Goal: Information Seeking & Learning: Learn about a topic

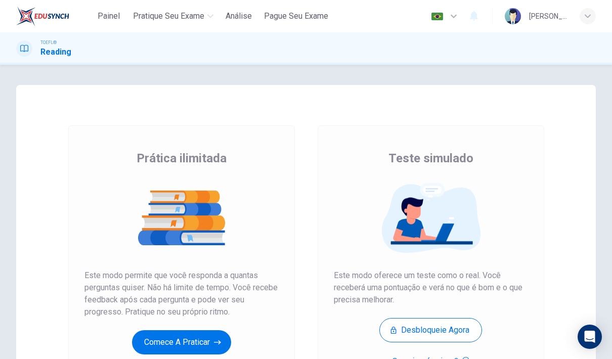
scroll to position [68, 0]
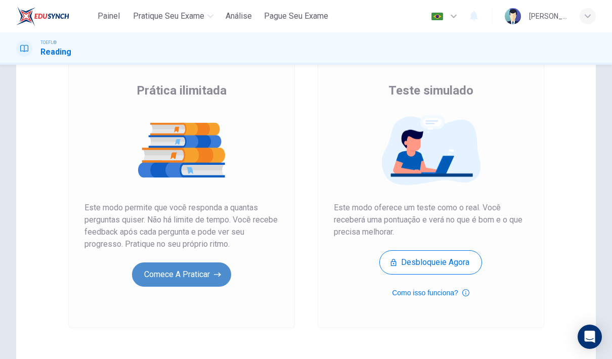
click at [189, 284] on button "Comece a praticar" at bounding box center [181, 275] width 99 height 24
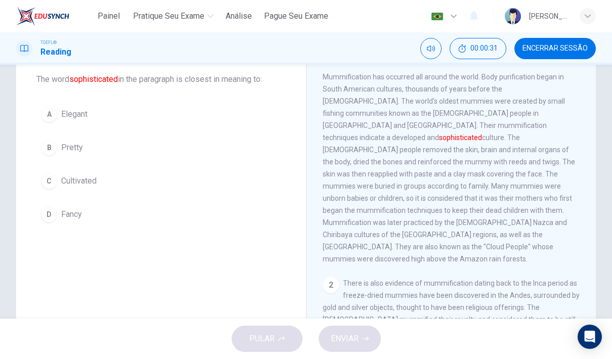
scroll to position [28, 0]
click at [50, 186] on div "C" at bounding box center [49, 181] width 16 height 16
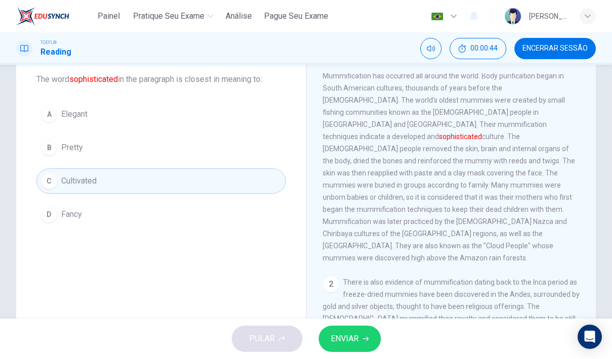
click at [360, 339] on button "ENVIAR" at bounding box center [350, 339] width 62 height 26
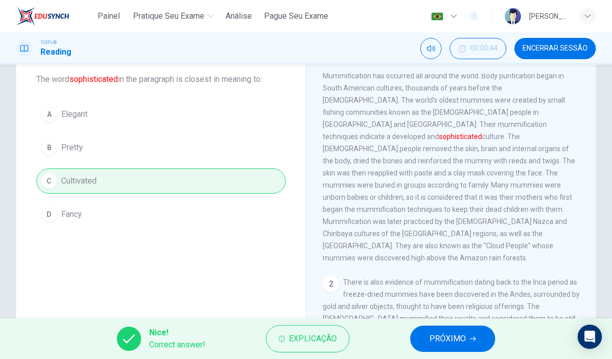
click at [472, 343] on button "PRÓXIMO" at bounding box center [452, 339] width 85 height 26
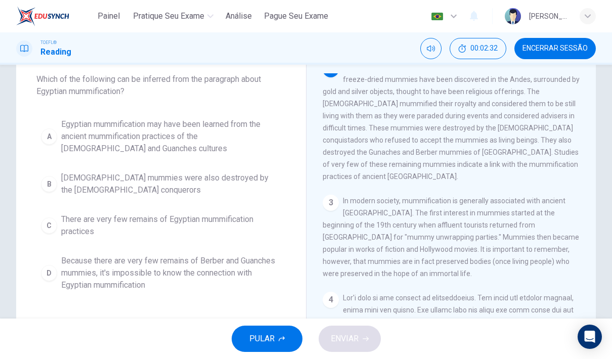
scroll to position [218, 0]
click at [50, 179] on div "B" at bounding box center [49, 184] width 16 height 16
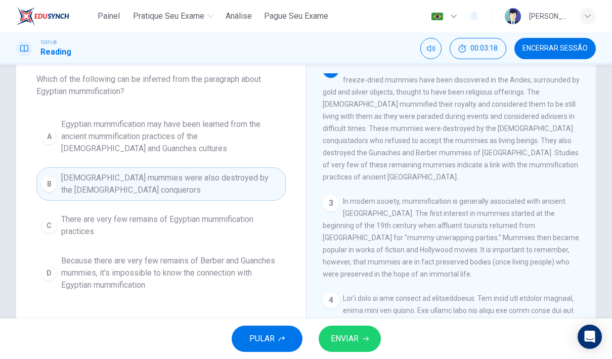
click at [355, 337] on span "ENVIAR" at bounding box center [345, 339] width 28 height 14
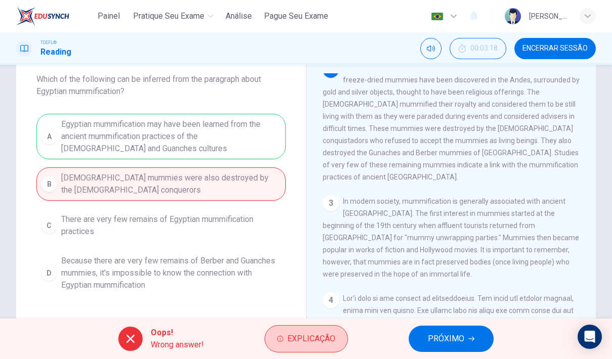
click at [321, 335] on span "Explicação" at bounding box center [311, 339] width 48 height 14
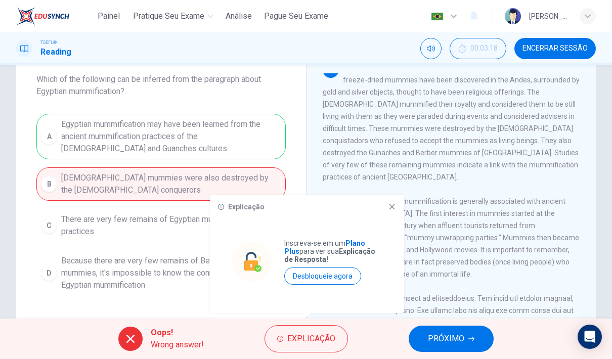
click at [388, 218] on div "Explicação Inscreva-se em um Plano Plus para ver sua Explicação de Resposta! De…" at bounding box center [307, 254] width 194 height 118
click at [448, 338] on span "PRÓXIMO" at bounding box center [446, 339] width 36 height 14
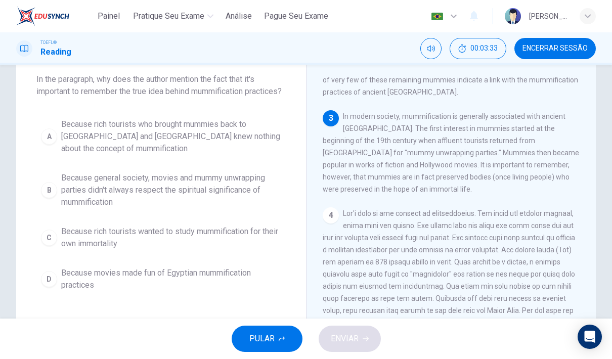
scroll to position [303, 0]
click at [56, 198] on div "B" at bounding box center [49, 190] width 16 height 16
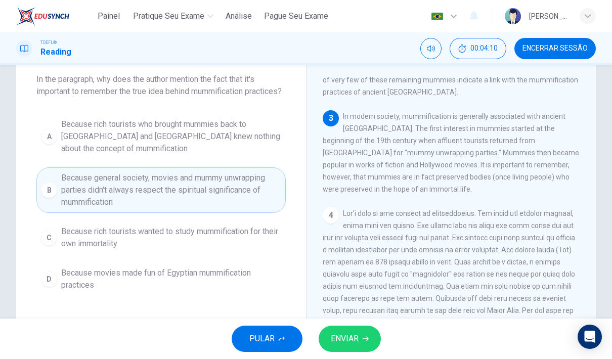
click at [359, 338] on button "ENVIAR" at bounding box center [350, 339] width 62 height 26
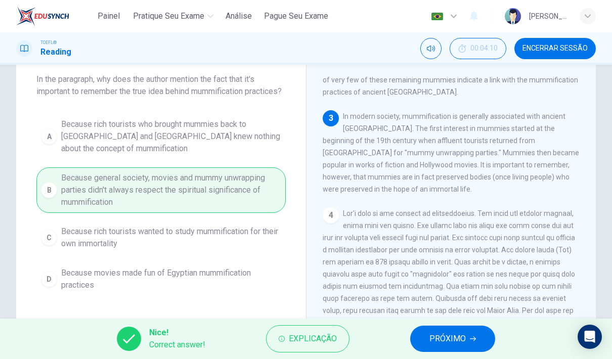
click at [466, 326] on button "PRÓXIMO" at bounding box center [452, 339] width 85 height 26
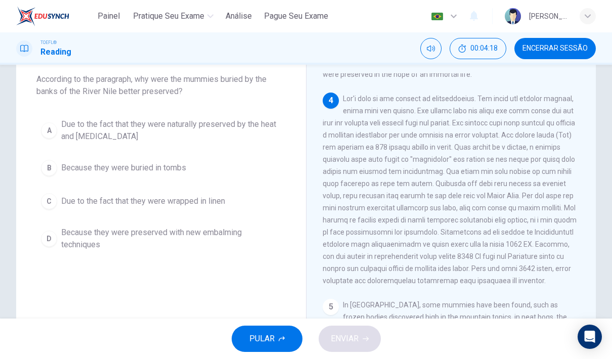
scroll to position [418, 0]
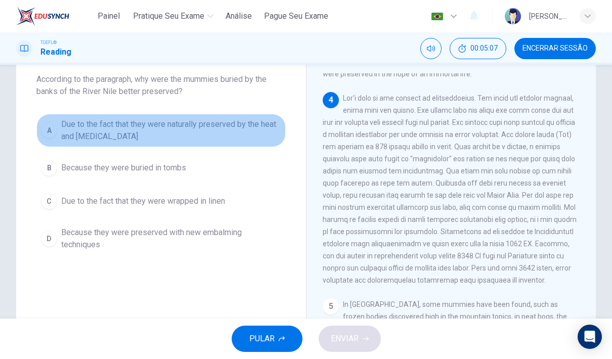
click at [52, 118] on button "A Due to the fact that they were naturally preserved by the heat and dryness" at bounding box center [160, 130] width 249 height 33
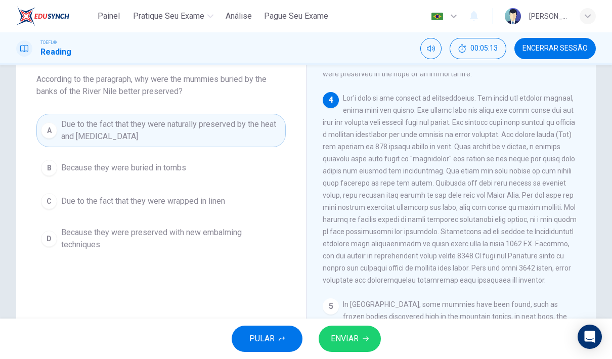
click at [361, 333] on button "ENVIAR" at bounding box center [350, 339] width 62 height 26
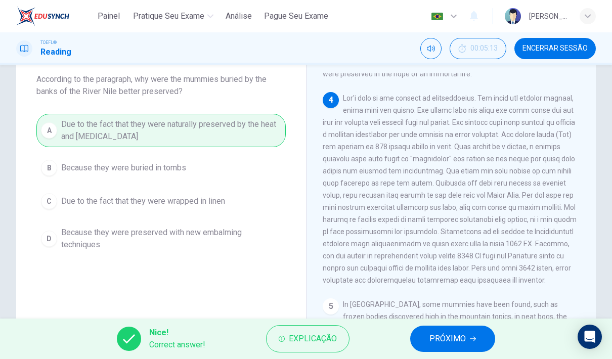
click at [457, 330] on button "PRÓXIMO" at bounding box center [452, 339] width 85 height 26
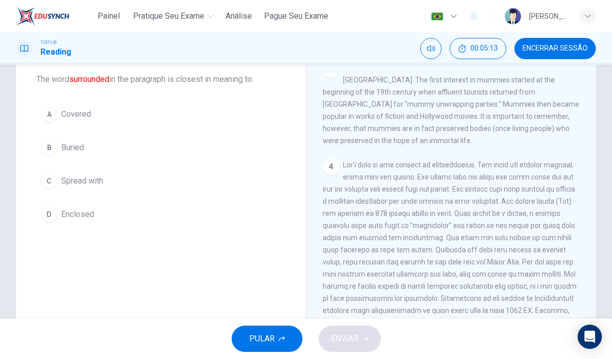
scroll to position [215, 0]
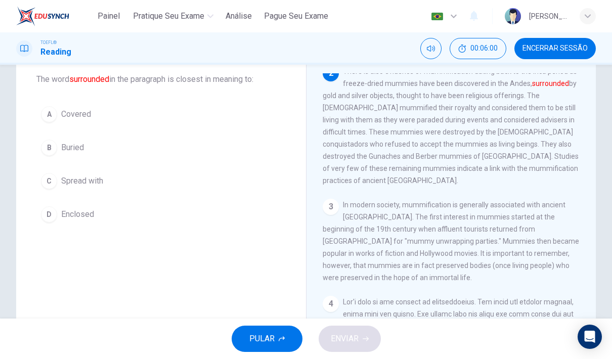
click at [50, 212] on div "D" at bounding box center [49, 214] width 16 height 16
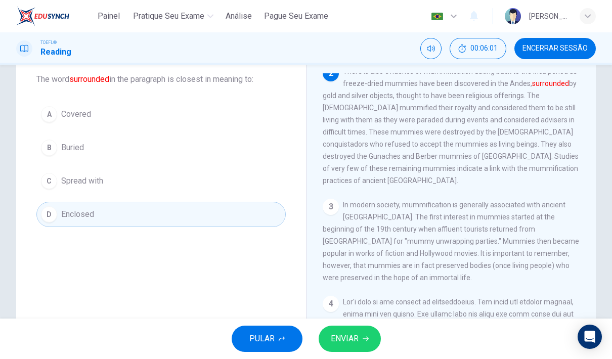
click at [363, 344] on button "ENVIAR" at bounding box center [350, 339] width 62 height 26
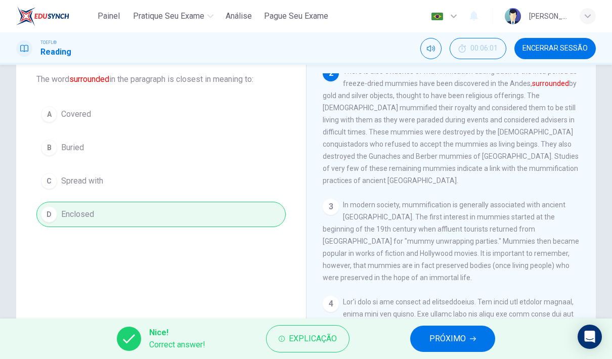
click at [455, 326] on button "PRÓXIMO" at bounding box center [452, 339] width 85 height 26
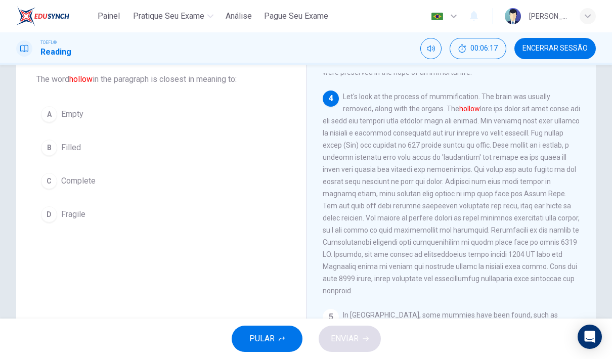
scroll to position [420, 0]
click at [48, 118] on div "A" at bounding box center [49, 114] width 16 height 16
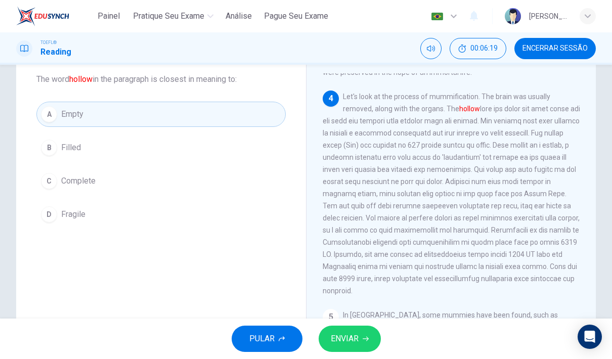
click at [375, 332] on button "ENVIAR" at bounding box center [350, 339] width 62 height 26
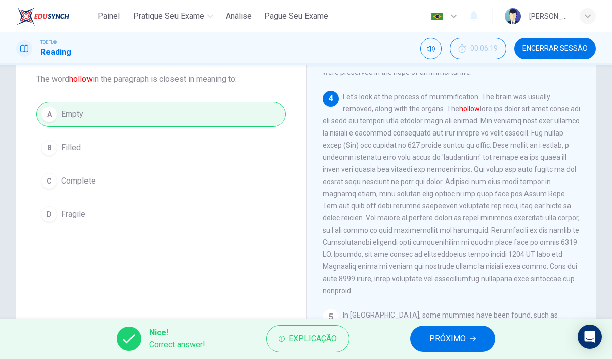
click at [451, 344] on span "PRÓXIMO" at bounding box center [448, 339] width 36 height 14
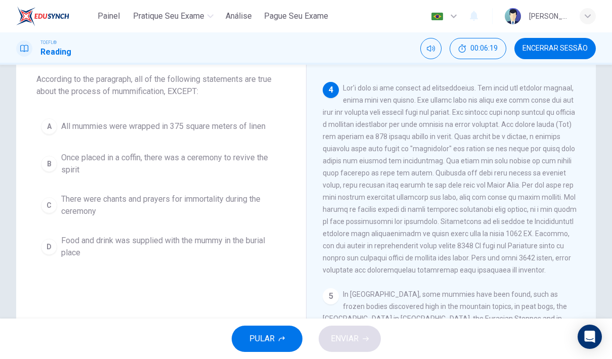
scroll to position [429, 0]
click at [47, 125] on div "A" at bounding box center [49, 126] width 16 height 16
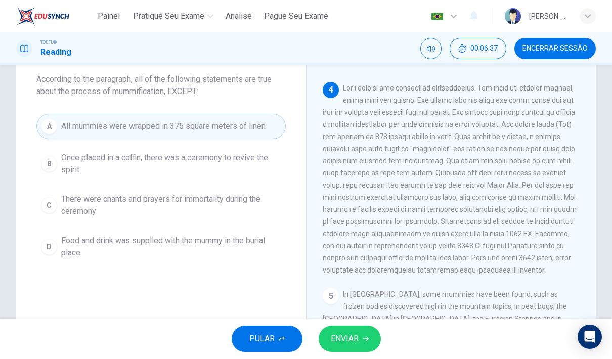
click at [340, 340] on span "ENVIAR" at bounding box center [345, 339] width 28 height 14
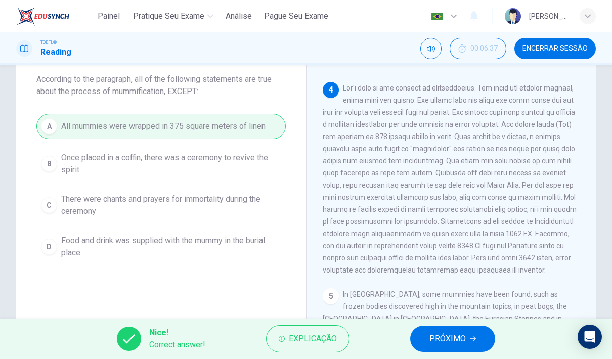
click at [468, 348] on button "PRÓXIMO" at bounding box center [452, 339] width 85 height 26
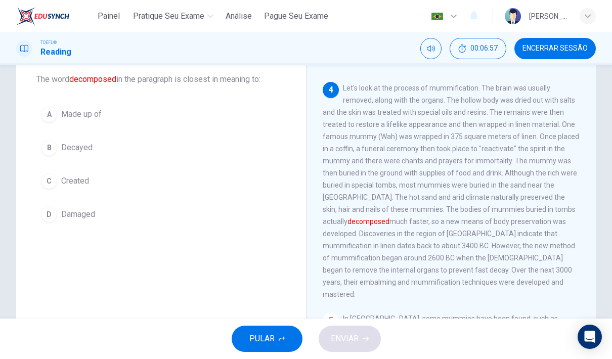
click at [55, 216] on div "D" at bounding box center [49, 214] width 16 height 16
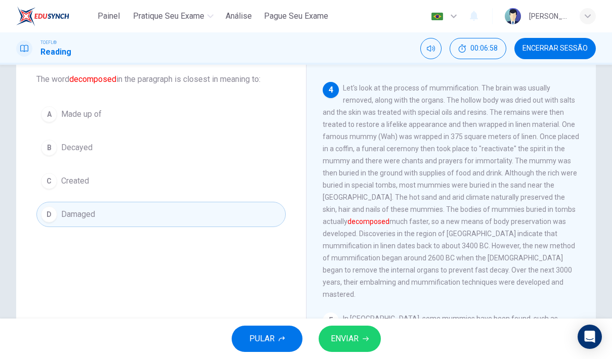
click at [358, 336] on span "ENVIAR" at bounding box center [345, 339] width 28 height 14
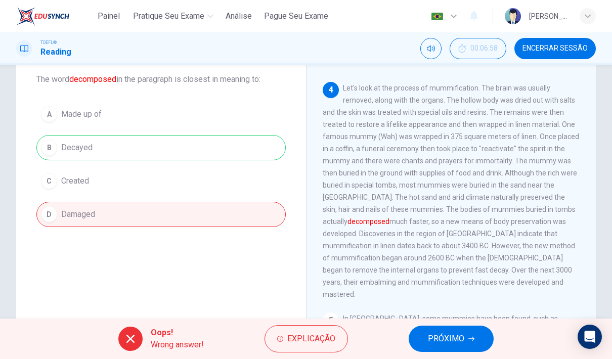
click at [466, 346] on button "PRÓXIMO" at bounding box center [451, 339] width 85 height 26
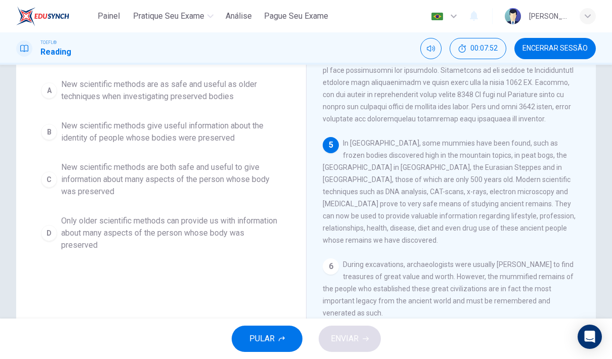
scroll to position [540, 0]
click at [44, 181] on div "C" at bounding box center [49, 180] width 16 height 16
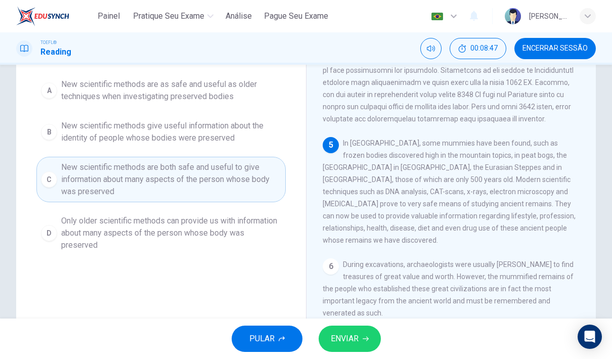
click at [352, 340] on span "ENVIAR" at bounding box center [345, 339] width 28 height 14
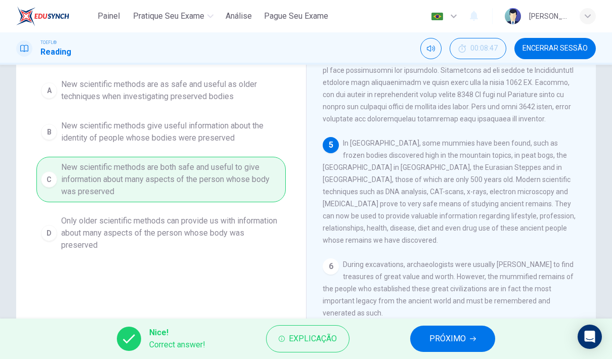
click at [463, 337] on span "PRÓXIMO" at bounding box center [448, 339] width 36 height 14
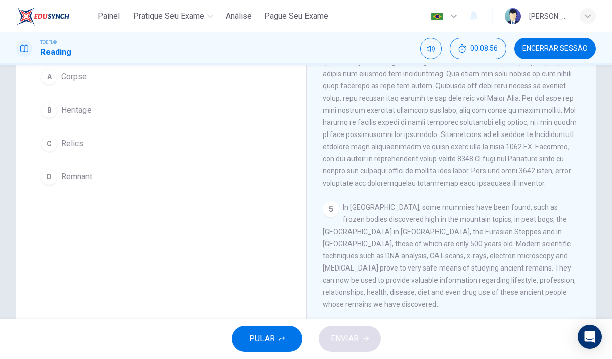
scroll to position [93, 0]
click at [49, 82] on div "A" at bounding box center [49, 77] width 16 height 16
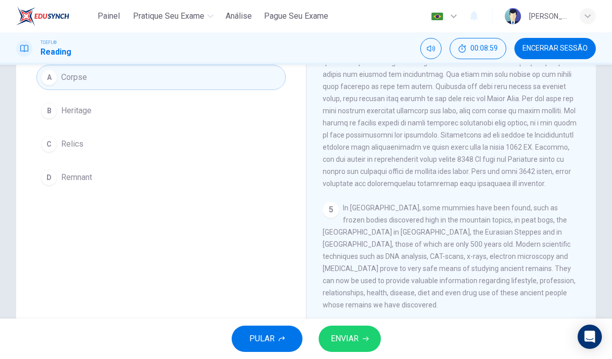
click at [352, 344] on span "ENVIAR" at bounding box center [345, 339] width 28 height 14
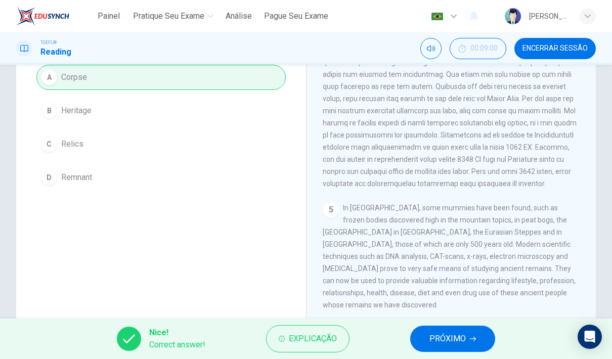
click at [444, 336] on span "PRÓXIMO" at bounding box center [448, 339] width 36 height 14
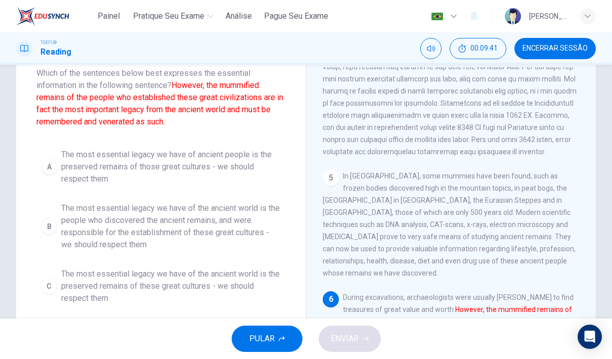
scroll to position [65, 0]
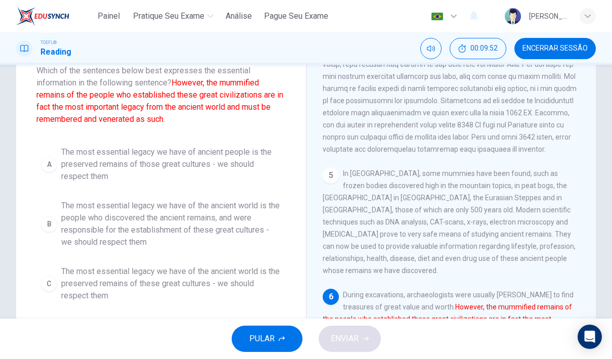
click at [51, 164] on div "A" at bounding box center [49, 164] width 16 height 16
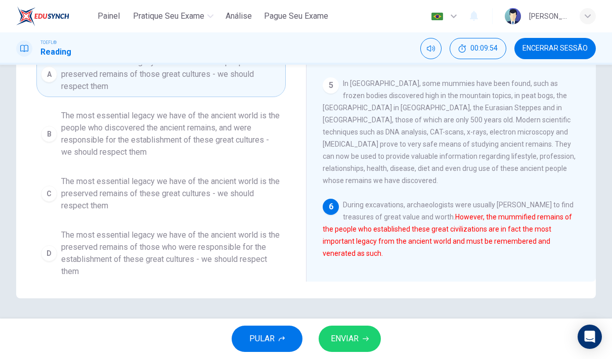
scroll to position [155, 0]
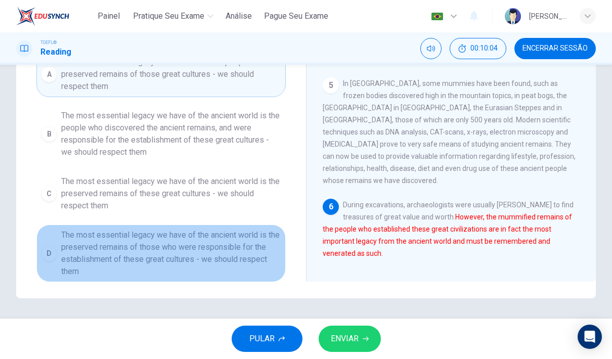
click at [73, 236] on span "The most essential legacy we have of the ancient world is the preserved remains…" at bounding box center [171, 253] width 220 height 49
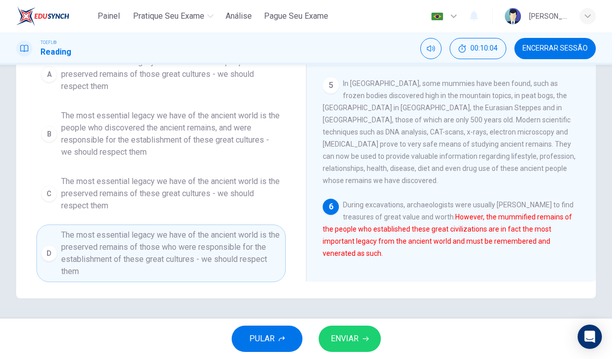
click at [359, 334] on button "ENVIAR" at bounding box center [350, 339] width 62 height 26
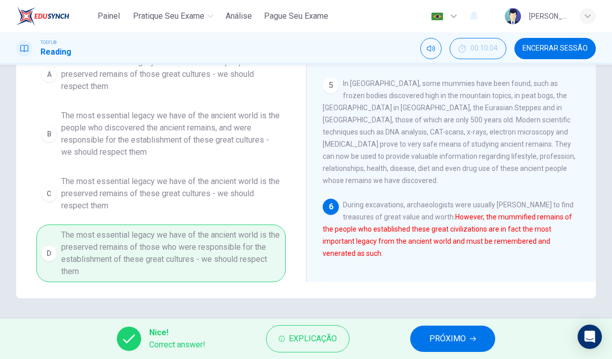
click at [457, 332] on span "PRÓXIMO" at bounding box center [448, 339] width 36 height 14
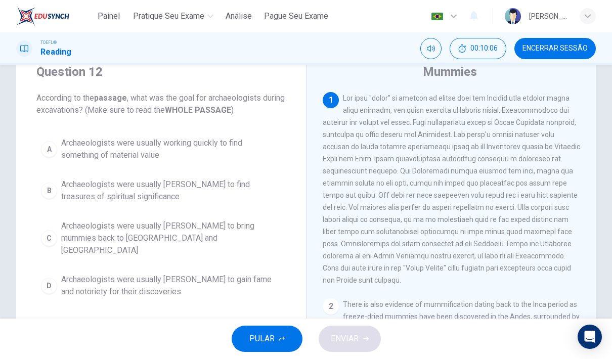
scroll to position [37, 0]
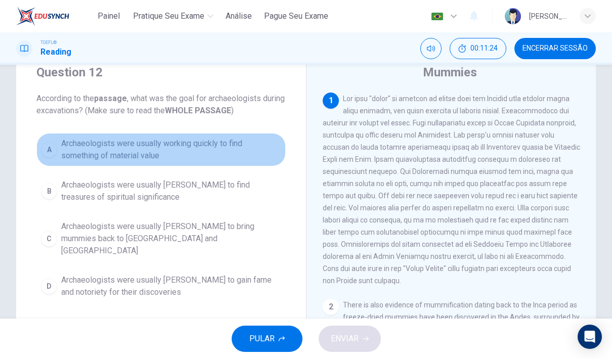
click at [81, 150] on span "Archaeologists were usually working quickly to find something of material value" at bounding box center [171, 150] width 220 height 24
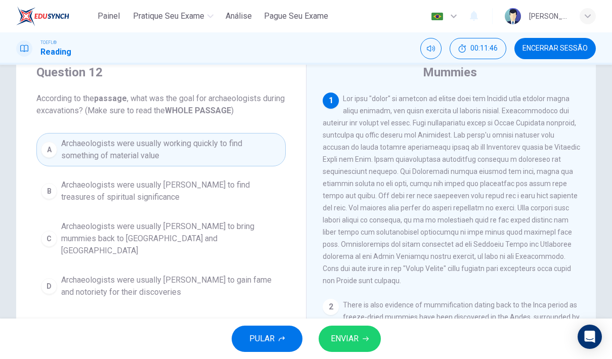
click at [37, 192] on button "B Archaeologists were usually rushing to find treasures of spiritual significan…" at bounding box center [160, 191] width 249 height 33
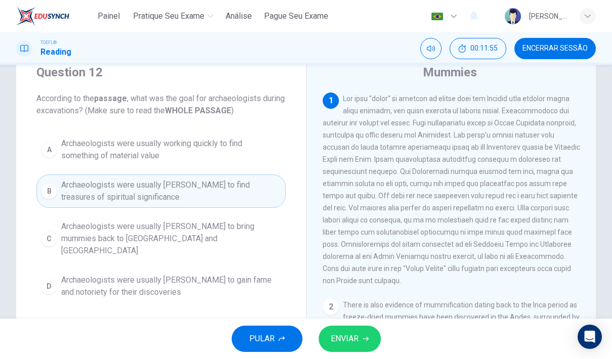
click at [339, 344] on span "ENVIAR" at bounding box center [345, 339] width 28 height 14
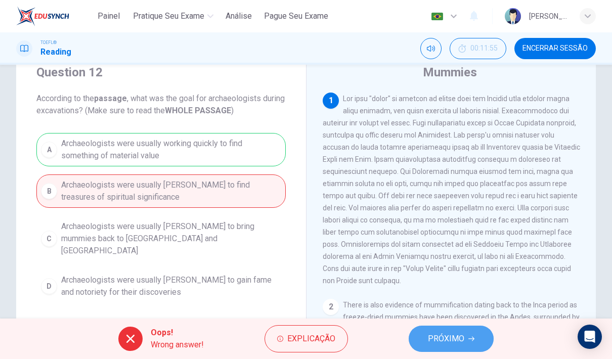
click at [467, 345] on button "PRÓXIMO" at bounding box center [451, 339] width 85 height 26
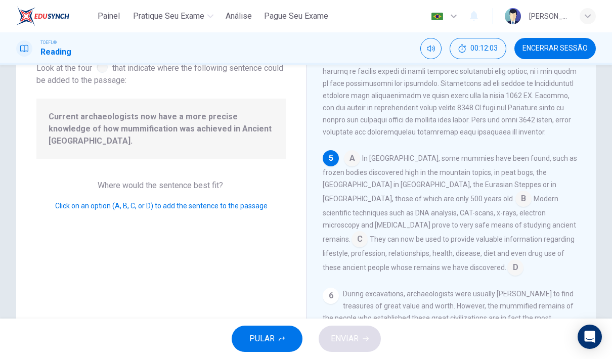
scroll to position [80, 0]
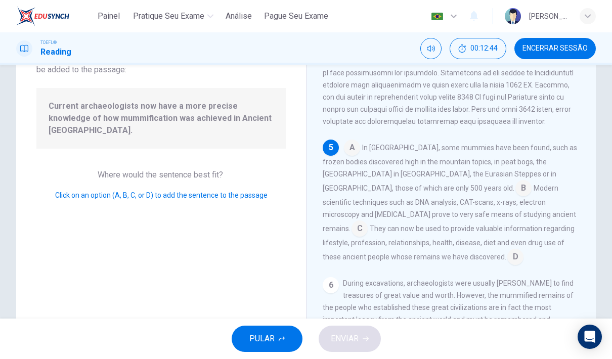
click at [56, 213] on div "Question 13 Look at the four that indicate where the following sentence could b…" at bounding box center [161, 181] width 290 height 352
click at [353, 157] on input at bounding box center [352, 149] width 16 height 16
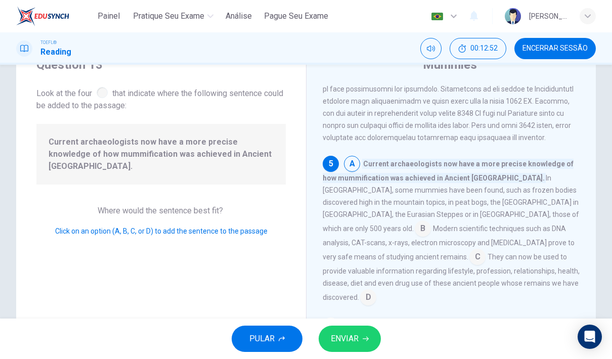
scroll to position [50, 0]
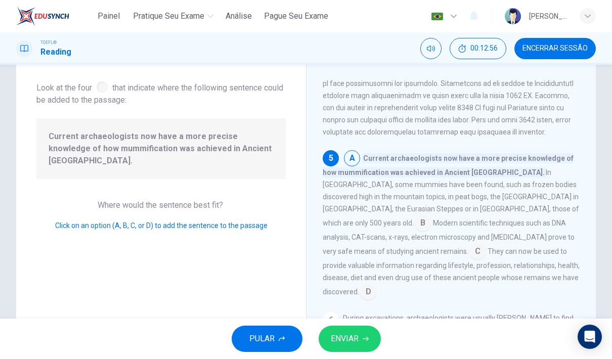
click at [375, 337] on button "ENVIAR" at bounding box center [350, 339] width 62 height 26
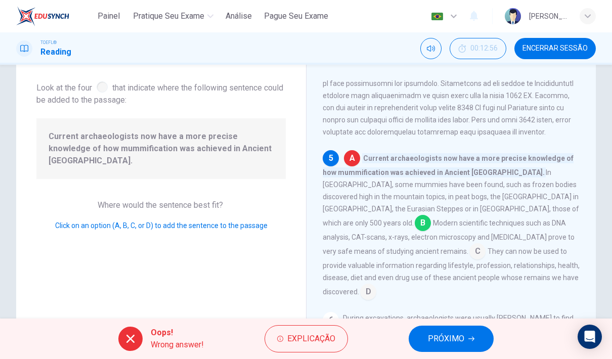
click at [448, 332] on span "PRÓXIMO" at bounding box center [446, 339] width 36 height 14
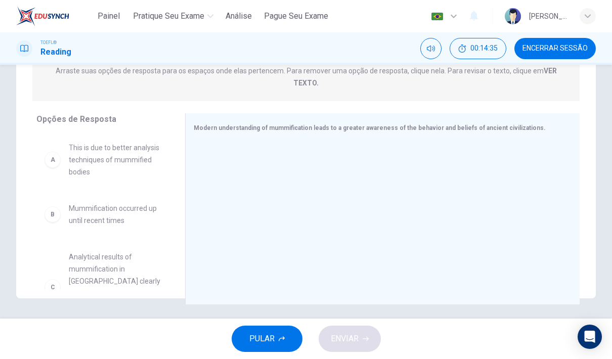
scroll to position [0, 0]
click at [56, 147] on div "A This is due to better analysis techniques of mummified bodies B Mummification…" at bounding box center [102, 212] width 133 height 156
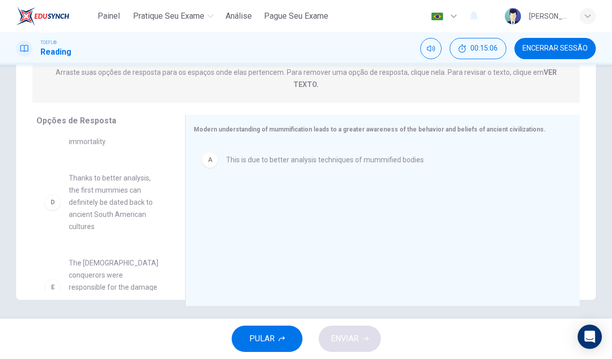
scroll to position [117, 0]
click at [51, 279] on div "E" at bounding box center [53, 287] width 16 height 16
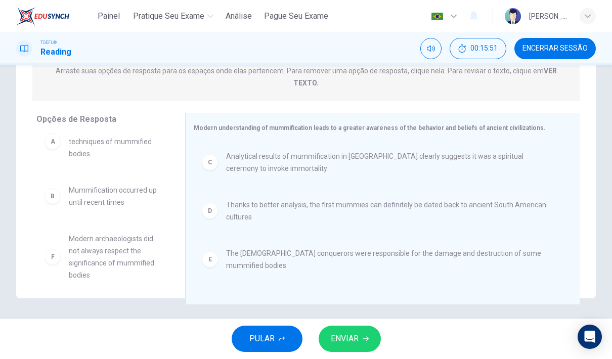
scroll to position [18, 0]
click at [349, 332] on span "ENVIAR" at bounding box center [345, 339] width 28 height 14
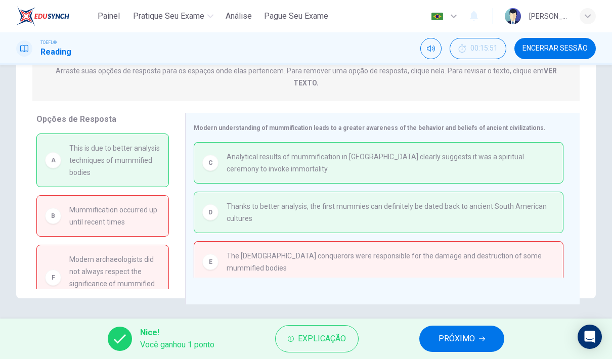
scroll to position [0, 0]
click at [462, 340] on span "PRÓXIMO" at bounding box center [457, 339] width 36 height 14
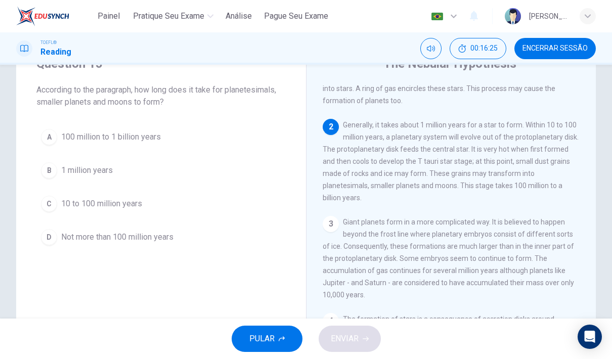
scroll to position [45, 0]
click at [38, 138] on button "A 100 million to 1 billion years" at bounding box center [160, 137] width 249 height 25
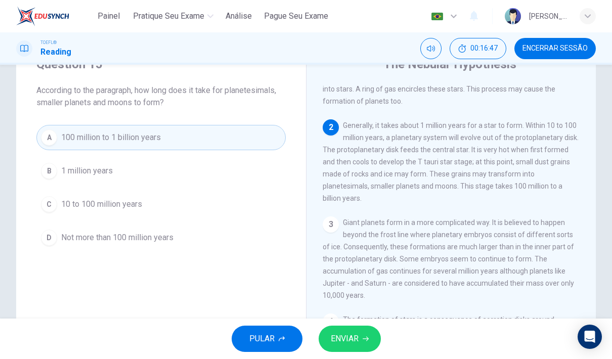
click at [357, 338] on span "ENVIAR" at bounding box center [345, 339] width 28 height 14
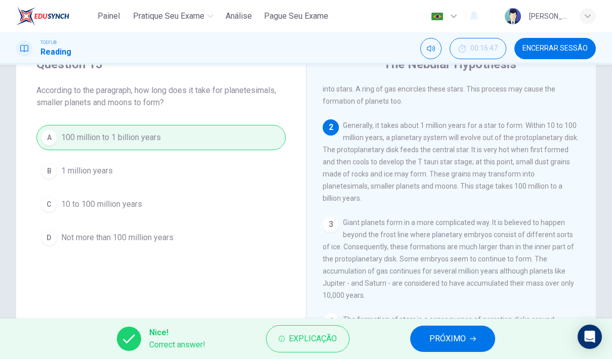
click at [472, 333] on button "PRÓXIMO" at bounding box center [452, 339] width 85 height 26
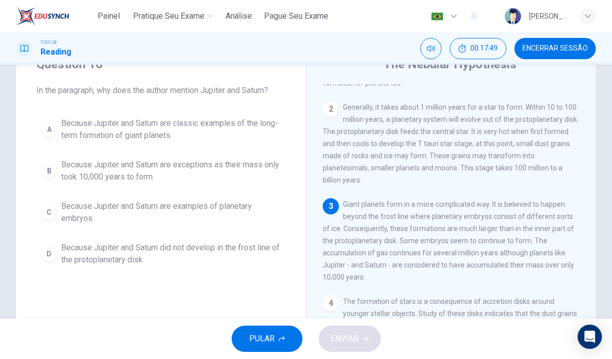
scroll to position [117, 0]
click at [54, 104] on div "Question 16 In the paragraph, why does the author mention Jupiter and Saturn? A…" at bounding box center [161, 163] width 290 height 247
click at [52, 127] on div "A" at bounding box center [49, 129] width 16 height 16
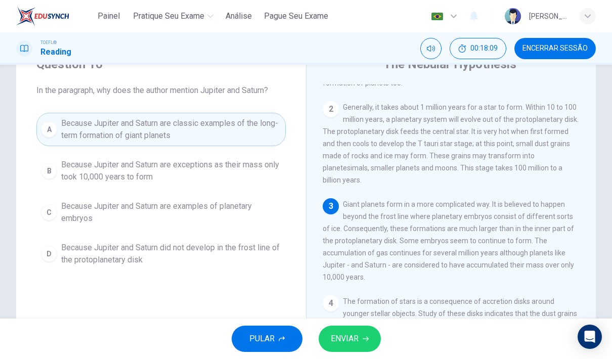
click at [375, 346] on button "ENVIAR" at bounding box center [350, 339] width 62 height 26
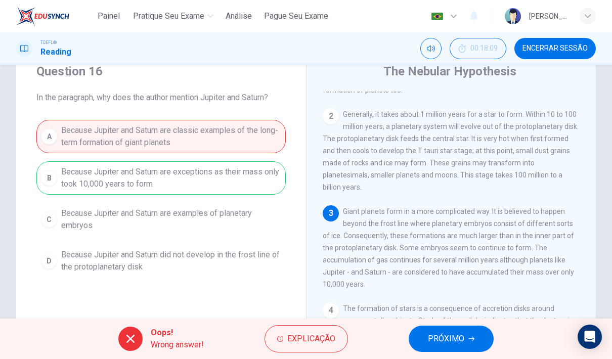
scroll to position [37, 0]
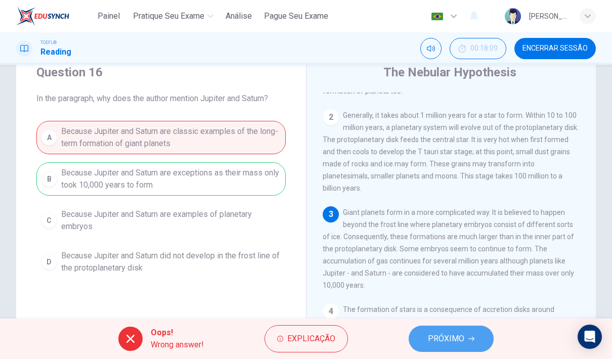
click at [455, 337] on span "PRÓXIMO" at bounding box center [446, 339] width 36 height 14
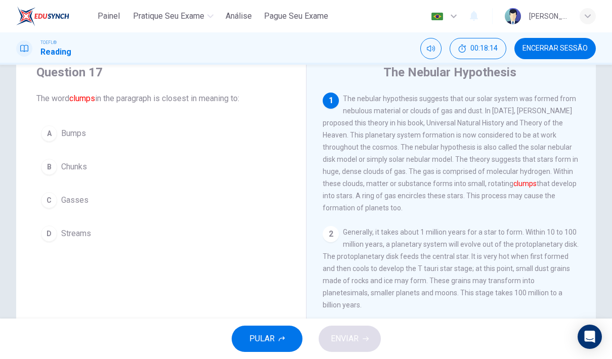
scroll to position [0, 0]
click at [48, 198] on div "C" at bounding box center [49, 200] width 16 height 16
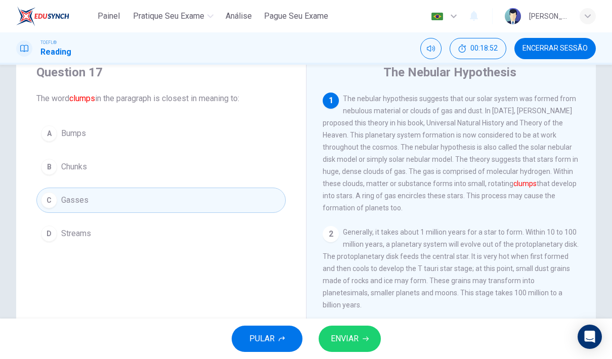
click at [47, 162] on div "B" at bounding box center [49, 167] width 16 height 16
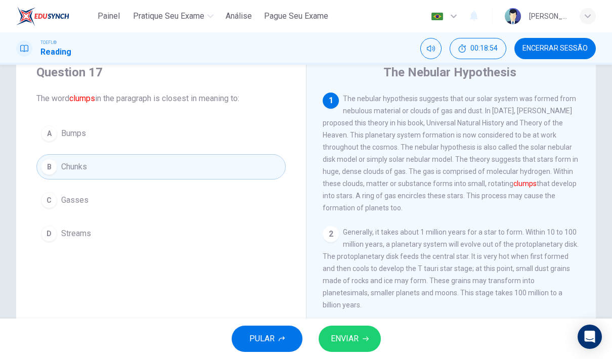
click at [371, 341] on button "ENVIAR" at bounding box center [350, 339] width 62 height 26
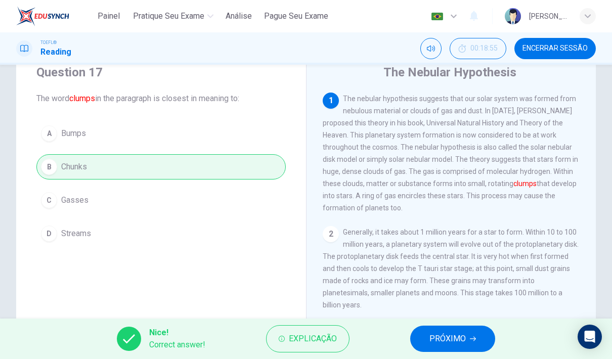
click at [459, 340] on span "PRÓXIMO" at bounding box center [448, 339] width 36 height 14
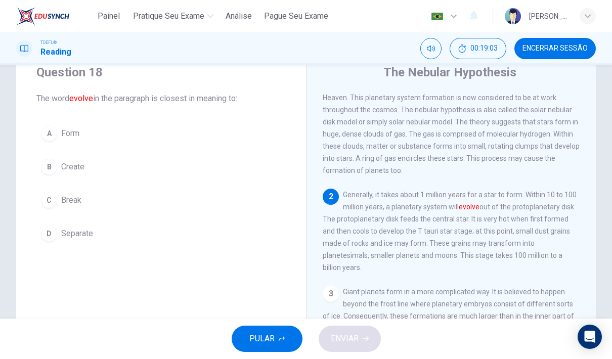
scroll to position [37, 0]
click at [51, 200] on div "C" at bounding box center [49, 200] width 16 height 16
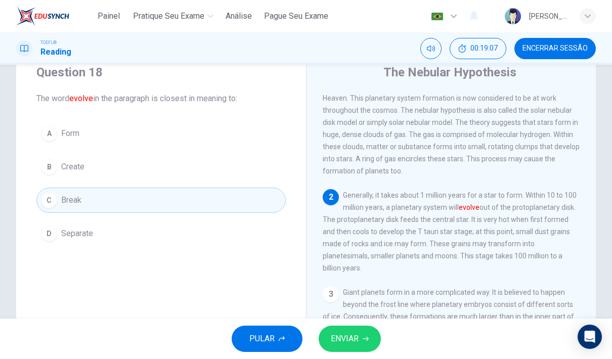
click at [366, 348] on button "ENVIAR" at bounding box center [350, 339] width 62 height 26
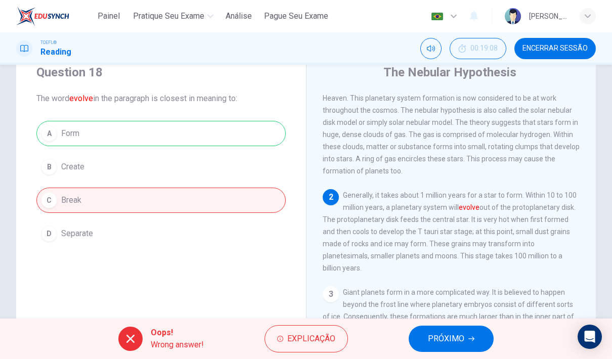
click at [453, 349] on button "PRÓXIMO" at bounding box center [451, 339] width 85 height 26
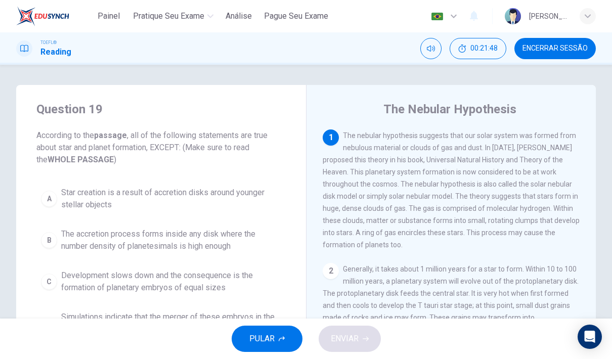
scroll to position [0, 0]
click at [50, 233] on div "B" at bounding box center [49, 240] width 16 height 16
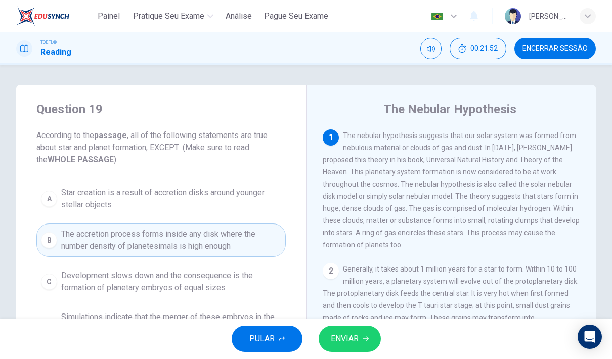
click at [370, 343] on button "ENVIAR" at bounding box center [350, 339] width 62 height 26
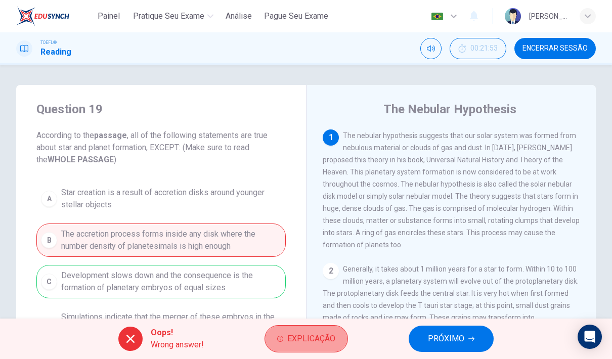
click at [324, 345] on span "Explicação" at bounding box center [311, 339] width 48 height 14
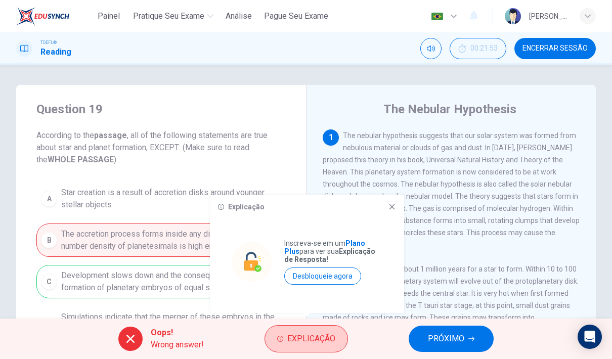
click at [327, 343] on span "Explicação" at bounding box center [311, 339] width 48 height 14
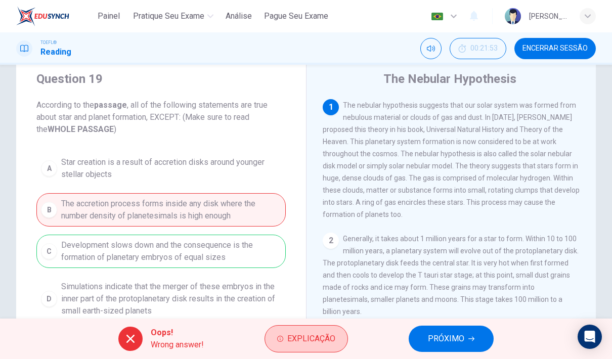
scroll to position [99, 0]
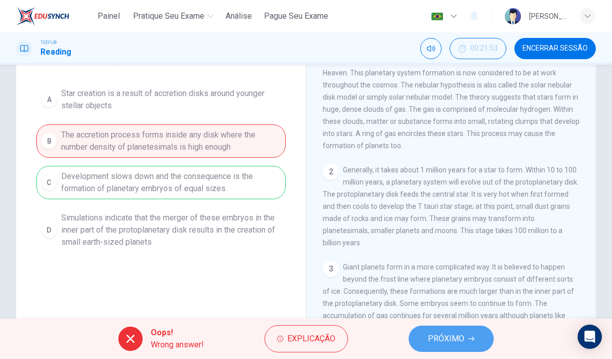
click at [460, 334] on span "PRÓXIMO" at bounding box center [446, 339] width 36 height 14
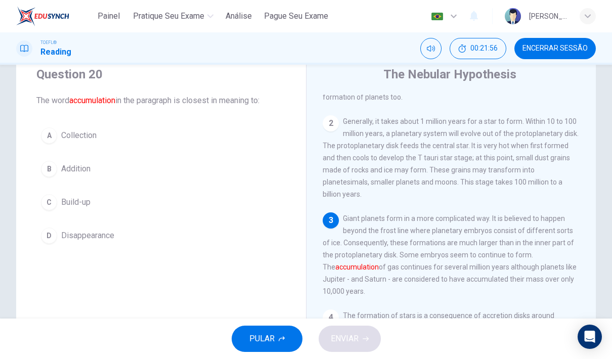
scroll to position [37, 0]
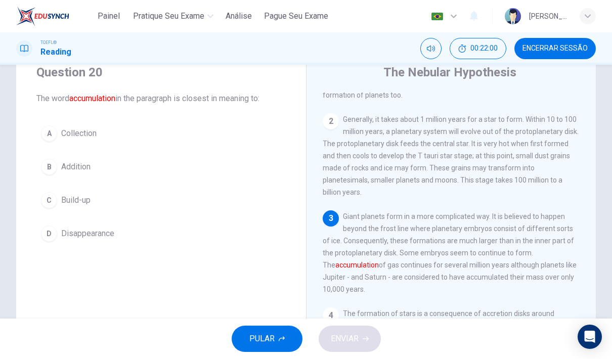
click at [47, 121] on button "A Collection" at bounding box center [160, 133] width 249 height 25
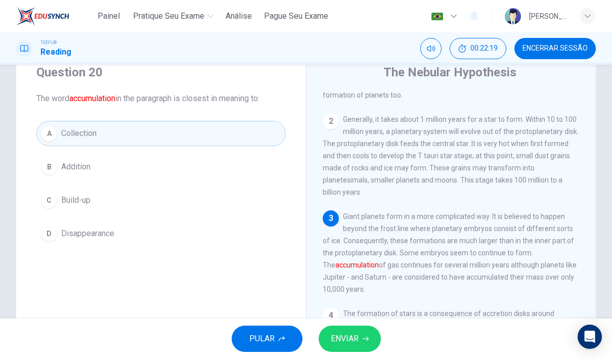
click at [54, 152] on div "A Collection B Addition C Build-up D Disappearance" at bounding box center [160, 183] width 249 height 125
click at [68, 178] on button "B Addition" at bounding box center [160, 166] width 249 height 25
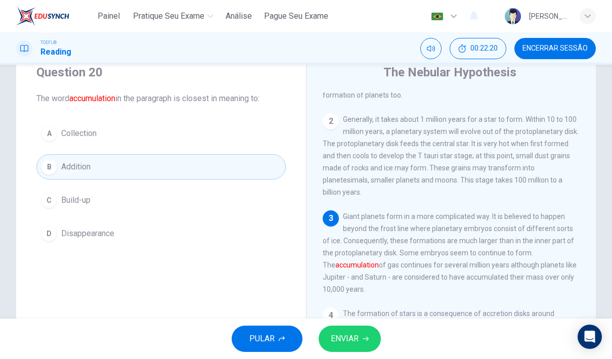
click at [374, 341] on button "ENVIAR" at bounding box center [350, 339] width 62 height 26
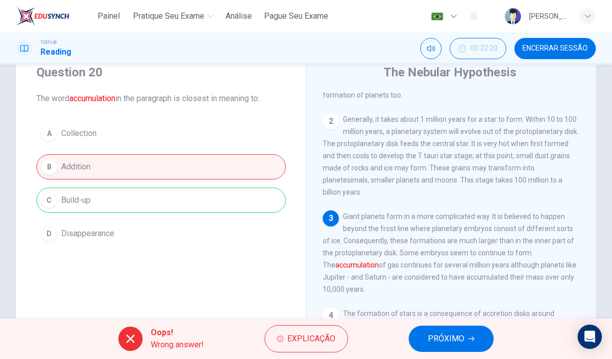
click at [459, 327] on button "PRÓXIMO" at bounding box center [451, 339] width 85 height 26
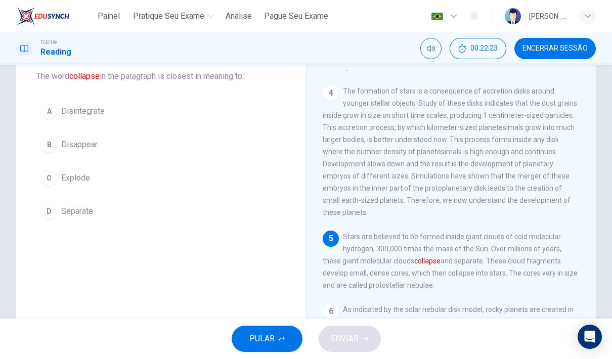
scroll to position [56, 0]
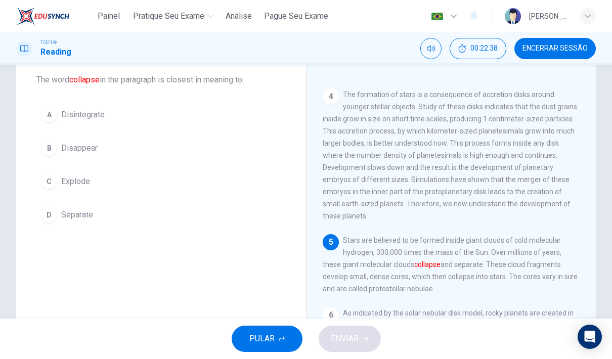
click at [59, 113] on button "A Disintegrate" at bounding box center [160, 114] width 249 height 25
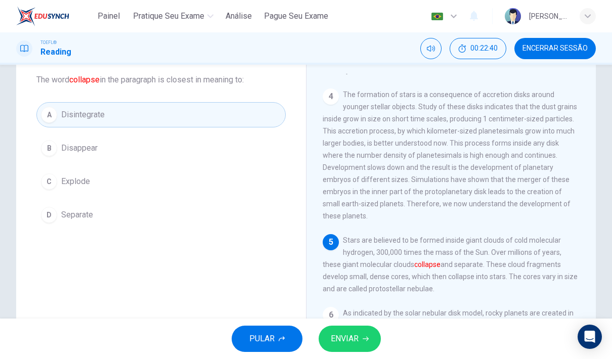
click at [369, 345] on button "ENVIAR" at bounding box center [350, 339] width 62 height 26
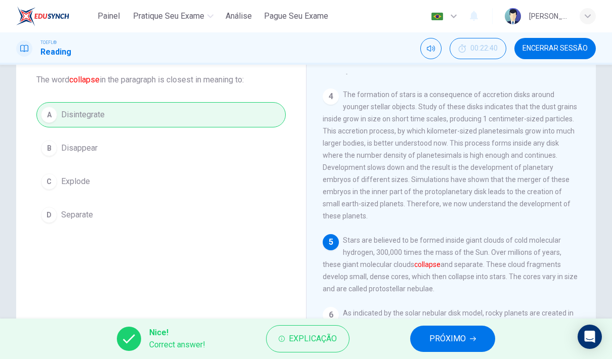
click at [469, 346] on button "PRÓXIMO" at bounding box center [452, 339] width 85 height 26
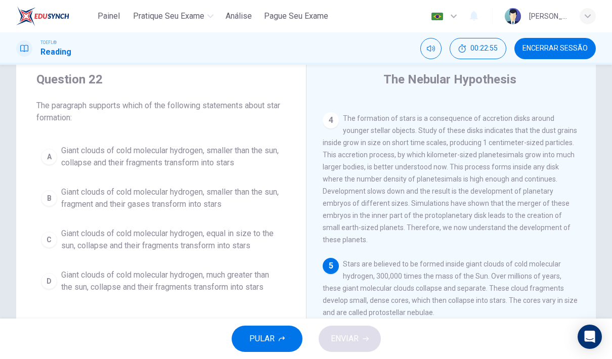
scroll to position [313, 0]
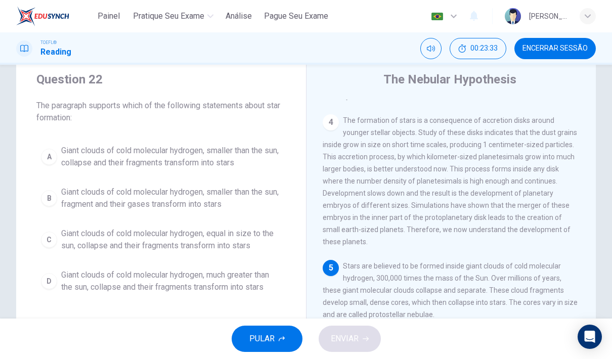
click at [49, 279] on div "D" at bounding box center [49, 281] width 16 height 16
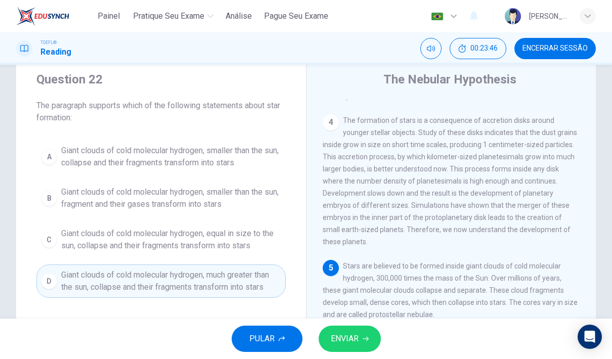
click at [364, 333] on button "ENVIAR" at bounding box center [350, 339] width 62 height 26
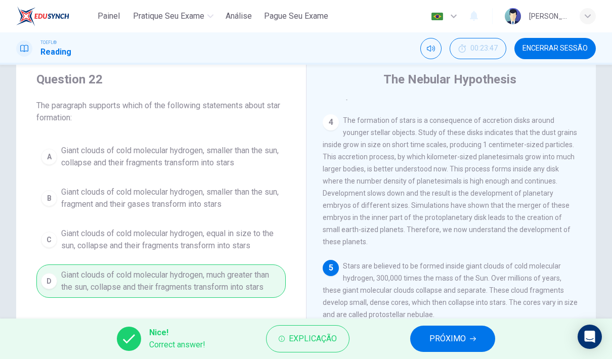
click at [471, 350] on button "PRÓXIMO" at bounding box center [452, 339] width 85 height 26
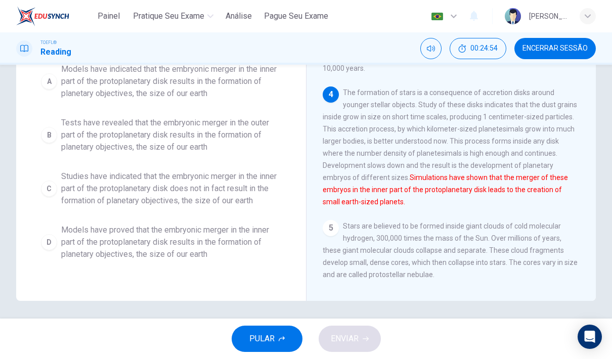
scroll to position [137, 0]
click at [42, 231] on button "D Models have proved that the embryonic merger in the inner part of the protopl…" at bounding box center [160, 241] width 249 height 46
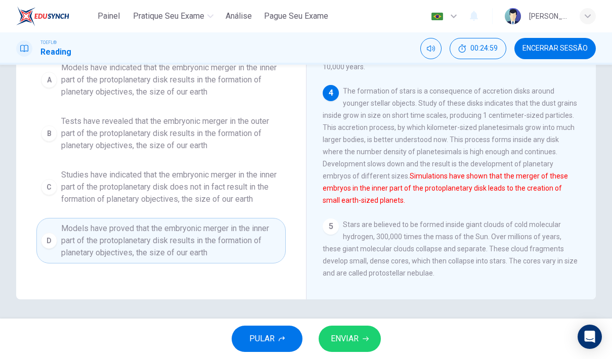
click at [368, 340] on icon "button" at bounding box center [366, 339] width 6 height 6
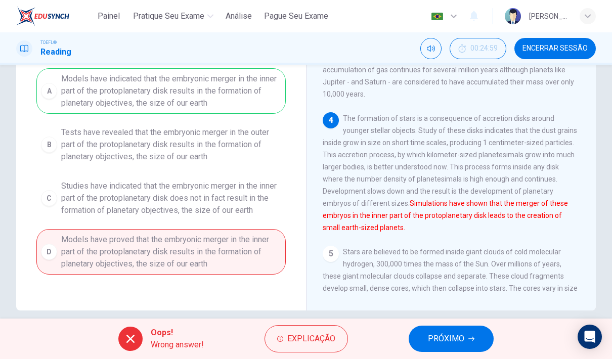
scroll to position [125, 0]
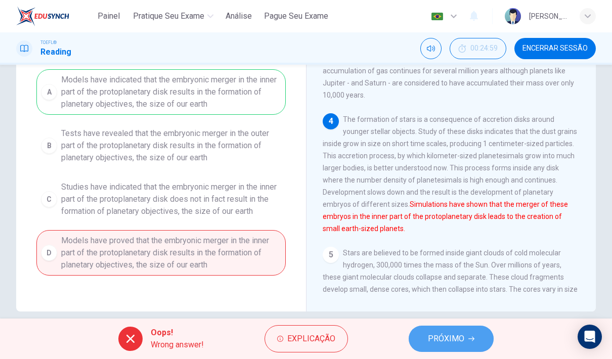
click at [456, 336] on span "PRÓXIMO" at bounding box center [446, 339] width 36 height 14
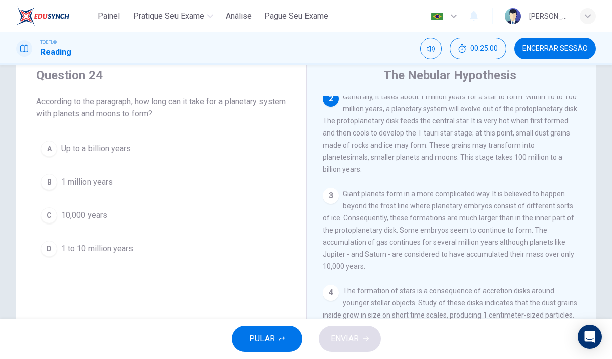
scroll to position [32, 0]
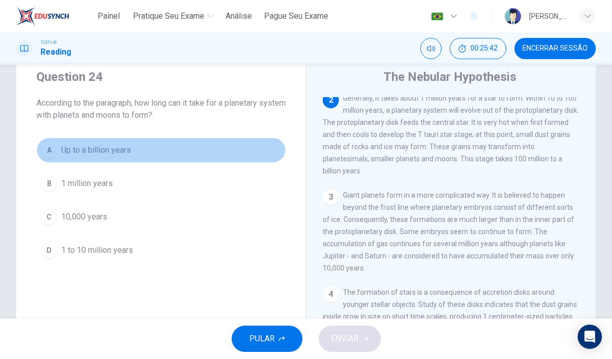
click at [46, 144] on div "A" at bounding box center [49, 150] width 16 height 16
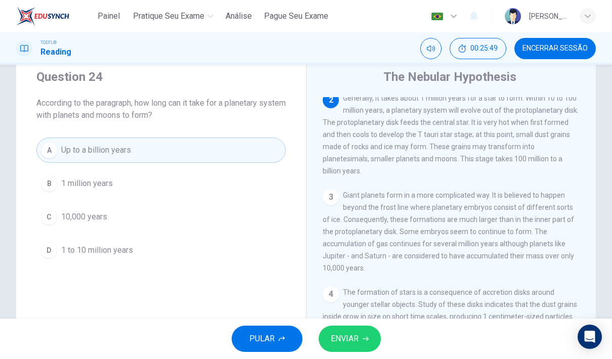
click at [370, 346] on button "ENVIAR" at bounding box center [350, 339] width 62 height 26
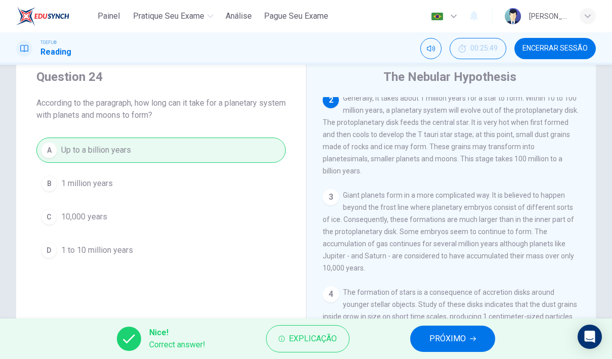
click at [457, 352] on button "PRÓXIMO" at bounding box center [452, 339] width 85 height 26
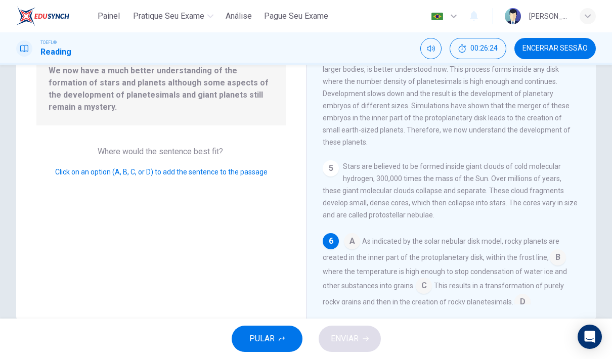
scroll to position [115, 0]
click at [515, 296] on input at bounding box center [523, 304] width 16 height 16
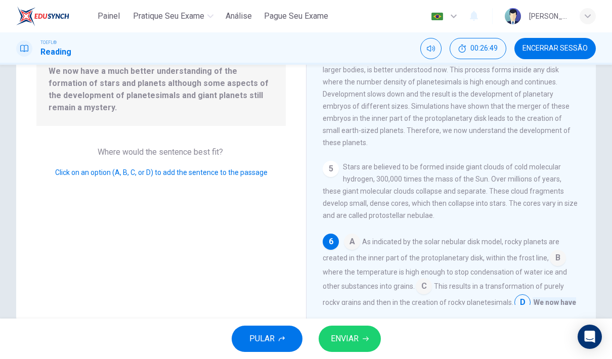
click at [361, 335] on button "ENVIAR" at bounding box center [350, 339] width 62 height 26
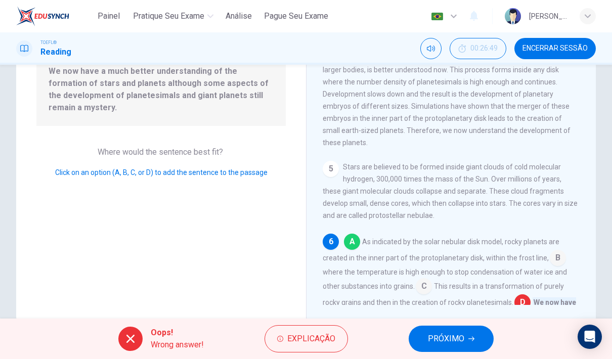
click at [438, 337] on span "PRÓXIMO" at bounding box center [446, 339] width 36 height 14
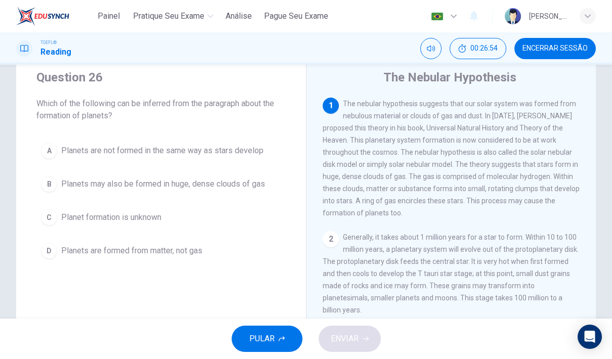
scroll to position [34, 0]
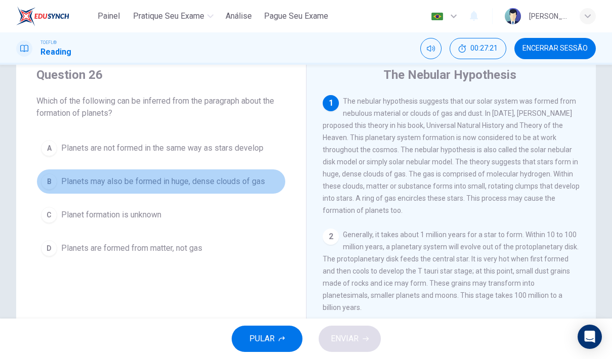
click at [45, 186] on div "B" at bounding box center [49, 182] width 16 height 16
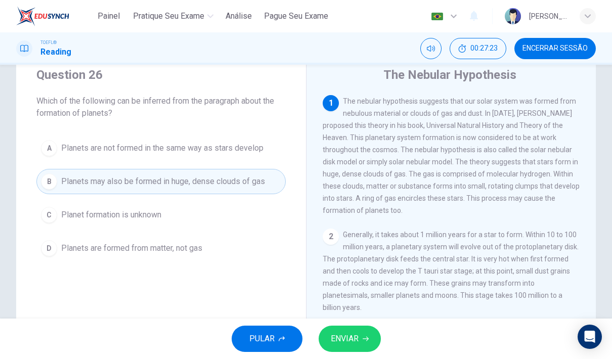
click at [381, 339] on button "ENVIAR" at bounding box center [350, 339] width 62 height 26
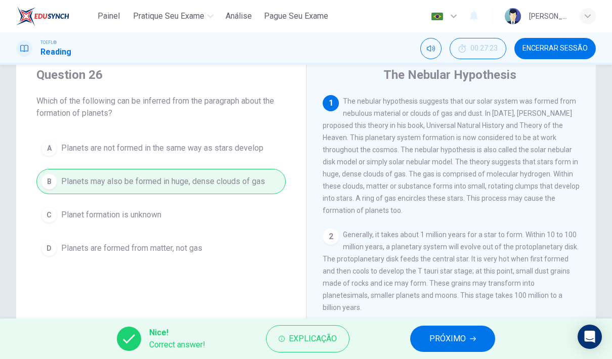
click at [473, 329] on button "PRÓXIMO" at bounding box center [452, 339] width 85 height 26
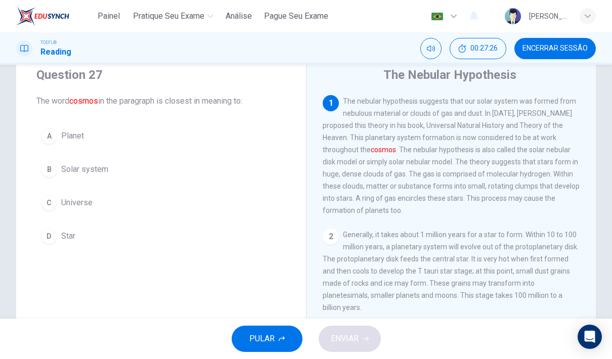
click at [48, 173] on div "B" at bounding box center [49, 169] width 16 height 16
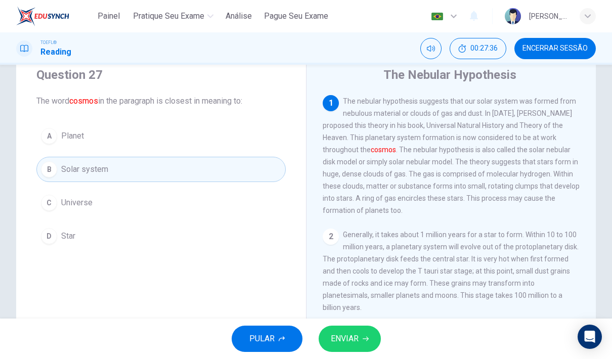
click at [46, 204] on div "C" at bounding box center [49, 203] width 16 height 16
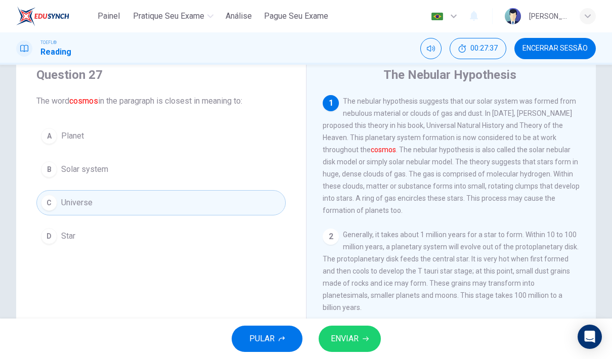
click at [388, 351] on div "PULAR ENVIAR" at bounding box center [306, 339] width 612 height 40
click at [372, 332] on button "ENVIAR" at bounding box center [350, 339] width 62 height 26
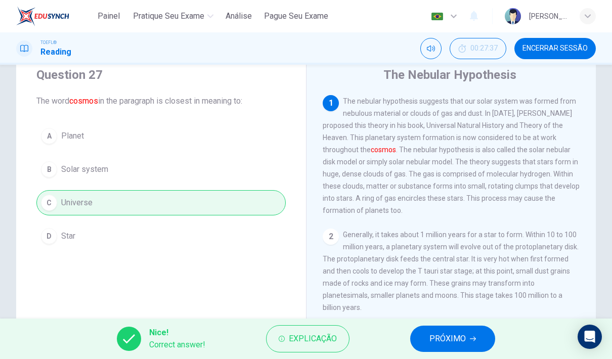
click at [445, 342] on span "PRÓXIMO" at bounding box center [448, 339] width 36 height 14
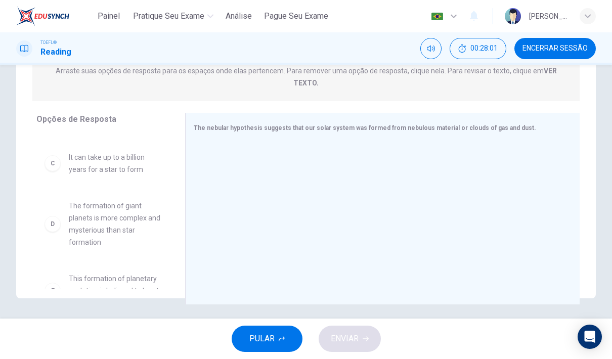
scroll to position [138, 0]
click at [48, 153] on div "C" at bounding box center [53, 161] width 16 height 16
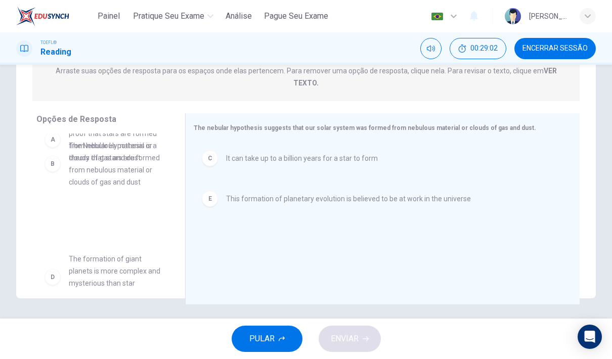
scroll to position [27, 0]
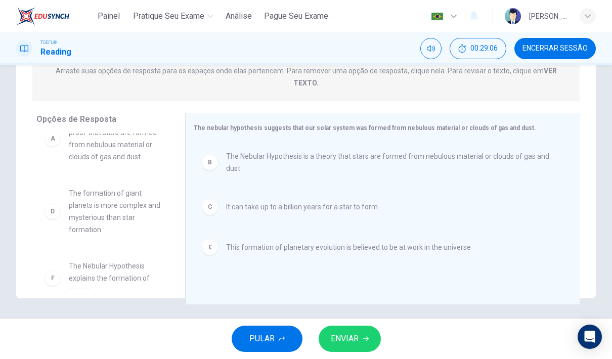
click at [361, 333] on button "ENVIAR" at bounding box center [350, 339] width 62 height 26
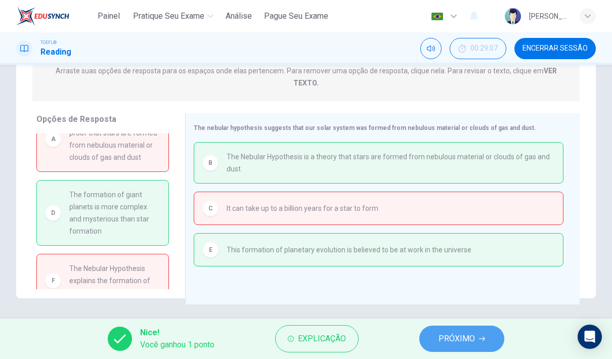
click at [483, 345] on button "PRÓXIMO" at bounding box center [462, 339] width 85 height 26
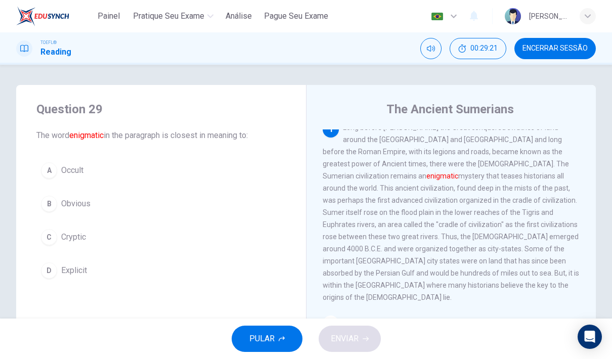
scroll to position [9, 0]
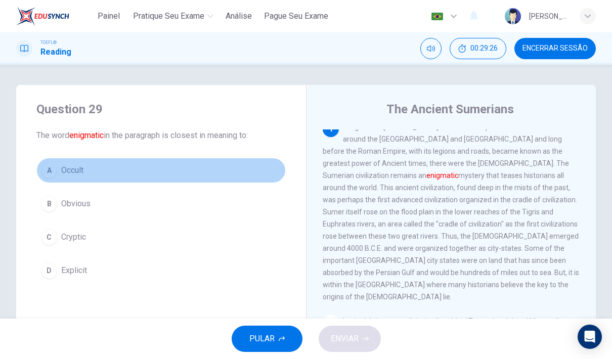
click at [53, 169] on div "A" at bounding box center [49, 170] width 16 height 16
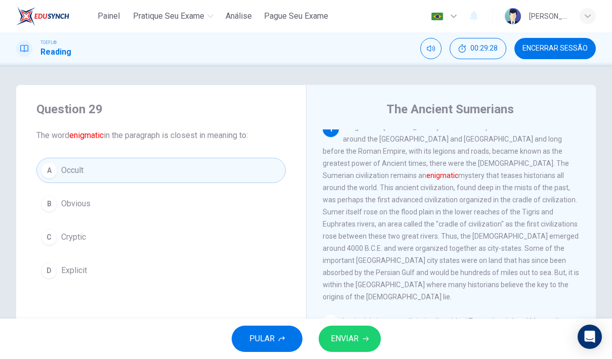
click at [372, 350] on button "ENVIAR" at bounding box center [350, 339] width 62 height 26
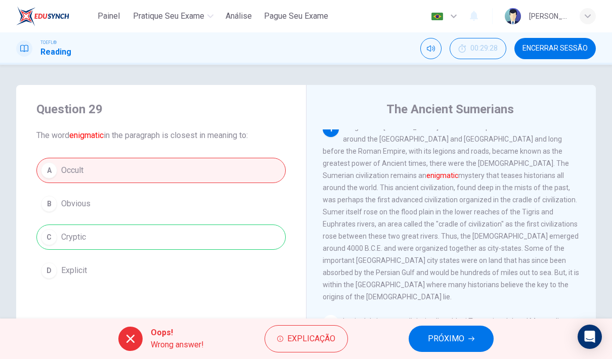
click at [442, 340] on span "PRÓXIMO" at bounding box center [446, 339] width 36 height 14
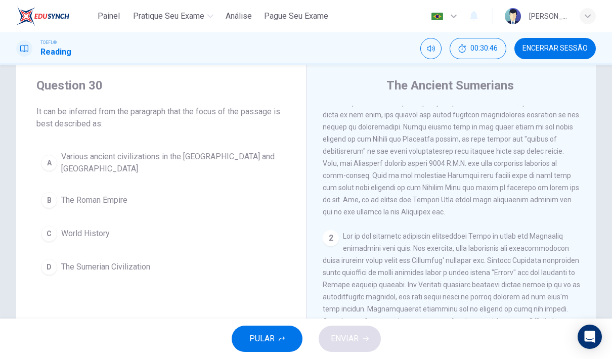
scroll to position [25, 0]
click at [57, 262] on button "D The Sumerian Civilization" at bounding box center [160, 266] width 249 height 25
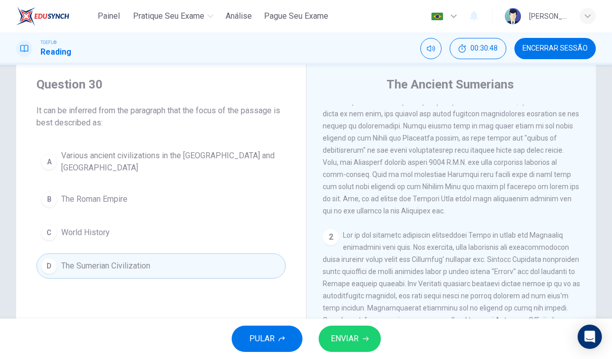
click at [359, 338] on button "ENVIAR" at bounding box center [350, 339] width 62 height 26
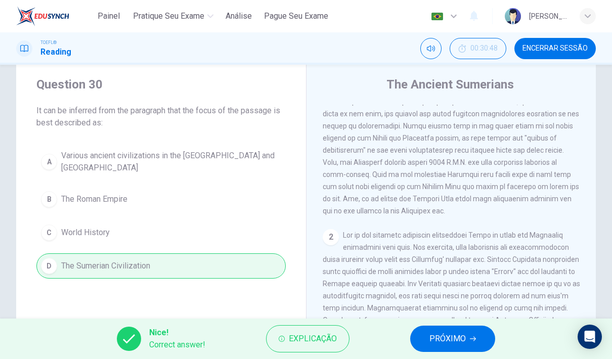
click at [456, 337] on span "PRÓXIMO" at bounding box center [448, 339] width 36 height 14
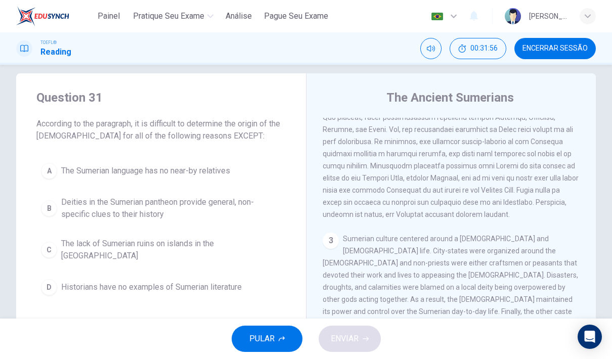
scroll to position [274, 0]
click at [187, 171] on span "The Sumerian language has no near-by relatives" at bounding box center [145, 171] width 169 height 12
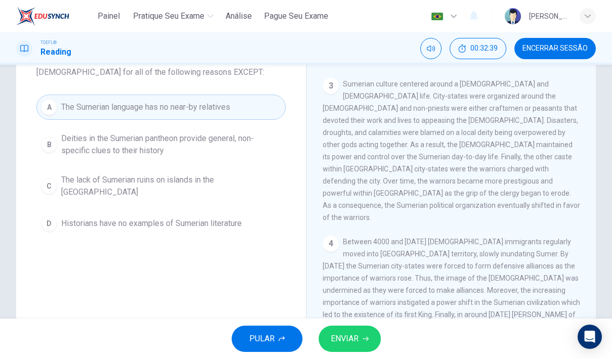
scroll to position [365, 0]
click at [352, 336] on span "ENVIAR" at bounding box center [345, 339] width 28 height 14
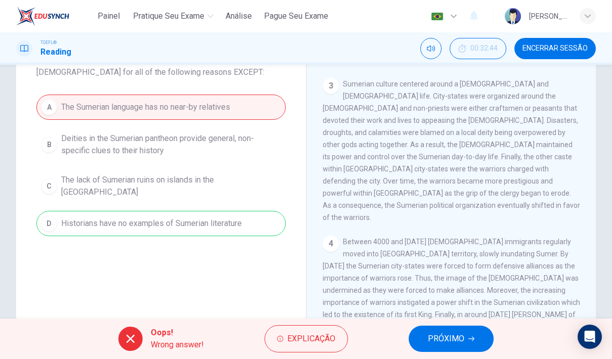
click at [446, 341] on span "PRÓXIMO" at bounding box center [446, 339] width 36 height 14
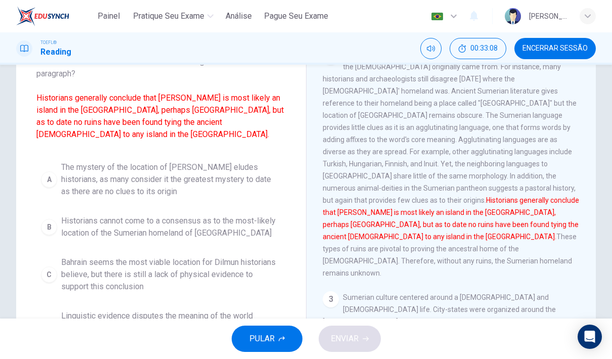
scroll to position [74, 0]
click at [222, 215] on span "Historians cannot come to a consensus as to the most-likely location of the Sum…" at bounding box center [171, 227] width 220 height 24
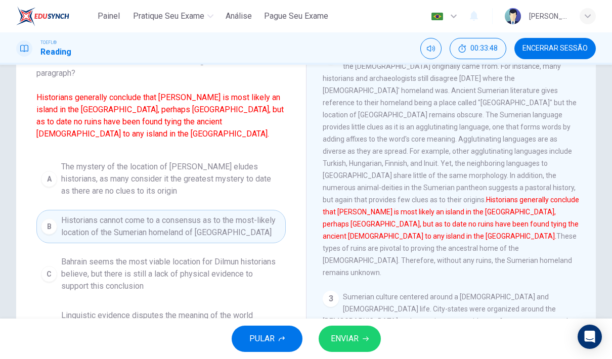
click at [245, 156] on button "A The mystery of the location of Dilmun eludes historians, as many consider it …" at bounding box center [160, 179] width 249 height 46
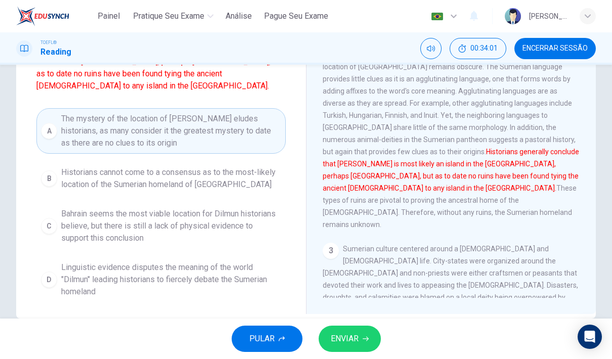
scroll to position [123, 0]
click at [225, 212] on span "Bahrain seems the most viable location for Dilmun historians believe, but there…" at bounding box center [171, 225] width 220 height 36
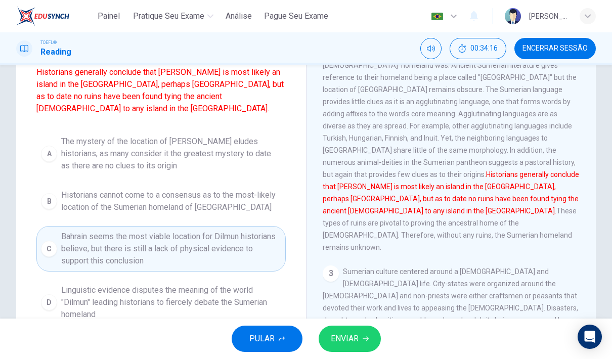
scroll to position [99, 0]
click at [357, 327] on button "ENVIAR" at bounding box center [350, 339] width 62 height 26
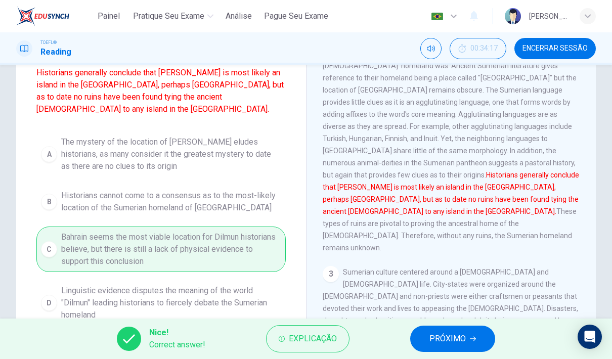
click at [460, 341] on span "PRÓXIMO" at bounding box center [448, 339] width 36 height 14
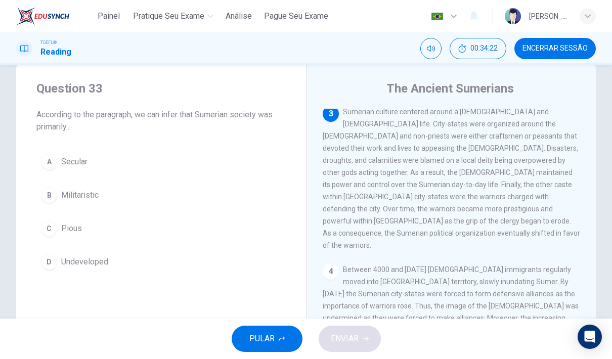
scroll to position [392, 0]
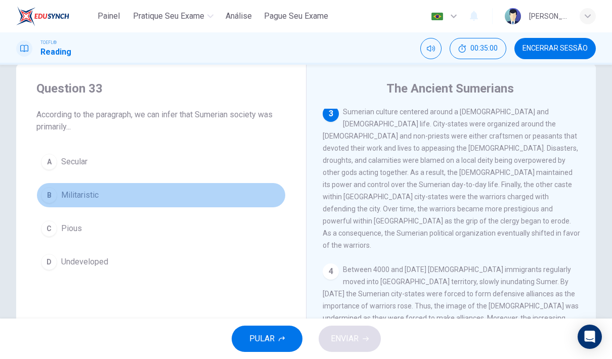
click at [43, 197] on div "B" at bounding box center [49, 195] width 16 height 16
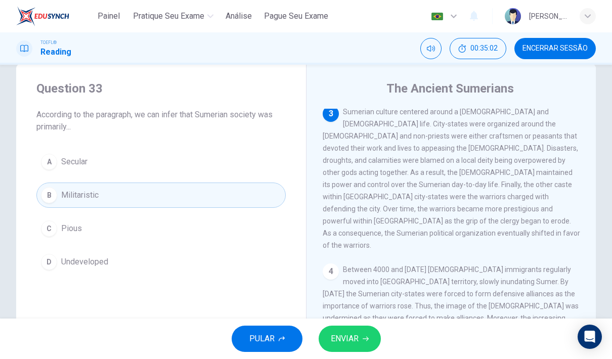
click at [366, 339] on icon "button" at bounding box center [366, 339] width 6 height 5
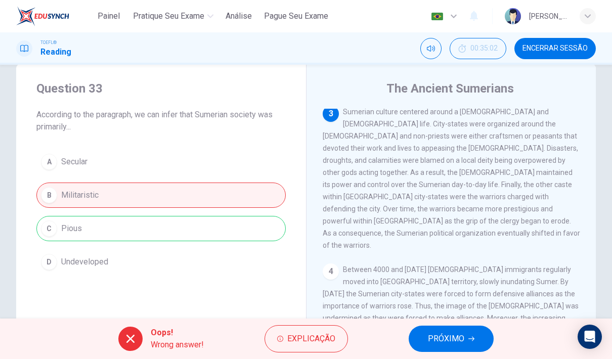
click at [452, 339] on span "PRÓXIMO" at bounding box center [446, 339] width 36 height 14
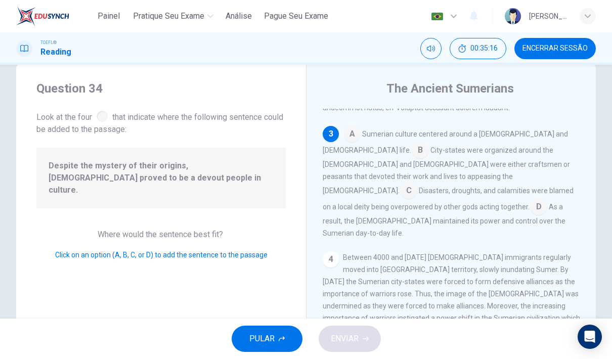
scroll to position [369, 0]
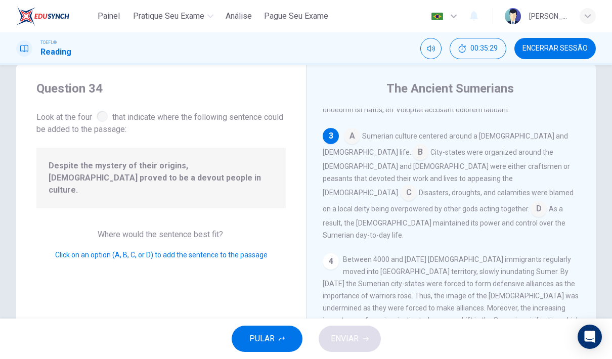
click at [412, 161] on input at bounding box center [420, 153] width 16 height 16
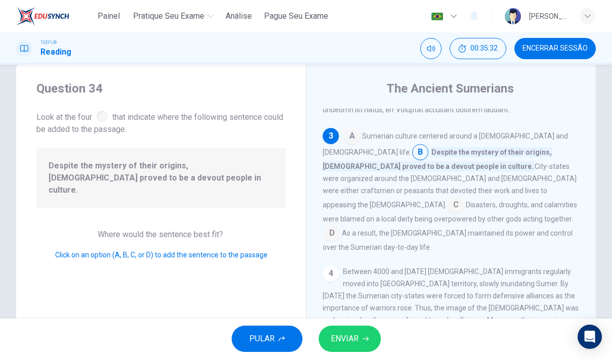
click at [352, 326] on button "ENVIAR" at bounding box center [350, 339] width 62 height 26
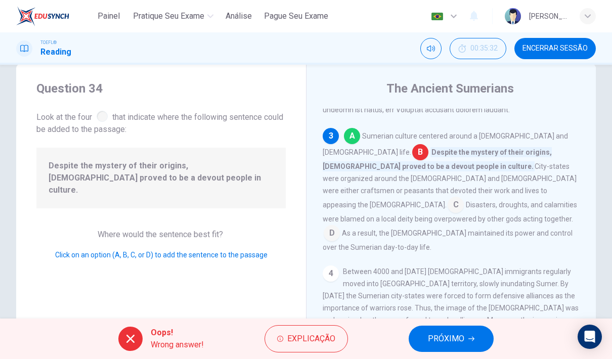
click at [450, 328] on button "PRÓXIMO" at bounding box center [451, 339] width 85 height 26
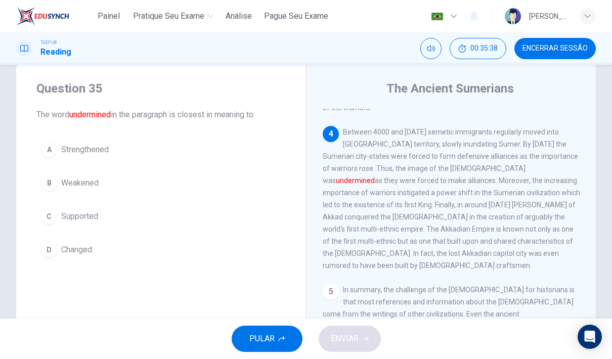
scroll to position [529, 0]
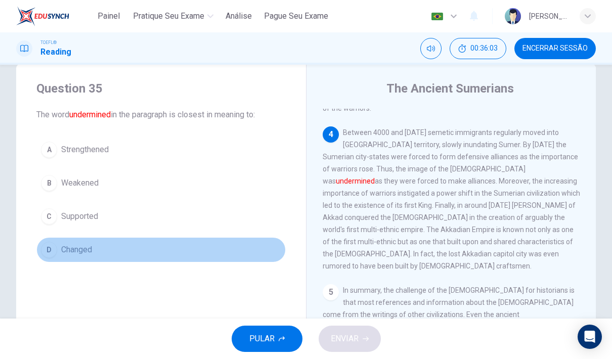
click at [41, 252] on div "D" at bounding box center [49, 250] width 16 height 16
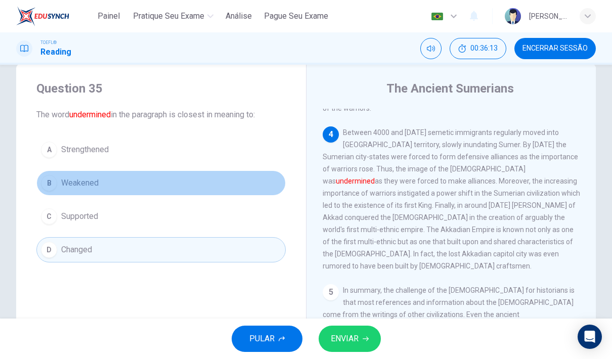
click at [51, 180] on div "B" at bounding box center [49, 183] width 16 height 16
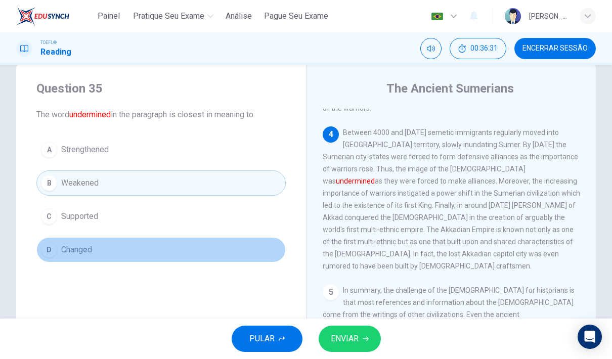
click at [71, 253] on span "Changed" at bounding box center [76, 250] width 31 height 12
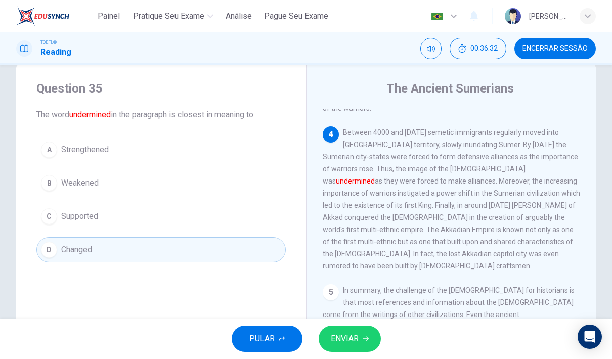
click at [361, 345] on button "ENVIAR" at bounding box center [350, 339] width 62 height 26
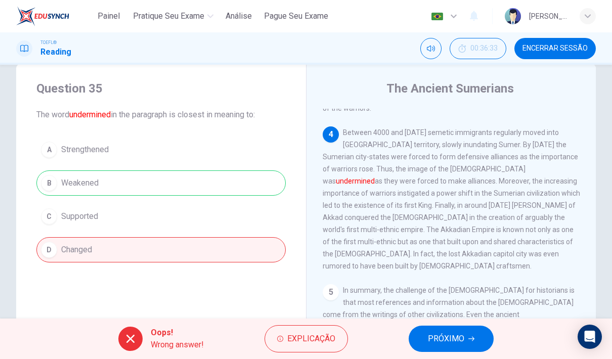
click at [456, 331] on button "PRÓXIMO" at bounding box center [451, 339] width 85 height 26
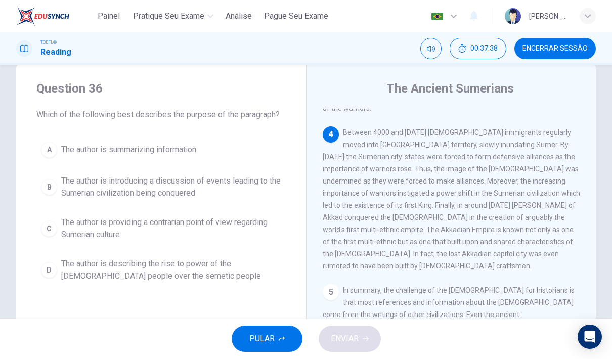
click at [161, 274] on span "The author is describing the rise to power of the Sumerian people over the seme…" at bounding box center [171, 270] width 220 height 24
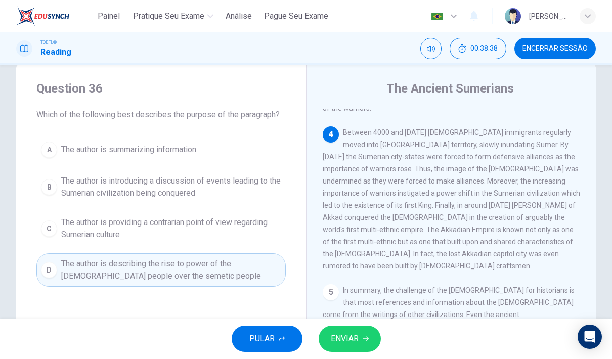
click at [366, 337] on icon "button" at bounding box center [366, 339] width 6 height 6
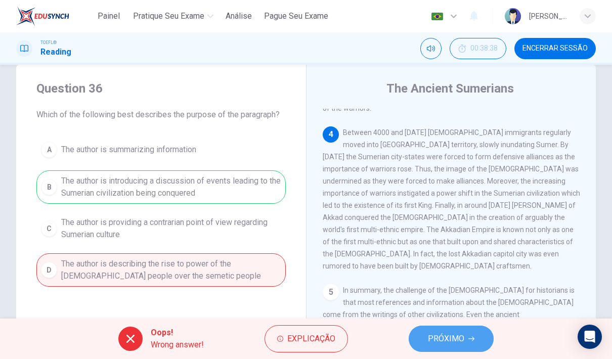
click at [443, 331] on button "PRÓXIMO" at bounding box center [451, 339] width 85 height 26
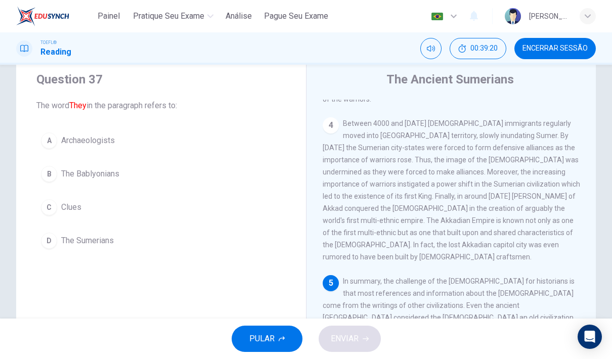
scroll to position [35, 0]
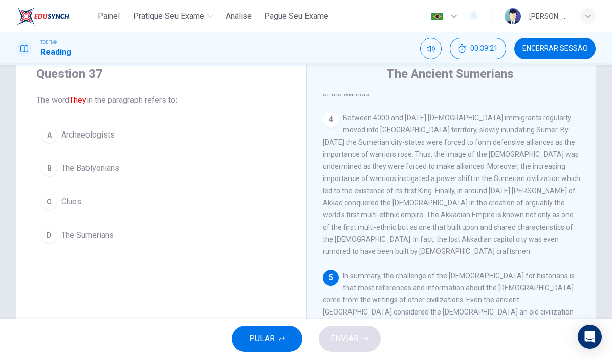
click at [88, 243] on button "D The Sumerians" at bounding box center [160, 235] width 249 height 25
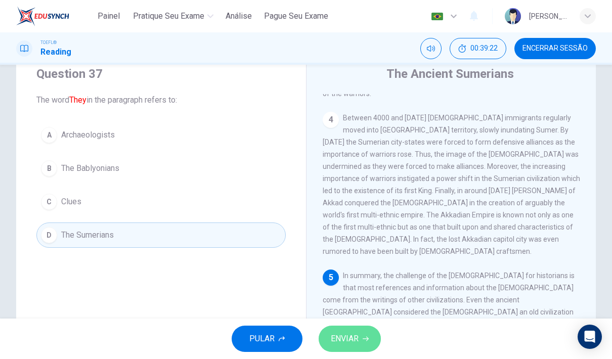
click at [346, 345] on span "ENVIAR" at bounding box center [345, 339] width 28 height 14
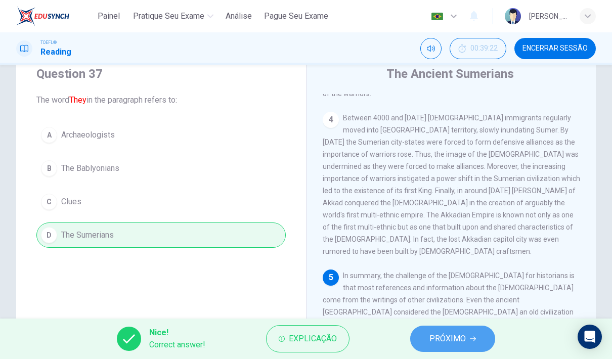
click at [437, 336] on span "PRÓXIMO" at bounding box center [448, 339] width 36 height 14
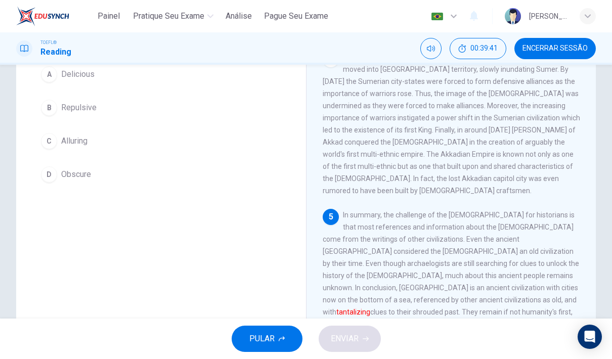
scroll to position [96, 0]
click at [51, 142] on div "C" at bounding box center [49, 142] width 16 height 16
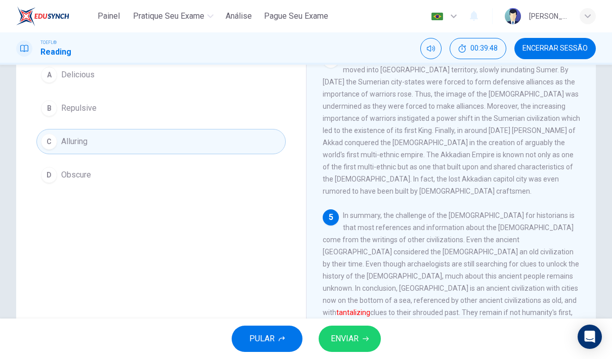
click at [329, 341] on button "ENVIAR" at bounding box center [350, 339] width 62 height 26
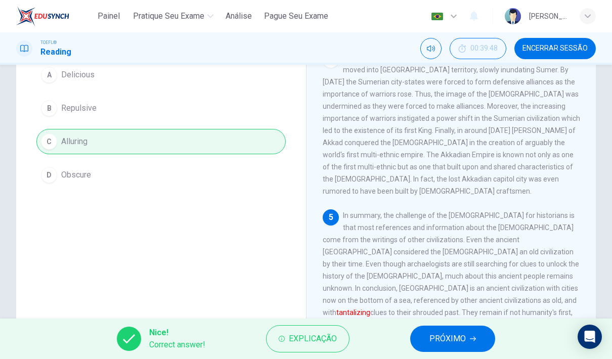
click at [489, 347] on button "PRÓXIMO" at bounding box center [452, 339] width 85 height 26
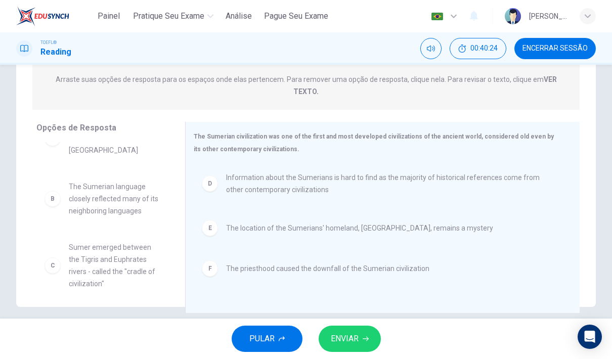
scroll to position [18, 0]
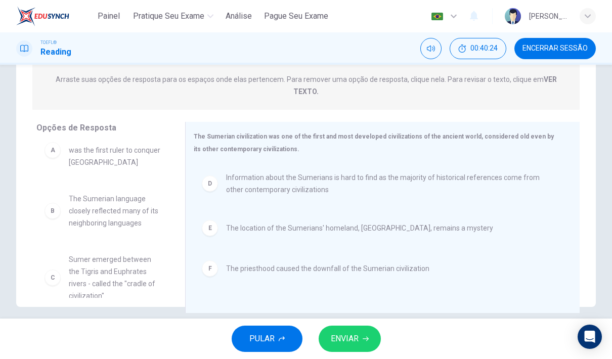
click at [356, 332] on span "ENVIAR" at bounding box center [345, 339] width 28 height 14
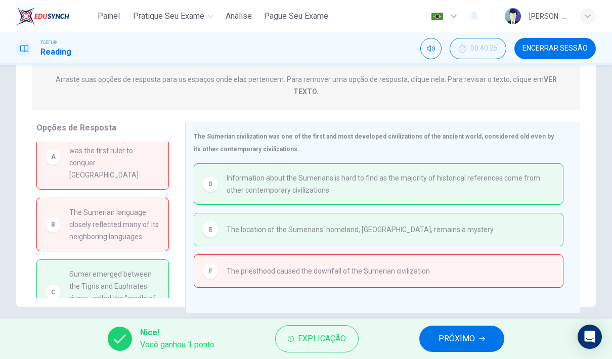
click at [468, 346] on button "PRÓXIMO" at bounding box center [462, 339] width 85 height 26
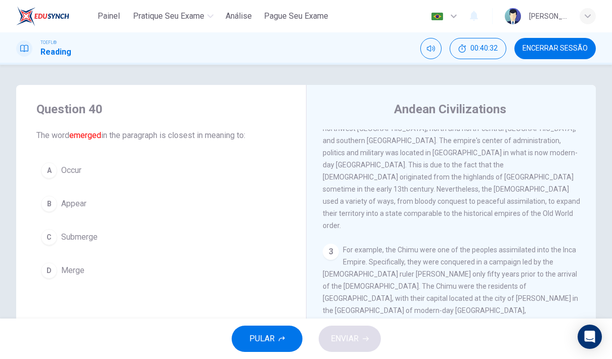
scroll to position [384, 0]
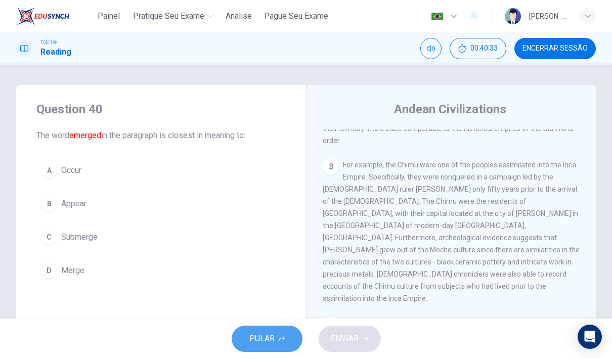
click at [273, 328] on button "PULAR" at bounding box center [267, 339] width 71 height 26
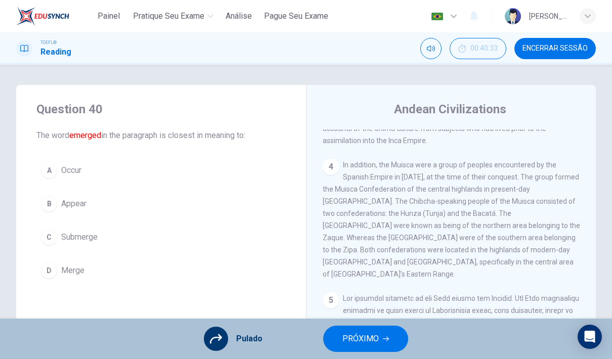
click at [383, 344] on button "PRÓXIMO" at bounding box center [365, 339] width 85 height 26
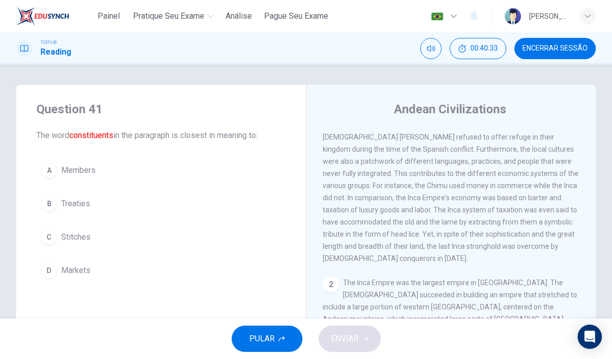
scroll to position [0, 0]
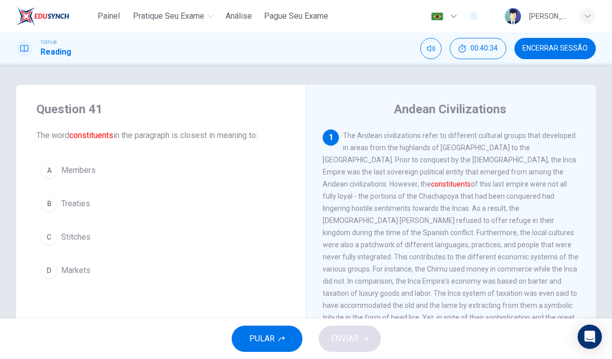
click at [215, 346] on div "PULAR ENVIAR" at bounding box center [306, 339] width 612 height 40
click at [237, 337] on button "PULAR" at bounding box center [267, 339] width 71 height 26
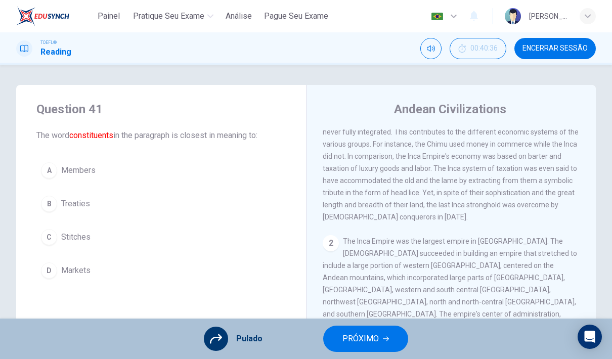
scroll to position [125, 0]
click at [48, 174] on div "A Members B Treaties C Stitches D Markets" at bounding box center [160, 220] width 249 height 125
click at [39, 187] on div "A Members B Treaties C Stitches D Markets" at bounding box center [160, 220] width 249 height 125
click at [46, 168] on div "A Members B Treaties C Stitches D Markets" at bounding box center [160, 220] width 249 height 125
click at [394, 341] on button "PRÓXIMO" at bounding box center [365, 339] width 85 height 26
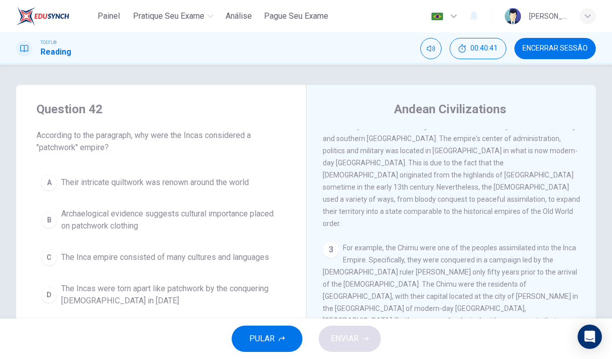
scroll to position [290, 0]
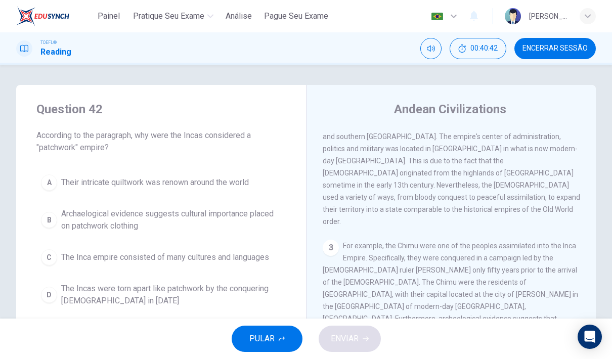
click at [579, 41] on button "Encerrar Sessão" at bounding box center [555, 48] width 81 height 21
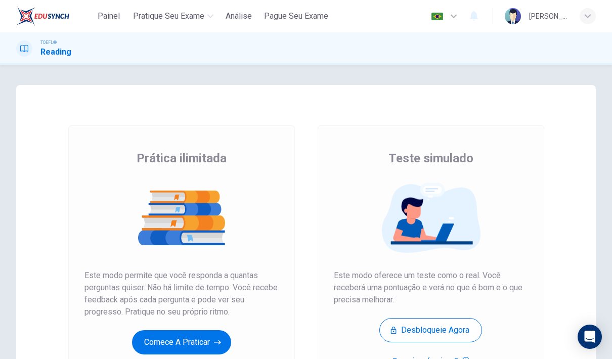
scroll to position [95, 0]
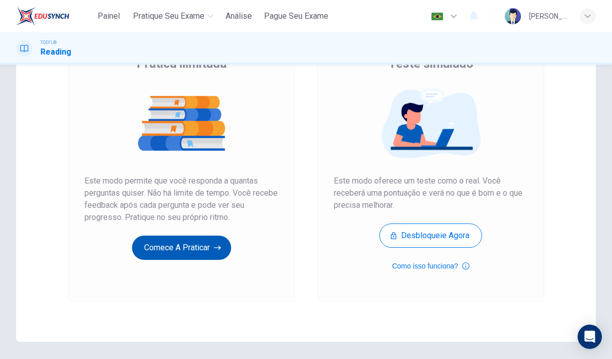
click at [200, 247] on button "Comece a praticar" at bounding box center [181, 248] width 99 height 24
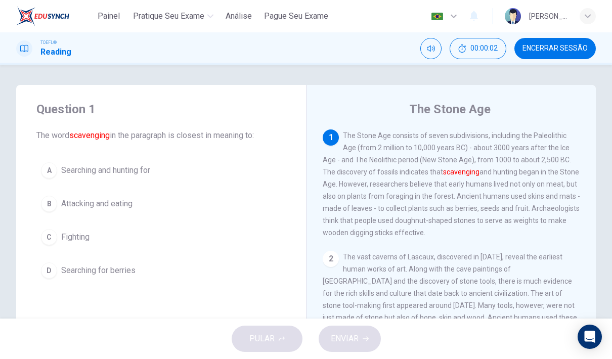
scroll to position [0, 0]
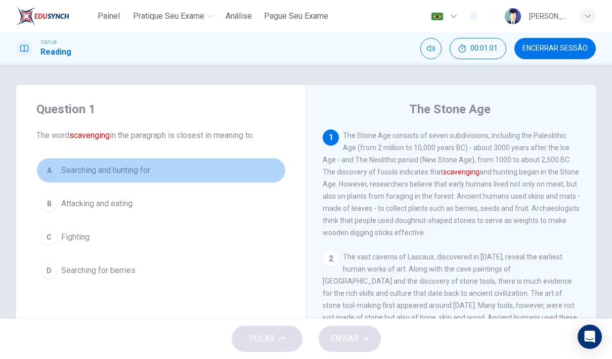
click at [47, 163] on div "A" at bounding box center [49, 170] width 16 height 16
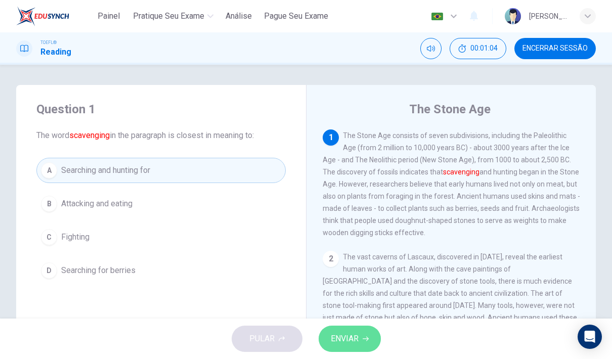
click at [368, 340] on icon "button" at bounding box center [366, 339] width 6 height 5
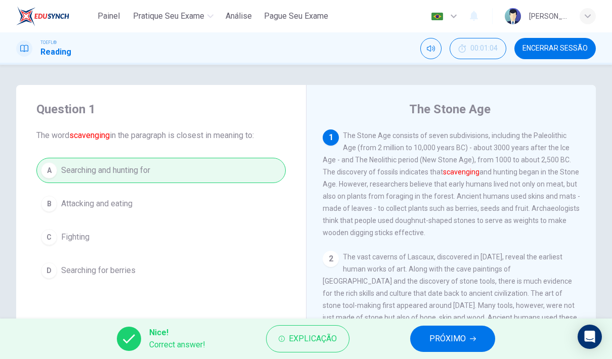
click at [450, 336] on span "PRÓXIMO" at bounding box center [448, 339] width 36 height 14
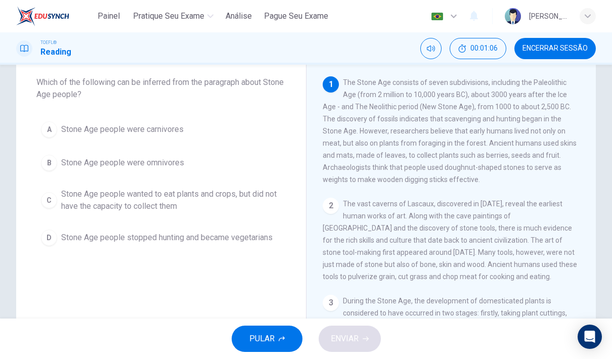
scroll to position [53, 0]
click at [61, 159] on span "Stone Age people were omnivores" at bounding box center [122, 163] width 123 height 12
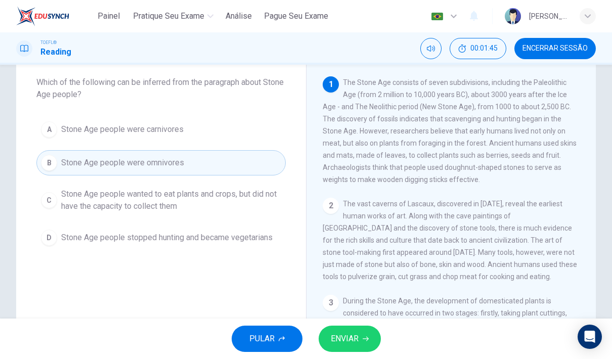
click at [364, 342] on button "ENVIAR" at bounding box center [350, 339] width 62 height 26
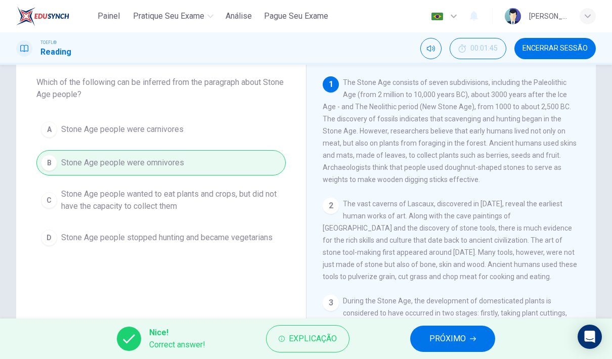
click at [462, 338] on span "PRÓXIMO" at bounding box center [448, 339] width 36 height 14
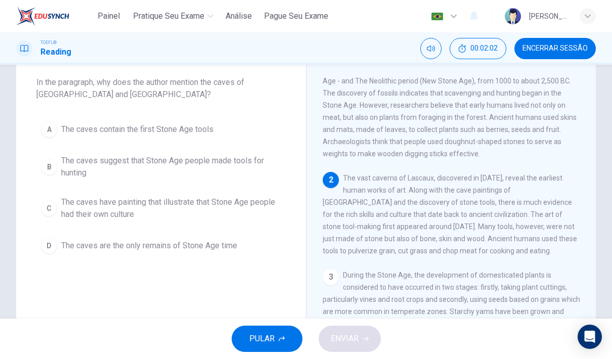
scroll to position [26, 0]
click at [48, 211] on div "C" at bounding box center [49, 208] width 16 height 16
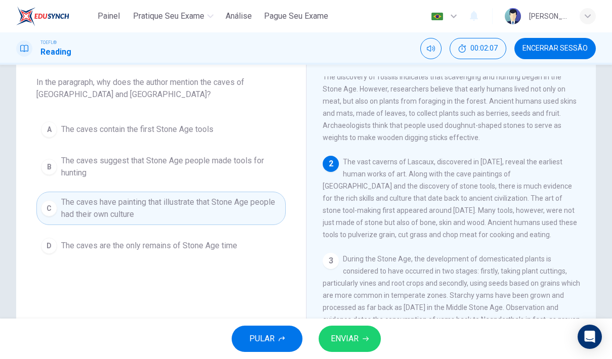
scroll to position [42, 0]
click at [48, 133] on div "A" at bounding box center [49, 129] width 16 height 16
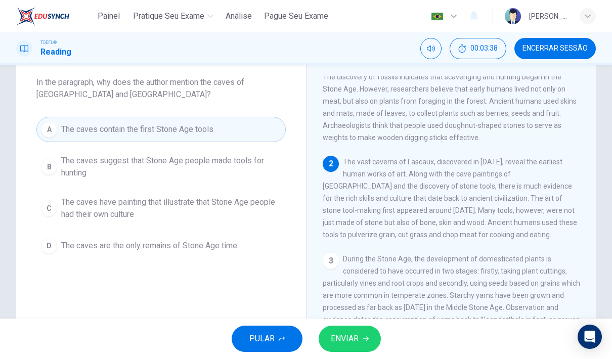
click at [43, 213] on div "C" at bounding box center [49, 208] width 16 height 16
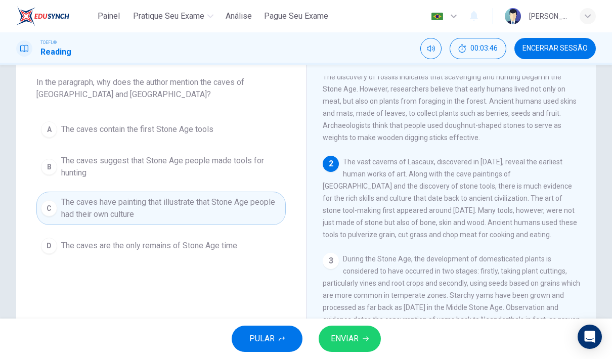
click at [491, 185] on div "2 The vast caverns of Lascaux, discovered in 1940, reveal the earliest human wo…" at bounding box center [452, 198] width 258 height 85
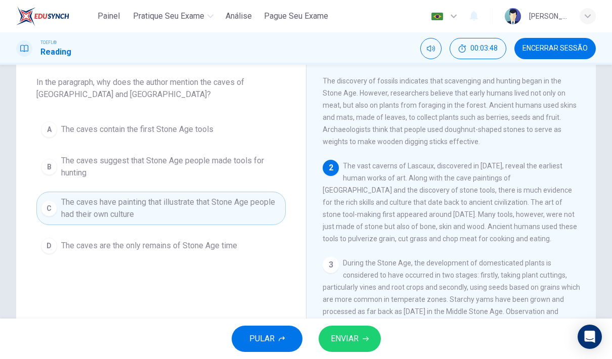
scroll to position [38, 0]
click at [385, 333] on div "PULAR ENVIAR" at bounding box center [306, 339] width 612 height 40
click at [376, 331] on button "ENVIAR" at bounding box center [350, 339] width 62 height 26
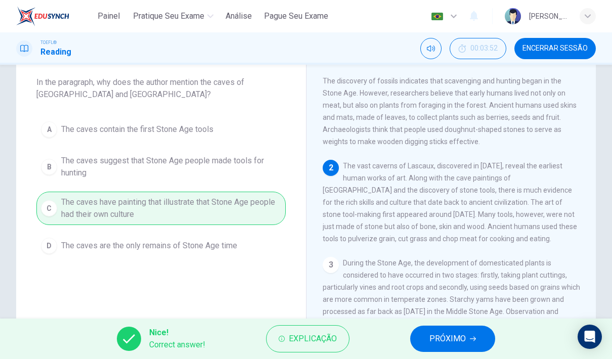
click at [443, 343] on span "PRÓXIMO" at bounding box center [448, 339] width 36 height 14
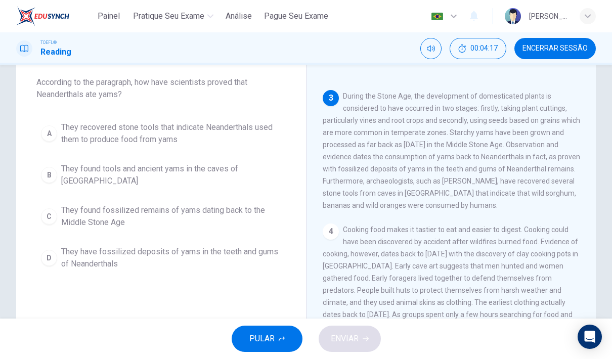
scroll to position [203, 0]
click at [68, 250] on span "They have fossilized deposits of yams in the teeth and gums of Neanderthals" at bounding box center [171, 258] width 220 height 24
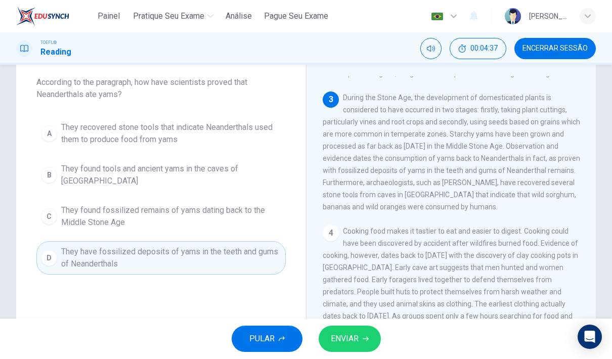
click at [346, 334] on span "ENVIAR" at bounding box center [345, 339] width 28 height 14
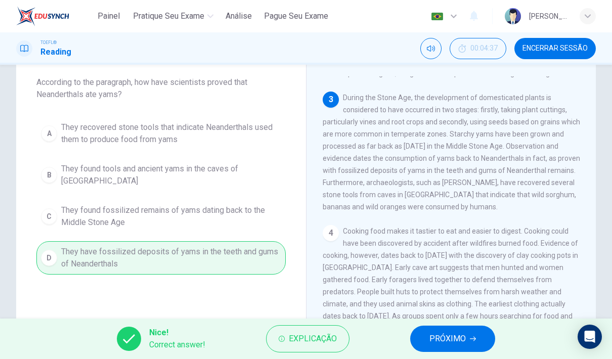
click at [463, 341] on span "PRÓXIMO" at bounding box center [448, 339] width 36 height 14
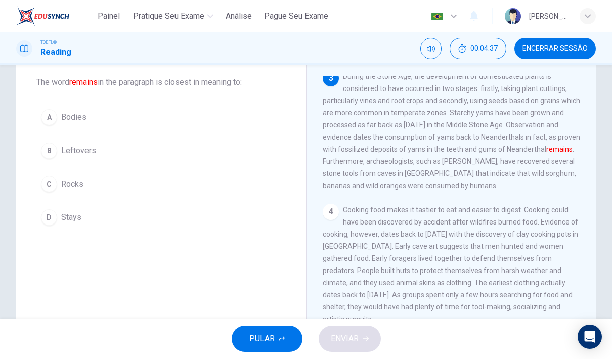
scroll to position [227, 0]
click at [43, 114] on div "A" at bounding box center [49, 117] width 16 height 16
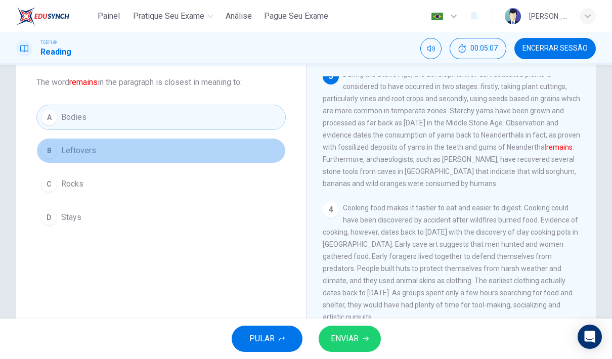
click at [69, 148] on span "Leftovers" at bounding box center [78, 151] width 35 height 12
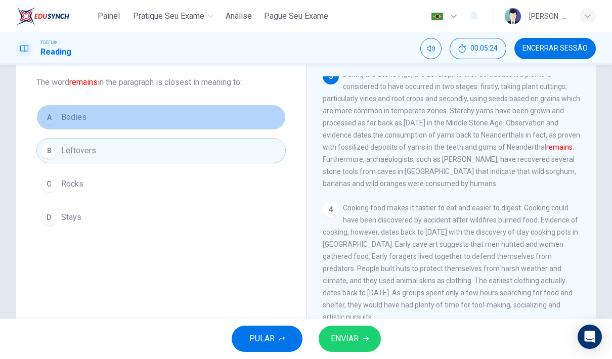
click at [126, 123] on button "A Bodies" at bounding box center [160, 117] width 249 height 25
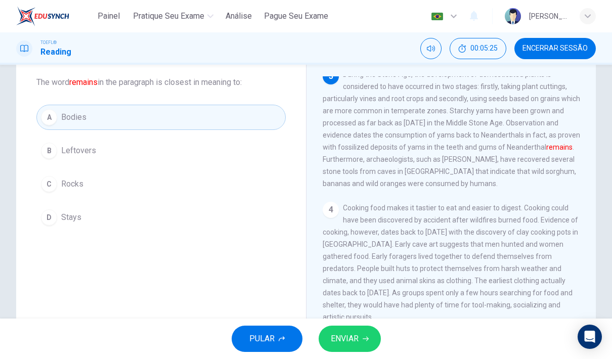
click at [358, 341] on span "ENVIAR" at bounding box center [345, 339] width 28 height 14
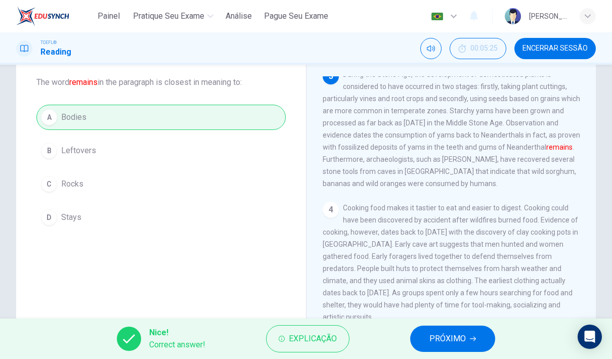
click at [477, 344] on button "PRÓXIMO" at bounding box center [452, 339] width 85 height 26
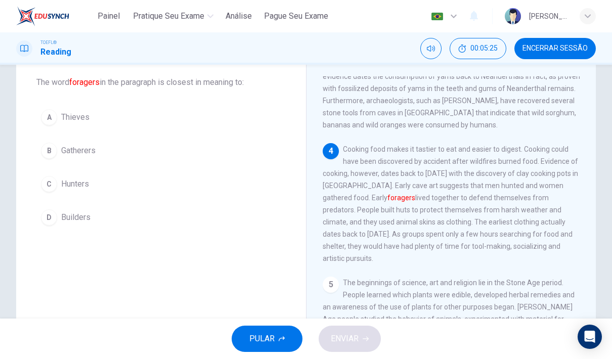
scroll to position [289, 0]
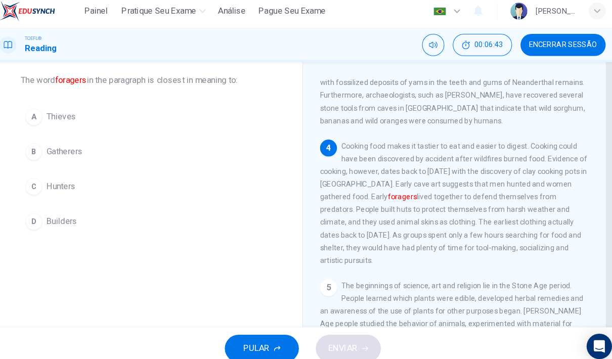
click at [36, 184] on button "C Hunters" at bounding box center [160, 184] width 249 height 25
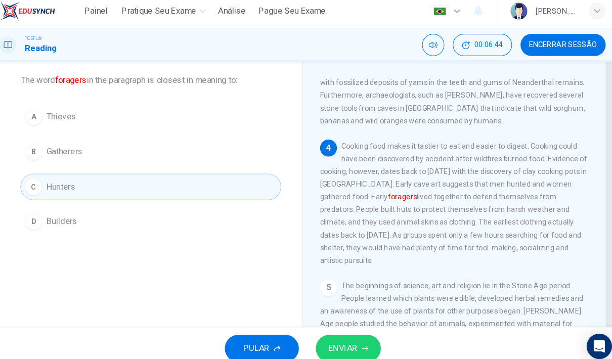
click at [36, 172] on button "C Hunters" at bounding box center [160, 184] width 249 height 25
click at [363, 336] on icon "button" at bounding box center [366, 339] width 6 height 6
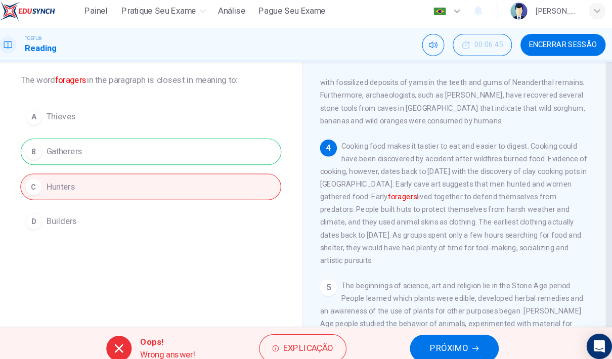
click at [441, 340] on span "PRÓXIMO" at bounding box center [446, 339] width 36 height 14
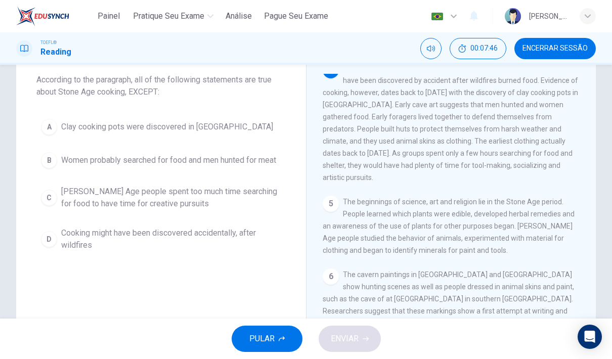
scroll to position [364, 0]
click at [483, 193] on div "1 The Stone Age consists of seven subdivisions, including the Paleolithic Age (…" at bounding box center [458, 219] width 271 height 291
click at [147, 197] on span "Stone Age people spent too much time searching for food to have time for creati…" at bounding box center [171, 198] width 220 height 24
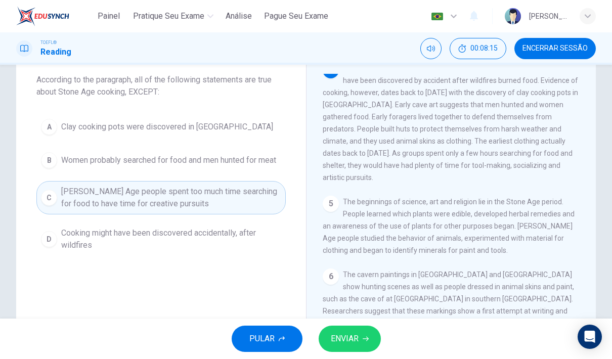
click at [369, 343] on button "ENVIAR" at bounding box center [350, 339] width 62 height 26
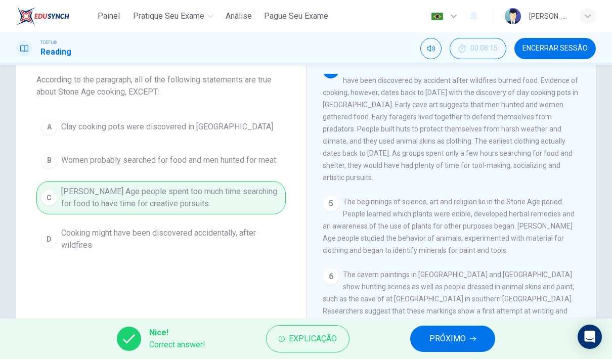
click at [482, 346] on button "PRÓXIMO" at bounding box center [452, 339] width 85 height 26
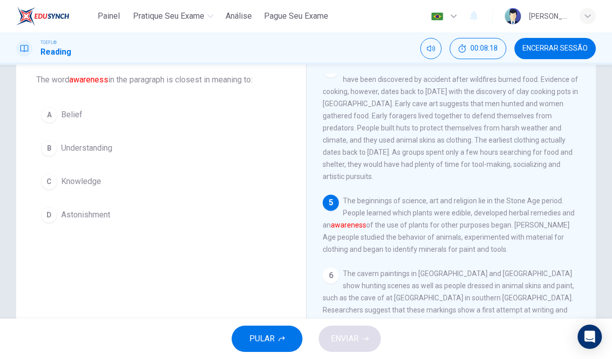
scroll to position [376, 0]
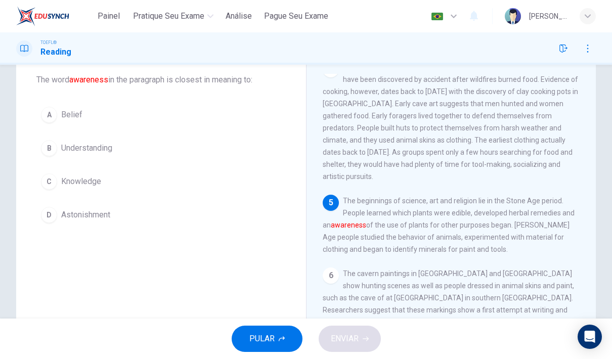
click at [54, 154] on div "B" at bounding box center [49, 148] width 16 height 16
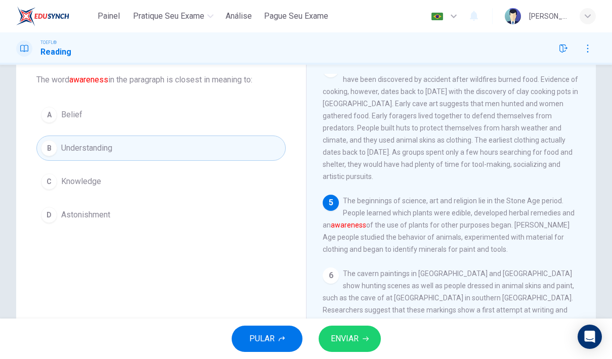
click at [63, 187] on span "Knowledge" at bounding box center [81, 182] width 40 height 12
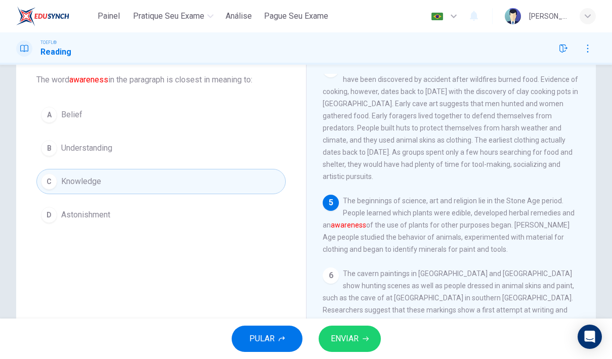
click at [344, 338] on span "ENVIAR" at bounding box center [345, 339] width 28 height 14
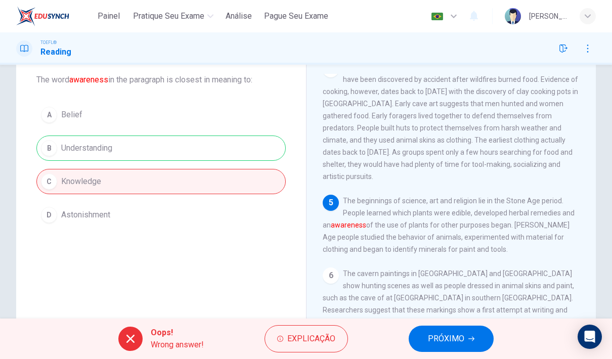
click at [421, 338] on button "PRÓXIMO" at bounding box center [451, 339] width 85 height 26
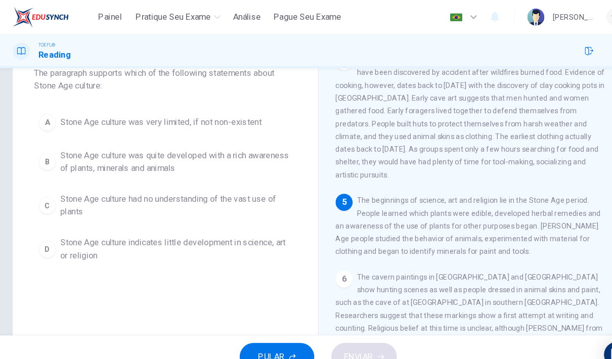
scroll to position [67, 0]
click at [138, 237] on span "Stone Age culture indicates little development in science, art or religion" at bounding box center [171, 236] width 220 height 24
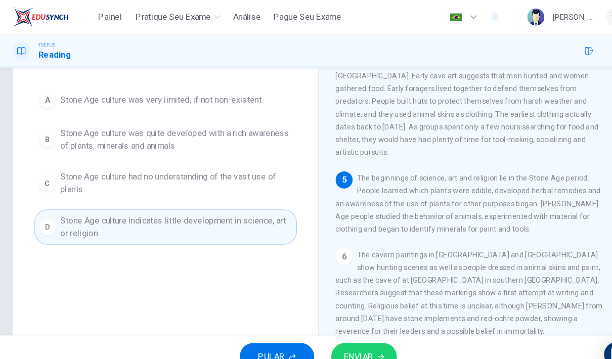
scroll to position [87, 0]
click at [354, 328] on button "ENVIAR" at bounding box center [350, 339] width 62 height 26
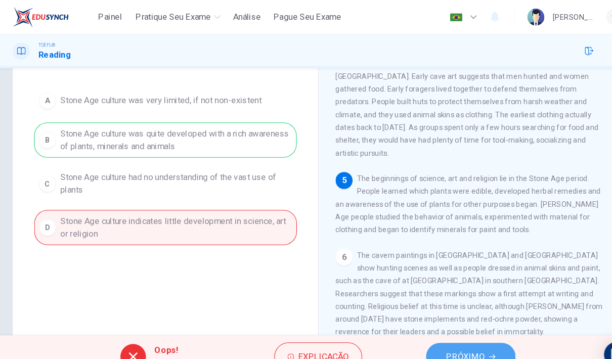
click at [423, 332] on button "PRÓXIMO" at bounding box center [451, 339] width 85 height 26
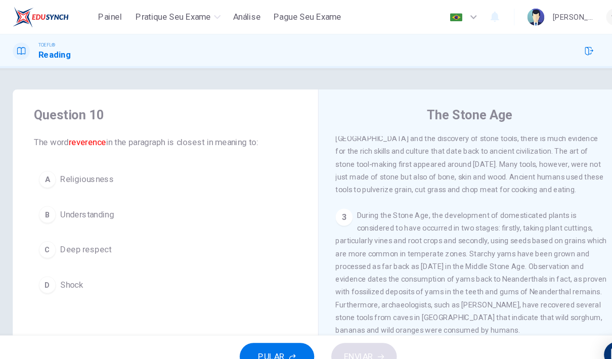
scroll to position [0, 0]
click at [524, 39] on div "TOEFL® Reading" at bounding box center [306, 48] width 612 height 19
click at [465, 48] on div "TOEFL® Reading" at bounding box center [306, 48] width 612 height 19
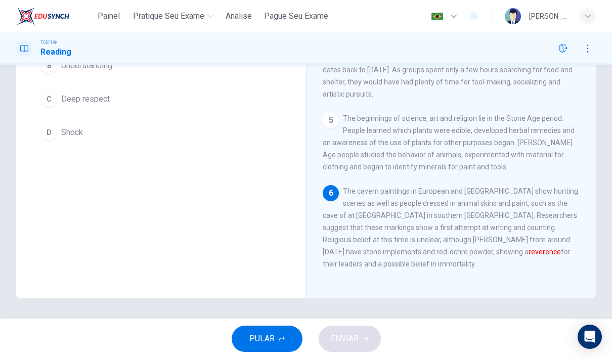
scroll to position [138, 0]
click at [611, 166] on div "Question 10 The word reverence in the paragraph is closest in meaning to: A Rel…" at bounding box center [306, 123] width 612 height 352
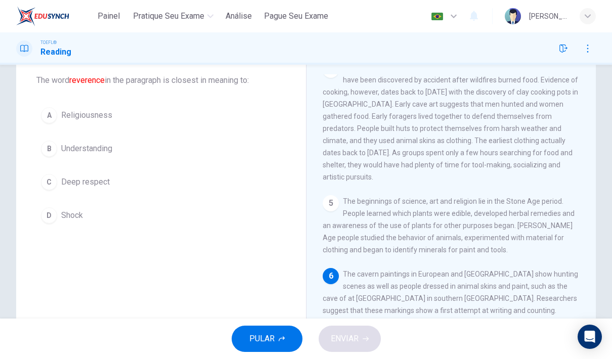
scroll to position [55, 0]
click at [51, 183] on div "C" at bounding box center [49, 183] width 16 height 16
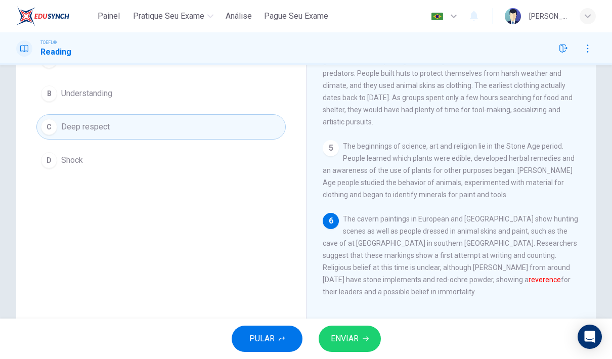
scroll to position [110, 0]
click at [361, 342] on button "ENVIAR" at bounding box center [350, 339] width 62 height 26
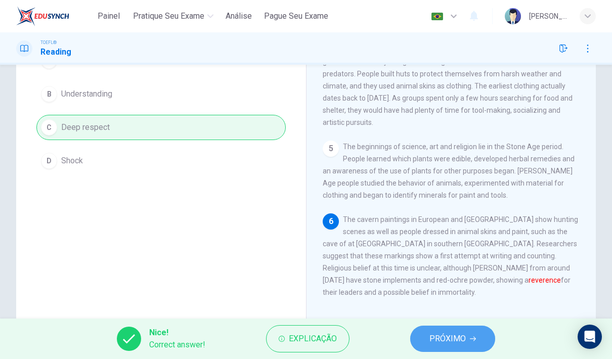
click at [474, 348] on button "PRÓXIMO" at bounding box center [452, 339] width 85 height 26
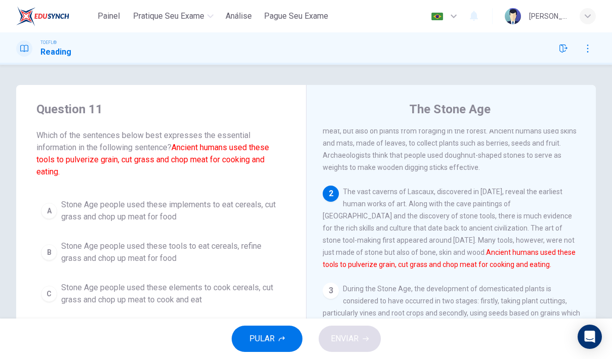
scroll to position [0, 0]
click at [596, 50] on button "button" at bounding box center [588, 48] width 16 height 16
click at [593, 48] on button "button" at bounding box center [588, 48] width 16 height 16
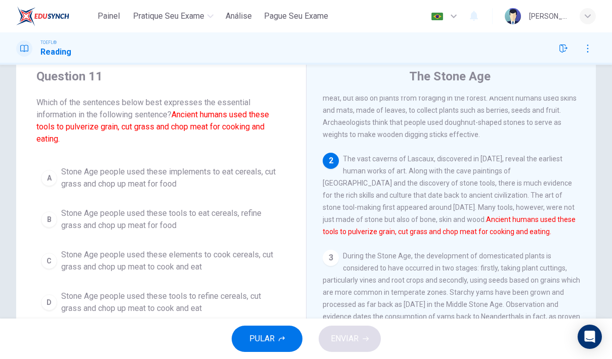
scroll to position [33, 0]
click at [159, 297] on span "Stone Age people used these tools to refine cereals, cut grass and chop up meat…" at bounding box center [171, 302] width 220 height 24
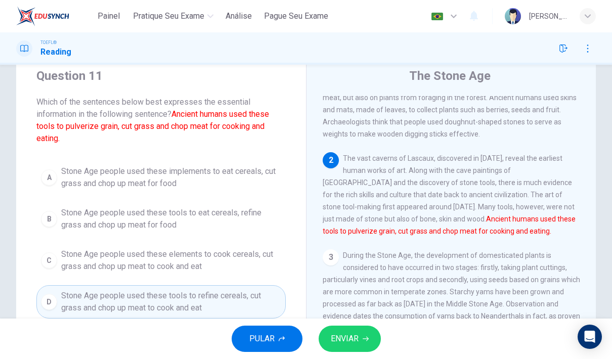
click at [351, 342] on span "ENVIAR" at bounding box center [345, 339] width 28 height 14
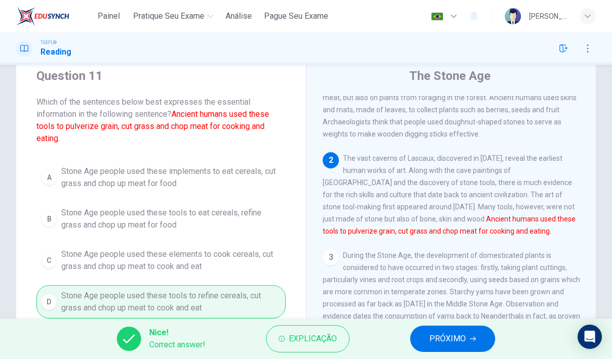
click at [457, 336] on span "PRÓXIMO" at bounding box center [448, 339] width 36 height 14
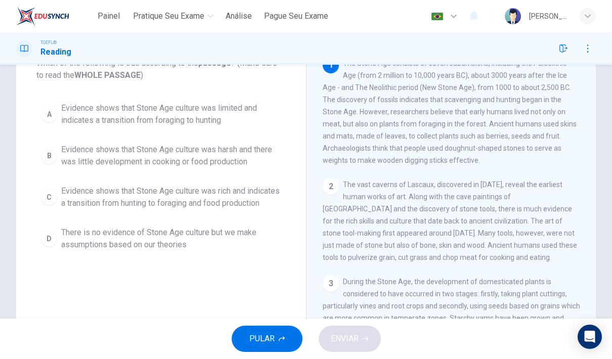
scroll to position [73, 0]
click at [159, 205] on span "Evidence shows that Stone Age culture was rich and indicates a transition from …" at bounding box center [171, 197] width 220 height 24
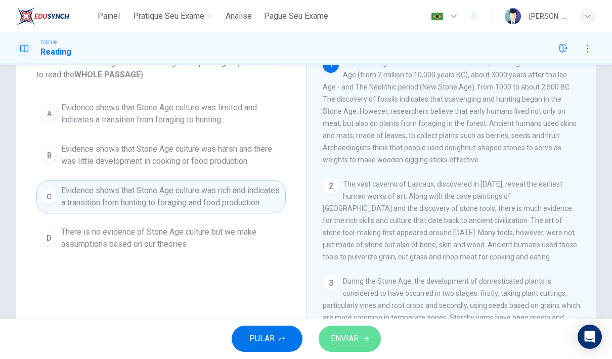
click at [356, 341] on span "ENVIAR" at bounding box center [345, 339] width 28 height 14
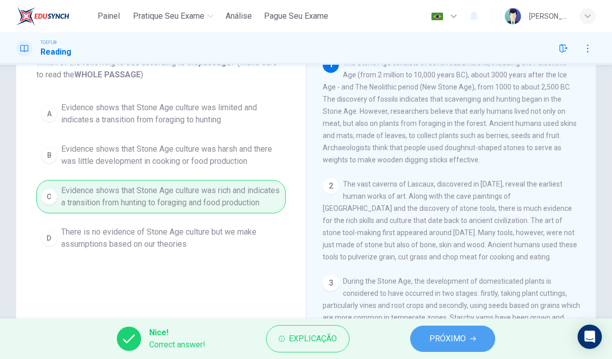
click at [434, 335] on span "PRÓXIMO" at bounding box center [448, 339] width 36 height 14
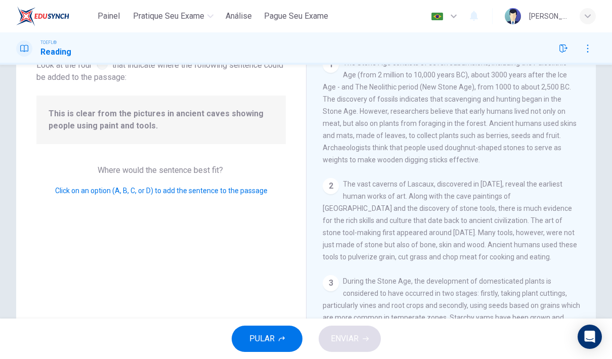
scroll to position [379, 0]
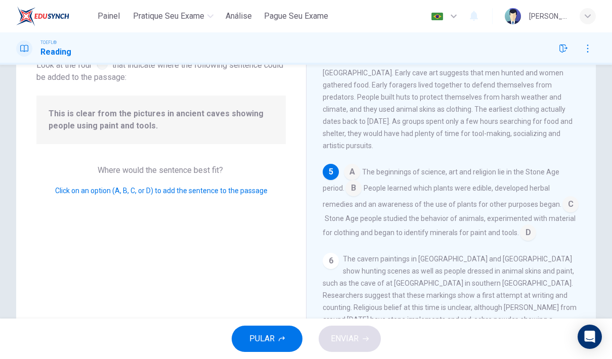
click at [360, 197] on input at bounding box center [354, 189] width 16 height 16
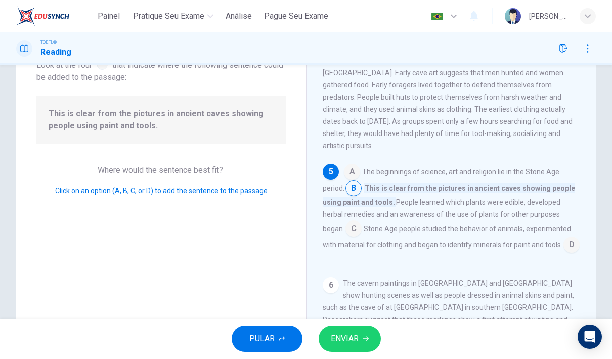
click at [358, 336] on span "ENVIAR" at bounding box center [345, 339] width 28 height 14
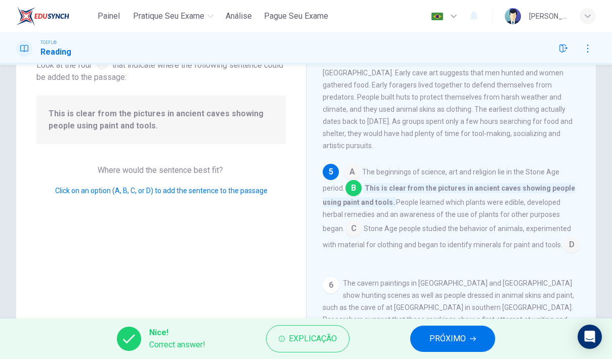
click at [458, 344] on span "PRÓXIMO" at bounding box center [448, 339] width 36 height 14
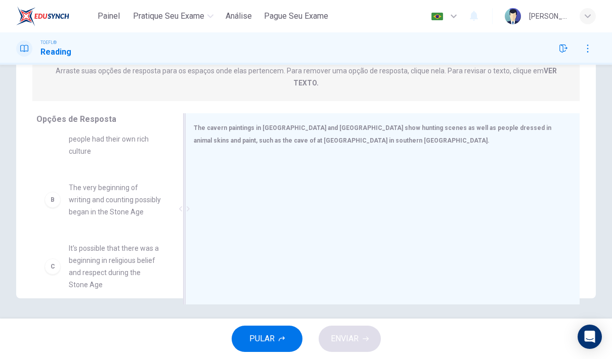
scroll to position [58, 0]
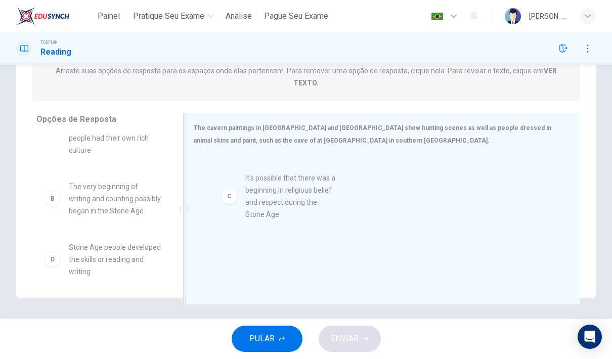
drag, startPoint x: 88, startPoint y: 244, endPoint x: 268, endPoint y: 199, distance: 185.8
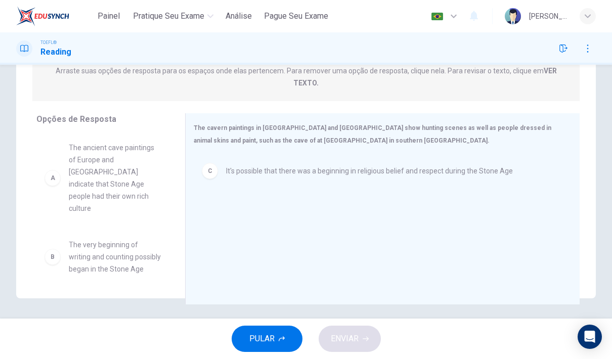
scroll to position [0, 0]
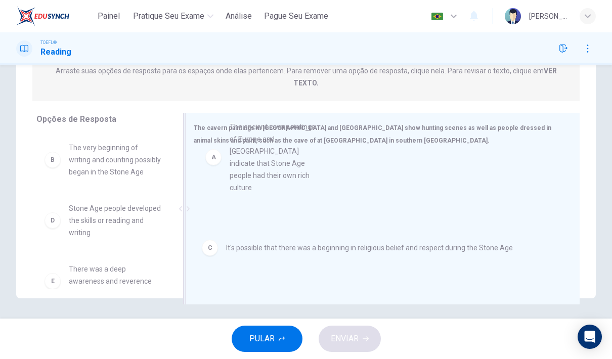
drag, startPoint x: 93, startPoint y: 169, endPoint x: 256, endPoint y: 160, distance: 163.2
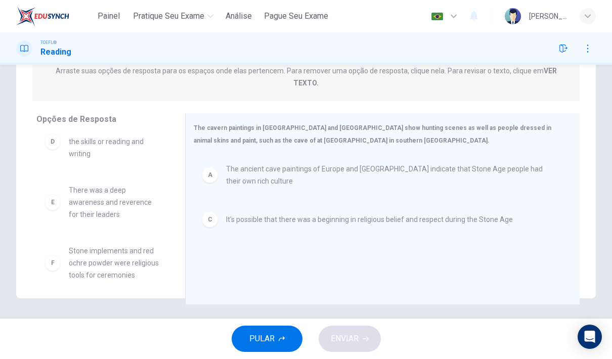
scroll to position [79, 0]
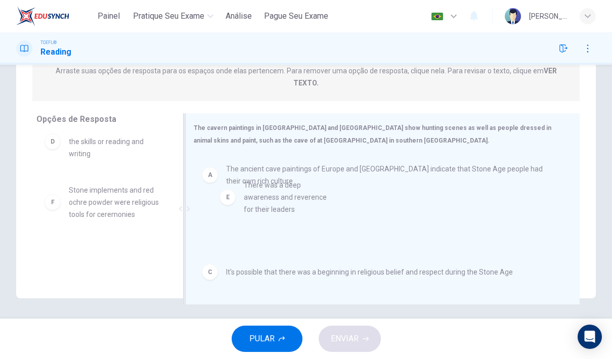
drag, startPoint x: 99, startPoint y: 191, endPoint x: 324, endPoint y: 242, distance: 231.0
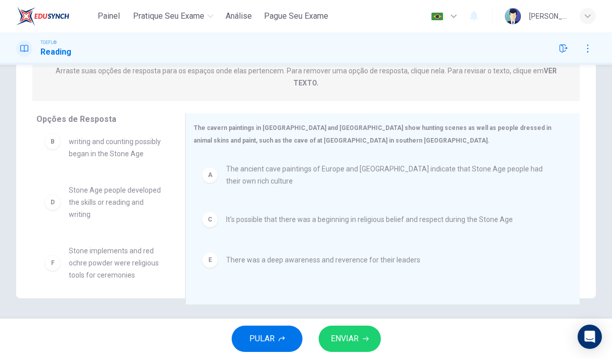
scroll to position [18, 0]
click at [351, 338] on span "ENVIAR" at bounding box center [345, 339] width 28 height 14
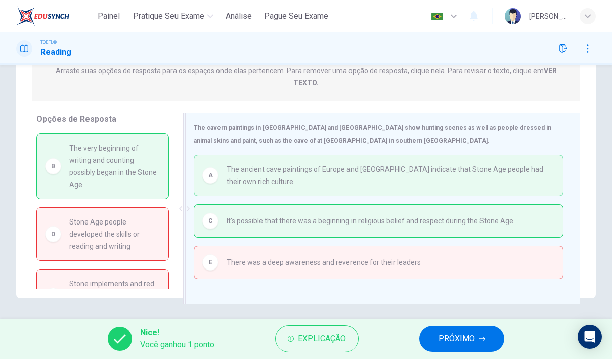
scroll to position [0, 0]
click at [445, 335] on span "PRÓXIMO" at bounding box center [457, 339] width 36 height 14
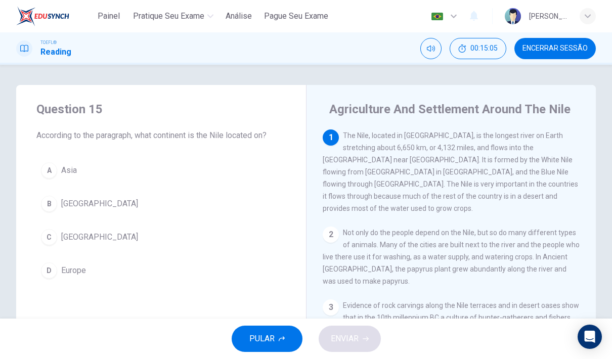
click at [49, 233] on div "C" at bounding box center [49, 237] width 16 height 16
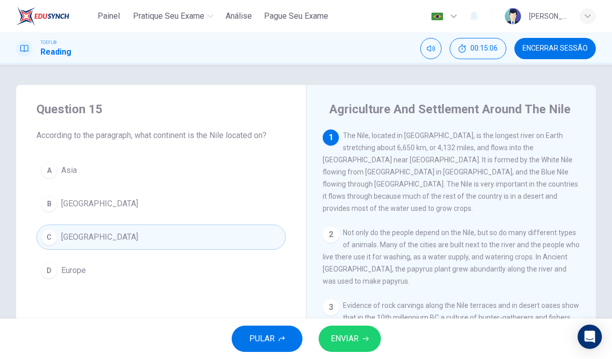
click at [365, 337] on icon "button" at bounding box center [366, 339] width 6 height 6
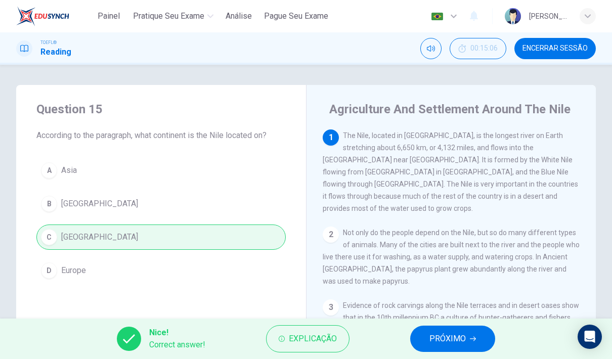
click at [472, 326] on button "PRÓXIMO" at bounding box center [452, 339] width 85 height 26
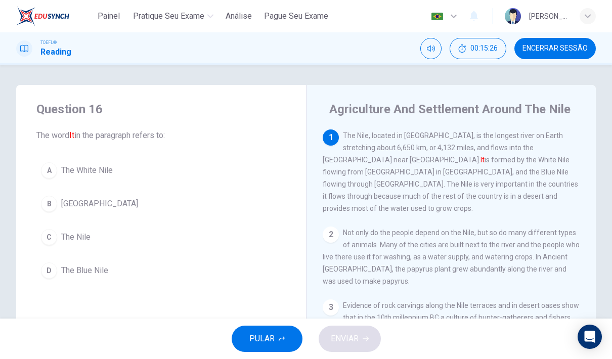
click at [55, 236] on div "C" at bounding box center [49, 237] width 16 height 16
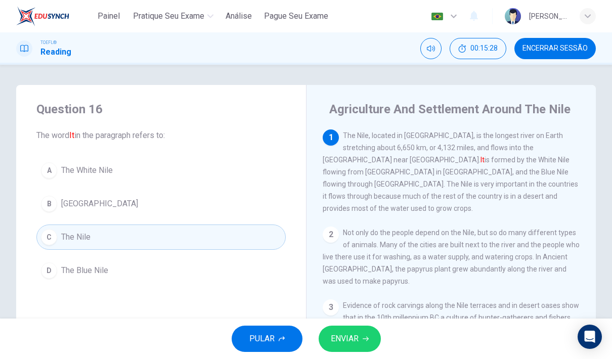
click at [363, 340] on icon "button" at bounding box center [366, 339] width 6 height 6
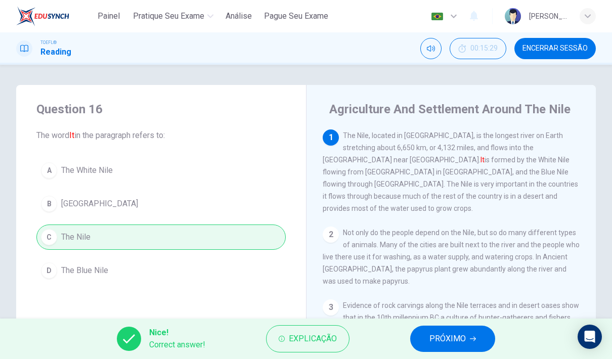
click at [454, 344] on span "PRÓXIMO" at bounding box center [448, 339] width 36 height 14
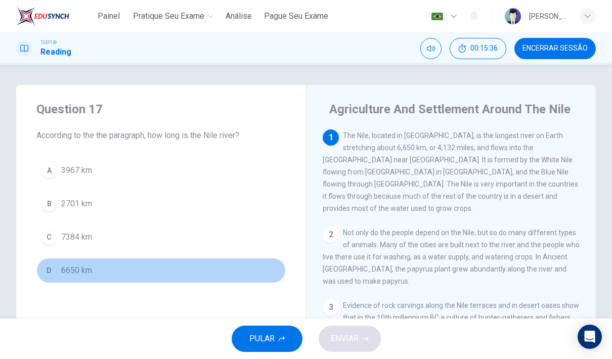
click at [41, 270] on div "D" at bounding box center [49, 271] width 16 height 16
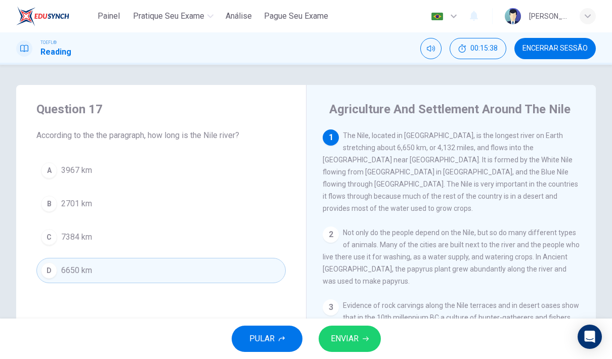
click at [363, 342] on button "ENVIAR" at bounding box center [350, 339] width 62 height 26
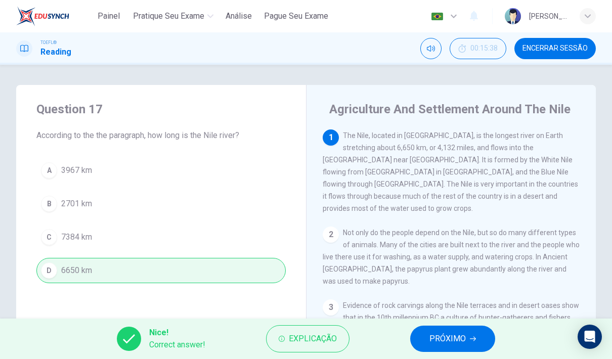
click at [423, 338] on button "PRÓXIMO" at bounding box center [452, 339] width 85 height 26
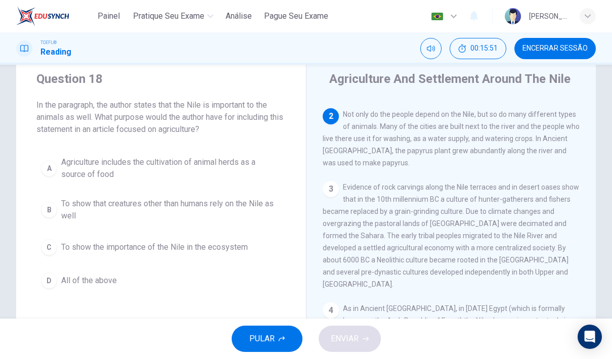
scroll to position [32, 0]
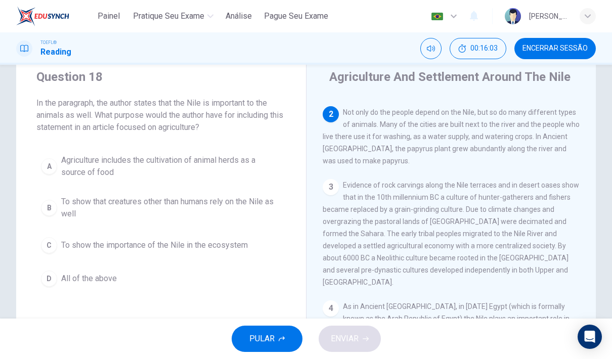
click at [53, 247] on div "C" at bounding box center [49, 245] width 16 height 16
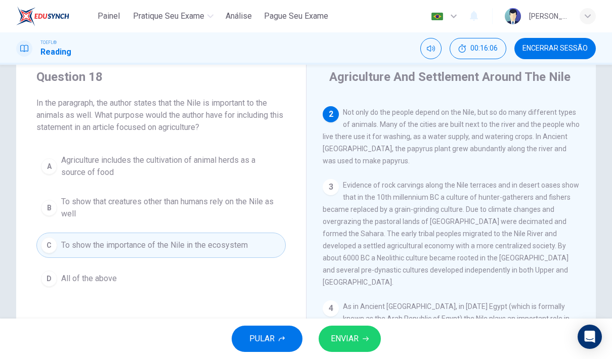
click at [350, 349] on button "ENVIAR" at bounding box center [350, 339] width 62 height 26
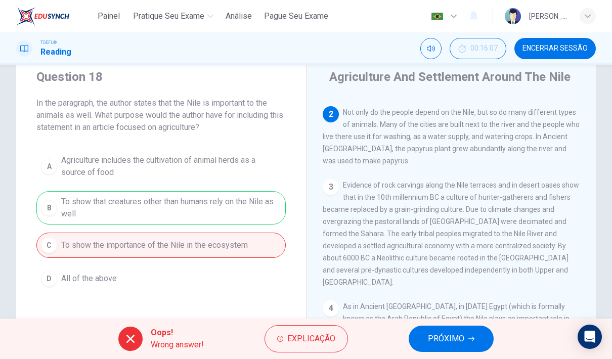
click at [489, 342] on button "PRÓXIMO" at bounding box center [451, 339] width 85 height 26
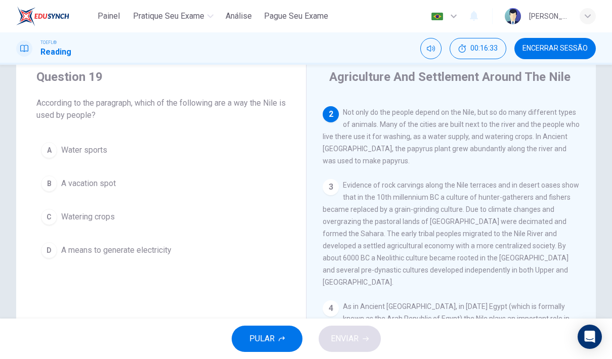
click at [41, 213] on button "C Watering crops" at bounding box center [160, 216] width 249 height 25
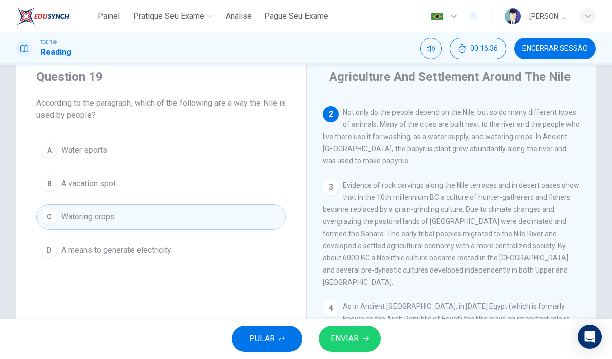
click at [363, 348] on button "ENVIAR" at bounding box center [350, 339] width 62 height 26
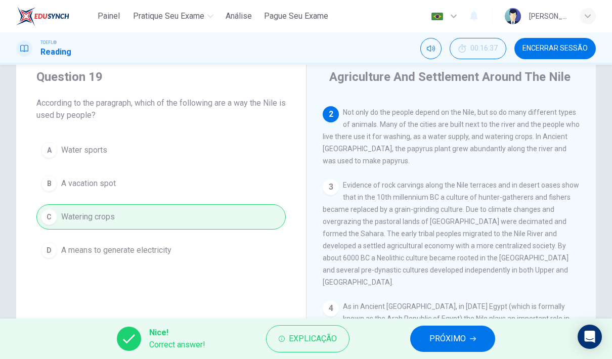
click at [434, 327] on button "PRÓXIMO" at bounding box center [452, 339] width 85 height 26
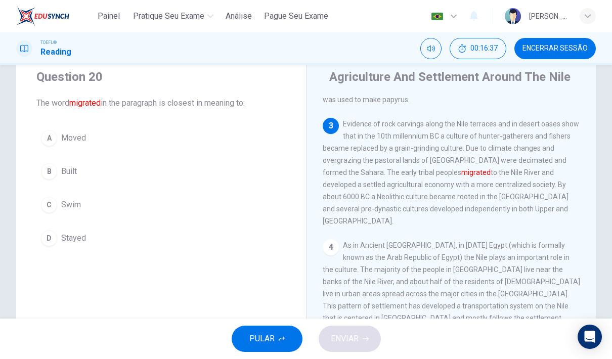
scroll to position [162, 0]
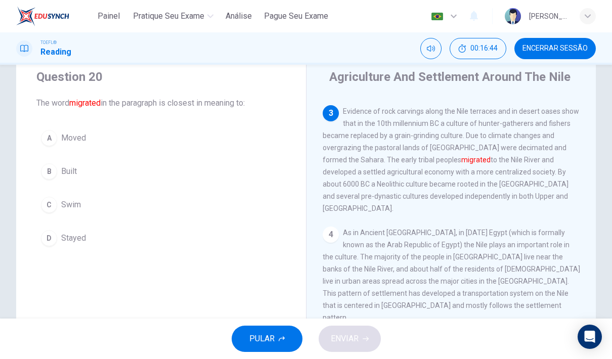
click at [47, 135] on div "A" at bounding box center [49, 138] width 16 height 16
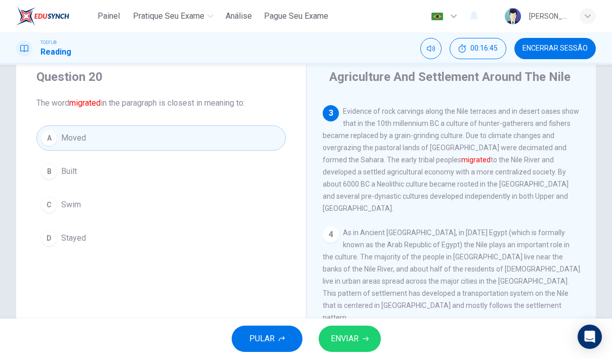
click at [161, 138] on button "A Moved" at bounding box center [160, 137] width 249 height 25
click at [365, 350] on button "ENVIAR" at bounding box center [350, 339] width 62 height 26
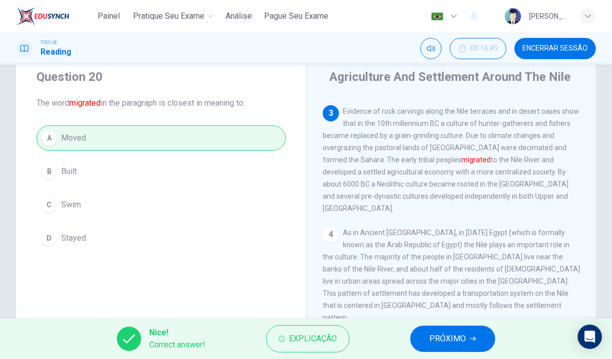
click at [442, 333] on span "PRÓXIMO" at bounding box center [448, 339] width 36 height 14
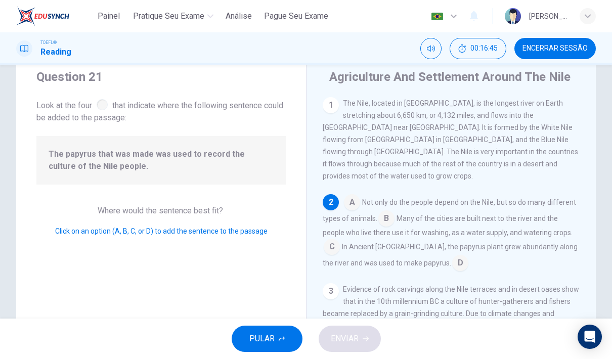
scroll to position [88, 0]
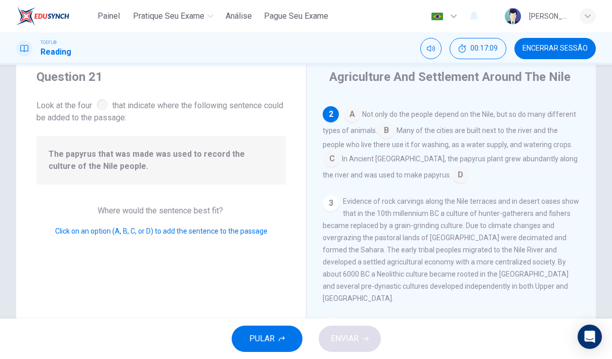
click at [452, 168] on input at bounding box center [460, 176] width 16 height 16
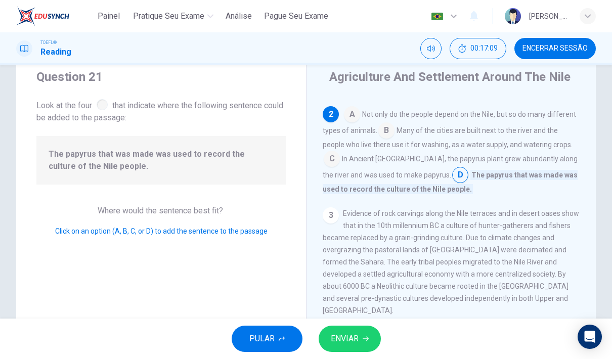
click at [367, 338] on icon "button" at bounding box center [366, 339] width 6 height 5
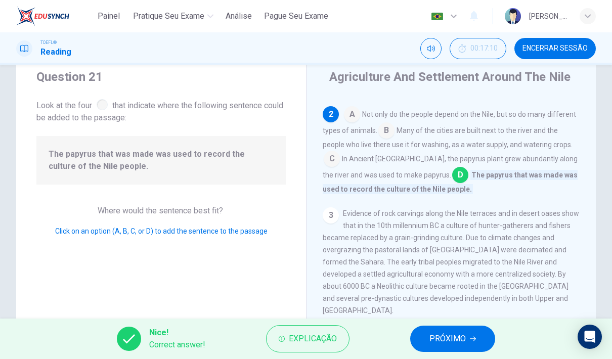
click at [473, 341] on icon "button" at bounding box center [473, 339] width 6 height 6
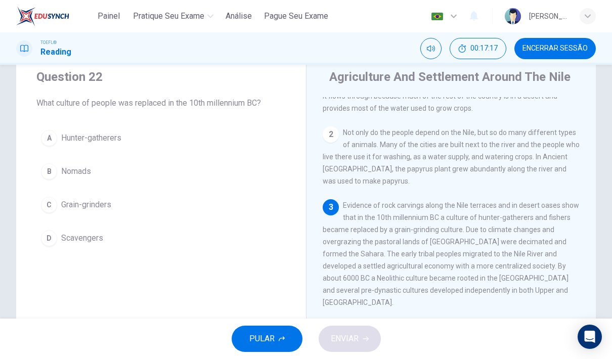
scroll to position [66, 0]
click at [54, 206] on div "C" at bounding box center [49, 205] width 16 height 16
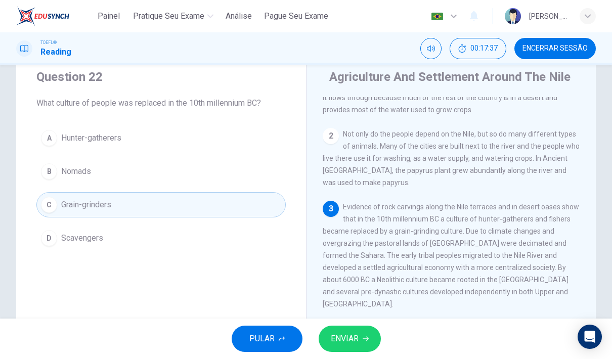
click at [56, 141] on div "A" at bounding box center [49, 138] width 16 height 16
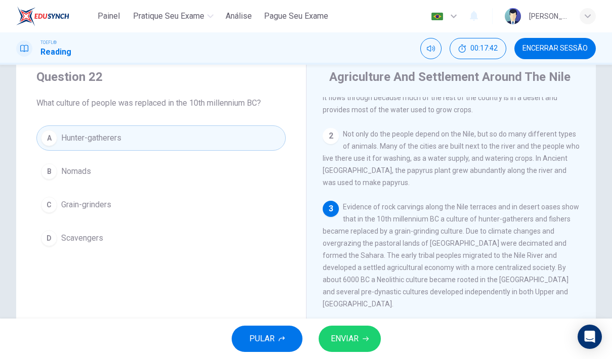
click at [349, 349] on button "ENVIAR" at bounding box center [350, 339] width 62 height 26
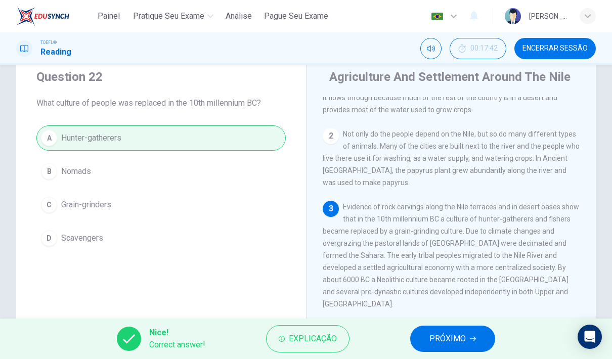
click at [460, 326] on button "PRÓXIMO" at bounding box center [452, 339] width 85 height 26
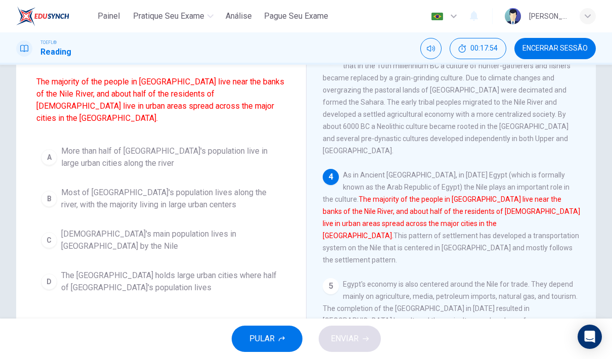
scroll to position [85, 0]
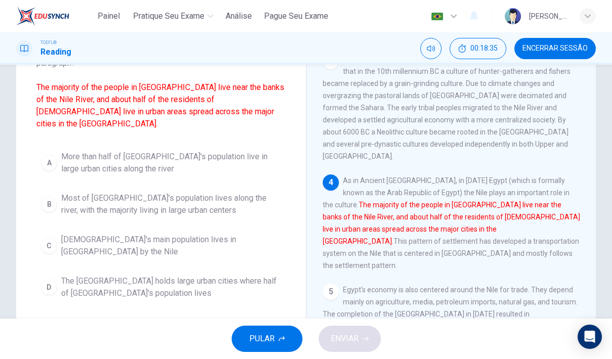
click at [57, 197] on button "B Most of Egypt's population lives along the river, with the majority living in…" at bounding box center [160, 204] width 249 height 33
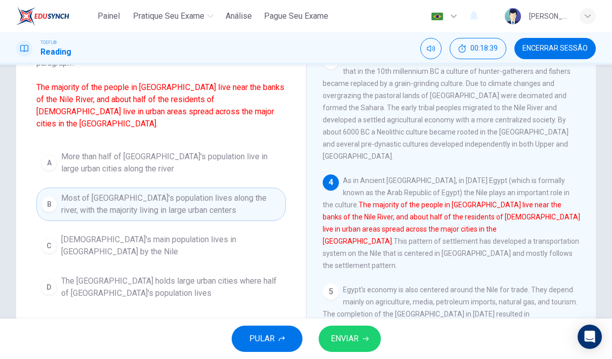
click at [366, 339] on icon "button" at bounding box center [366, 339] width 6 height 6
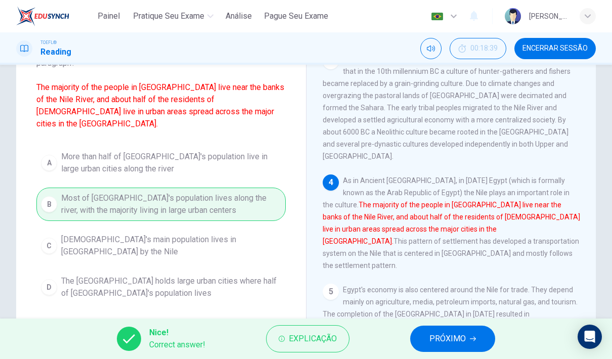
click at [450, 340] on span "PRÓXIMO" at bounding box center [448, 339] width 36 height 14
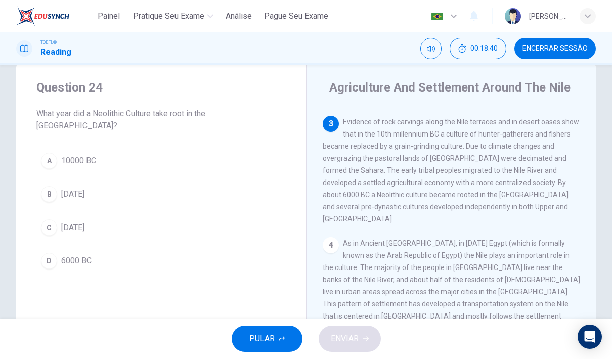
scroll to position [21, 0]
click at [40, 249] on button "D 6000 BC" at bounding box center [160, 261] width 249 height 25
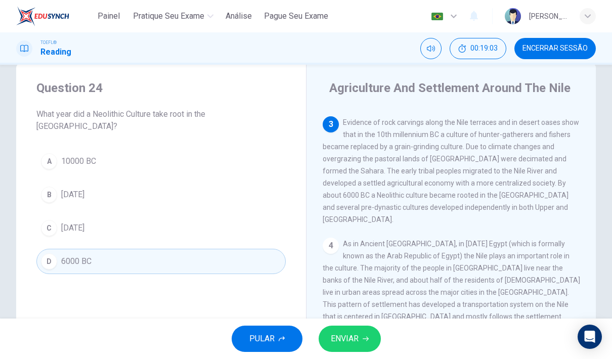
click at [346, 335] on span "ENVIAR" at bounding box center [345, 339] width 28 height 14
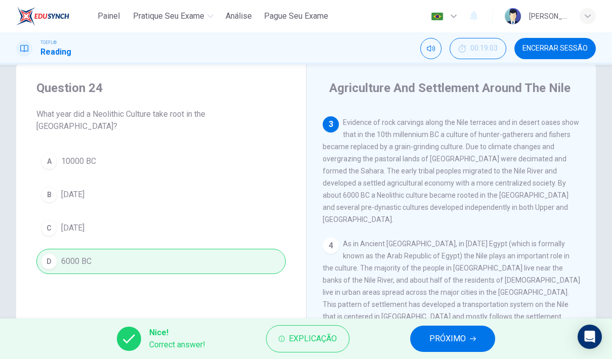
click at [480, 338] on button "PRÓXIMO" at bounding box center [452, 339] width 85 height 26
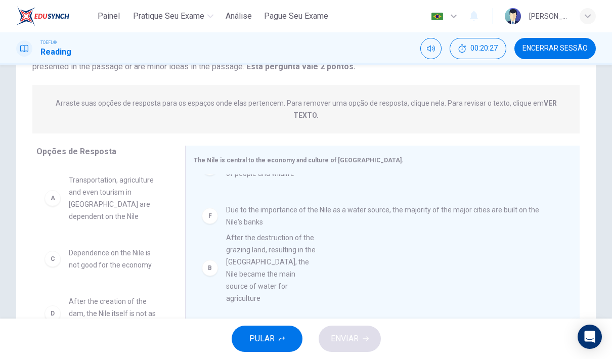
scroll to position [2, 0]
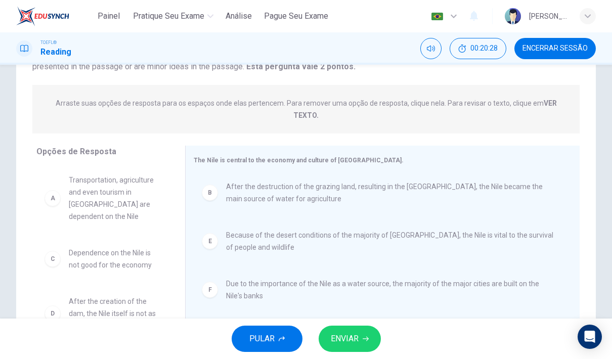
click at [362, 341] on button "ENVIAR" at bounding box center [350, 339] width 62 height 26
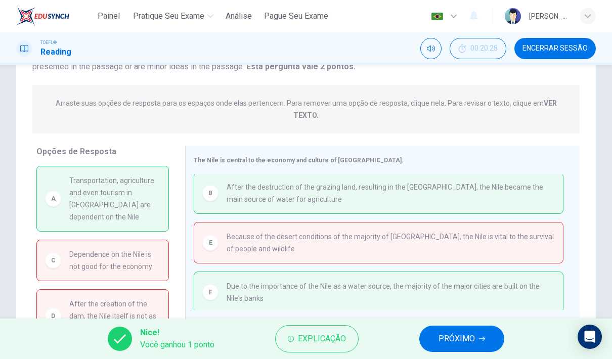
click at [486, 338] on button "PRÓXIMO" at bounding box center [462, 339] width 85 height 26
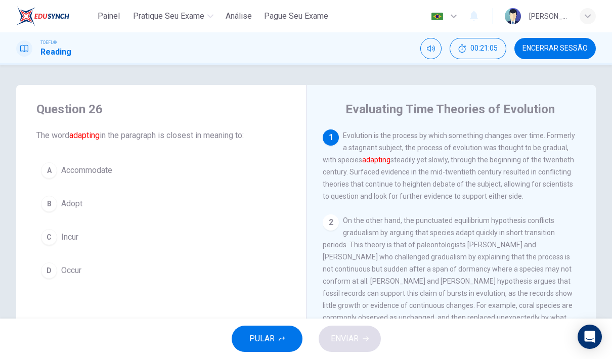
click at [62, 269] on span "Occur" at bounding box center [71, 271] width 20 height 12
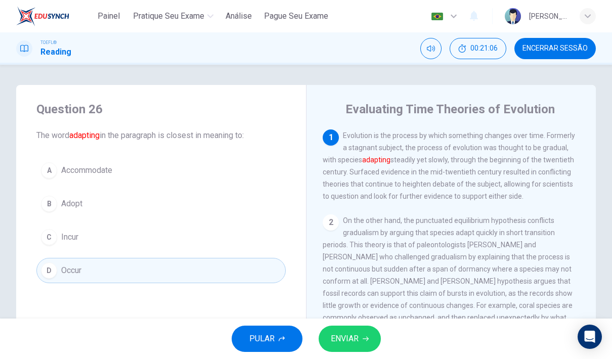
click at [355, 330] on button "ENVIAR" at bounding box center [350, 339] width 62 height 26
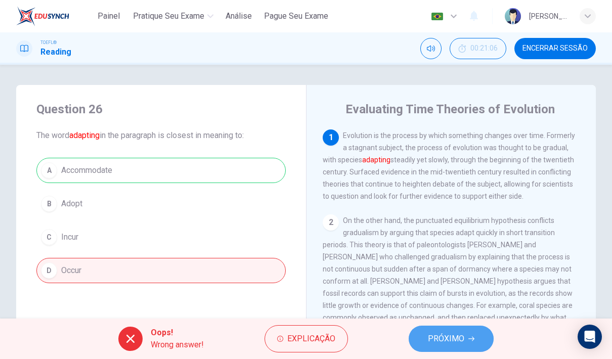
click at [472, 337] on icon "button" at bounding box center [472, 339] width 6 height 5
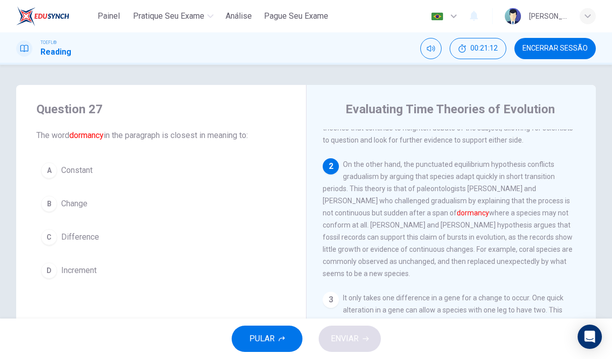
scroll to position [56, 0]
click at [43, 199] on div "B" at bounding box center [49, 204] width 16 height 16
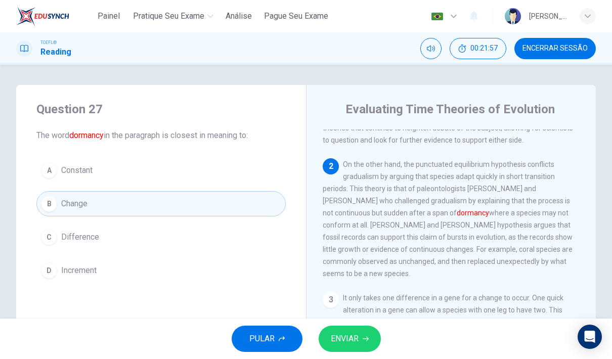
click at [372, 340] on button "ENVIAR" at bounding box center [350, 339] width 62 height 26
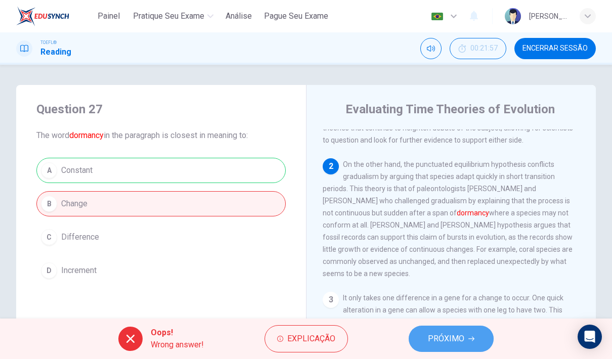
click at [456, 338] on span "PRÓXIMO" at bounding box center [446, 339] width 36 height 14
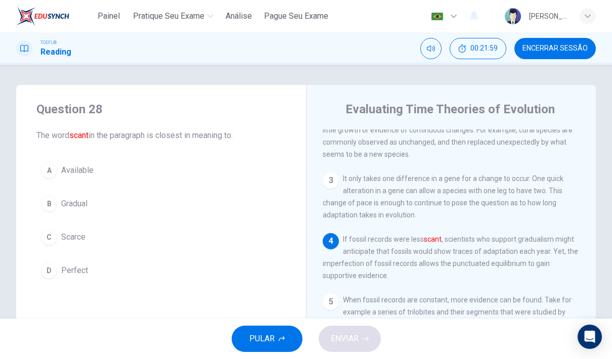
scroll to position [176, 0]
click at [62, 206] on span "Gradual" at bounding box center [74, 204] width 26 height 12
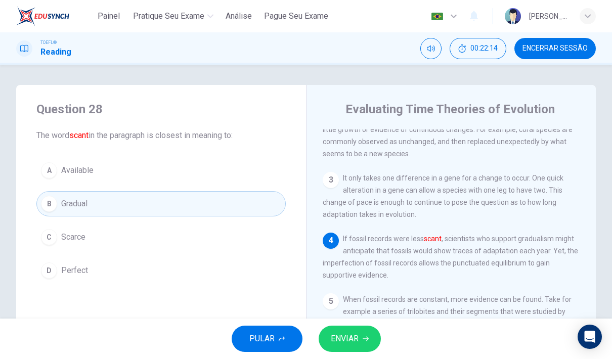
click at [352, 340] on span "ENVIAR" at bounding box center [345, 339] width 28 height 14
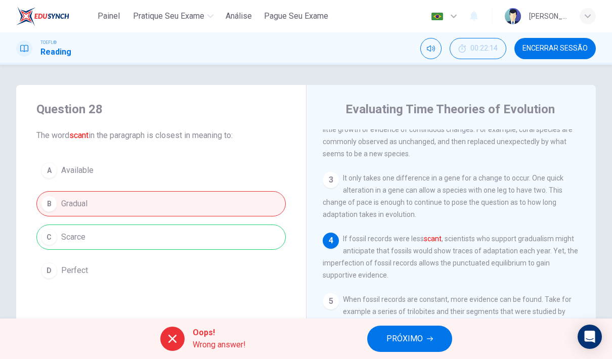
click at [415, 337] on span "PRÓXIMO" at bounding box center [405, 339] width 36 height 14
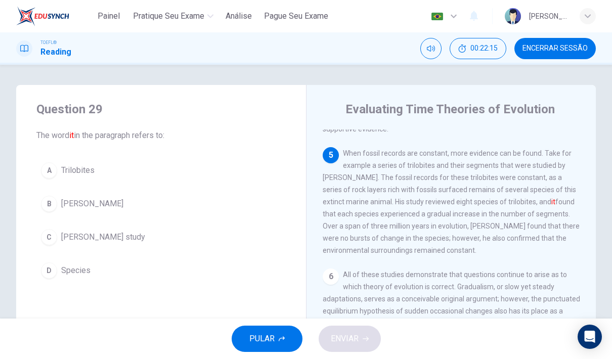
scroll to position [322, 0]
click at [40, 237] on button "C Sheldon's study" at bounding box center [160, 237] width 249 height 25
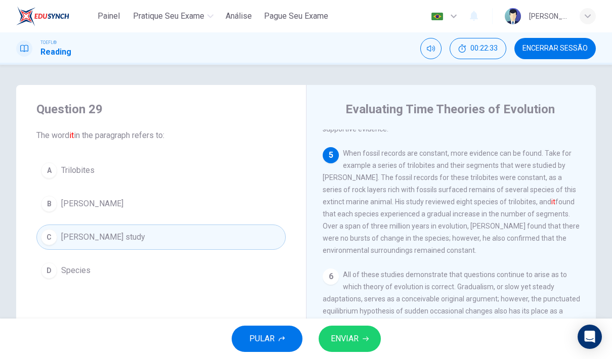
click at [374, 343] on button "ENVIAR" at bounding box center [350, 339] width 62 height 26
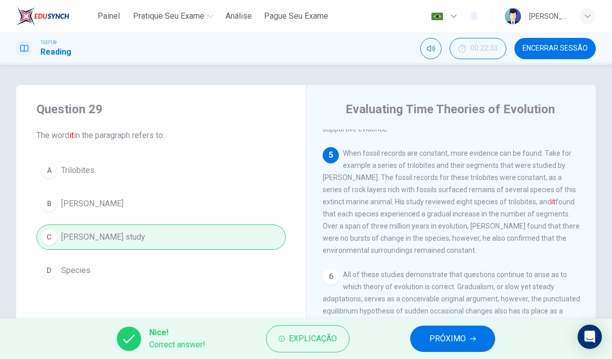
click at [446, 340] on span "PRÓXIMO" at bounding box center [448, 339] width 36 height 14
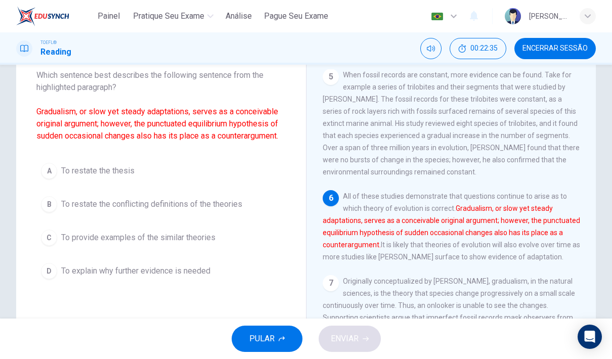
scroll to position [59, 0]
click at [67, 207] on span "To restate the conflicting definitions of the theories" at bounding box center [151, 205] width 181 height 12
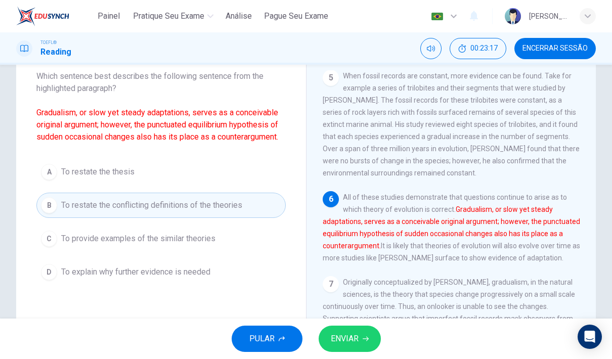
click at [357, 351] on button "ENVIAR" at bounding box center [350, 339] width 62 height 26
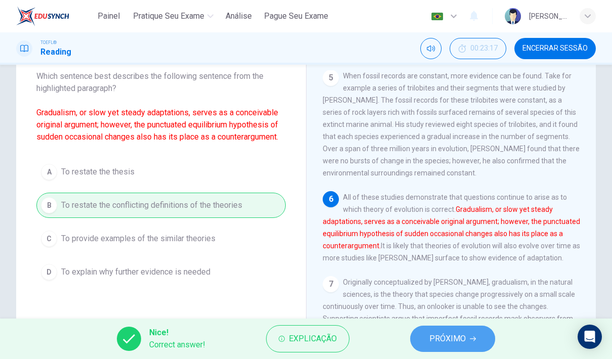
click at [454, 333] on span "PRÓXIMO" at bounding box center [448, 339] width 36 height 14
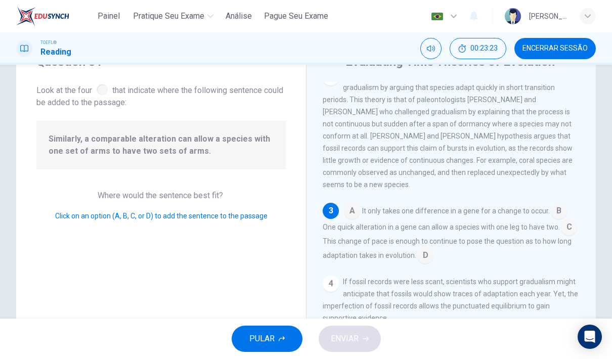
scroll to position [47, 0]
click at [567, 237] on input at bounding box center [569, 229] width 16 height 16
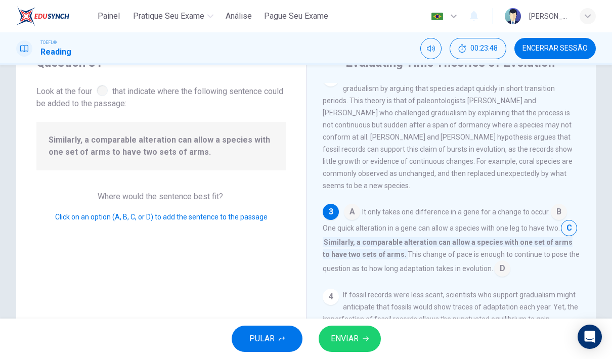
click at [558, 218] on input at bounding box center [559, 213] width 16 height 16
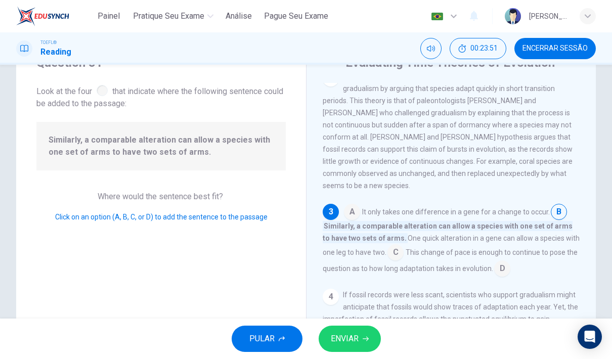
click at [357, 340] on span "ENVIAR" at bounding box center [345, 339] width 28 height 14
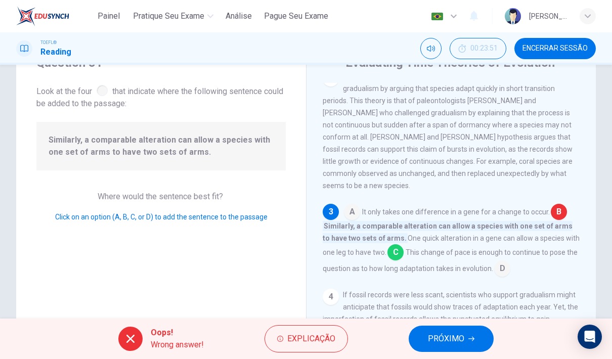
click at [441, 341] on span "PRÓXIMO" at bounding box center [446, 339] width 36 height 14
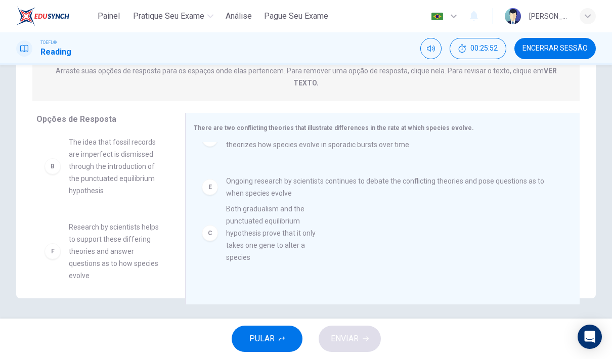
scroll to position [2, 0]
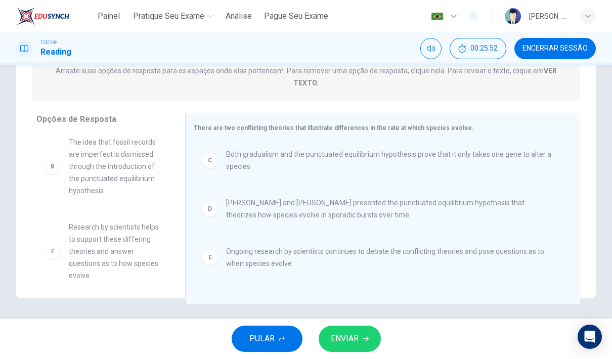
click at [355, 337] on span "ENVIAR" at bounding box center [345, 339] width 28 height 14
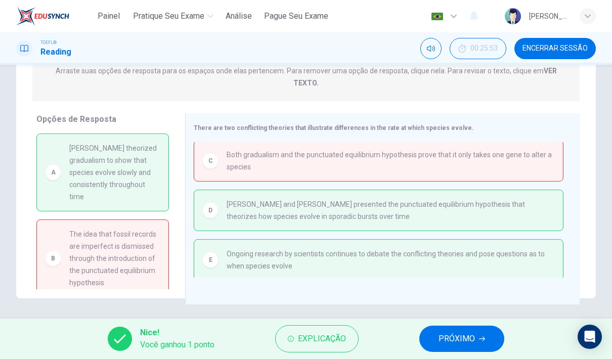
scroll to position [0, 0]
click at [479, 343] on button "PRÓXIMO" at bounding box center [462, 339] width 85 height 26
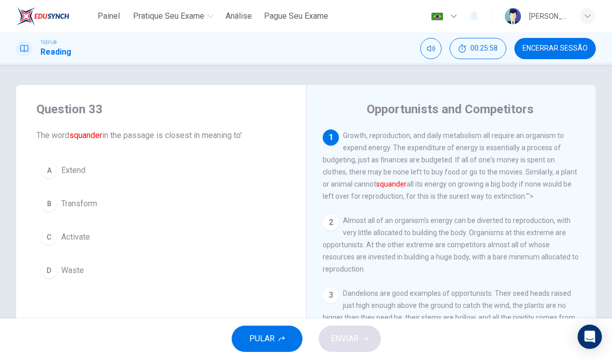
click at [578, 46] on span "Encerrar Sessão" at bounding box center [555, 49] width 65 height 8
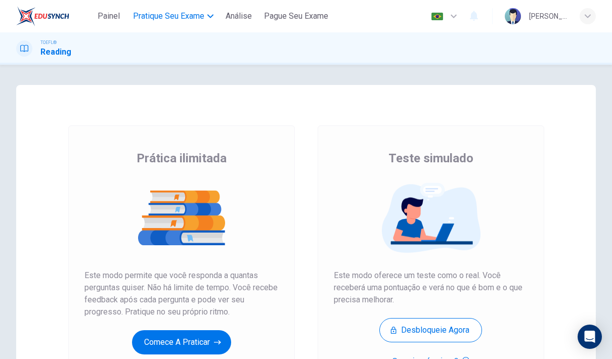
click at [189, 14] on span "Pratique seu exame" at bounding box center [168, 16] width 71 height 12
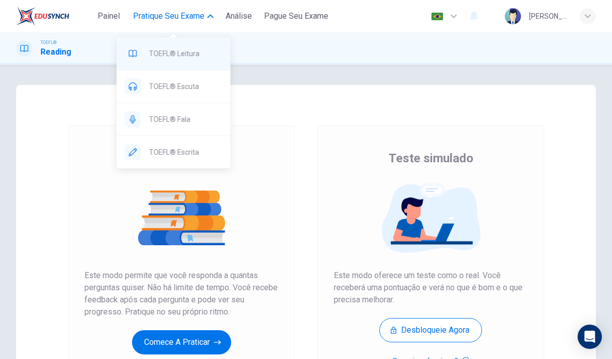
click at [196, 52] on span "TOEFL® Leitura" at bounding box center [185, 54] width 73 height 12
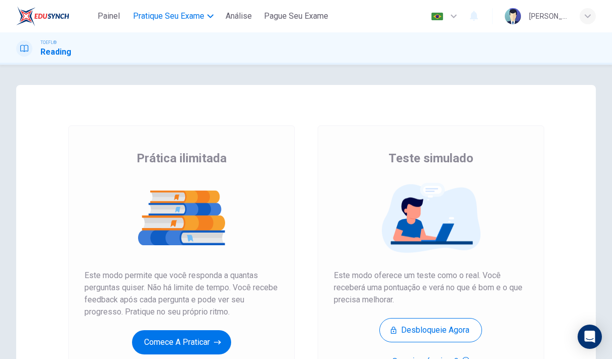
click at [202, 17] on span "Pratique seu exame" at bounding box center [168, 16] width 71 height 12
click at [194, 17] on span "Pratique seu exame" at bounding box center [168, 16] width 71 height 12
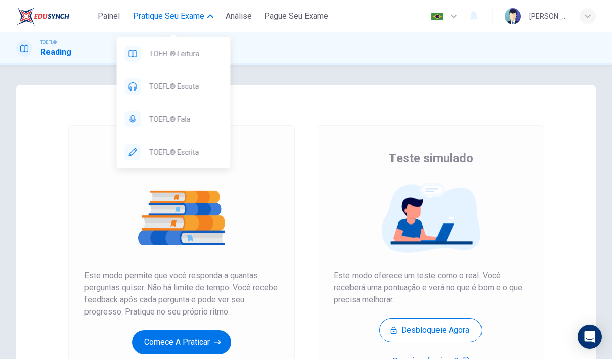
scroll to position [-1, 0]
click at [189, 86] on span "TOEFL® Escuta" at bounding box center [185, 86] width 73 height 12
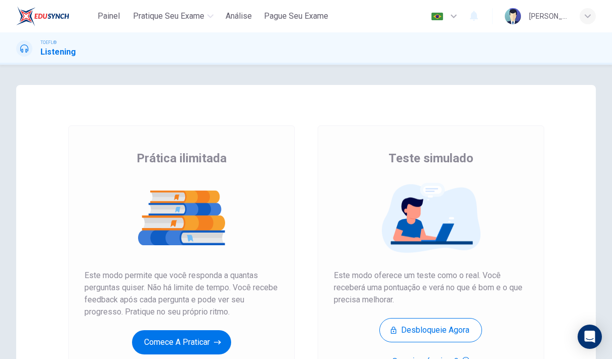
scroll to position [-1, 0]
click at [199, 7] on button "Pratique seu exame" at bounding box center [173, 16] width 89 height 18
click at [199, 13] on span "Pratique seu exame" at bounding box center [168, 16] width 71 height 12
click at [196, 8] on button "Pratique seu exame" at bounding box center [173, 16] width 89 height 18
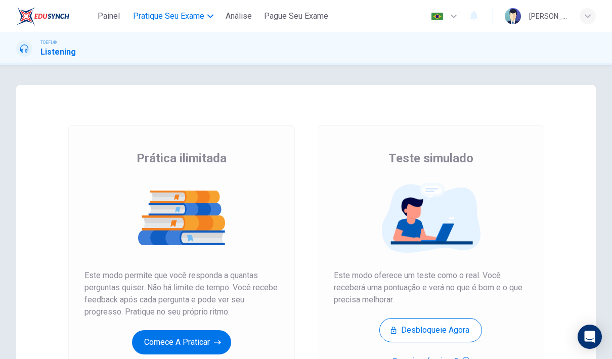
click at [199, 14] on span "Pratique seu exame" at bounding box center [168, 16] width 71 height 12
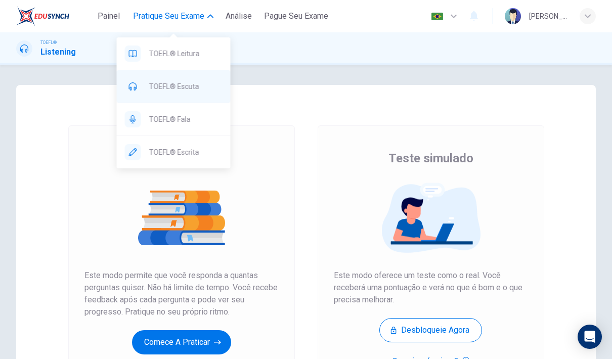
click at [198, 86] on span "TOEFL® Escuta" at bounding box center [185, 86] width 73 height 12
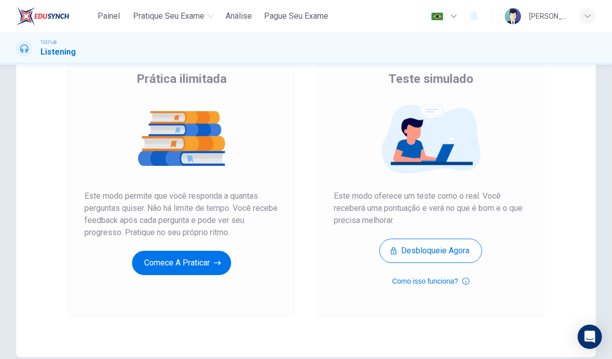
scroll to position [81, 0]
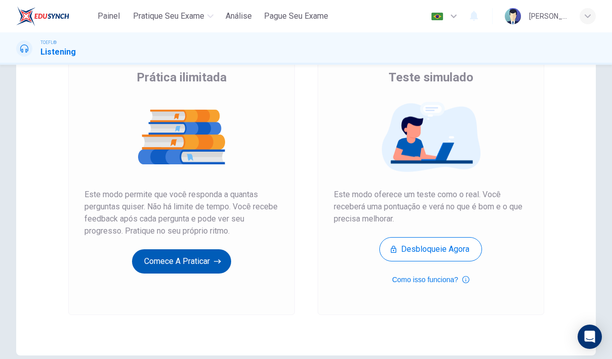
click at [192, 265] on button "Comece a praticar" at bounding box center [181, 261] width 99 height 24
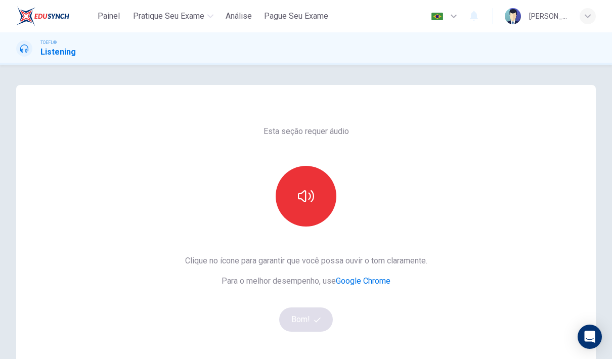
scroll to position [34, 0]
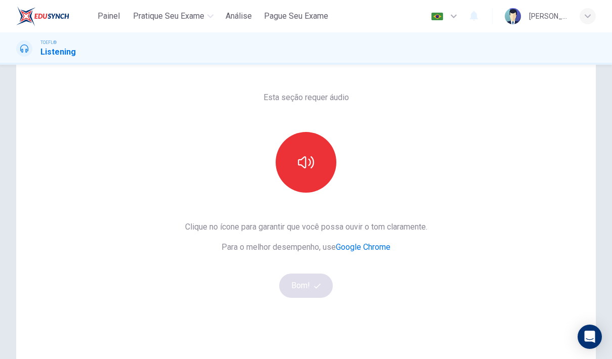
click at [301, 300] on div "Esta seção requer áudio Clique no ícone para garantir que você possa ouvir o to…" at bounding box center [306, 227] width 259 height 352
click at [306, 183] on button "button" at bounding box center [306, 162] width 61 height 61
click at [312, 285] on button "Bom!" at bounding box center [306, 286] width 54 height 24
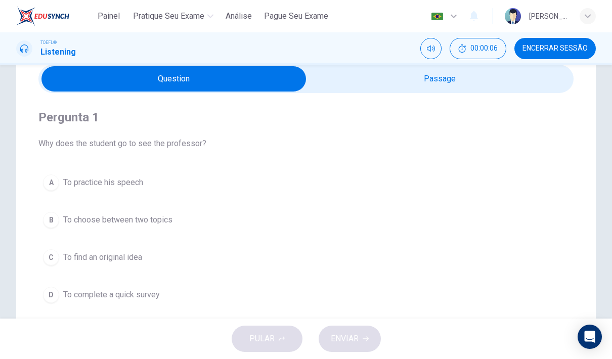
scroll to position [36, 0]
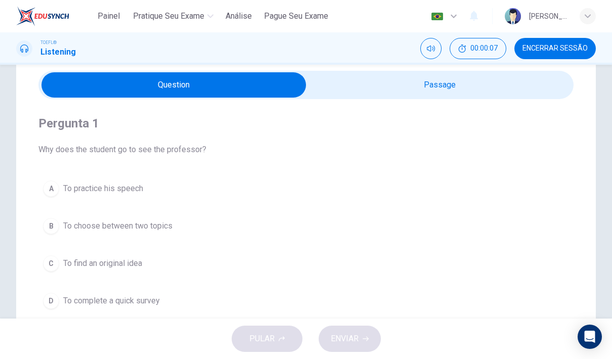
click at [500, 92] on input "checkbox" at bounding box center [173, 84] width 803 height 25
checkbox input "true"
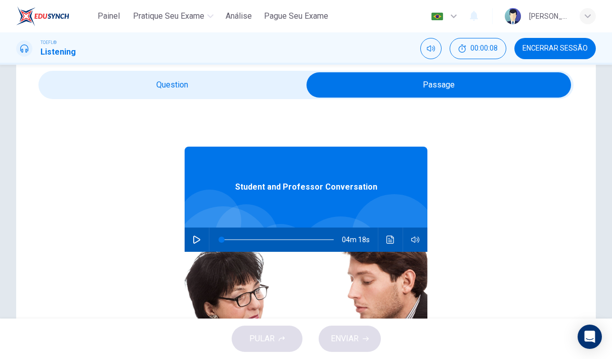
click at [191, 247] on button "button" at bounding box center [197, 240] width 16 height 24
click at [392, 234] on button "Clique para ver a transcrição do áudio" at bounding box center [391, 240] width 16 height 24
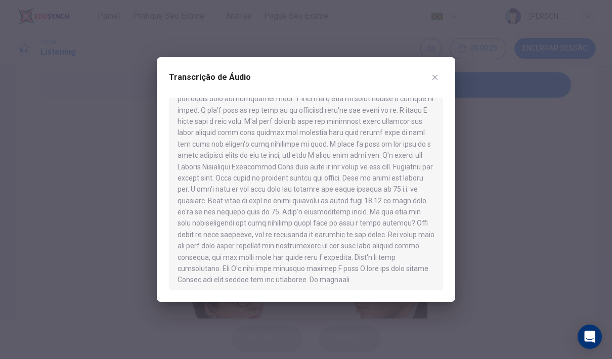
scroll to position [309, 0]
click at [437, 76] on icon "button" at bounding box center [436, 78] width 6 height 6
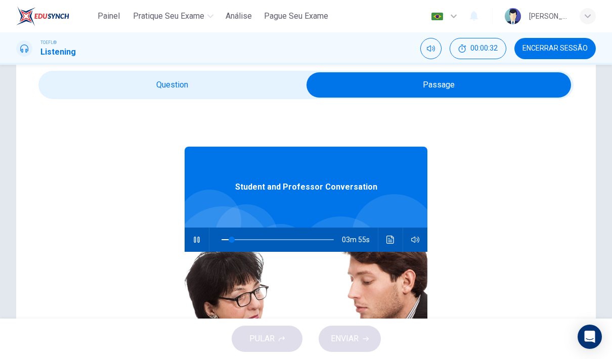
scroll to position [0, 0]
click at [193, 249] on button "button" at bounding box center [197, 240] width 16 height 24
type input "10"
click at [238, 83] on input "checkbox" at bounding box center [438, 84] width 803 height 25
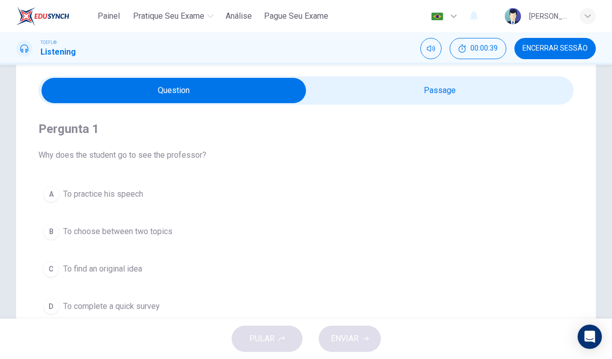
scroll to position [26, 0]
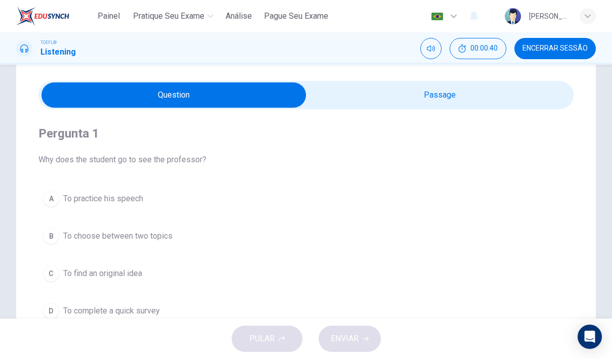
click at [464, 98] on input "checkbox" at bounding box center [173, 94] width 803 height 25
checkbox input "true"
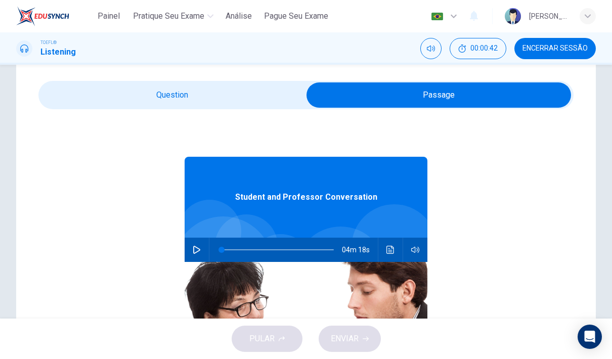
click at [201, 250] on button "button" at bounding box center [197, 250] width 16 height 24
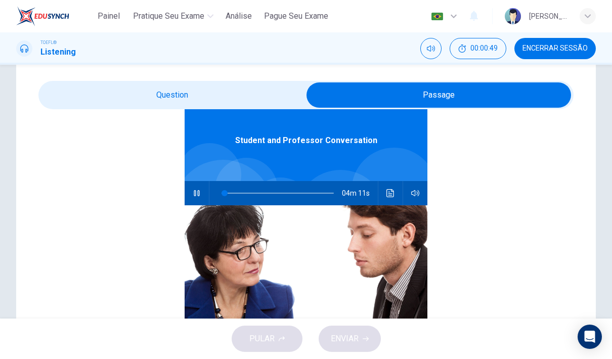
scroll to position [57, 0]
type input "4"
click at [214, 86] on input "checkbox" at bounding box center [438, 94] width 803 height 25
checkbox input "false"
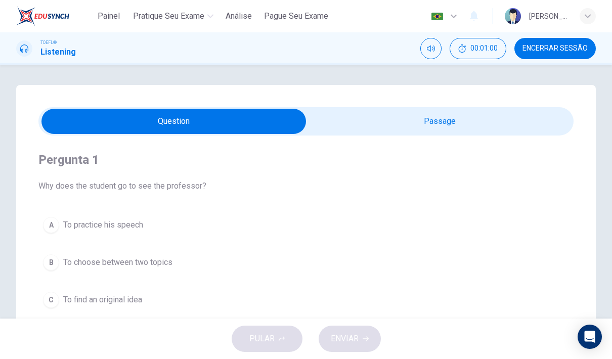
scroll to position [0, 0]
type input "7"
click at [414, 131] on input "checkbox" at bounding box center [173, 121] width 803 height 25
checkbox input "true"
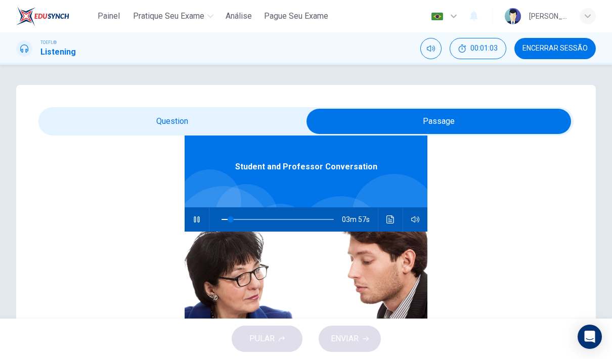
scroll to position [57, 0]
type input "14"
click at [228, 122] on input "checkbox" at bounding box center [438, 121] width 803 height 25
checkbox input "false"
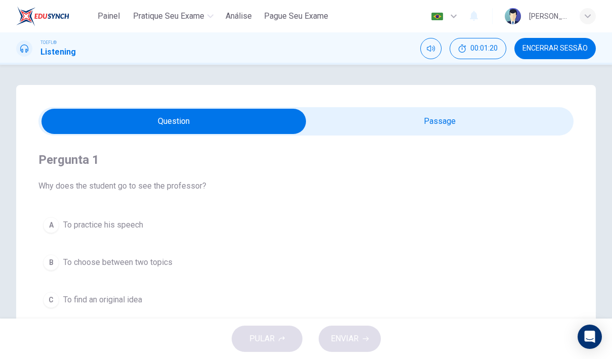
scroll to position [50, 0]
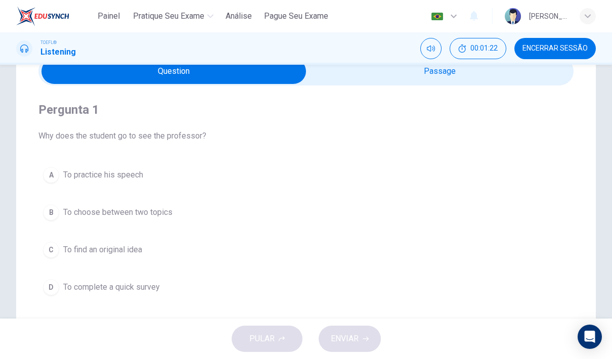
type input "15"
click at [357, 81] on input "checkbox" at bounding box center [173, 71] width 803 height 25
checkbox input "true"
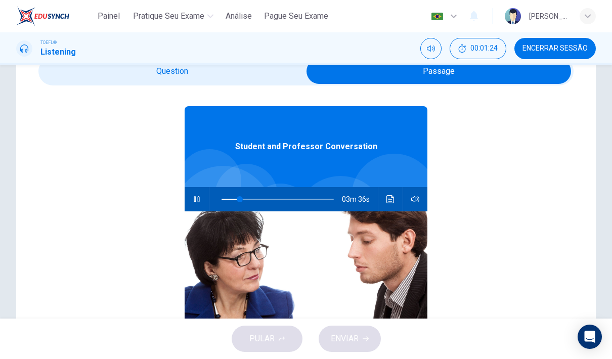
scroll to position [26, 0]
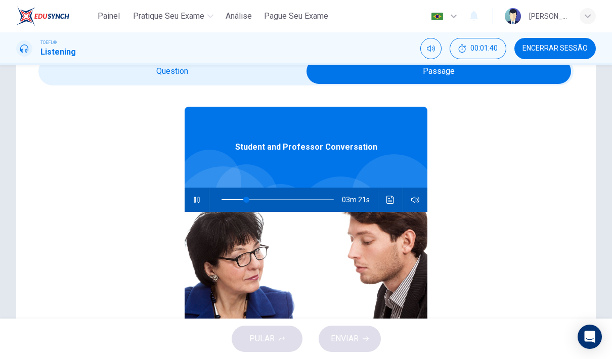
type input "22"
click at [278, 68] on input "checkbox" at bounding box center [438, 71] width 803 height 25
checkbox input "false"
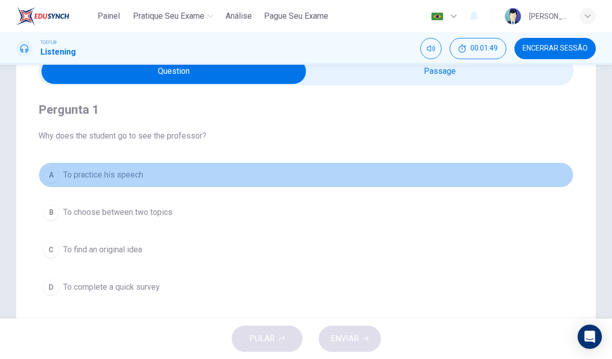
click at [100, 177] on span "To practice his speech" at bounding box center [103, 175] width 80 height 12
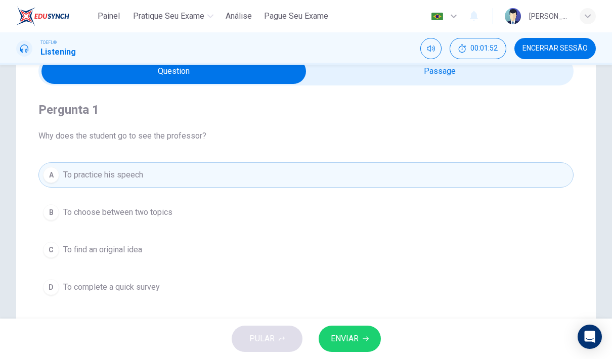
type input "27"
click at [415, 74] on input "checkbox" at bounding box center [173, 71] width 803 height 25
checkbox input "true"
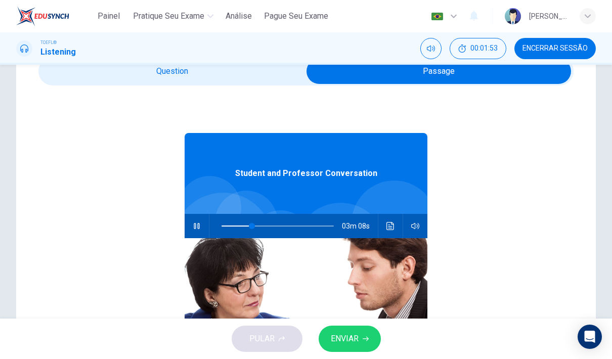
type input "27"
click at [217, 82] on input "checkbox" at bounding box center [438, 71] width 803 height 25
checkbox input "false"
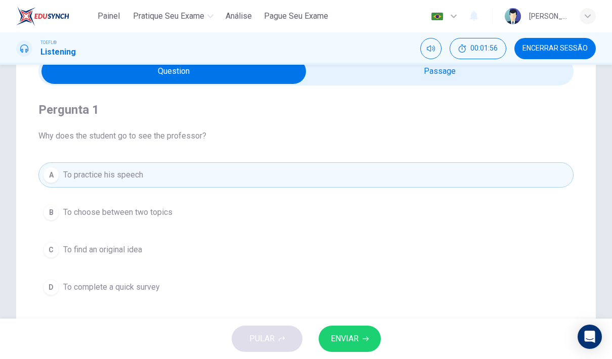
type input "29"
click at [347, 80] on input "checkbox" at bounding box center [173, 71] width 803 height 25
checkbox input "true"
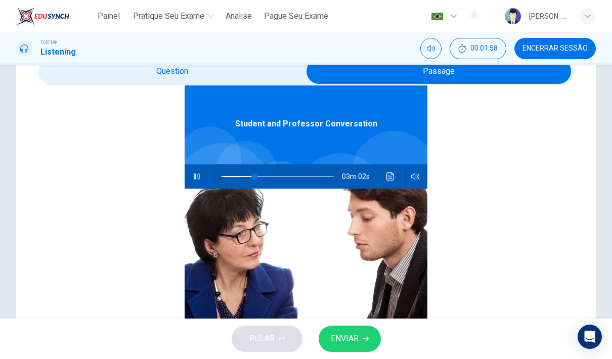
scroll to position [51, 0]
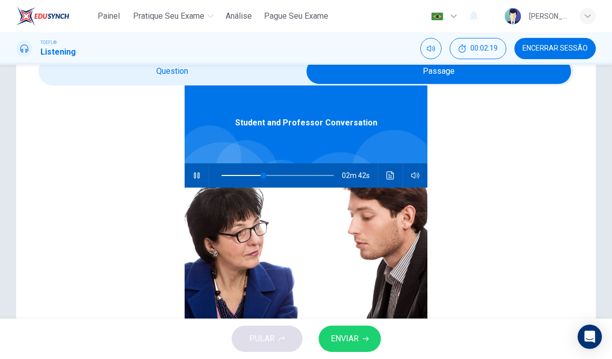
type input "38"
click at [169, 77] on input "checkbox" at bounding box center [438, 71] width 803 height 25
checkbox input "false"
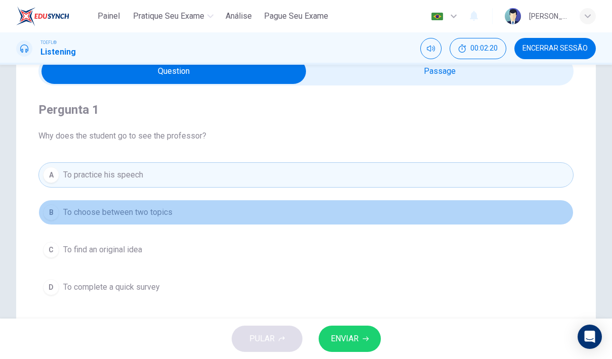
click at [147, 216] on span "To choose between two topics" at bounding box center [117, 212] width 109 height 12
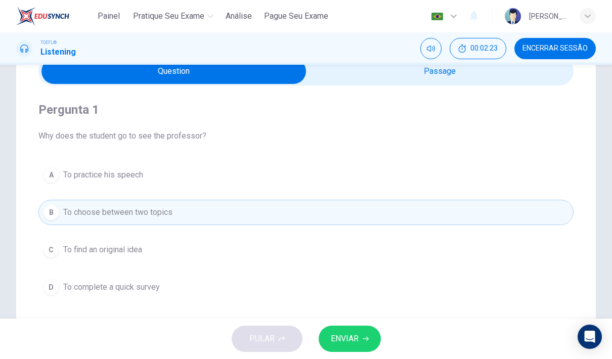
type input "39"
click at [376, 73] on input "checkbox" at bounding box center [173, 71] width 803 height 25
checkbox input "true"
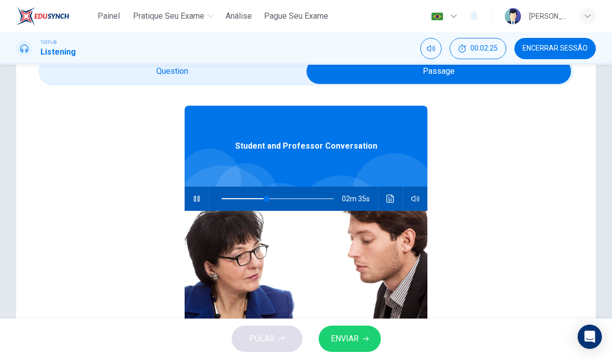
scroll to position [30, 0]
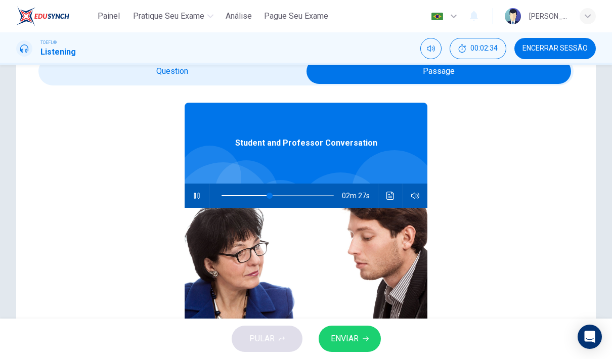
click at [204, 194] on button "button" at bounding box center [197, 196] width 16 height 24
click at [339, 333] on span "ENVIAR" at bounding box center [345, 339] width 28 height 14
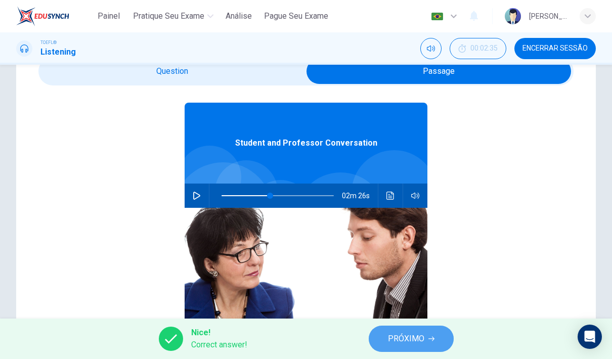
click at [387, 335] on button "PRÓXIMO" at bounding box center [411, 339] width 85 height 26
type input "43"
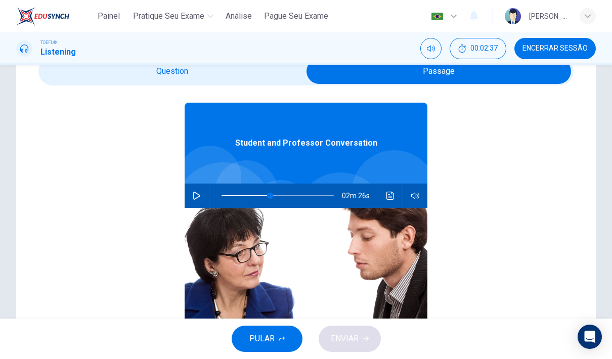
click at [241, 64] on div "TOEFL® Listening 00:02:37 Encerrar Sessão" at bounding box center [306, 48] width 612 height 32
click at [239, 75] on input "checkbox" at bounding box center [438, 71] width 803 height 25
checkbox input "false"
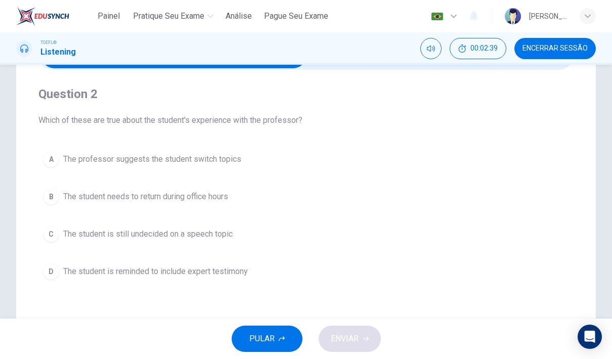
scroll to position [71, 0]
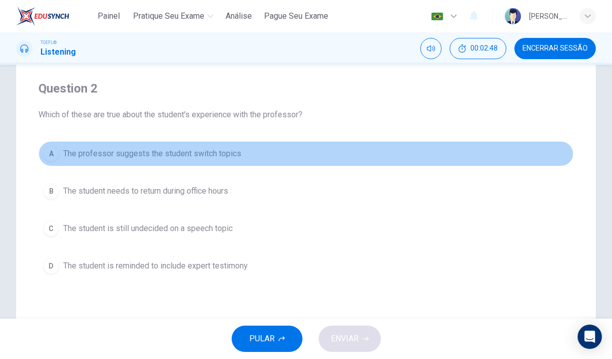
click at [226, 155] on span "The professor suggests the student switch topics" at bounding box center [152, 154] width 178 height 12
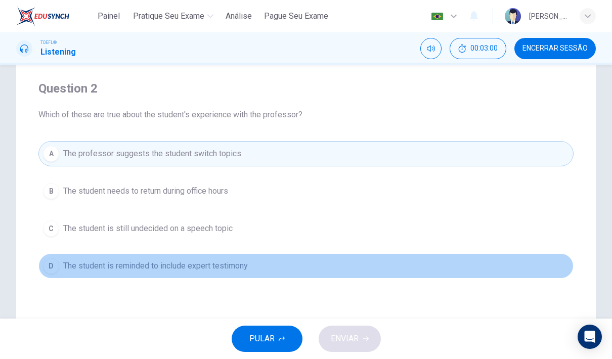
click at [227, 265] on span "The student is reminded to include expert testimony" at bounding box center [155, 266] width 185 height 12
type input "43"
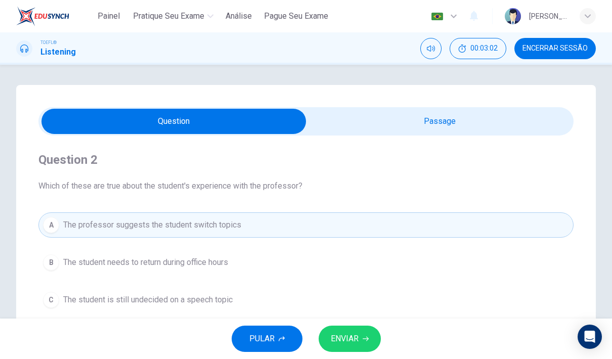
scroll to position [0, 0]
click at [408, 115] on input "checkbox" at bounding box center [173, 121] width 803 height 25
checkbox input "true"
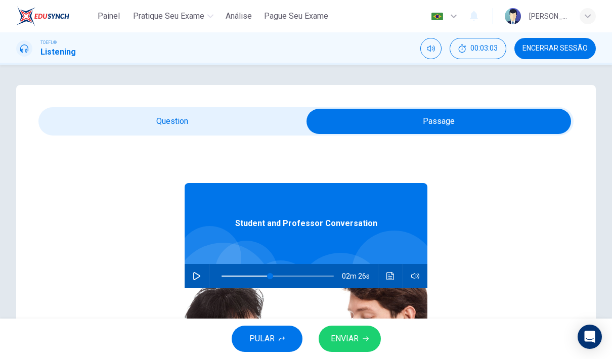
click at [193, 283] on button "button" at bounding box center [197, 276] width 16 height 24
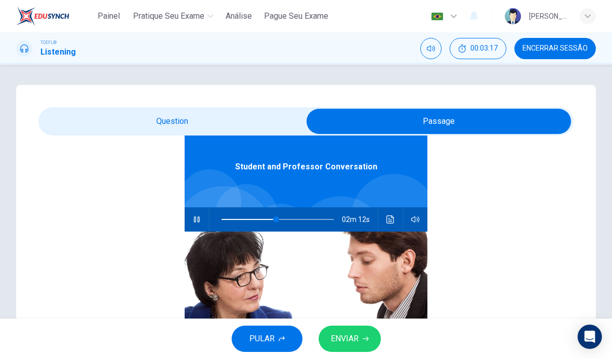
scroll to position [57, 0]
type input "51"
click at [212, 122] on input "checkbox" at bounding box center [438, 121] width 803 height 25
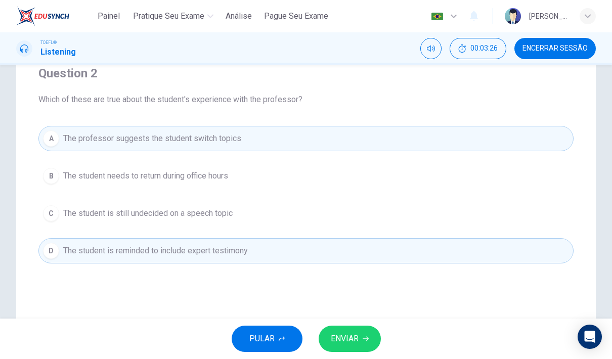
scroll to position [83, 0]
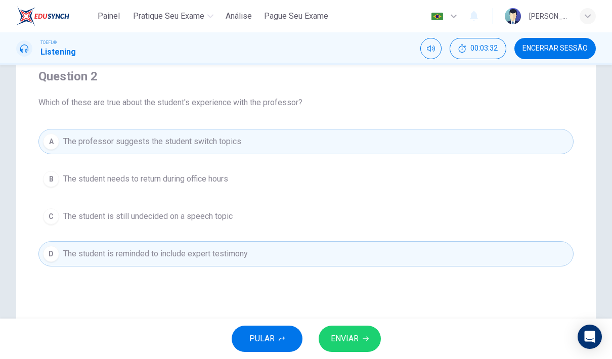
click at [258, 258] on button "D The student is reminded to include expert testimony" at bounding box center [305, 253] width 535 height 25
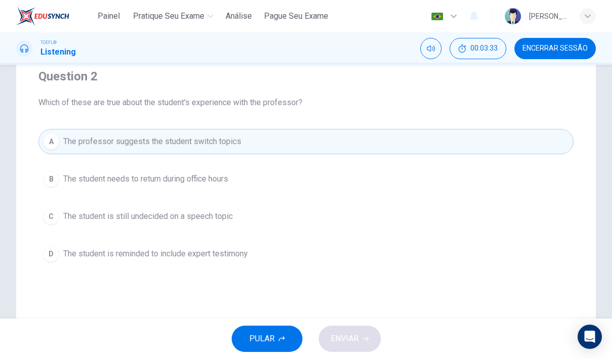
click at [258, 258] on button "D The student is reminded to include expert testimony" at bounding box center [305, 253] width 535 height 25
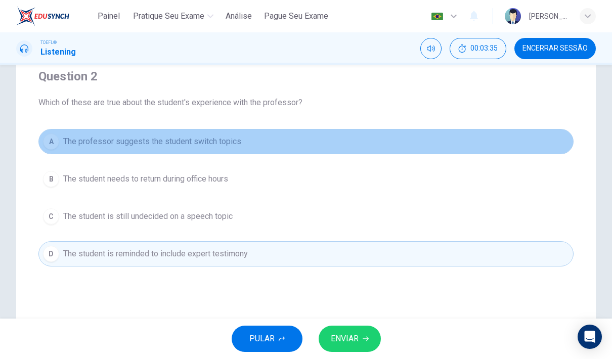
click at [282, 145] on button "A The professor suggests the student switch topics" at bounding box center [305, 141] width 535 height 25
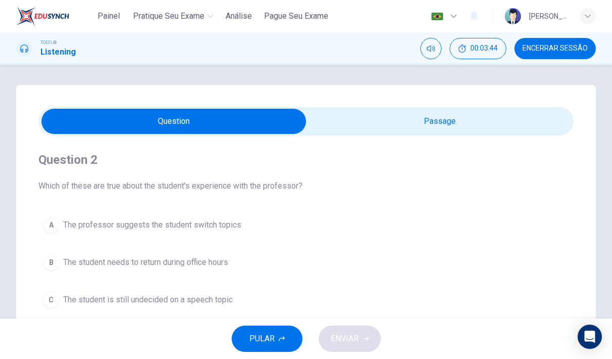
scroll to position [0, 0]
click at [364, 127] on input "checkbox" at bounding box center [173, 121] width 803 height 25
checkbox input "true"
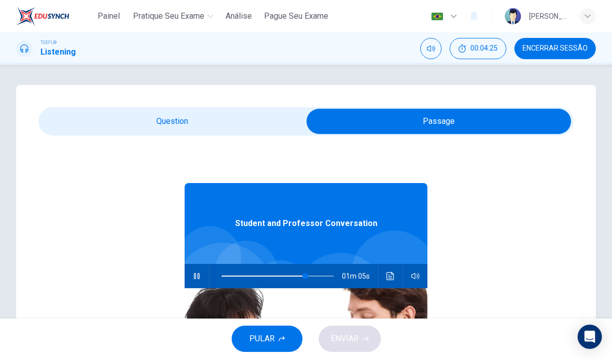
scroll to position [8, 0]
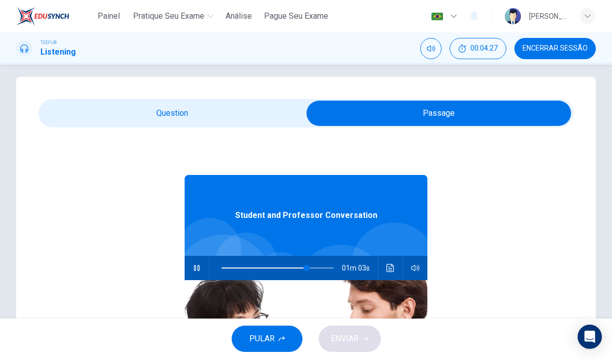
type input "76"
click at [265, 124] on input "checkbox" at bounding box center [438, 113] width 803 height 25
checkbox input "false"
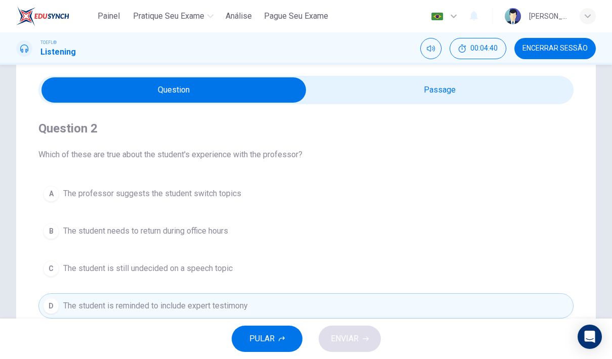
scroll to position [31, 0]
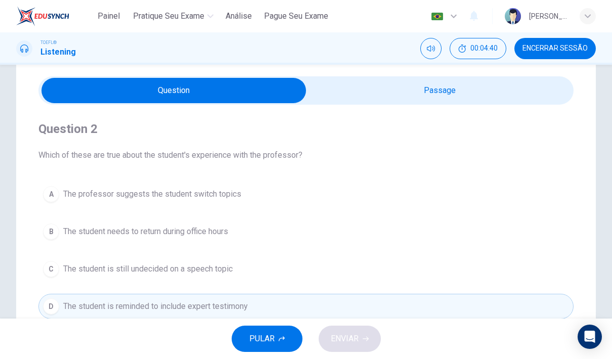
type input "81"
click at [339, 89] on input "checkbox" at bounding box center [173, 90] width 803 height 25
checkbox input "true"
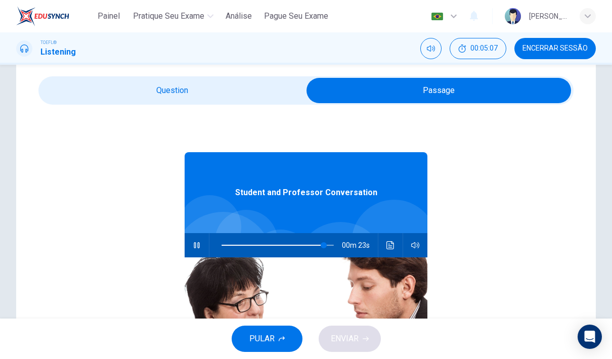
type input "91"
click at [255, 84] on input "checkbox" at bounding box center [438, 90] width 803 height 25
checkbox input "false"
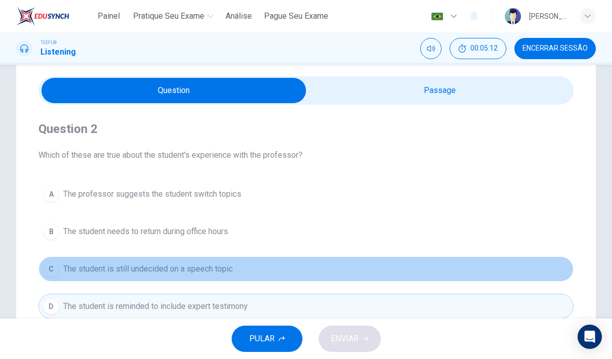
click at [229, 271] on span "The student is still undecided on a speech topic" at bounding box center [148, 269] width 170 height 12
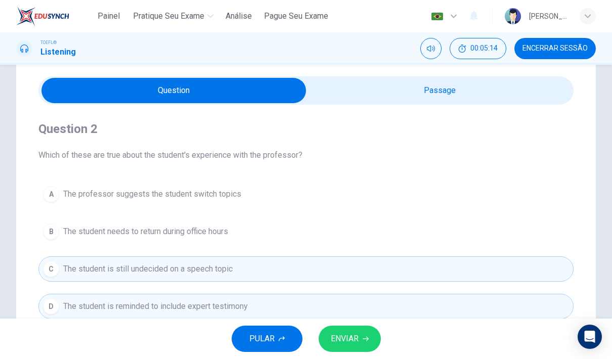
type input "94"
click at [411, 98] on input "checkbox" at bounding box center [173, 90] width 803 height 25
checkbox input "true"
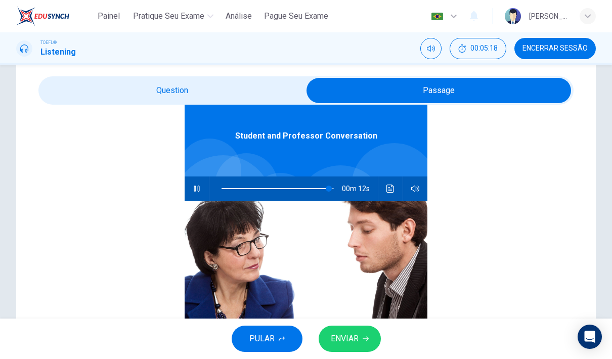
scroll to position [57, 0]
type input "96"
click at [277, 95] on input "checkbox" at bounding box center [438, 90] width 803 height 25
checkbox input "false"
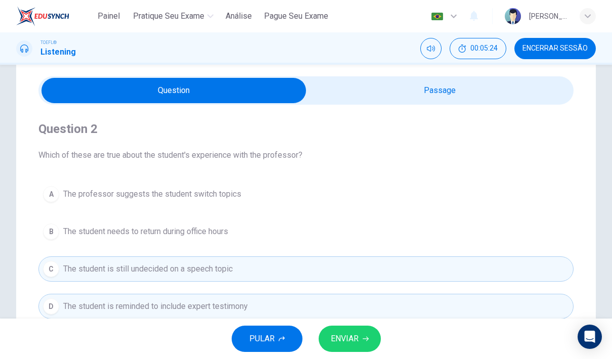
click at [351, 340] on span "ENVIAR" at bounding box center [345, 339] width 28 height 14
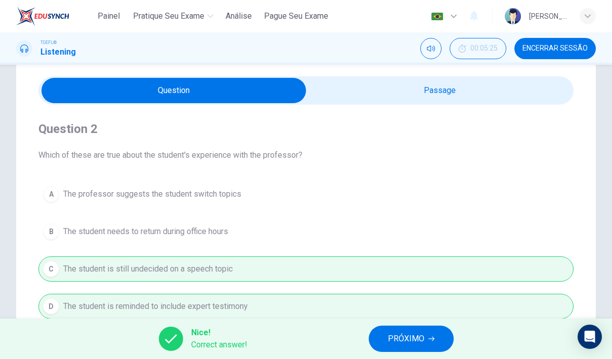
click at [405, 333] on span "PRÓXIMO" at bounding box center [406, 339] width 36 height 14
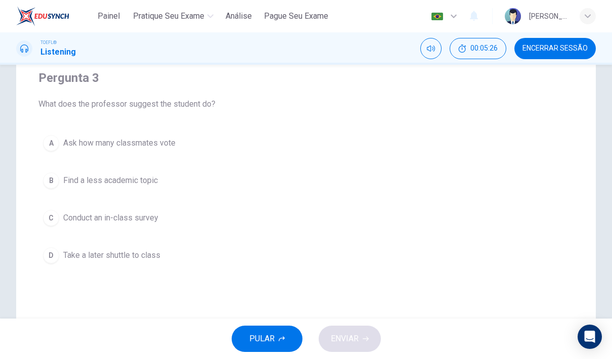
scroll to position [81, 0]
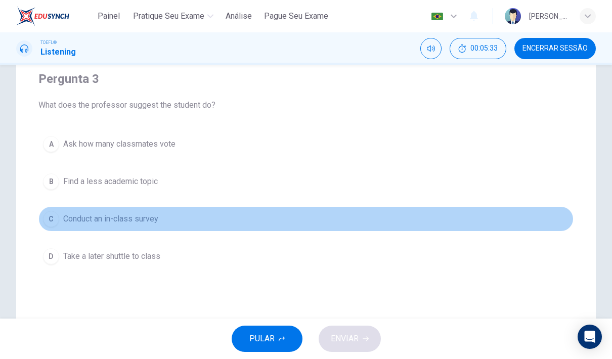
click at [165, 217] on button "C Conduct an in-class survey" at bounding box center [305, 218] width 535 height 25
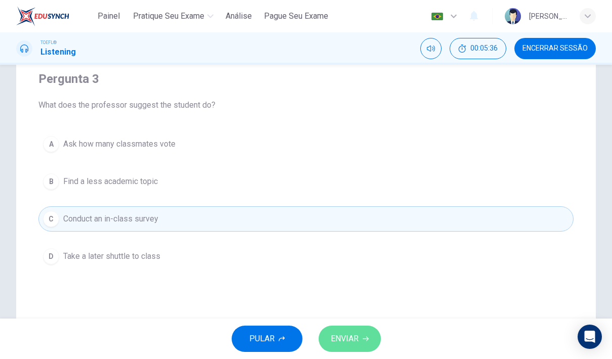
click at [363, 340] on icon "button" at bounding box center [366, 339] width 6 height 6
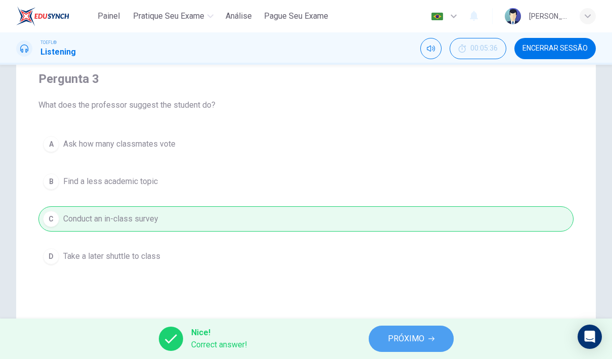
click at [395, 339] on span "PRÓXIMO" at bounding box center [406, 339] width 36 height 14
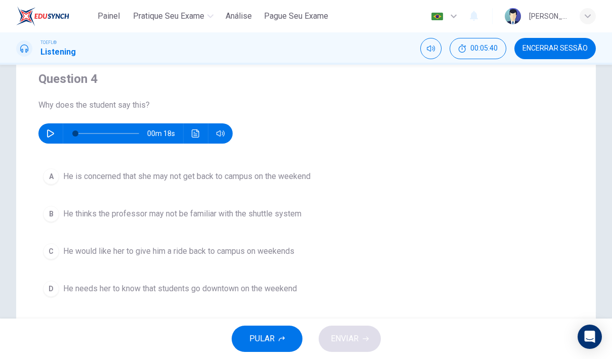
click at [54, 120] on div "Question 4 Why does the student say this? 00m 18s" at bounding box center [305, 107] width 535 height 73
click at [56, 133] on button "button" at bounding box center [51, 133] width 16 height 20
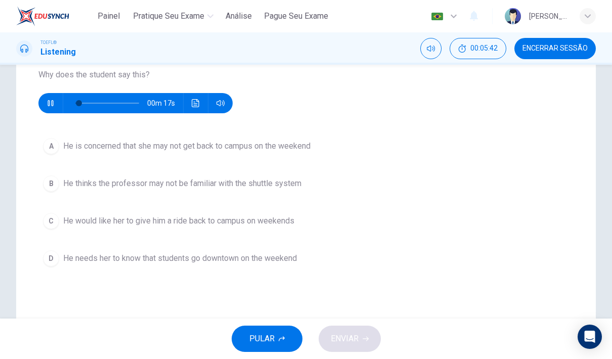
scroll to position [114, 0]
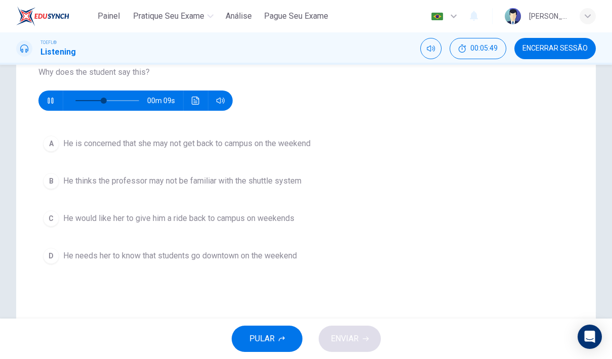
click at [52, 101] on icon "button" at bounding box center [51, 101] width 8 height 8
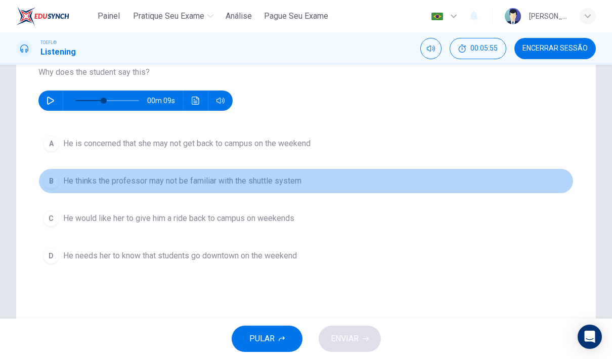
click at [259, 175] on button "B He thinks the professor may not be familiar with the shuttle system" at bounding box center [305, 181] width 535 height 25
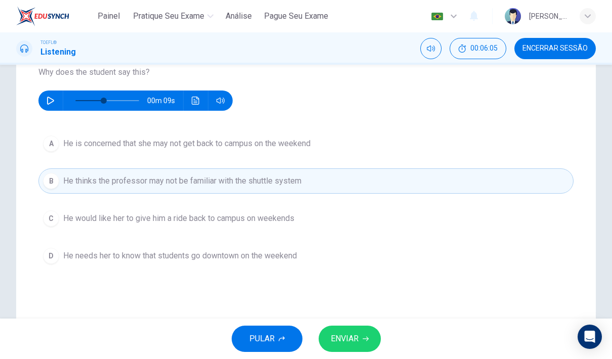
click at [53, 100] on icon "button" at bounding box center [50, 101] width 7 height 8
click at [351, 337] on span "ENVIAR" at bounding box center [345, 339] width 28 height 14
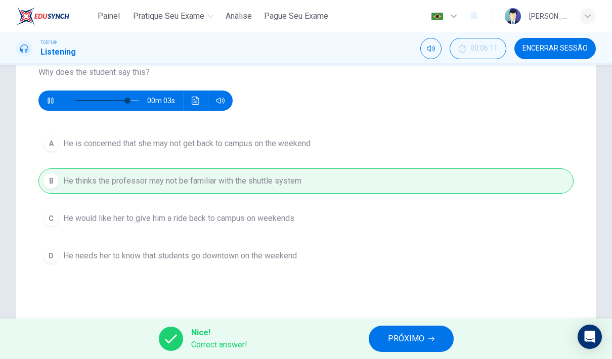
type input "87"
click at [396, 341] on span "PRÓXIMO" at bounding box center [406, 339] width 36 height 14
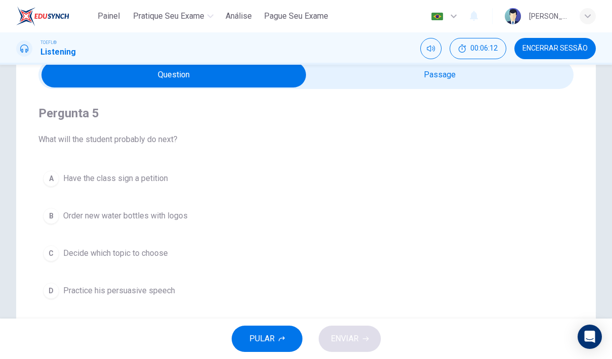
scroll to position [53, 0]
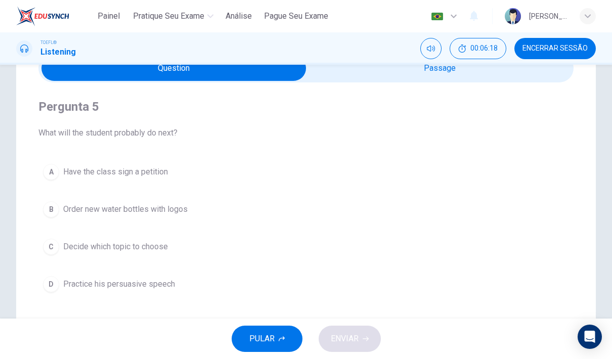
click at [142, 244] on span "Decide which topic to choose" at bounding box center [115, 247] width 105 height 12
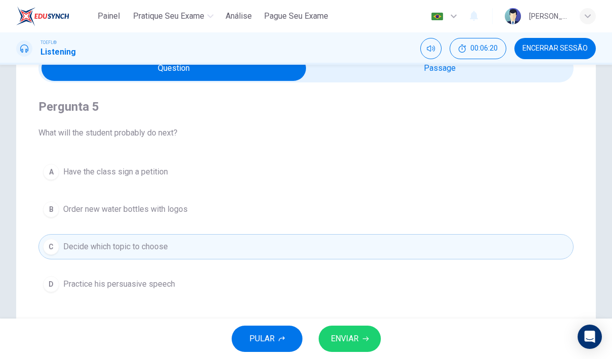
click at [355, 335] on span "ENVIAR" at bounding box center [345, 339] width 28 height 14
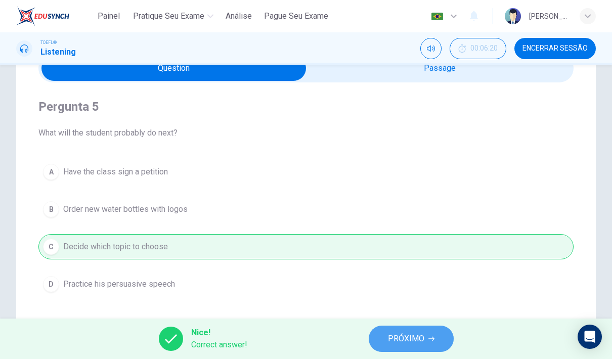
click at [402, 340] on span "PRÓXIMO" at bounding box center [406, 339] width 36 height 14
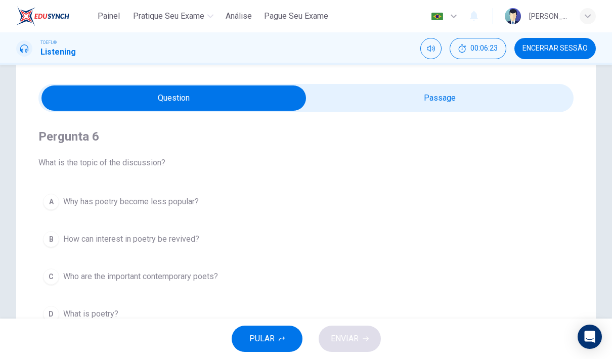
scroll to position [15, 0]
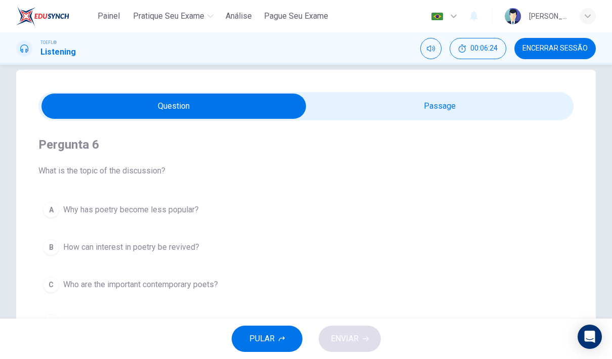
click at [399, 112] on input "checkbox" at bounding box center [173, 106] width 803 height 25
checkbox input "true"
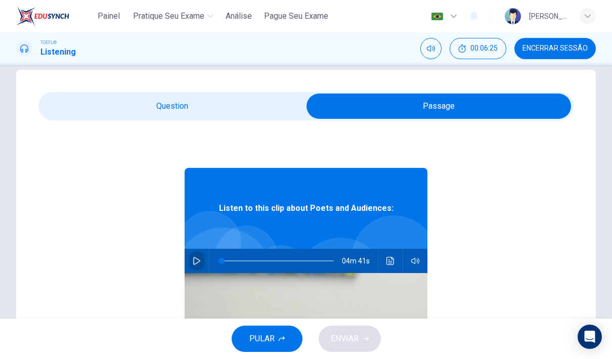
click at [194, 261] on icon "button" at bounding box center [197, 261] width 8 height 8
type input "1"
click at [260, 100] on input "checkbox" at bounding box center [438, 106] width 803 height 25
checkbox input "false"
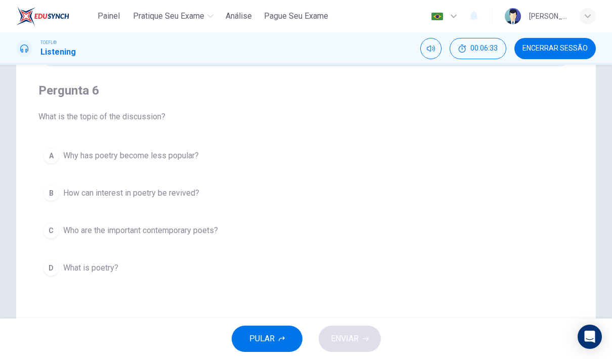
scroll to position [69, 0]
type input "6"
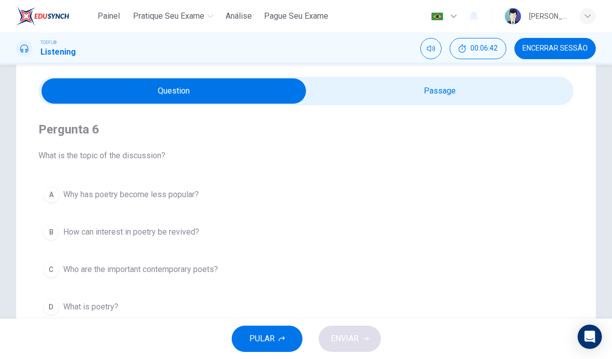
click at [424, 81] on input "checkbox" at bounding box center [173, 90] width 803 height 25
checkbox input "true"
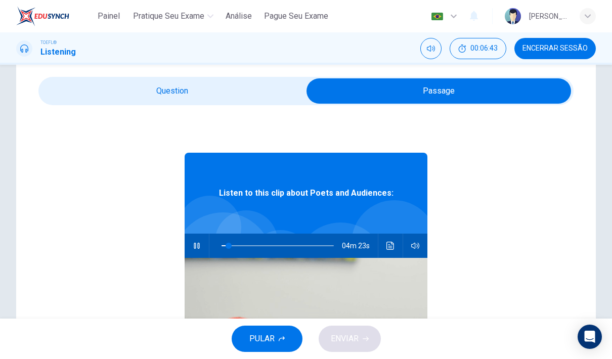
click at [204, 245] on button "button" at bounding box center [197, 246] width 16 height 24
type input "6"
click at [258, 72] on div "Pergunta 6 What is the topic of the discussion? A Why has poetry become less po…" at bounding box center [306, 258] width 580 height 407
click at [236, 104] on span at bounding box center [305, 91] width 535 height 28
click at [201, 94] on input "checkbox" at bounding box center [438, 90] width 803 height 25
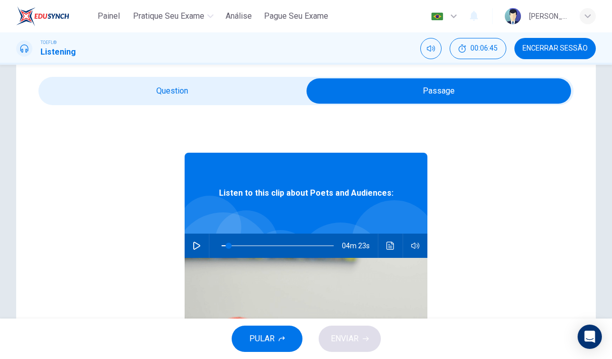
checkbox input "false"
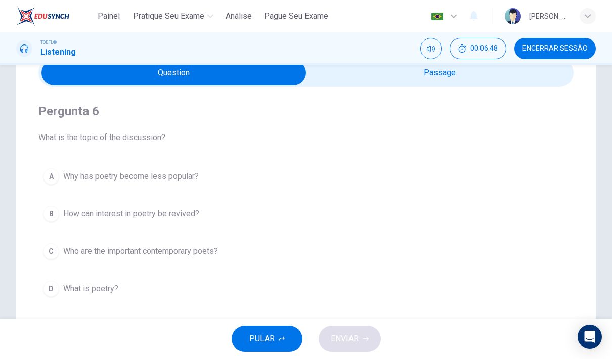
scroll to position [49, 0]
click at [165, 181] on span "Why has poetry become less popular?" at bounding box center [131, 176] width 136 height 12
type input "6"
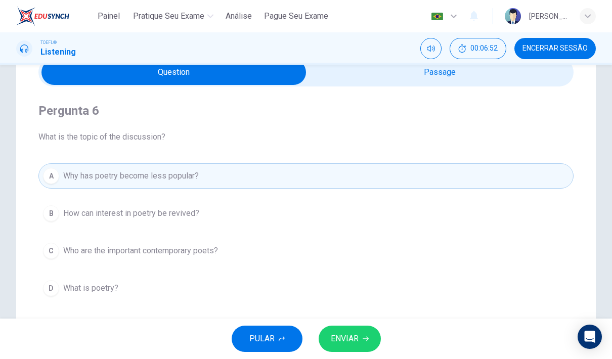
scroll to position [11, 0]
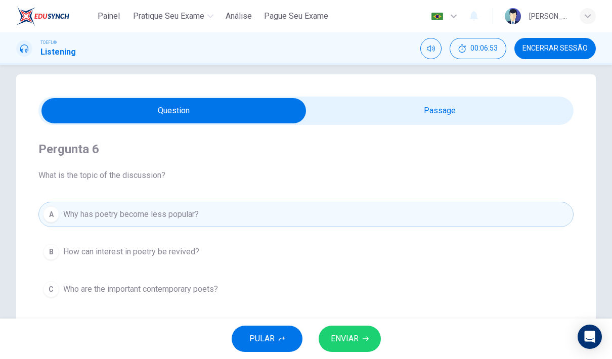
click at [354, 123] on span at bounding box center [305, 111] width 535 height 28
click at [337, 113] on input "checkbox" at bounding box center [173, 110] width 803 height 25
checkbox input "true"
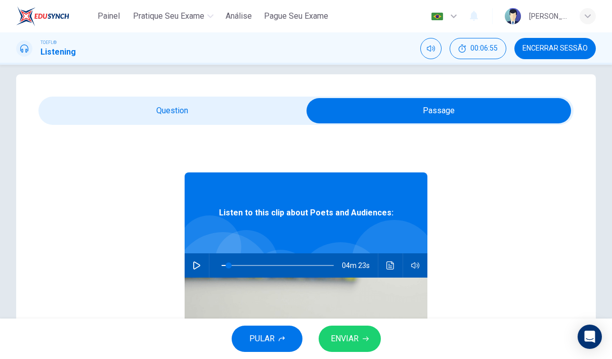
click at [200, 262] on icon "button" at bounding box center [197, 266] width 8 height 8
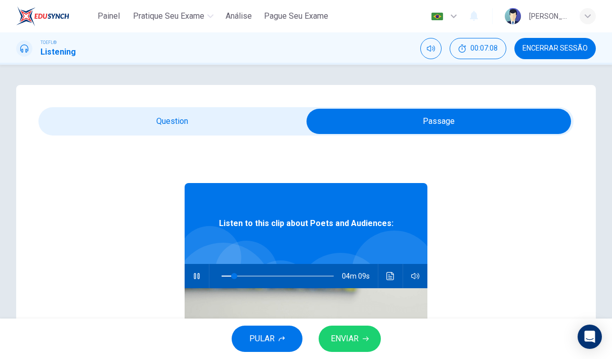
scroll to position [35, 0]
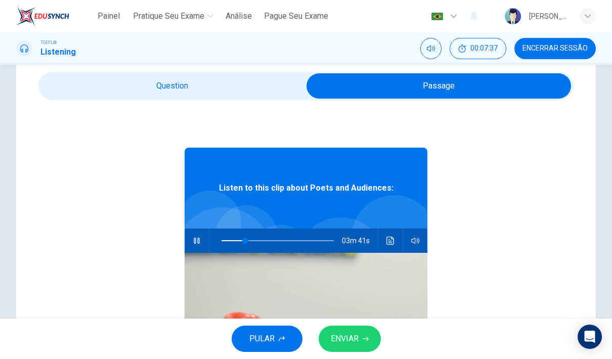
type input "22"
click at [204, 92] on input "checkbox" at bounding box center [438, 85] width 803 height 25
checkbox input "false"
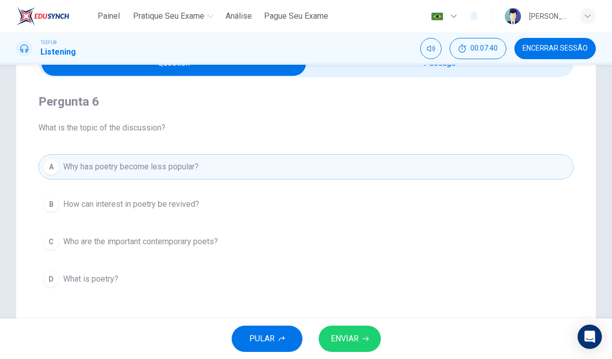
scroll to position [58, 0]
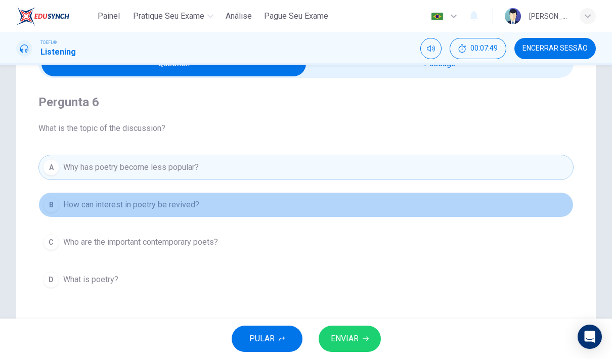
click at [214, 201] on button "B How can interest in poetry be revived?" at bounding box center [305, 204] width 535 height 25
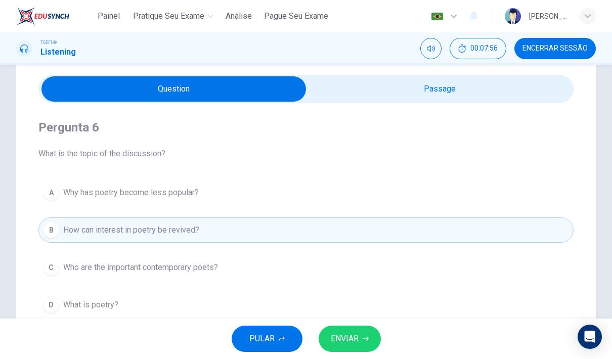
scroll to position [31, 0]
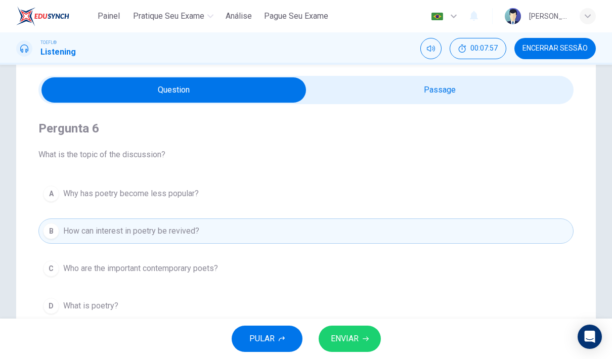
type input "29"
click at [384, 100] on input "checkbox" at bounding box center [173, 89] width 803 height 25
checkbox input "true"
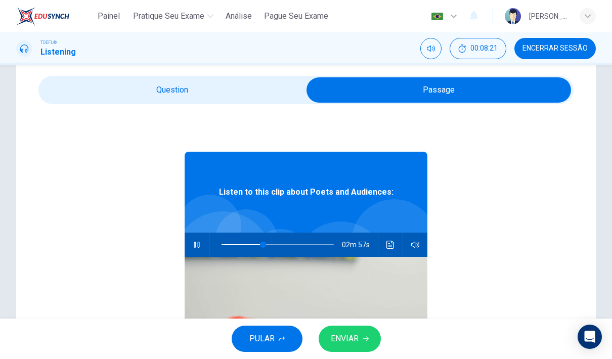
type input "37"
click at [210, 96] on input "checkbox" at bounding box center [438, 89] width 803 height 25
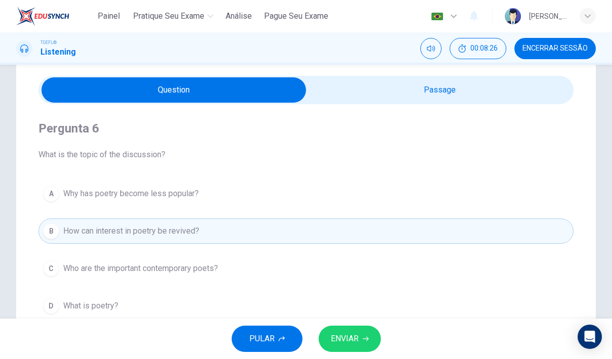
click at [348, 335] on span "ENVIAR" at bounding box center [345, 339] width 28 height 14
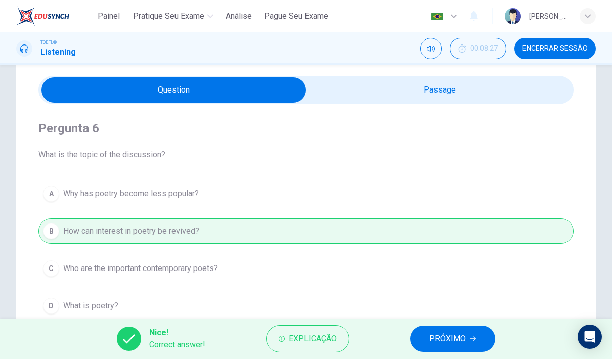
click at [404, 340] on div "Nice! Correct answer! Explicação PRÓXIMO" at bounding box center [306, 339] width 612 height 40
click at [422, 340] on button "PRÓXIMO" at bounding box center [452, 339] width 85 height 26
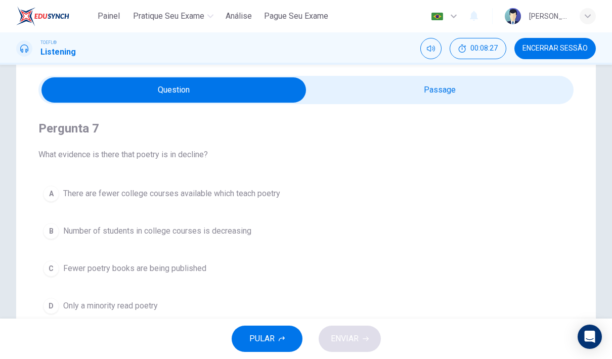
click at [353, 103] on span at bounding box center [305, 90] width 535 height 28
click at [322, 101] on input "checkbox" at bounding box center [173, 89] width 803 height 25
checkbox input "true"
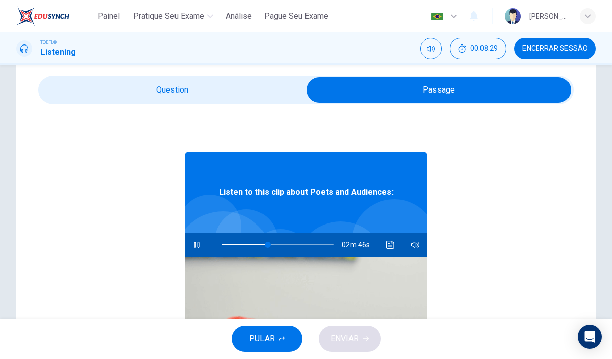
click at [197, 249] on button "button" at bounding box center [197, 245] width 16 height 24
type input "41"
click at [241, 87] on input "checkbox" at bounding box center [438, 89] width 803 height 25
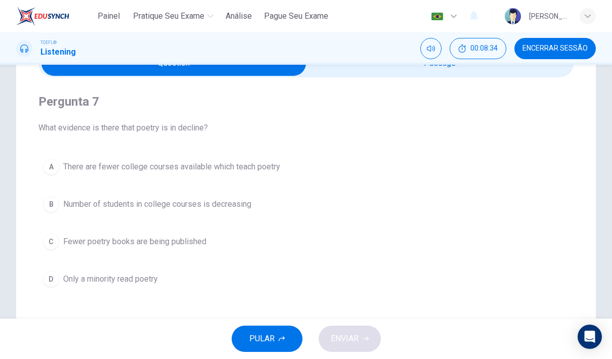
scroll to position [47, 0]
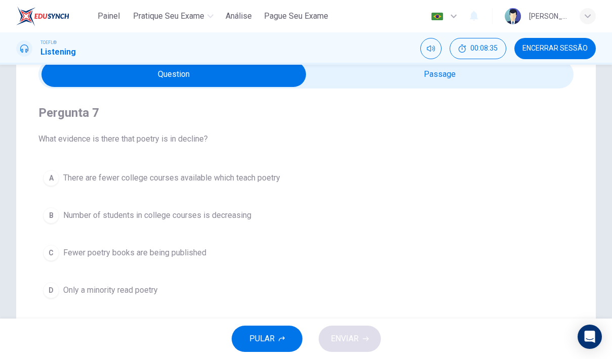
click at [359, 78] on input "checkbox" at bounding box center [173, 74] width 803 height 25
checkbox input "true"
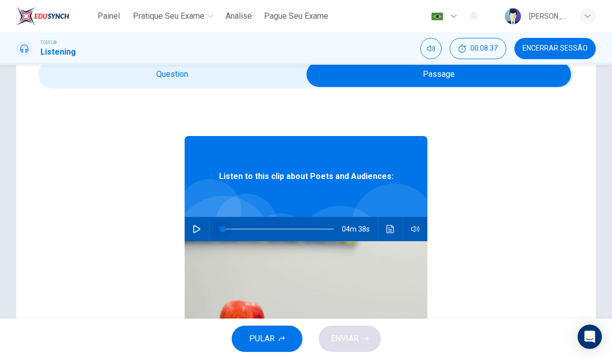
drag, startPoint x: 266, startPoint y: 226, endPoint x: 198, endPoint y: 222, distance: 67.9
click at [198, 222] on div "04m 38s" at bounding box center [306, 229] width 243 height 24
click at [196, 223] on button "button" at bounding box center [197, 229] width 16 height 24
click at [231, 228] on span at bounding box center [231, 229] width 6 height 6
type input "8"
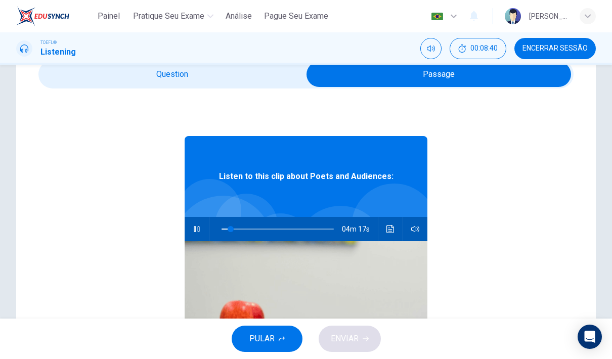
click at [211, 72] on input "checkbox" at bounding box center [438, 74] width 803 height 25
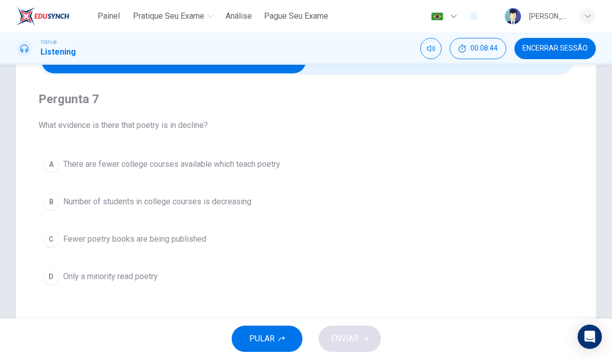
scroll to position [62, 0]
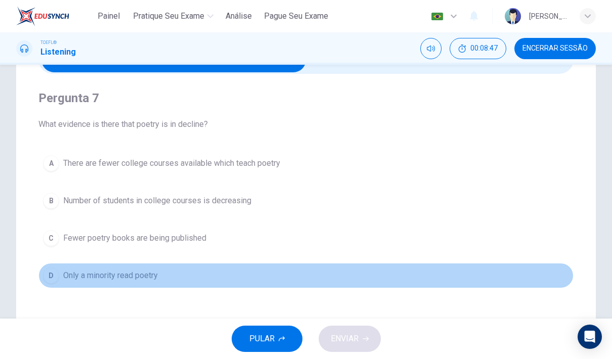
click at [154, 280] on span "Only a minority read poetry" at bounding box center [110, 276] width 95 height 12
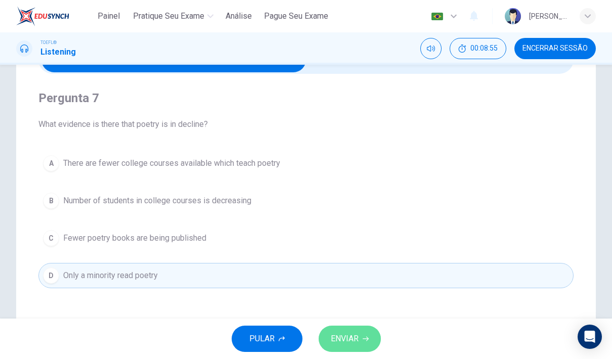
click at [337, 332] on span "ENVIAR" at bounding box center [345, 339] width 28 height 14
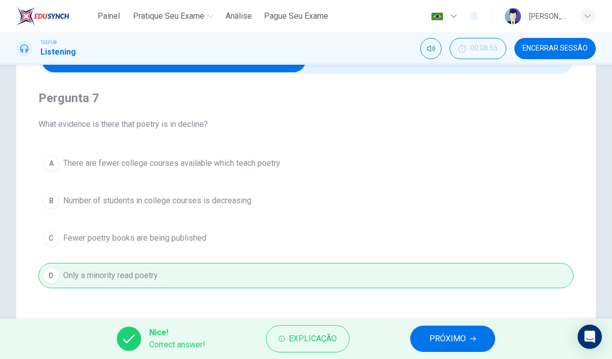
click at [432, 334] on span "PRÓXIMO" at bounding box center [448, 339] width 36 height 14
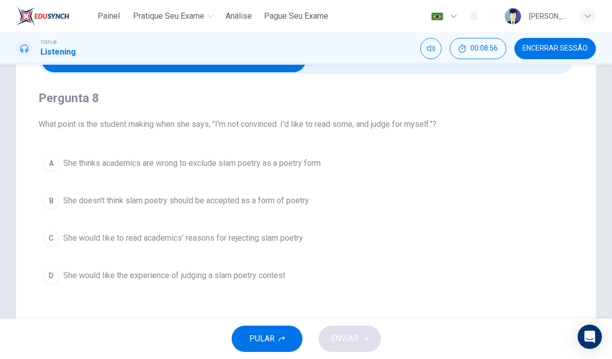
click at [340, 68] on input "checkbox" at bounding box center [173, 59] width 803 height 25
checkbox input "true"
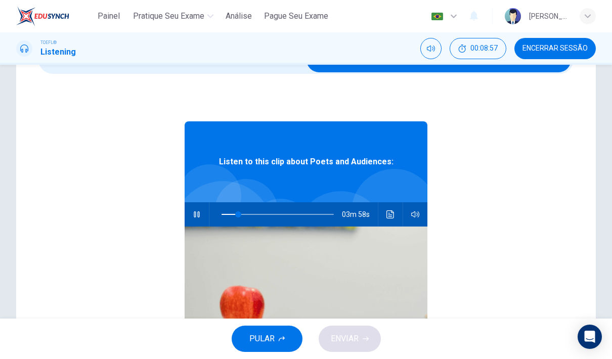
click at [198, 218] on icon "button" at bounding box center [197, 215] width 8 height 8
type input "15"
click at [258, 70] on input "checkbox" at bounding box center [438, 59] width 803 height 25
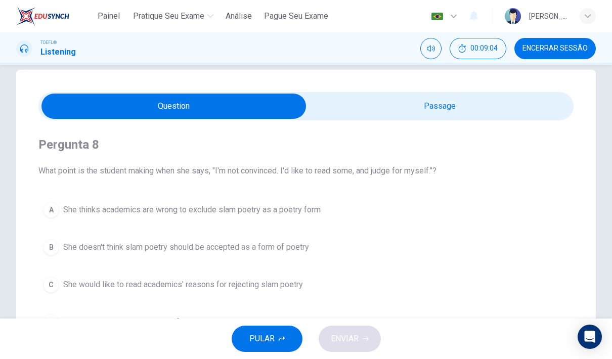
scroll to position [14, 0]
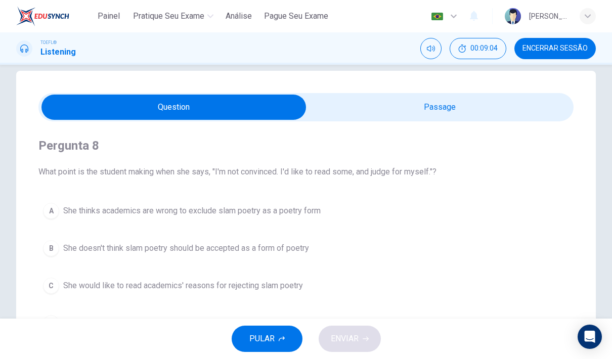
click at [349, 97] on input "checkbox" at bounding box center [173, 107] width 803 height 25
checkbox input "true"
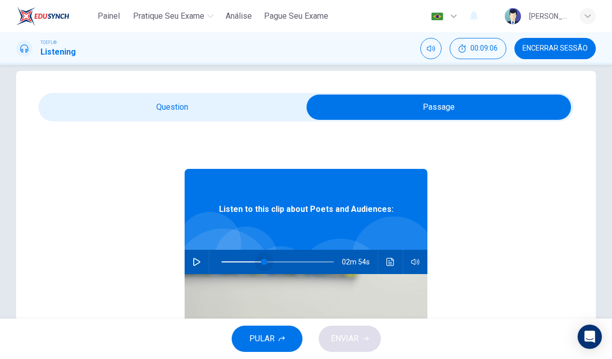
click at [264, 264] on span at bounding box center [278, 261] width 112 height 21
click at [249, 260] on span at bounding box center [278, 261] width 112 height 21
click at [193, 262] on icon "button" at bounding box center [197, 262] width 8 height 8
type input "29"
click at [164, 111] on input "checkbox" at bounding box center [438, 107] width 803 height 25
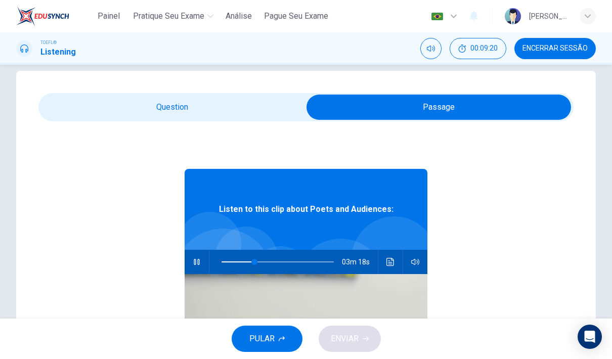
checkbox input "false"
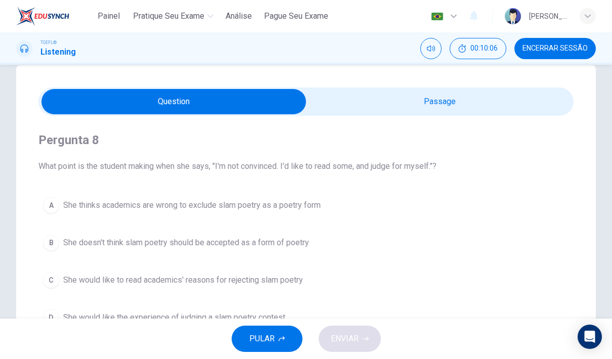
scroll to position [21, 0]
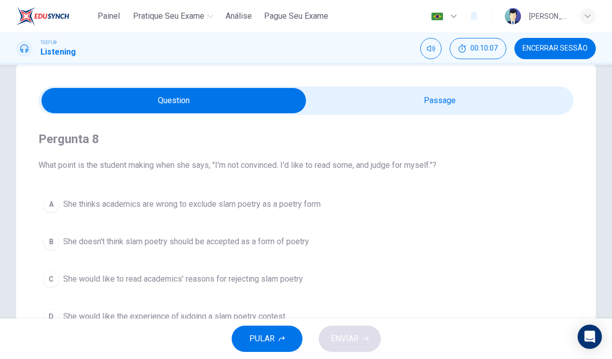
type input "46"
click at [368, 103] on input "checkbox" at bounding box center [173, 100] width 803 height 25
checkbox input "true"
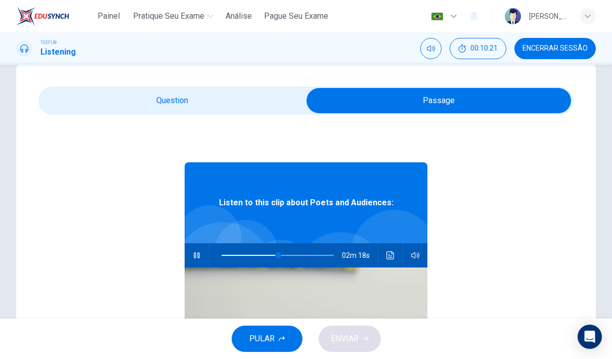
type input "51"
click at [259, 96] on input "checkbox" at bounding box center [438, 100] width 803 height 25
checkbox input "false"
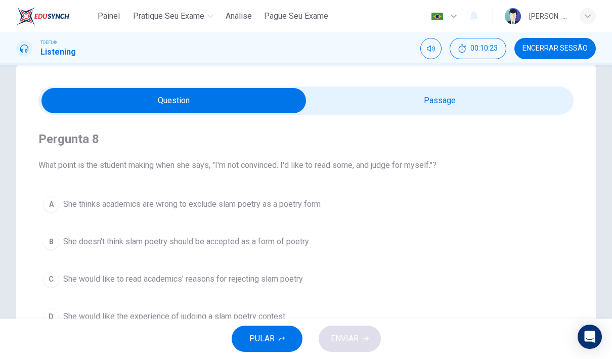
type input "52"
click at [372, 96] on input "checkbox" at bounding box center [173, 100] width 803 height 25
checkbox input "true"
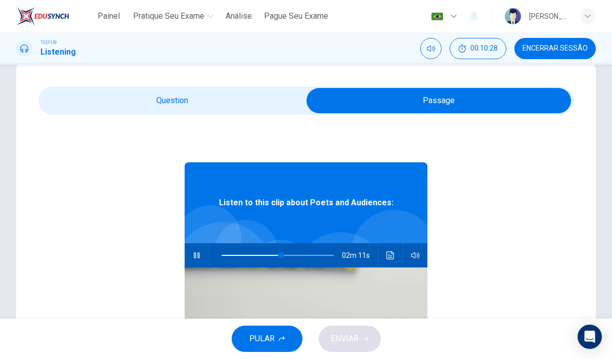
type input "53"
click at [247, 96] on input "checkbox" at bounding box center [438, 100] width 803 height 25
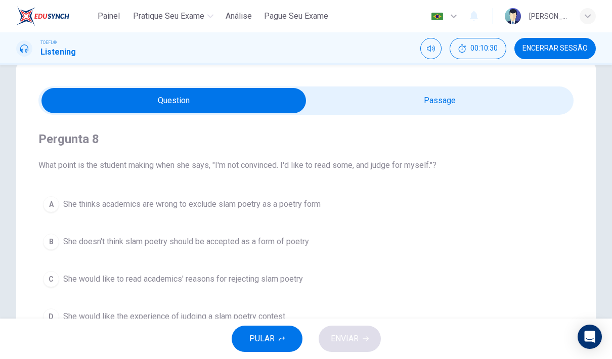
click at [372, 105] on input "checkbox" at bounding box center [173, 100] width 803 height 25
checkbox input "true"
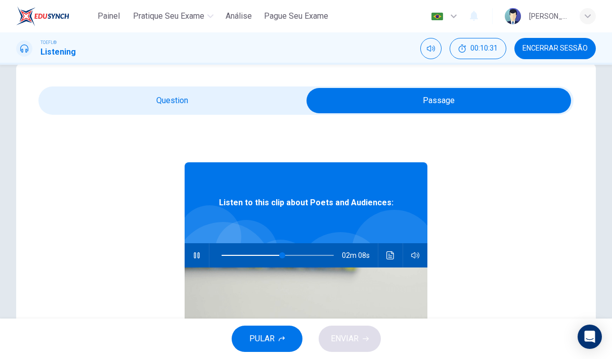
click at [202, 257] on button "button" at bounding box center [197, 255] width 16 height 24
type input "55"
click at [241, 91] on input "checkbox" at bounding box center [438, 100] width 803 height 25
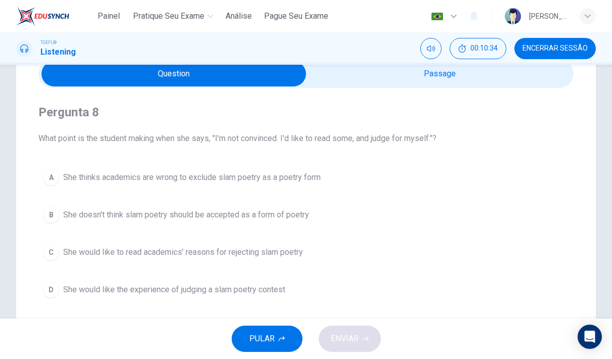
scroll to position [51, 0]
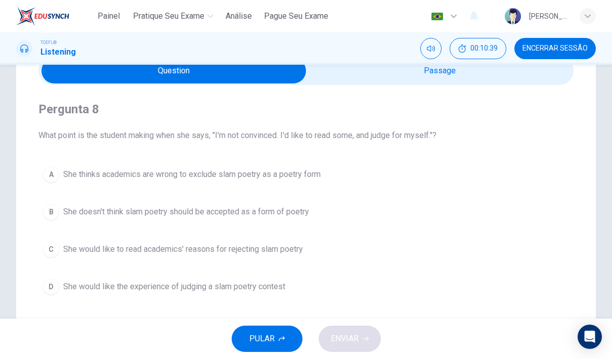
click at [227, 214] on span "She doesn't think slam poetry should be accepted as a form of poetry" at bounding box center [186, 212] width 246 height 12
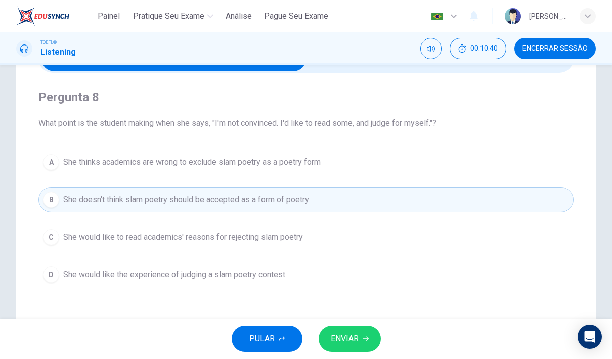
scroll to position [66, 0]
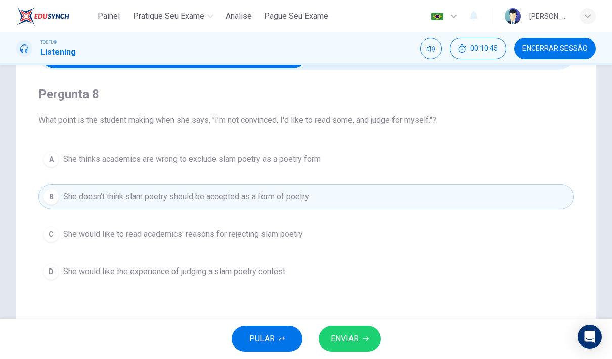
click at [350, 334] on span "ENVIAR" at bounding box center [345, 339] width 28 height 14
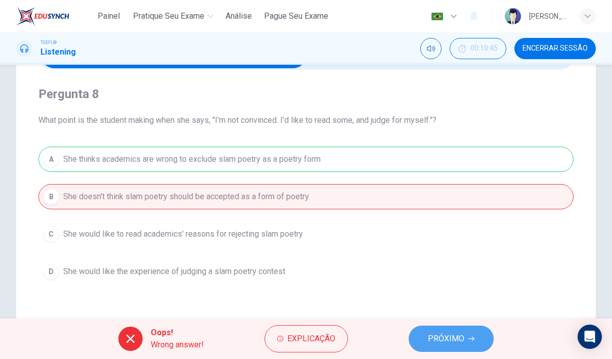
click at [434, 343] on span "PRÓXIMO" at bounding box center [446, 339] width 36 height 14
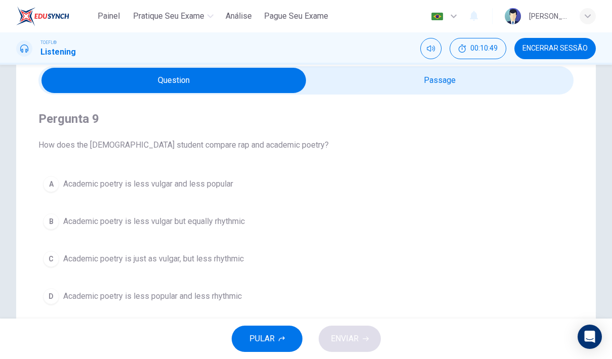
scroll to position [35, 0]
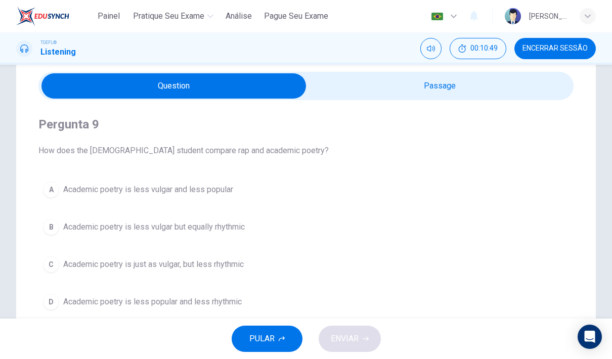
click at [408, 80] on input "checkbox" at bounding box center [173, 85] width 803 height 25
checkbox input "true"
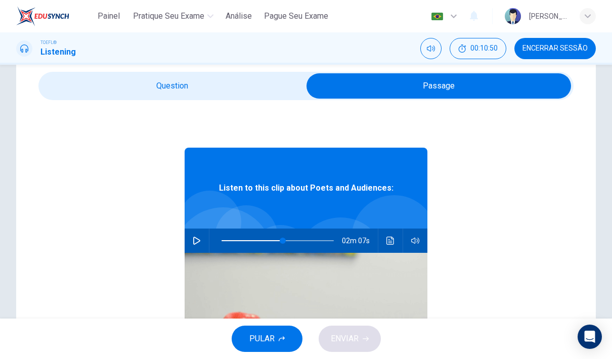
click at [200, 241] on icon "button" at bounding box center [196, 241] width 7 height 8
type input "55"
click at [282, 78] on input "checkbox" at bounding box center [438, 85] width 803 height 25
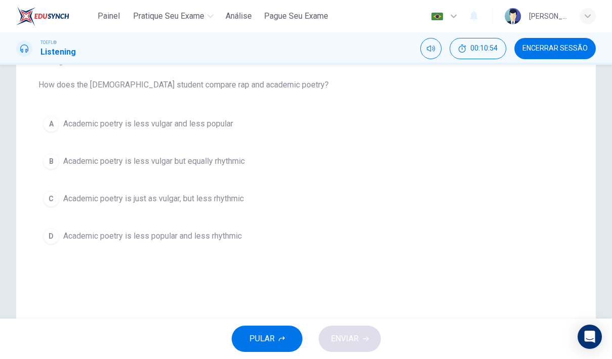
scroll to position [105, 0]
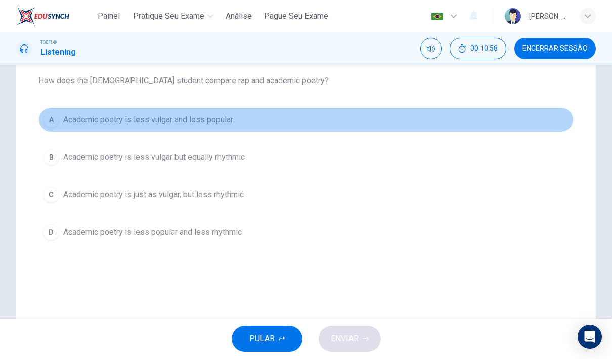
click at [191, 123] on span "Academic poetry is less vulgar and less popular" at bounding box center [148, 120] width 170 height 12
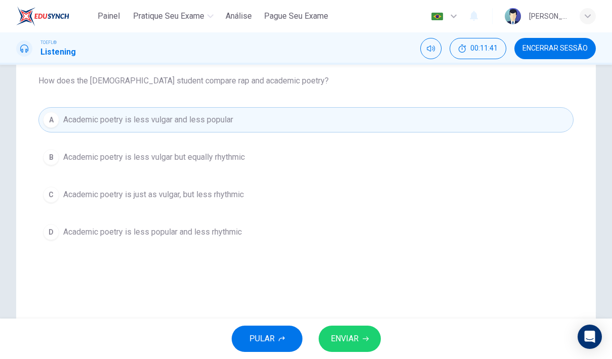
click at [192, 230] on span "Academic poetry is less popular and less rhythmic" at bounding box center [152, 232] width 179 height 12
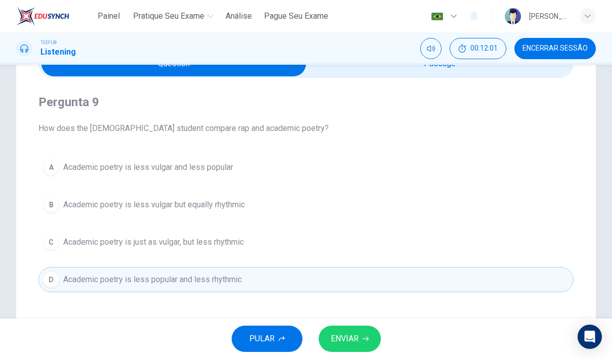
scroll to position [32, 0]
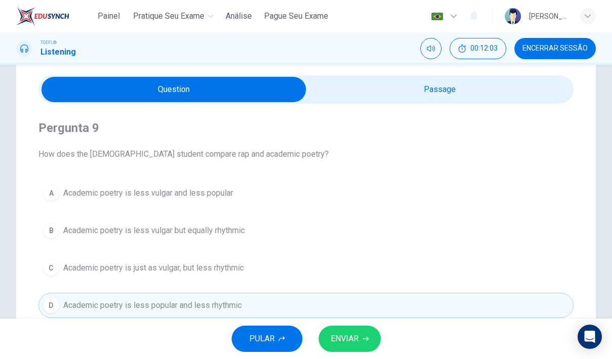
click at [384, 98] on input "checkbox" at bounding box center [173, 89] width 803 height 25
checkbox input "true"
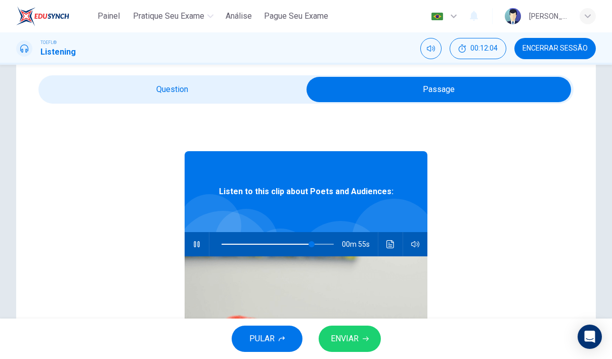
click at [202, 246] on button "button" at bounding box center [197, 244] width 16 height 24
type input "81"
click at [244, 90] on input "checkbox" at bounding box center [438, 89] width 803 height 25
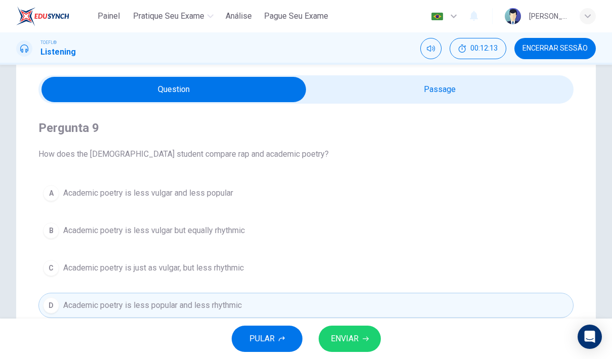
click at [399, 83] on input "checkbox" at bounding box center [173, 89] width 803 height 25
checkbox input "true"
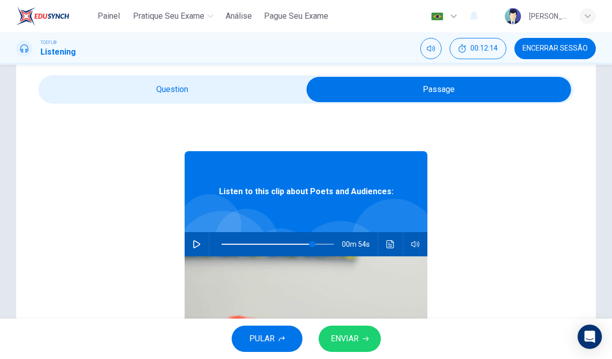
click at [200, 251] on button "button" at bounding box center [197, 244] width 16 height 24
type input "81"
click at [263, 92] on input "checkbox" at bounding box center [438, 89] width 803 height 25
checkbox input "false"
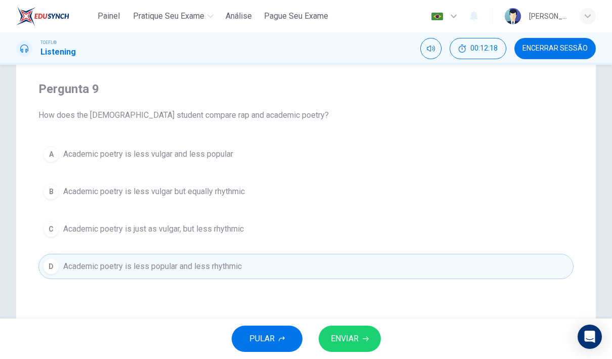
scroll to position [70, 0]
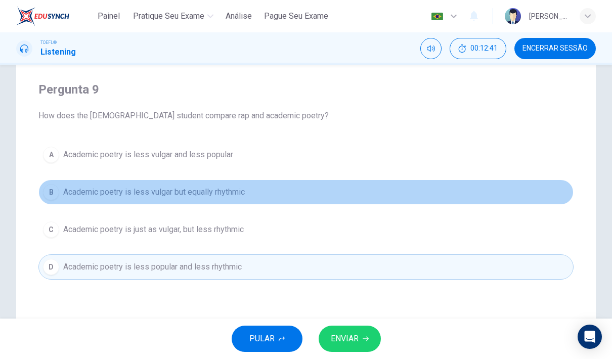
click at [219, 194] on span "Academic poetry is less vulgar but equally rhythmic" at bounding box center [154, 192] width 182 height 12
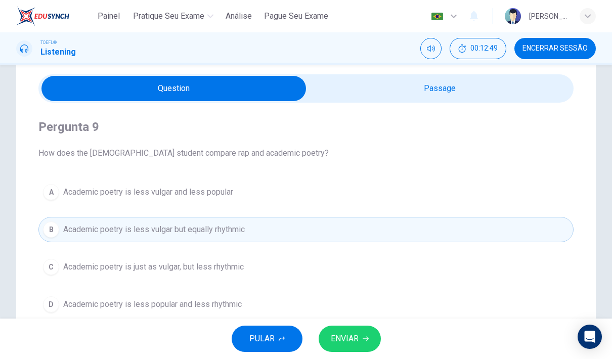
scroll to position [35, 0]
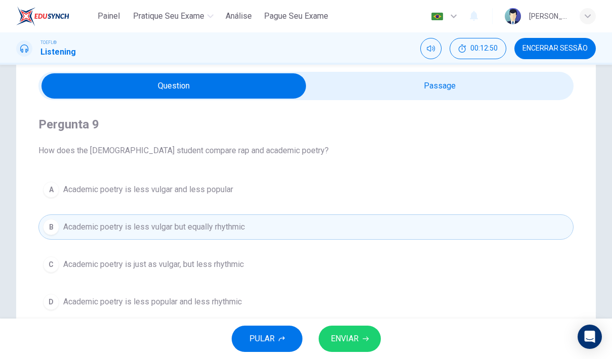
type input "93"
click at [354, 88] on input "checkbox" at bounding box center [173, 85] width 803 height 25
checkbox input "true"
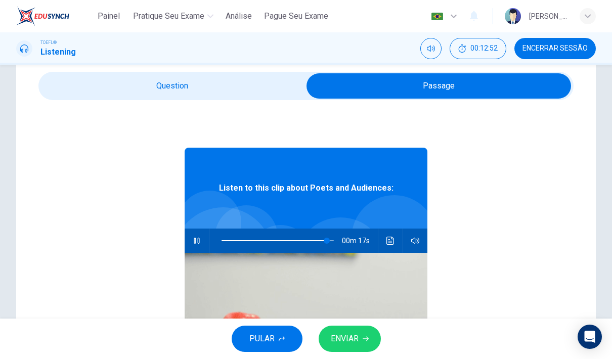
type input "94"
click at [245, 92] on input "checkbox" at bounding box center [438, 85] width 803 height 25
checkbox input "false"
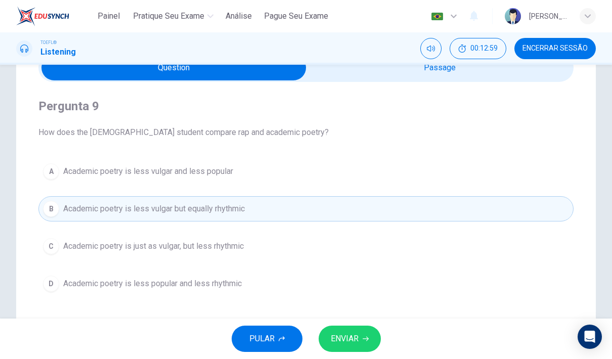
scroll to position [56, 0]
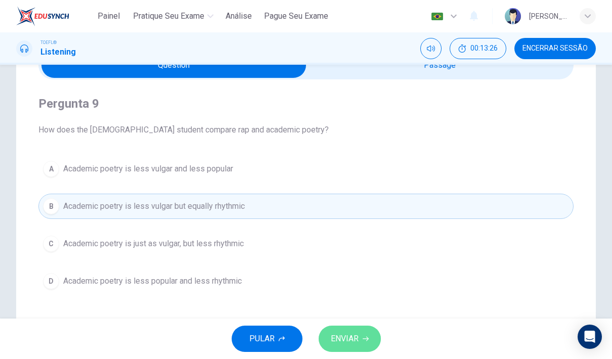
click at [334, 333] on span "ENVIAR" at bounding box center [345, 339] width 28 height 14
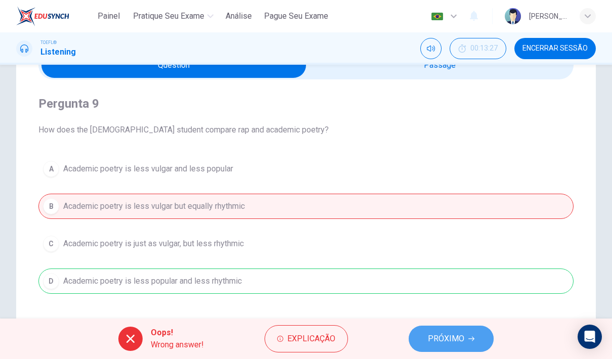
click at [423, 343] on button "PRÓXIMO" at bounding box center [451, 339] width 85 height 26
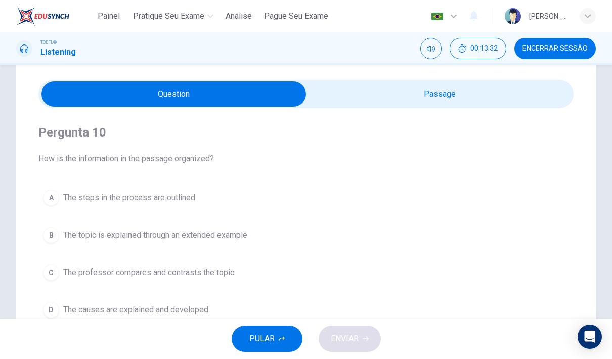
scroll to position [28, 0]
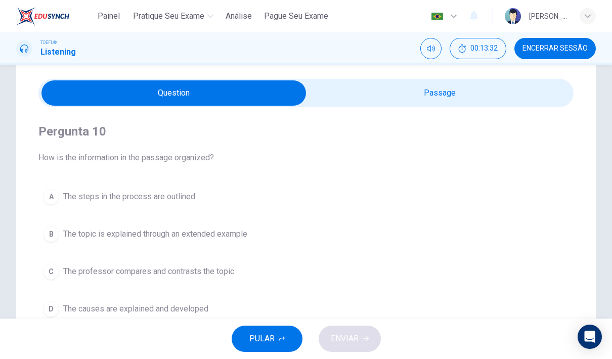
click at [421, 92] on input "checkbox" at bounding box center [173, 92] width 803 height 25
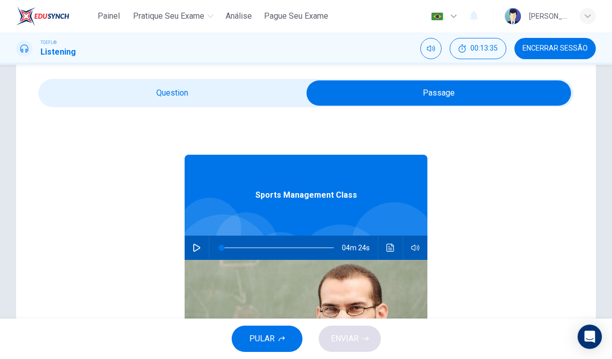
click at [260, 97] on input "checkbox" at bounding box center [438, 92] width 803 height 25
checkbox input "false"
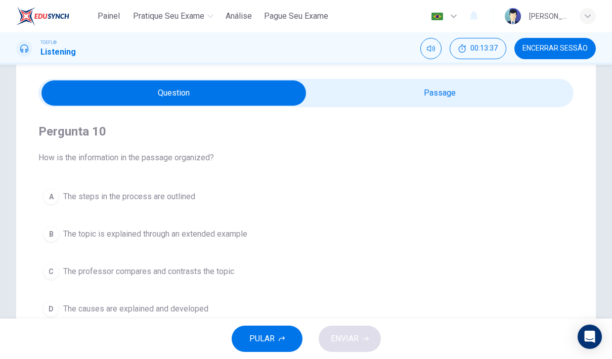
click at [578, 48] on span "Encerrar Sessão" at bounding box center [555, 49] width 65 height 8
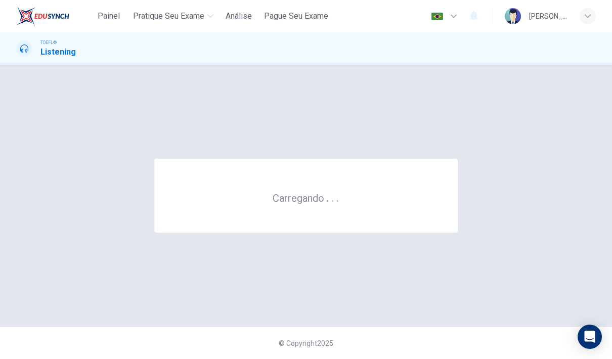
scroll to position [0, 0]
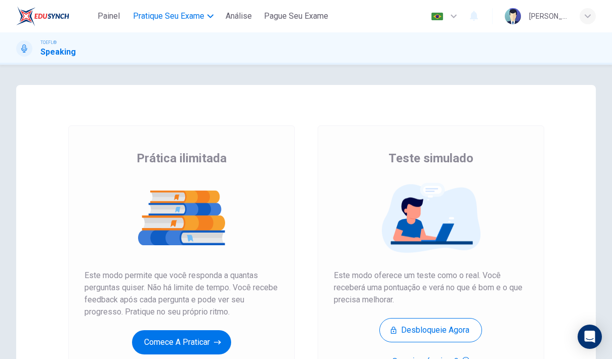
click at [199, 16] on span "Pratique seu exame" at bounding box center [168, 16] width 71 height 12
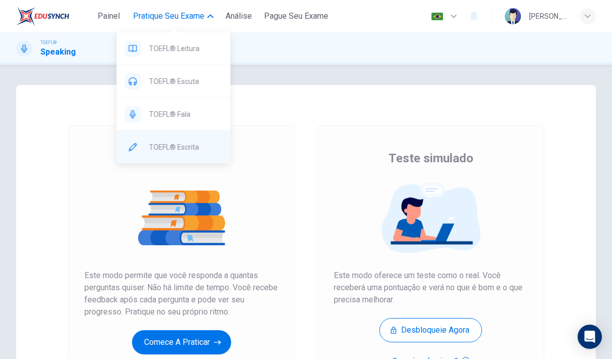
click at [184, 148] on span "TOEFL® Escrita" at bounding box center [185, 147] width 73 height 12
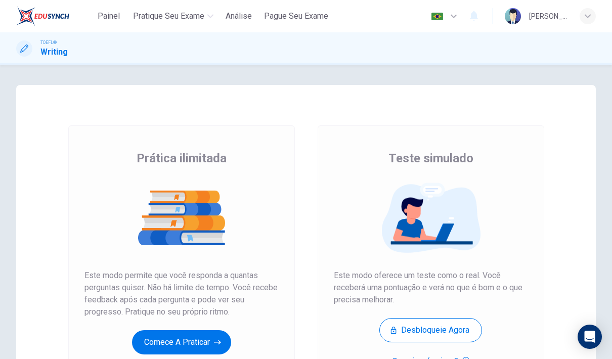
click at [187, 340] on button "Comece a praticar" at bounding box center [181, 342] width 99 height 24
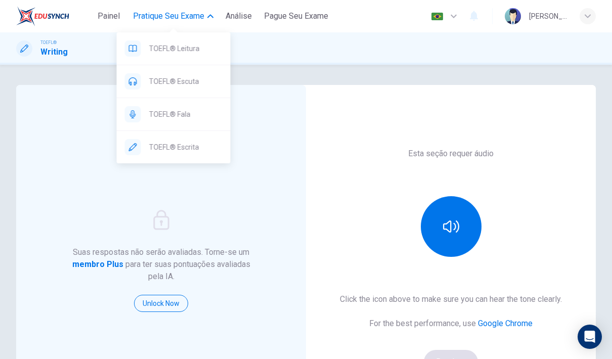
click at [172, 13] on span "Pratique seu exame" at bounding box center [168, 16] width 71 height 12
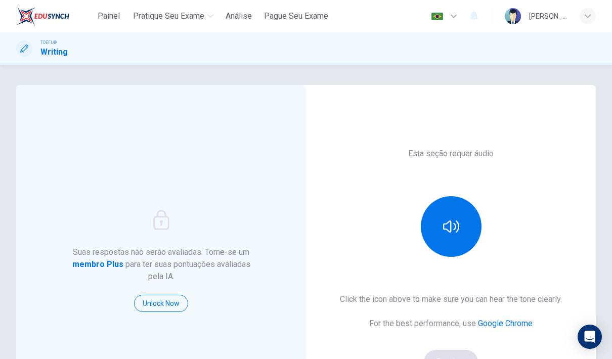
click at [165, 1] on div "Painel Pratique seu exame Análise Pague Seu Exame Português pt ​ Lara Lavratti" at bounding box center [306, 16] width 580 height 32
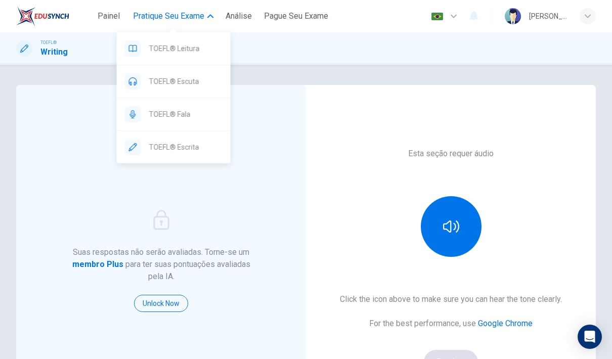
click at [166, 9] on button "Pratique seu exame" at bounding box center [173, 16] width 89 height 18
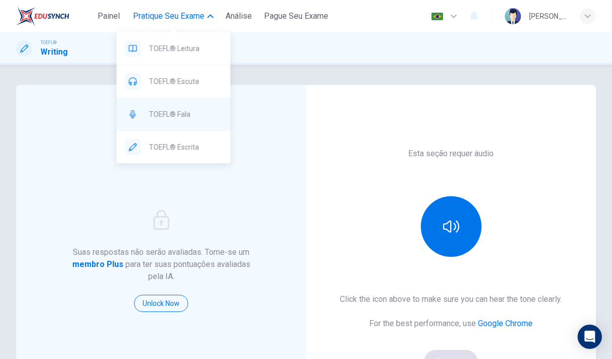
click at [165, 104] on div "TOEFL® Fala" at bounding box center [174, 114] width 114 height 32
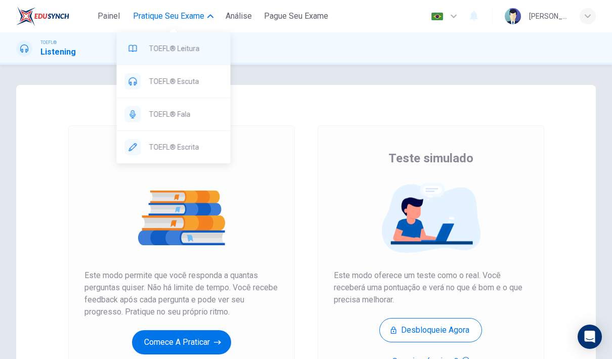
click at [181, 48] on span "TOEFL® Leitura" at bounding box center [185, 49] width 73 height 12
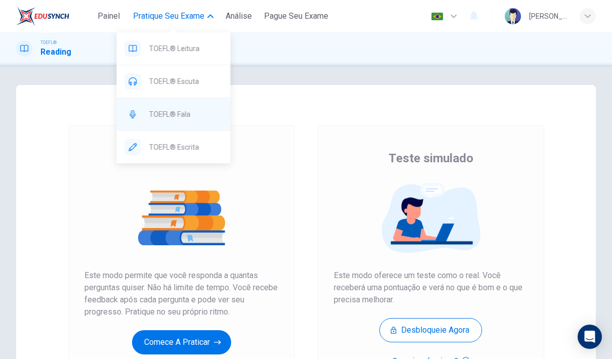
click at [170, 122] on div "TOEFL® Fala" at bounding box center [174, 114] width 114 height 32
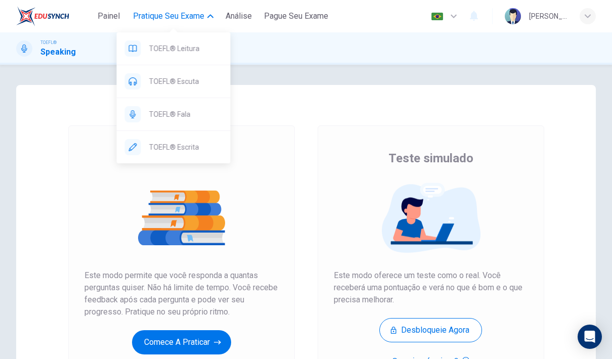
click at [181, 14] on span "Pratique seu exame" at bounding box center [168, 16] width 71 height 12
click at [198, 16] on span "Pratique seu exame" at bounding box center [168, 16] width 71 height 12
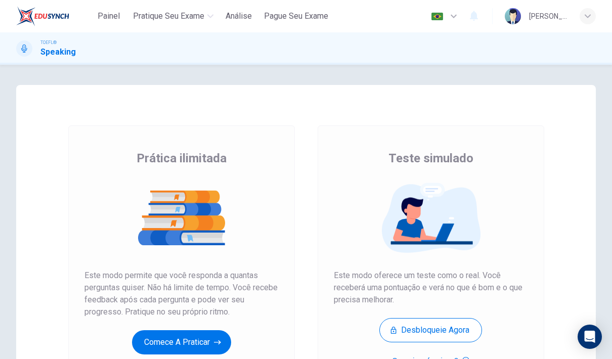
click at [196, 7] on div "Painel Pratique seu exame Análise Pague Seu Exame" at bounding box center [174, 16] width 316 height 20
click at [196, 15] on span "Pratique seu exame" at bounding box center [168, 16] width 71 height 12
click at [175, 11] on span "Pratique seu exame" at bounding box center [168, 16] width 71 height 12
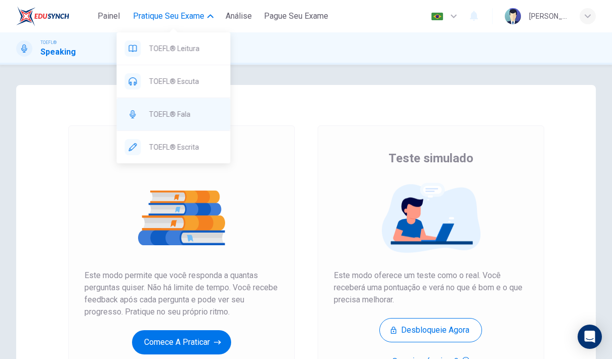
click at [177, 112] on span "TOEFL® Fala" at bounding box center [185, 114] width 73 height 12
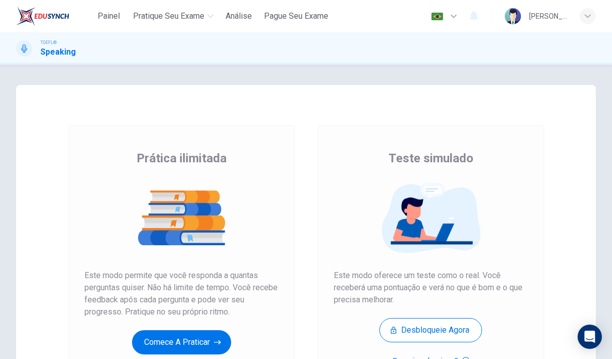
click at [242, 182] on div at bounding box center [182, 218] width 194 height 79
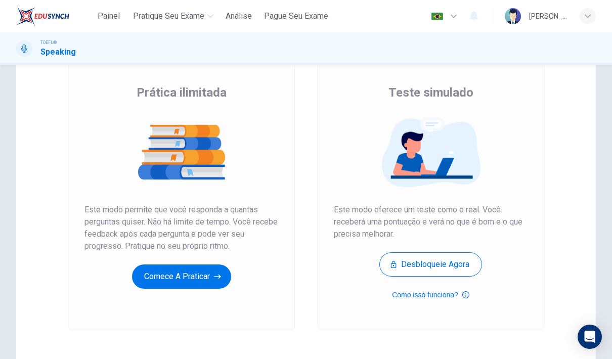
scroll to position [65, 0]
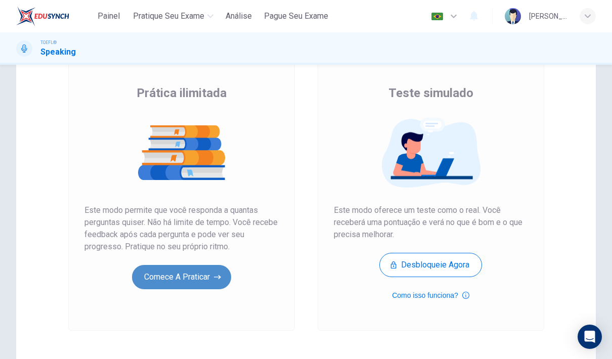
click at [193, 288] on button "Comece a praticar" at bounding box center [181, 277] width 99 height 24
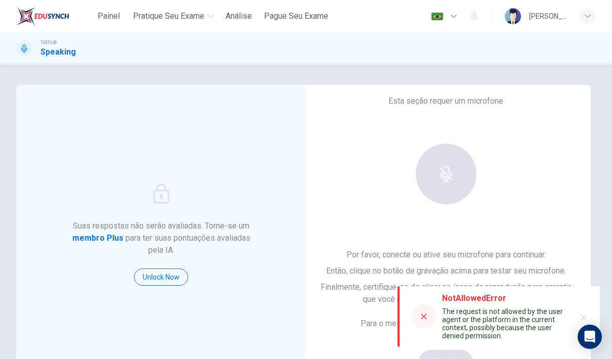
click at [178, 26] on div "Painel Pratique seu exame Análise Pague Seu Exame Português pt ​ [PERSON_NAME]" at bounding box center [306, 16] width 580 height 32
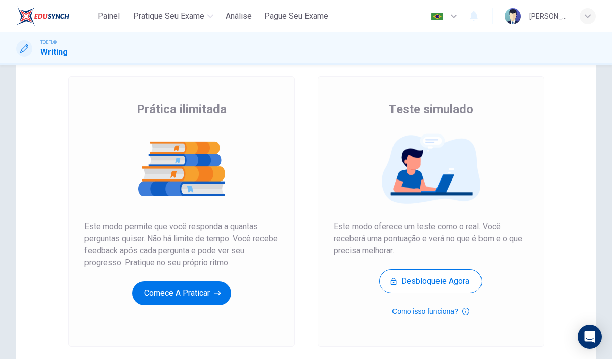
scroll to position [58, 0]
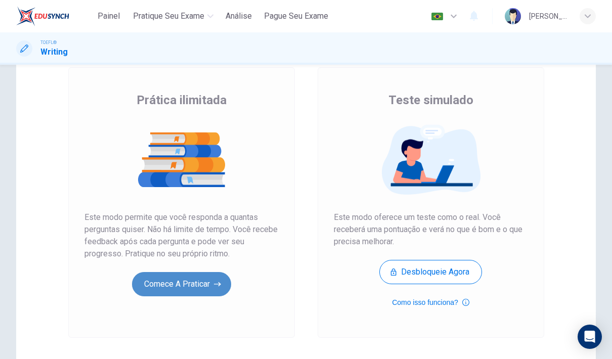
click at [187, 287] on button "Comece a praticar" at bounding box center [181, 284] width 99 height 24
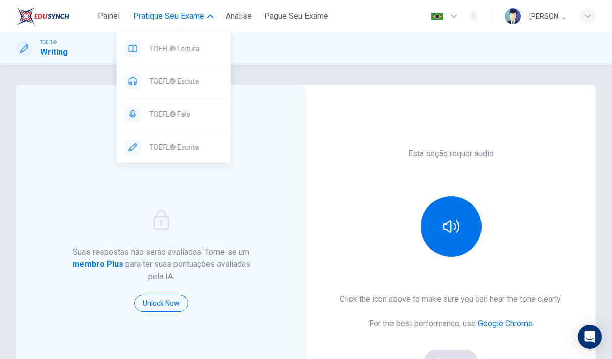
click at [198, 11] on span "Pratique seu exame" at bounding box center [168, 16] width 71 height 12
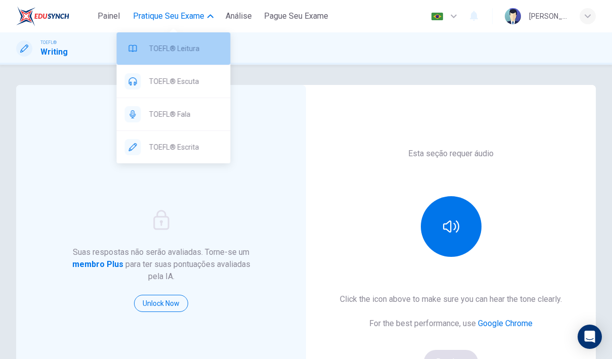
click at [192, 47] on span "TOEFL® Leitura" at bounding box center [185, 49] width 73 height 12
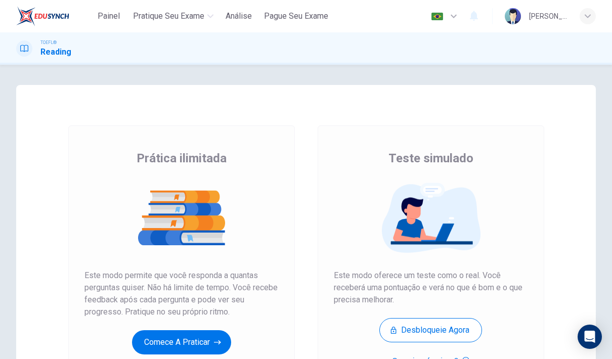
scroll to position [74, 0]
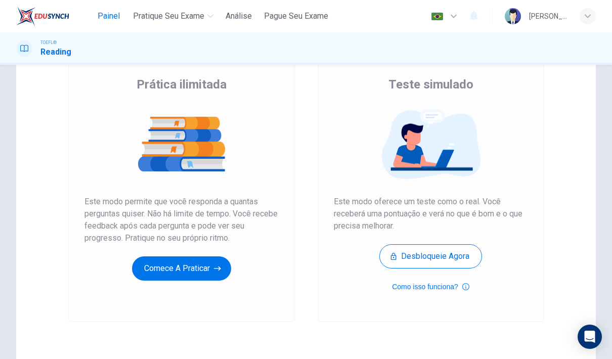
click at [105, 8] on button "Painel" at bounding box center [109, 16] width 32 height 18
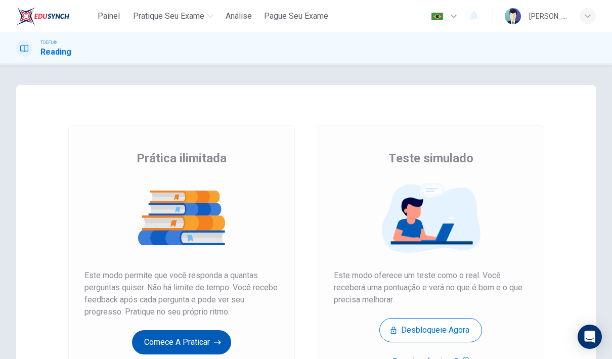
click at [193, 335] on button "Comece a praticar" at bounding box center [181, 342] width 99 height 24
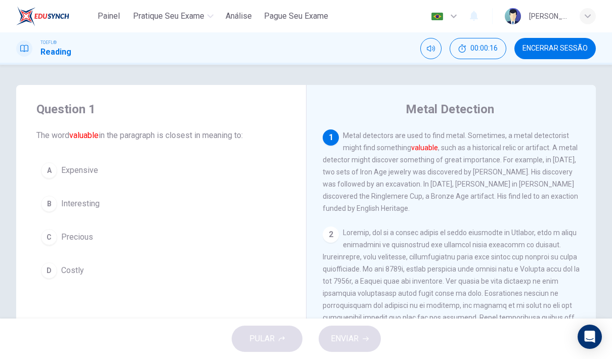
click at [51, 241] on div "C" at bounding box center [49, 237] width 16 height 16
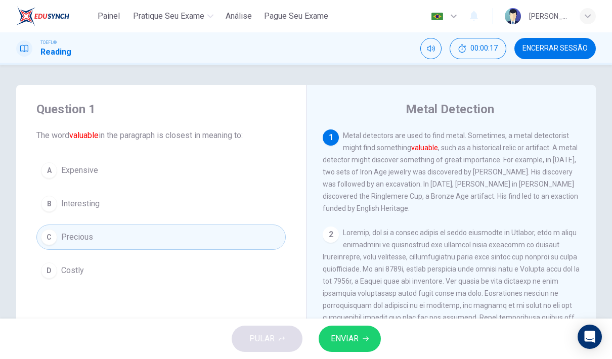
click at [347, 326] on button "ENVIAR" at bounding box center [350, 339] width 62 height 26
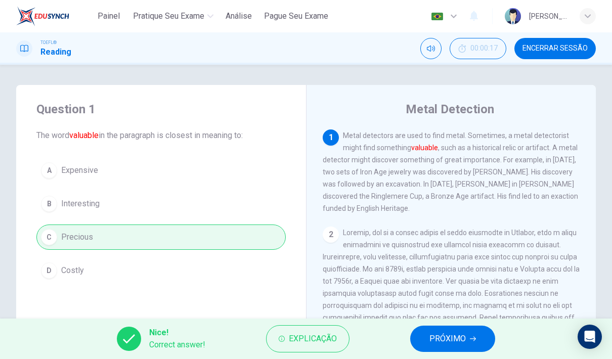
click at [468, 338] on button "PRÓXIMO" at bounding box center [452, 339] width 85 height 26
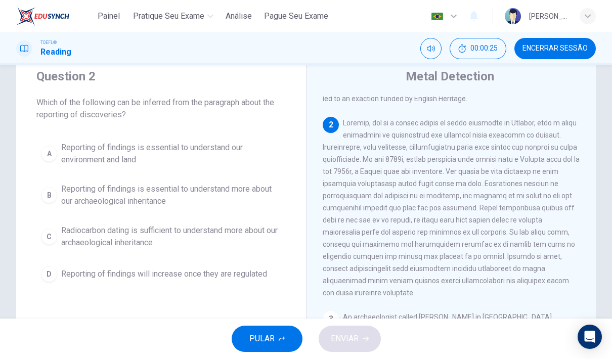
scroll to position [82, 0]
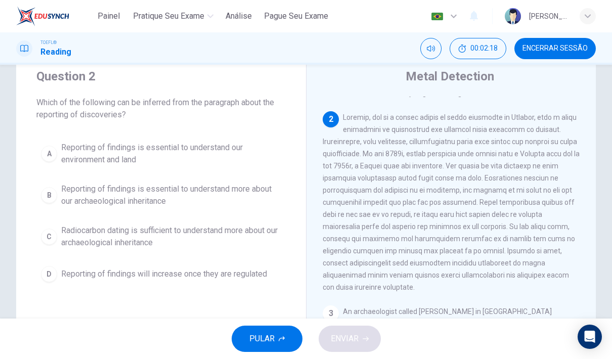
click at [50, 197] on div "B" at bounding box center [49, 195] width 16 height 16
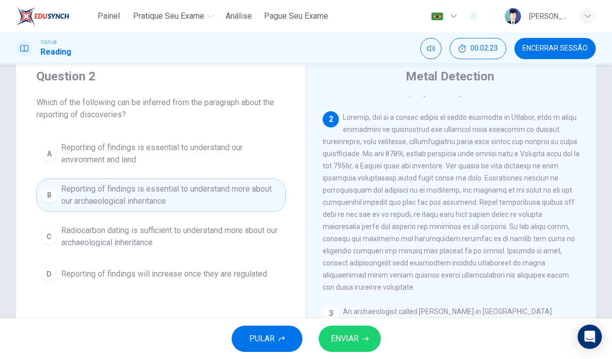
click at [358, 348] on button "ENVIAR" at bounding box center [350, 339] width 62 height 26
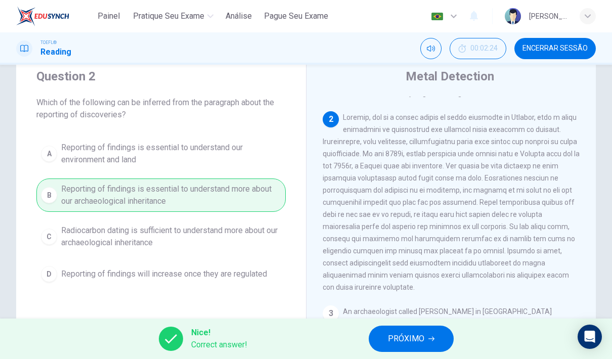
click at [411, 332] on span "PRÓXIMO" at bounding box center [406, 339] width 36 height 14
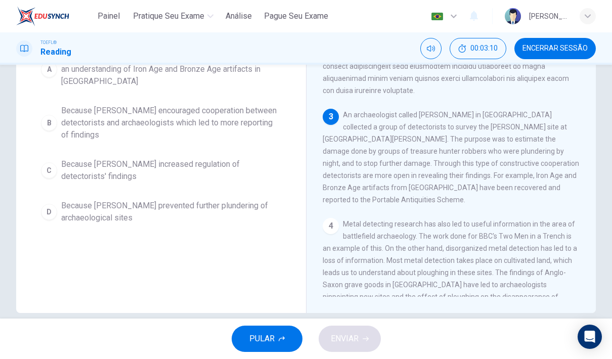
scroll to position [121, 0]
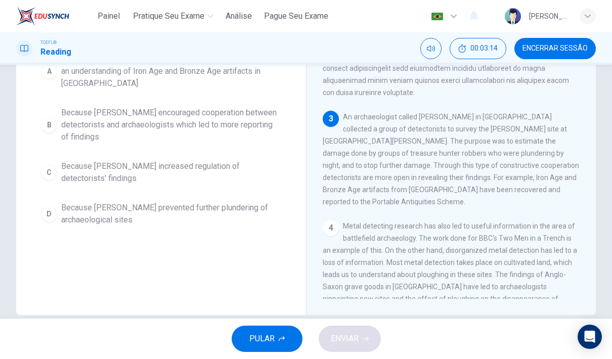
click at [200, 122] on span "Because [PERSON_NAME] encouraged cooperation between detectorists and archaeolo…" at bounding box center [171, 125] width 220 height 36
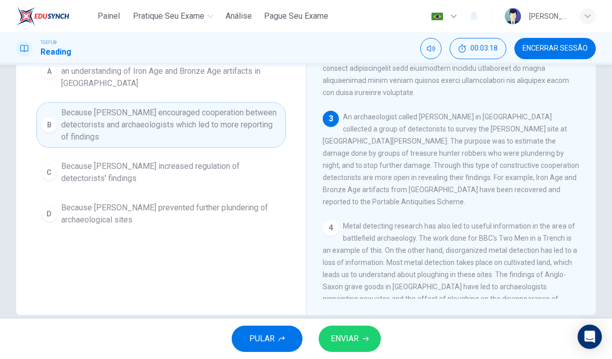
click at [358, 344] on span "ENVIAR" at bounding box center [345, 339] width 28 height 14
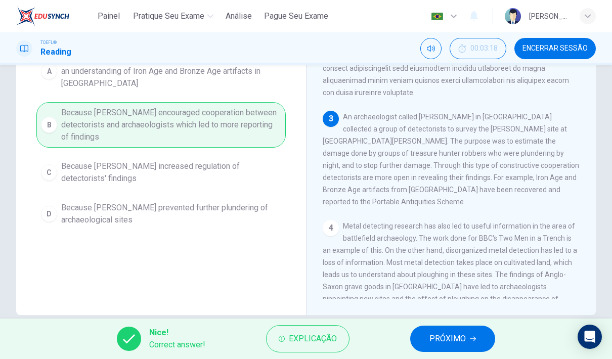
click at [438, 338] on span "PRÓXIMO" at bounding box center [448, 339] width 36 height 14
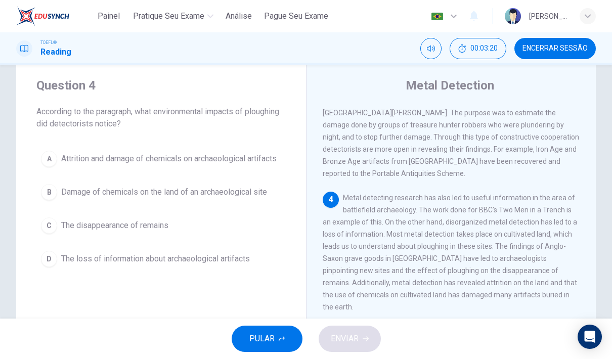
scroll to position [25, 0]
click at [53, 166] on div "A" at bounding box center [49, 158] width 16 height 16
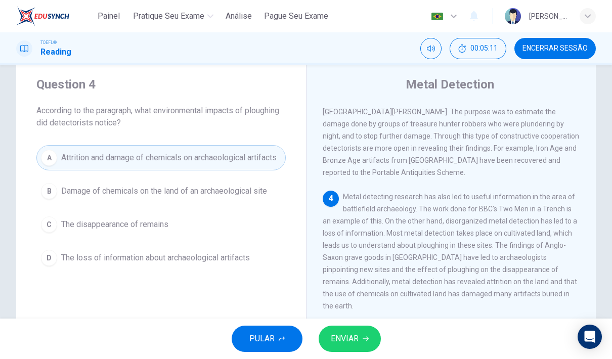
click at [371, 342] on button "ENVIAR" at bounding box center [350, 339] width 62 height 26
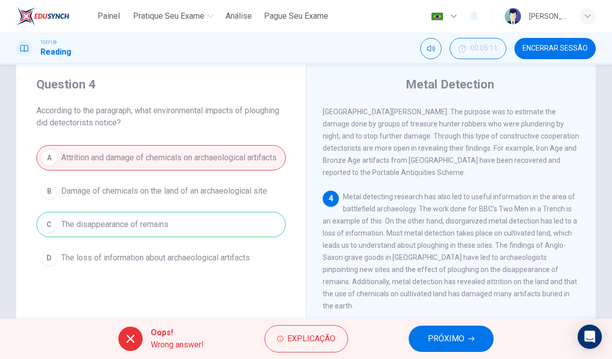
click at [453, 345] on span "PRÓXIMO" at bounding box center [446, 339] width 36 height 14
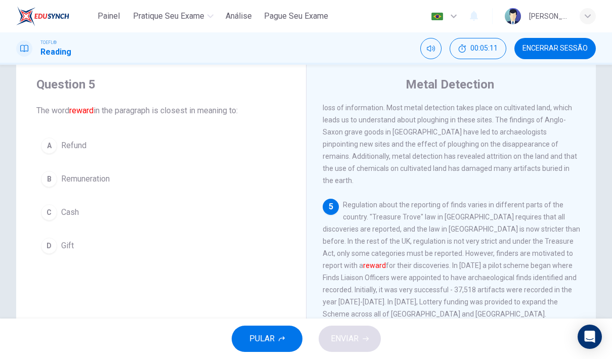
scroll to position [453, 0]
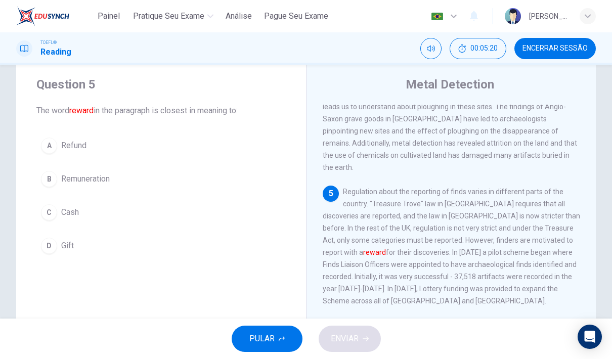
click at [99, 184] on span "Remuneration" at bounding box center [85, 179] width 49 height 12
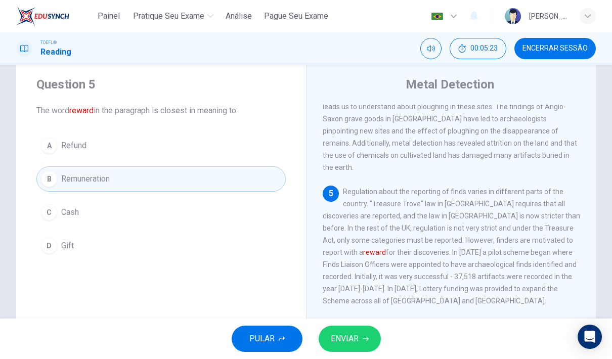
click at [363, 351] on button "ENVIAR" at bounding box center [350, 339] width 62 height 26
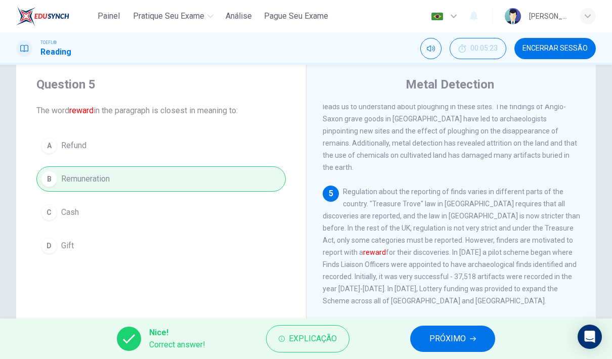
click at [447, 347] on button "PRÓXIMO" at bounding box center [452, 339] width 85 height 26
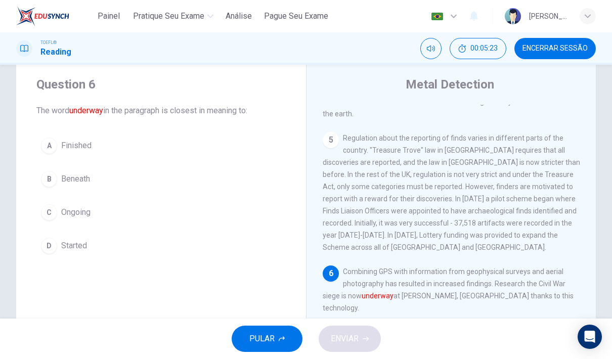
scroll to position [515, 0]
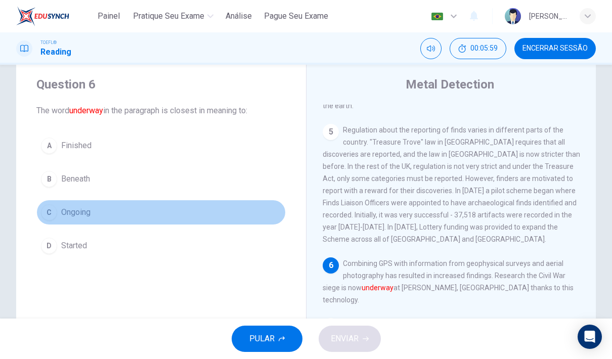
click at [49, 213] on div "C" at bounding box center [49, 212] width 16 height 16
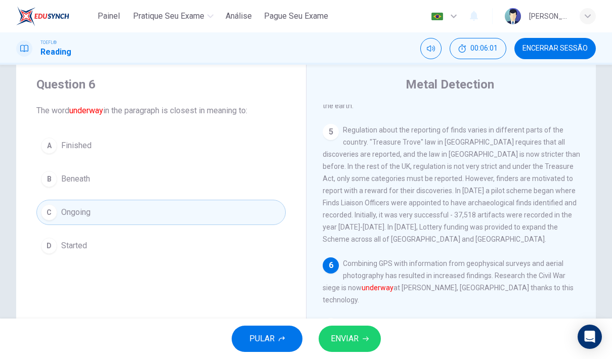
click at [359, 345] on button "ENVIAR" at bounding box center [350, 339] width 62 height 26
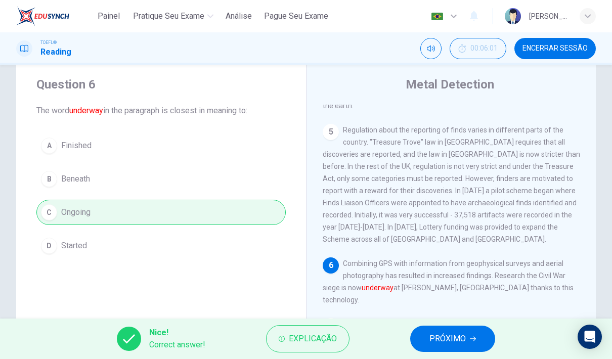
click at [423, 345] on button "PRÓXIMO" at bounding box center [452, 339] width 85 height 26
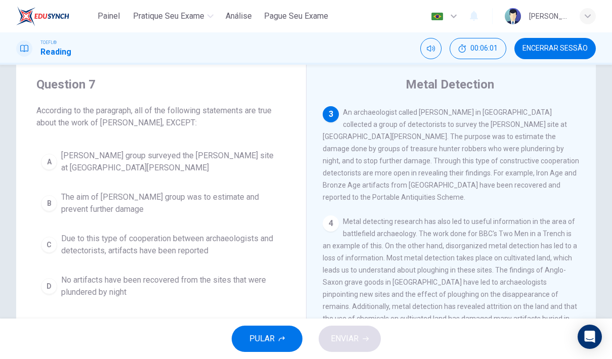
scroll to position [290, 0]
click at [56, 282] on button "D No artifacts have been recovered from the sites that were plundered by night" at bounding box center [160, 286] width 249 height 33
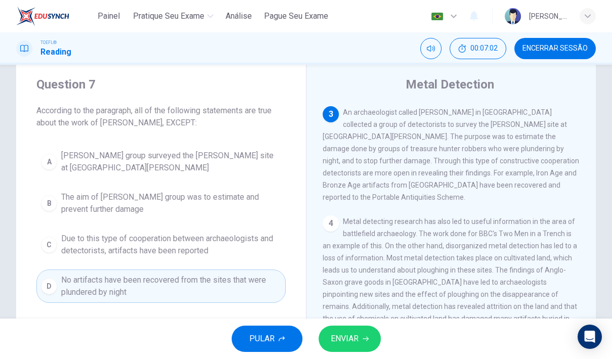
click at [363, 346] on button "ENVIAR" at bounding box center [350, 339] width 62 height 26
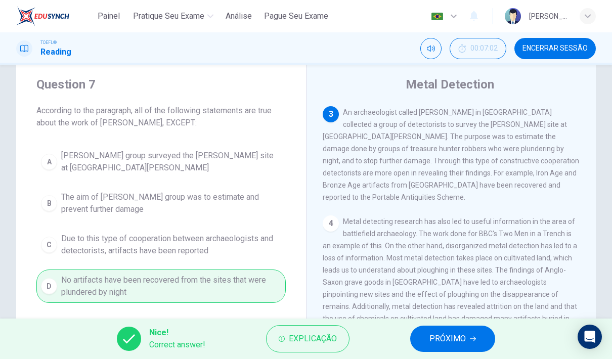
click at [462, 341] on span "PRÓXIMO" at bounding box center [448, 339] width 36 height 14
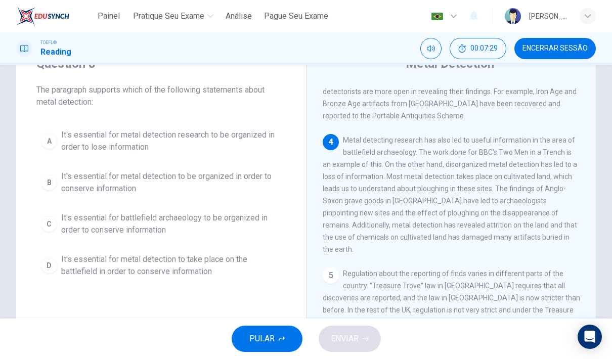
scroll to position [34, 0]
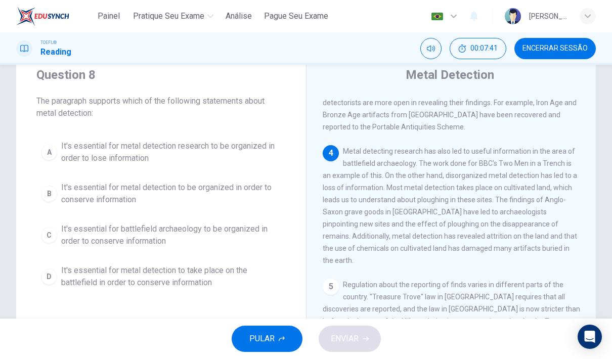
click at [50, 192] on div "B" at bounding box center [49, 194] width 16 height 16
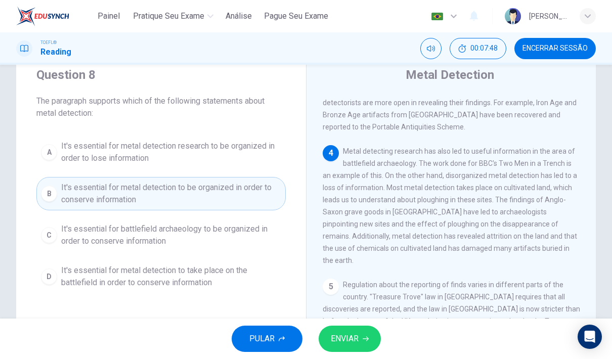
click at [372, 341] on button "ENVIAR" at bounding box center [350, 339] width 62 height 26
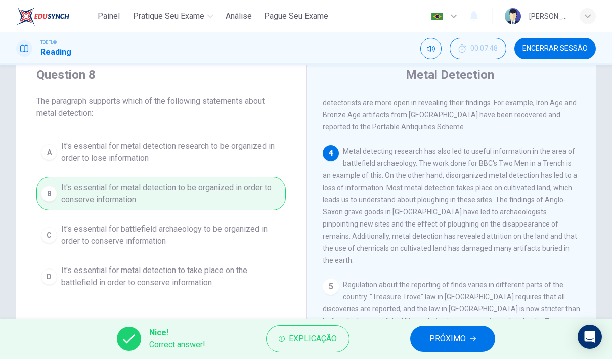
click at [439, 344] on span "PRÓXIMO" at bounding box center [448, 339] width 36 height 14
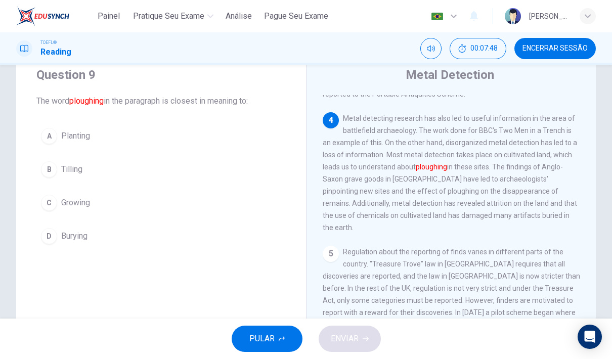
scroll to position [391, 0]
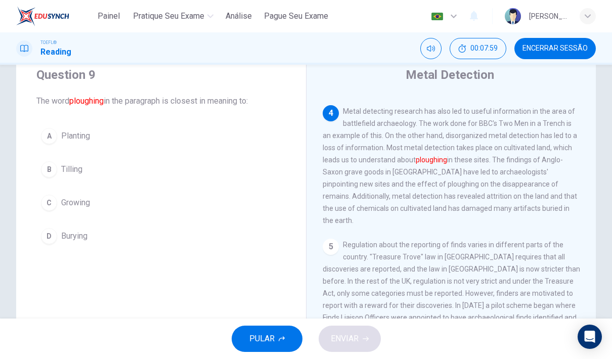
click at [48, 233] on div "D" at bounding box center [49, 236] width 16 height 16
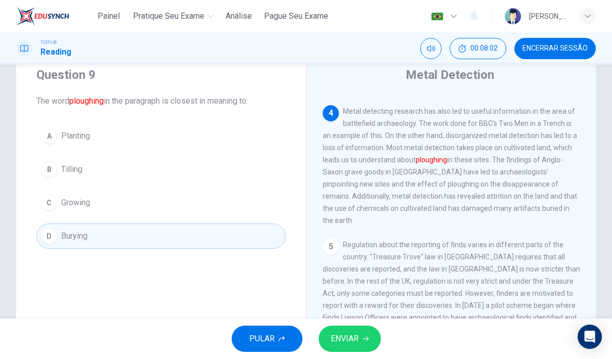
click at [31, 146] on div "Question 9 The word ploughing in the paragraph is closest in meaning to: A Plan…" at bounding box center [161, 158] width 290 height 215
click at [368, 340] on icon "button" at bounding box center [366, 339] width 6 height 6
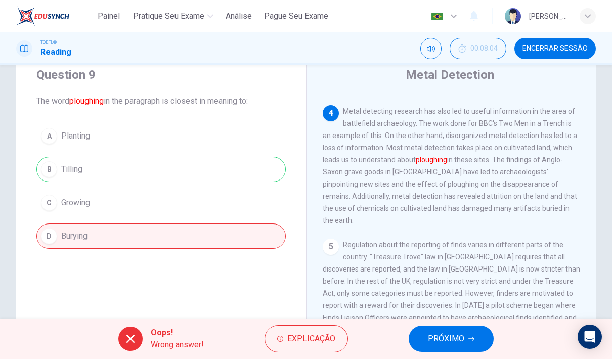
click at [454, 340] on span "PRÓXIMO" at bounding box center [446, 339] width 36 height 14
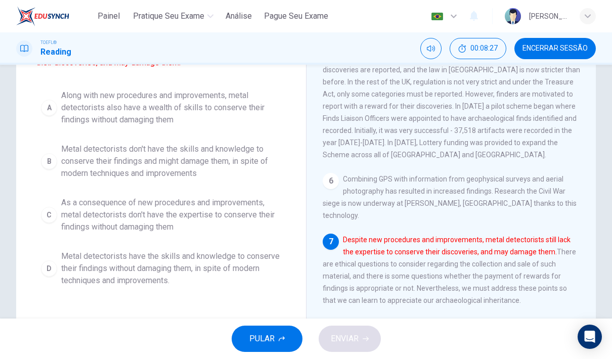
scroll to position [112, 0]
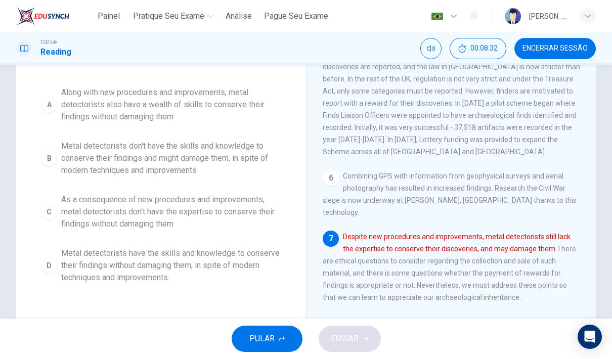
click at [75, 149] on span "Metal detectorists don't have the skills and knowledge to conserve their findin…" at bounding box center [171, 158] width 220 height 36
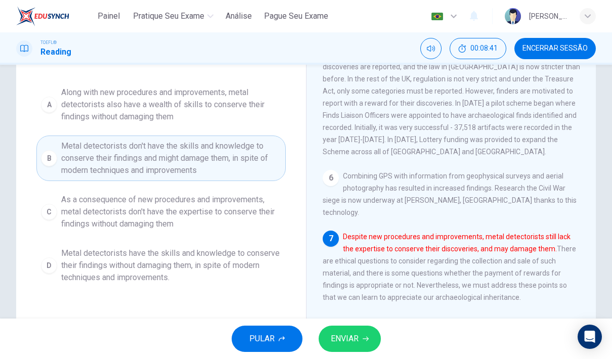
click at [388, 337] on div "PULAR ENVIAR" at bounding box center [306, 339] width 612 height 40
click at [387, 341] on div "PULAR ENVIAR" at bounding box center [306, 339] width 612 height 40
click at [379, 333] on button "ENVIAR" at bounding box center [350, 339] width 62 height 26
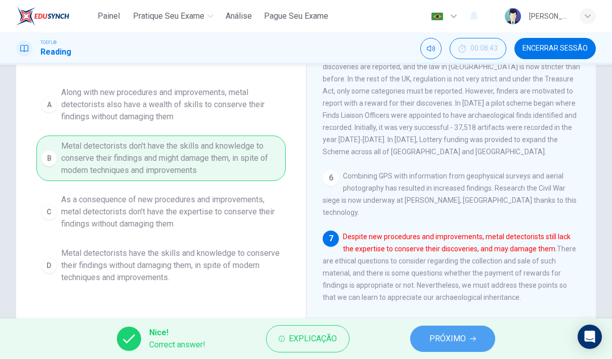
click at [475, 334] on button "PRÓXIMO" at bounding box center [452, 339] width 85 height 26
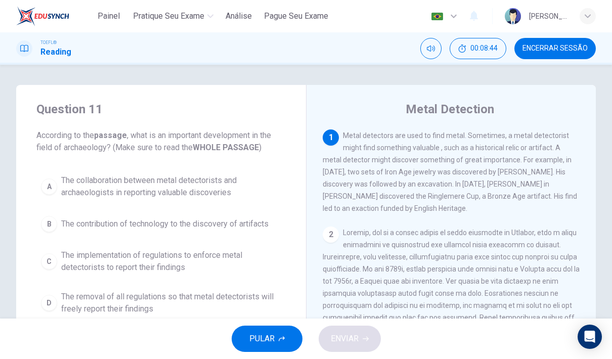
scroll to position [0, 0]
click at [72, 196] on span "The collaboration between metal detectorists and archaeologists in reporting va…" at bounding box center [171, 187] width 220 height 24
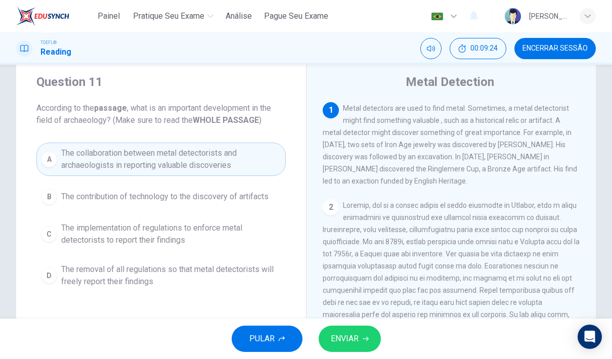
scroll to position [28, 0]
click at [334, 334] on span "ENVIAR" at bounding box center [345, 339] width 28 height 14
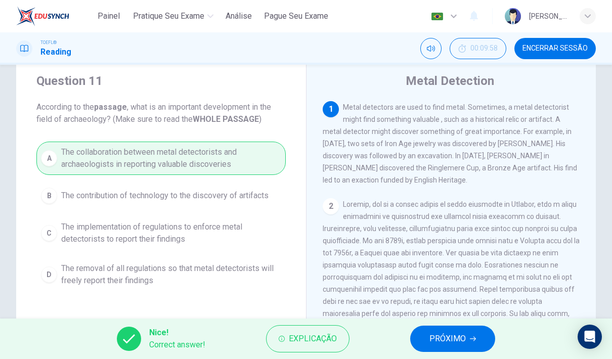
click at [437, 347] on button "PRÓXIMO" at bounding box center [452, 339] width 85 height 26
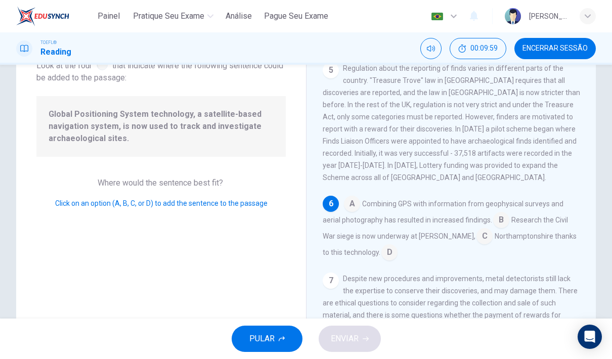
scroll to position [77, 0]
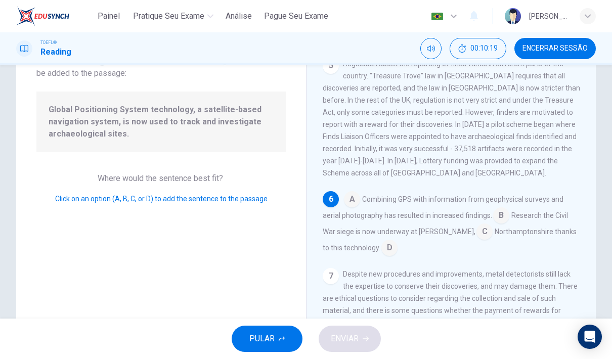
click at [494, 208] on input at bounding box center [501, 216] width 16 height 16
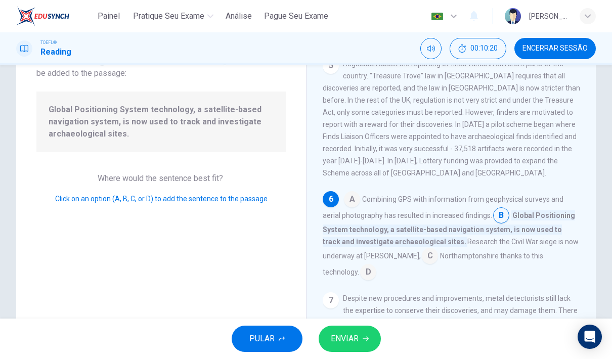
click at [351, 333] on span "ENVIAR" at bounding box center [345, 339] width 28 height 14
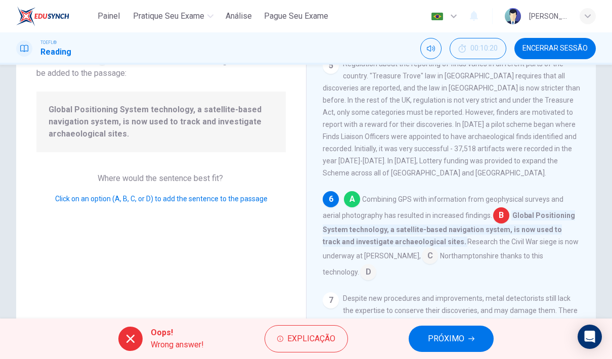
click at [434, 341] on span "PRÓXIMO" at bounding box center [446, 339] width 36 height 14
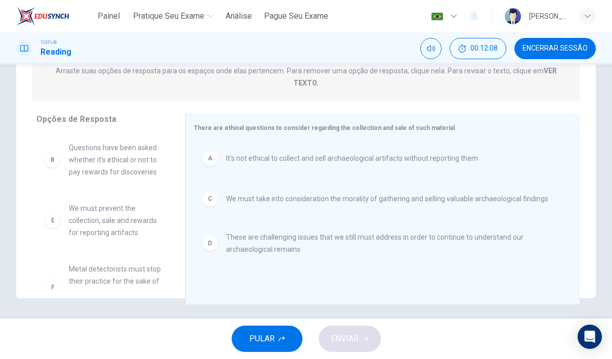
scroll to position [0, 0]
click at [345, 347] on button "ENVIAR" at bounding box center [350, 339] width 62 height 26
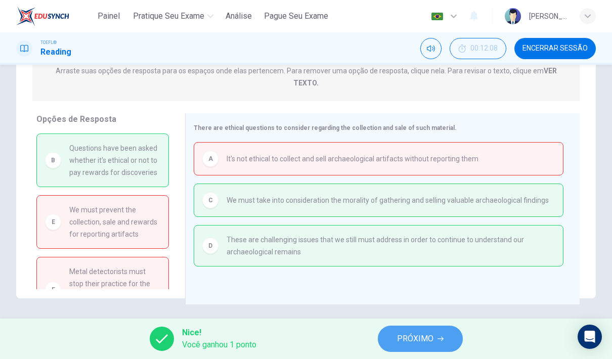
click at [392, 332] on button "PRÓXIMO" at bounding box center [420, 339] width 85 height 26
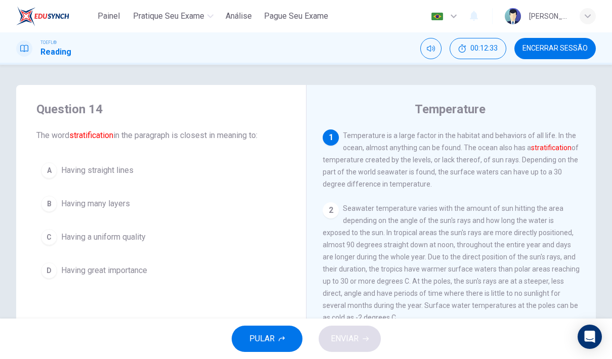
scroll to position [24, 0]
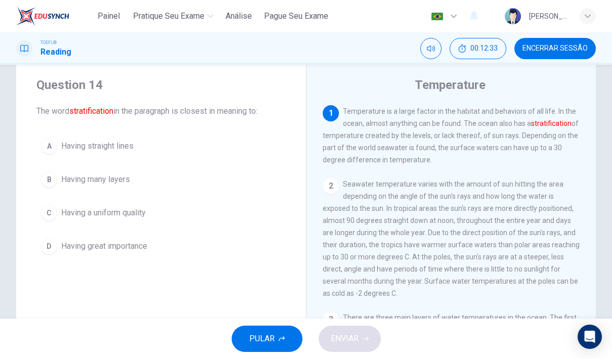
click at [51, 177] on div "B" at bounding box center [49, 180] width 16 height 16
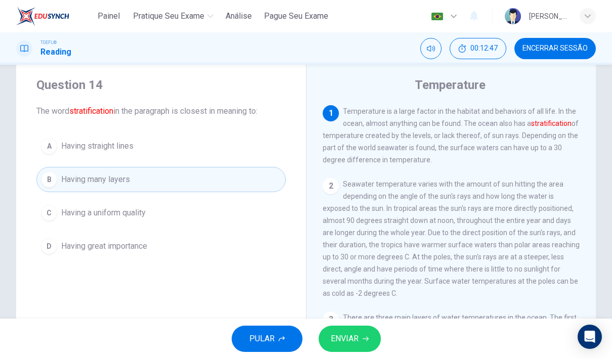
click at [340, 341] on span "ENVIAR" at bounding box center [345, 339] width 28 height 14
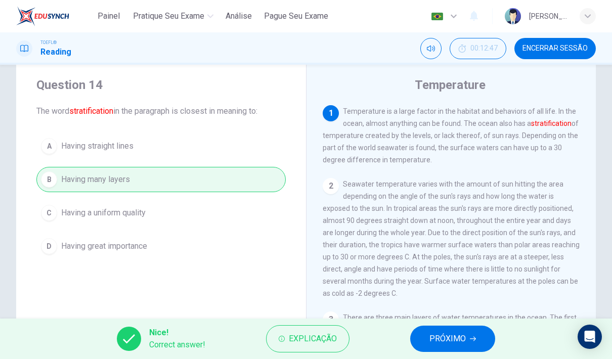
click at [444, 341] on span "PRÓXIMO" at bounding box center [448, 339] width 36 height 14
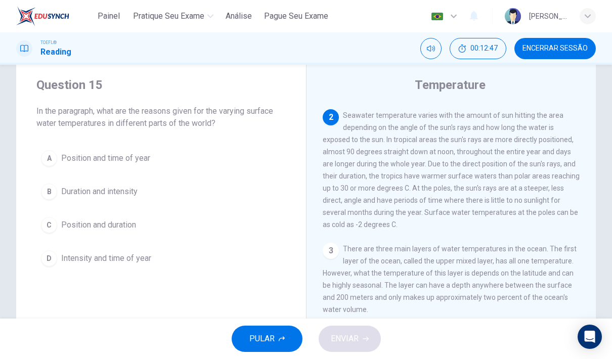
scroll to position [75, 0]
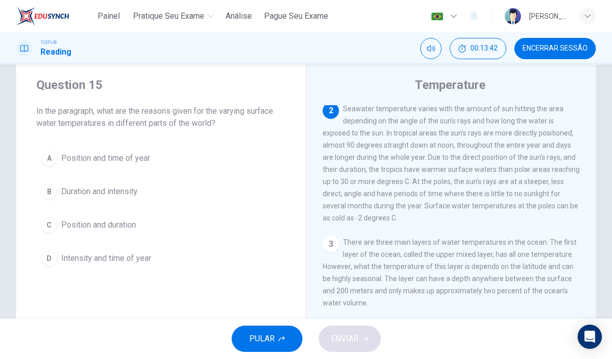
click at [54, 164] on div "A" at bounding box center [49, 158] width 16 height 16
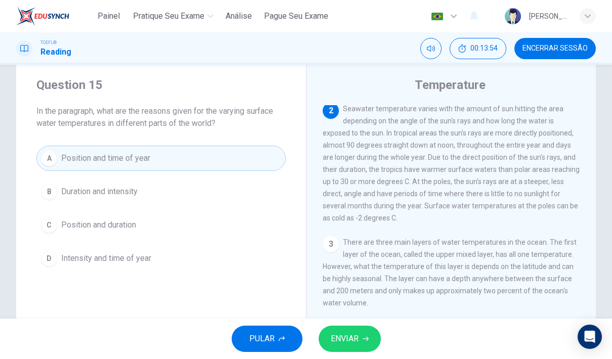
click at [69, 226] on span "Position and duration" at bounding box center [98, 225] width 75 height 12
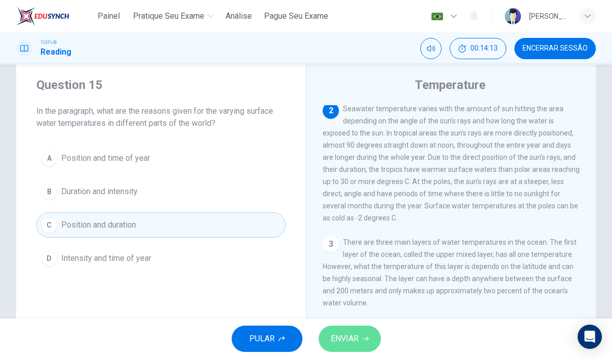
click at [360, 327] on button "ENVIAR" at bounding box center [350, 339] width 62 height 26
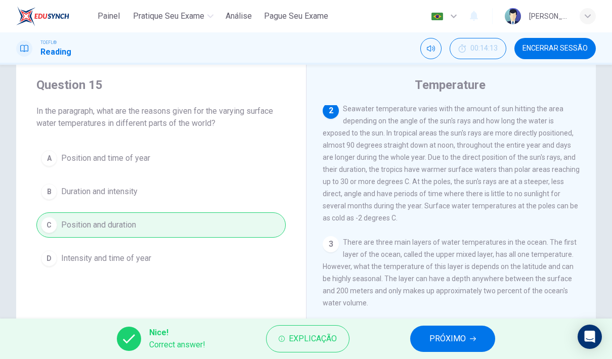
click at [457, 327] on button "PRÓXIMO" at bounding box center [452, 339] width 85 height 26
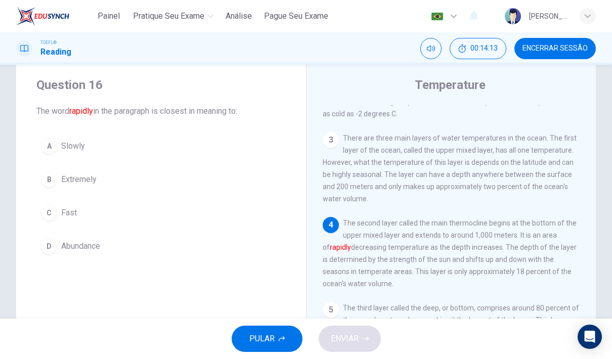
scroll to position [188, 0]
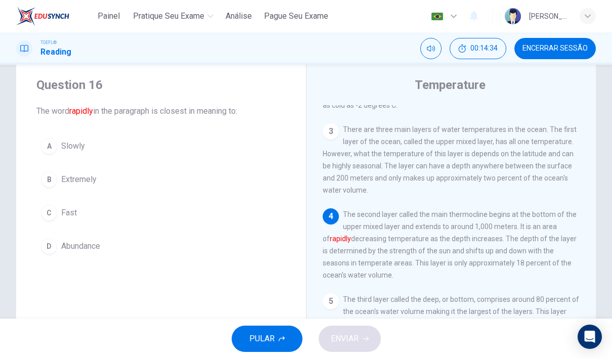
click at [78, 214] on button "C Fast" at bounding box center [160, 212] width 249 height 25
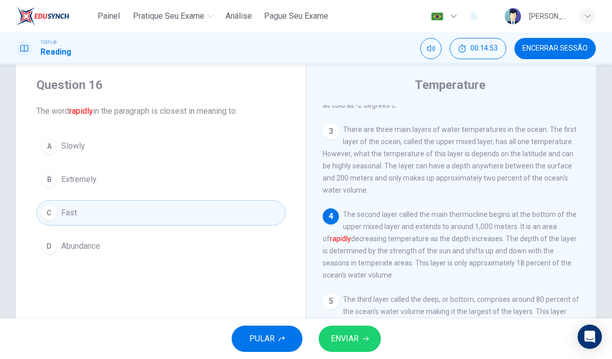
click at [137, 191] on button "B Extremely" at bounding box center [160, 179] width 249 height 25
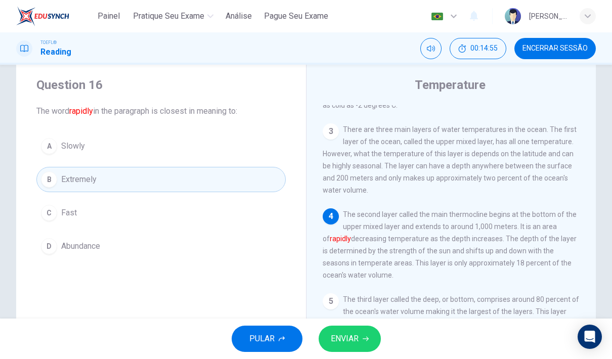
click at [339, 343] on span "ENVIAR" at bounding box center [345, 339] width 28 height 14
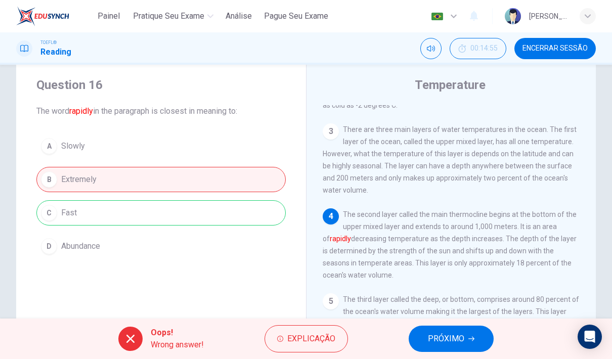
click at [459, 344] on span "PRÓXIMO" at bounding box center [446, 339] width 36 height 14
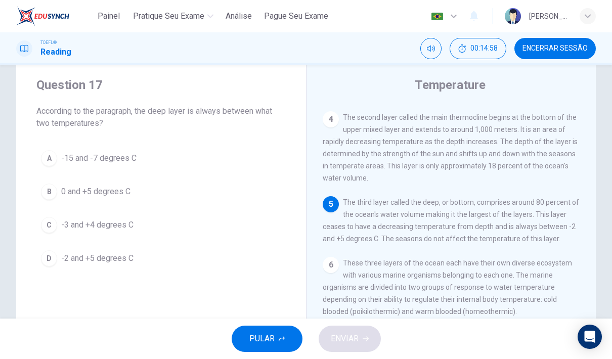
scroll to position [287, 0]
click at [124, 269] on button "D -2 and +5 degrees C" at bounding box center [160, 258] width 249 height 25
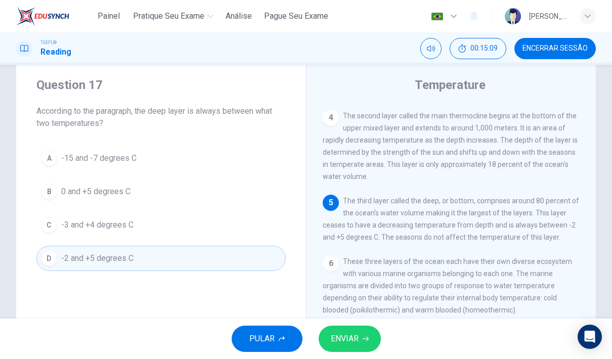
click at [127, 272] on div "Question 17 According to the paragraph, the deep layer is always between what t…" at bounding box center [161, 174] width 290 height 227
click at [362, 346] on button "ENVIAR" at bounding box center [350, 339] width 62 height 26
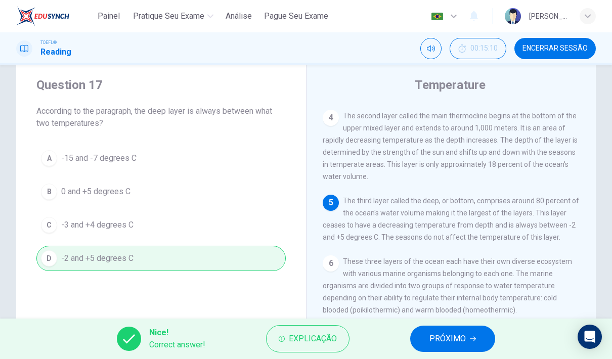
click at [432, 352] on button "PRÓXIMO" at bounding box center [452, 339] width 85 height 26
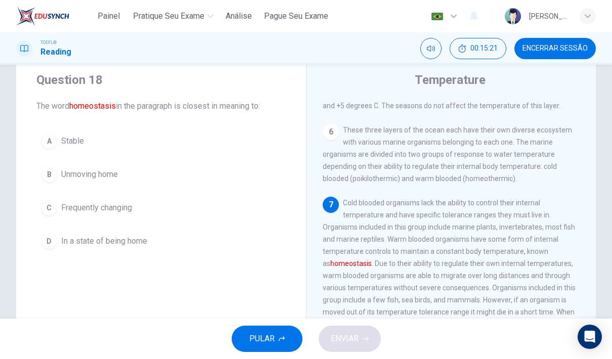
scroll to position [30, 0]
click at [148, 150] on button "A Stable" at bounding box center [160, 140] width 249 height 25
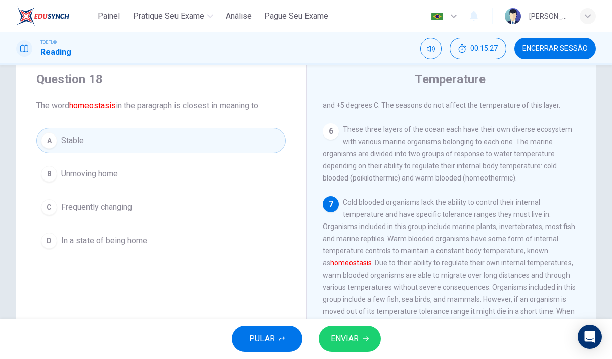
click at [371, 337] on button "ENVIAR" at bounding box center [350, 339] width 62 height 26
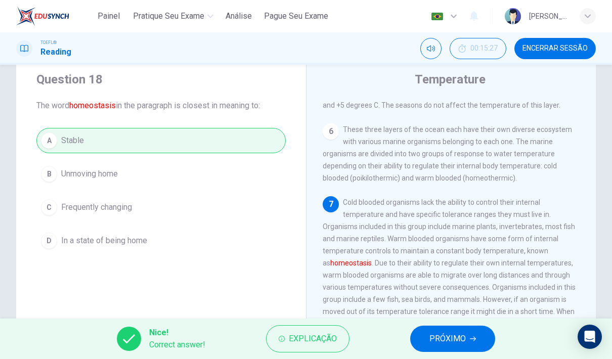
click at [450, 334] on span "PRÓXIMO" at bounding box center [448, 339] width 36 height 14
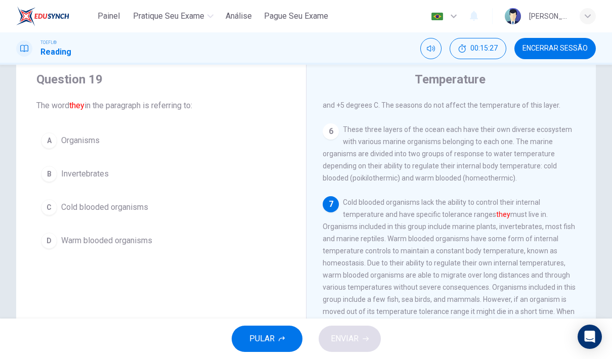
scroll to position [427, 0]
click at [125, 206] on span "Cold blooded organisms" at bounding box center [104, 207] width 87 height 12
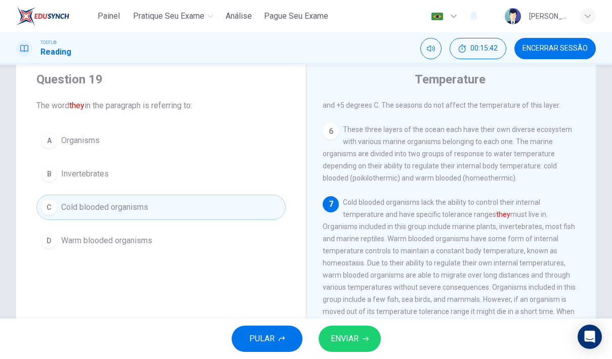
click at [354, 335] on span "ENVIAR" at bounding box center [345, 339] width 28 height 14
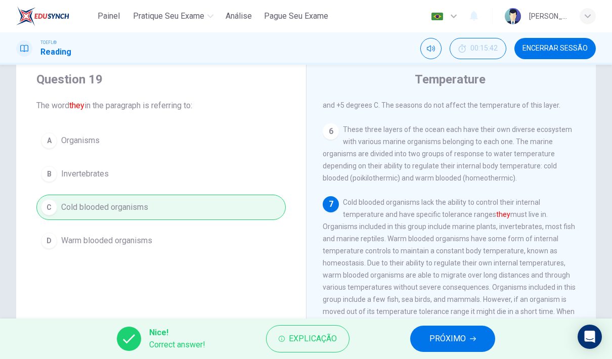
click at [449, 344] on span "PRÓXIMO" at bounding box center [448, 339] width 36 height 14
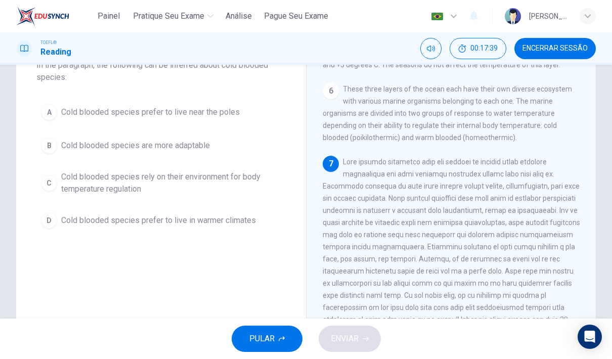
scroll to position [70, 0]
click at [57, 186] on button "C Cold blooded species rely on their environment for body temperature regulation" at bounding box center [160, 183] width 249 height 33
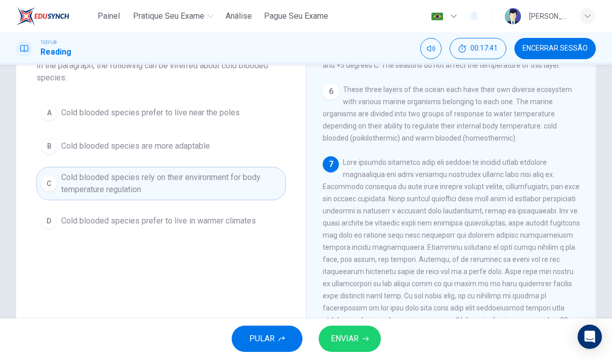
click at [344, 326] on button "ENVIAR" at bounding box center [350, 339] width 62 height 26
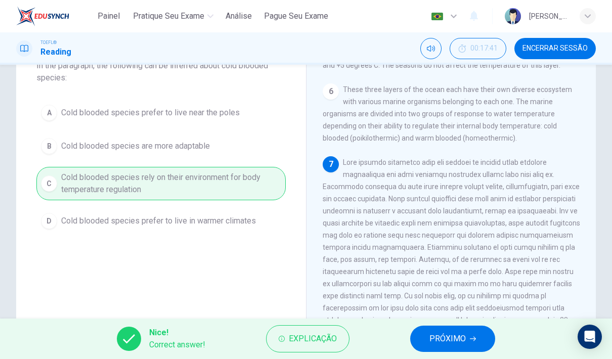
click at [486, 341] on button "PRÓXIMO" at bounding box center [452, 339] width 85 height 26
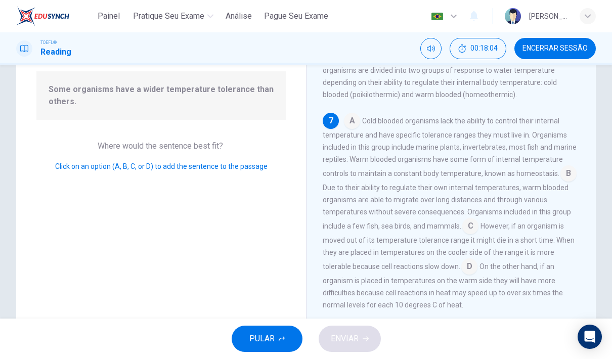
scroll to position [93, 0]
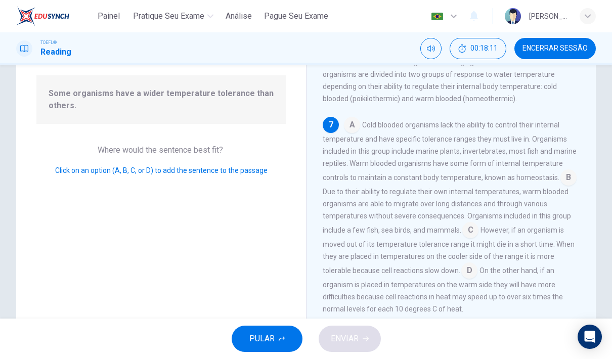
click at [327, 123] on div "7" at bounding box center [331, 125] width 16 height 16
click at [364, 329] on div "PULAR ENVIAR" at bounding box center [306, 339] width 612 height 40
click at [352, 124] on input at bounding box center [352, 126] width 16 height 16
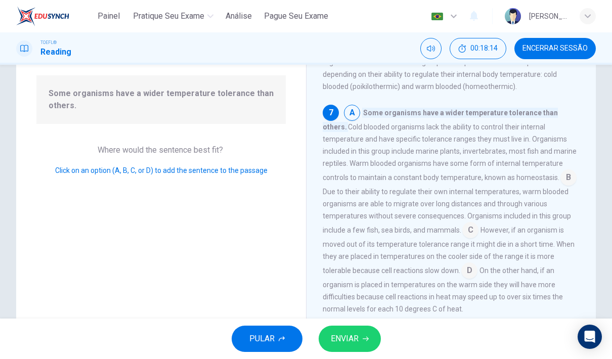
click at [372, 334] on button "ENVIAR" at bounding box center [350, 339] width 62 height 26
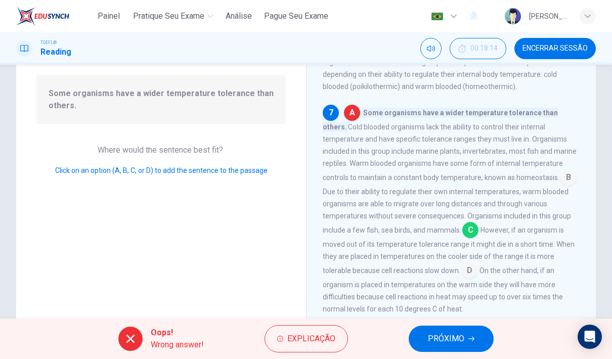
click at [456, 342] on span "PRÓXIMO" at bounding box center [446, 339] width 36 height 14
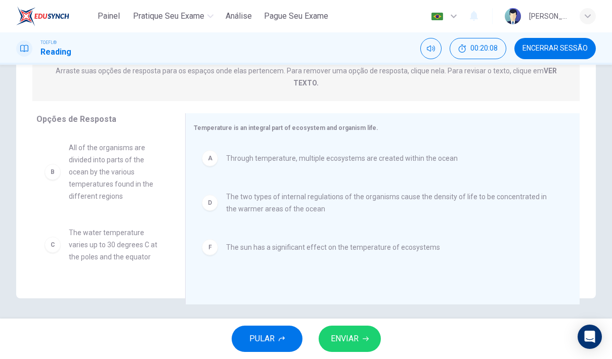
scroll to position [0, 0]
click at [353, 315] on div "Question 22 Ver Texto Directions: An introductory sentence for a brief summary …" at bounding box center [306, 192] width 612 height 254
click at [358, 337] on span "ENVIAR" at bounding box center [345, 339] width 28 height 14
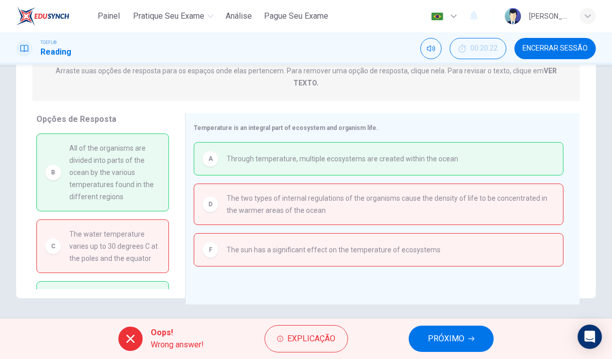
click at [472, 341] on icon "button" at bounding box center [472, 339] width 6 height 6
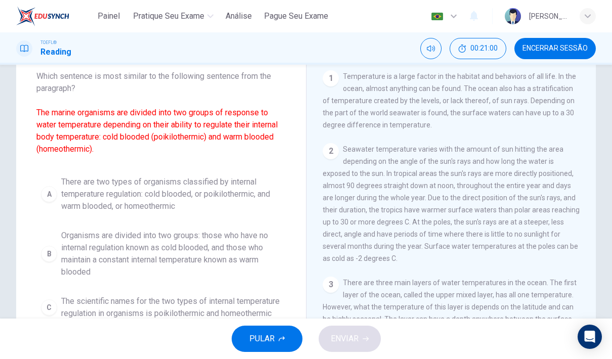
scroll to position [60, 0]
click at [233, 260] on span "Organisms are divided into two groups: those who have no internal regulation kn…" at bounding box center [171, 253] width 220 height 49
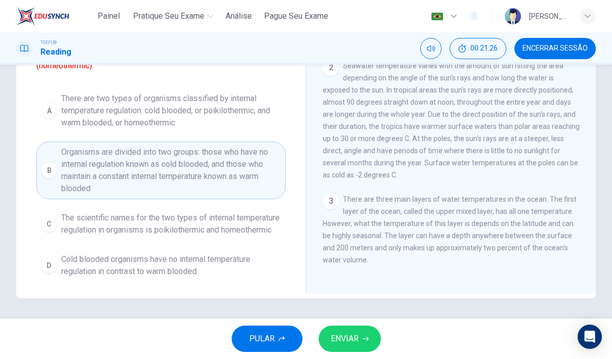
scroll to position [155, 0]
click at [333, 339] on span "ENVIAR" at bounding box center [345, 339] width 28 height 14
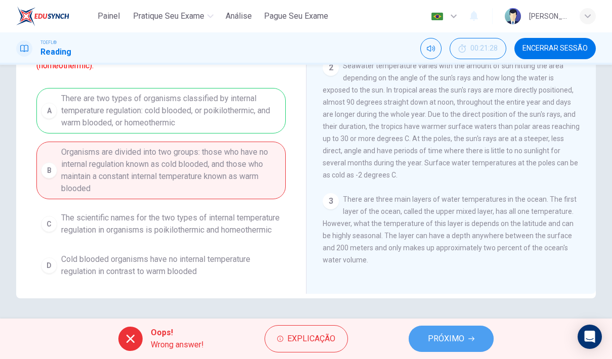
click at [444, 344] on span "PRÓXIMO" at bounding box center [446, 339] width 36 height 14
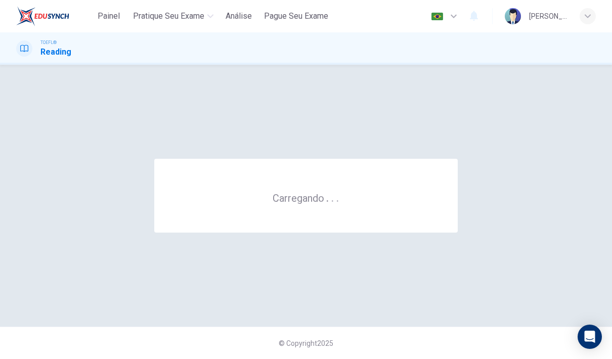
scroll to position [0, 0]
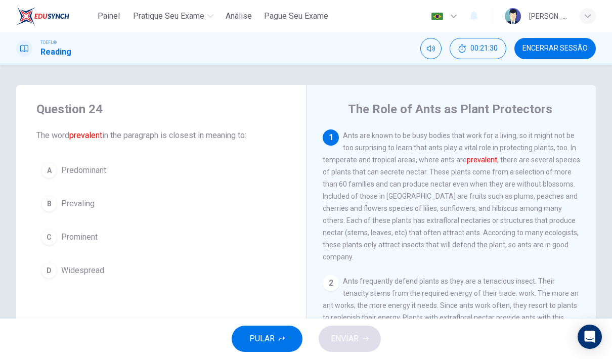
click at [552, 47] on span "Encerrar Sessão" at bounding box center [555, 49] width 65 height 8
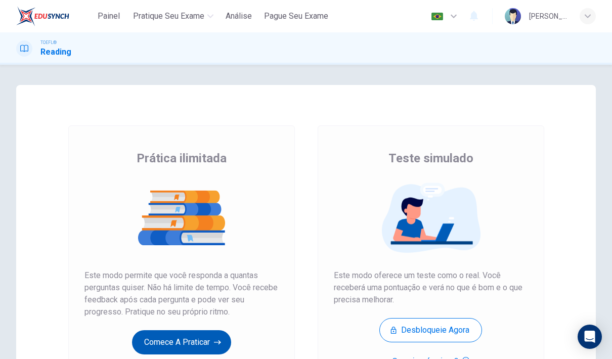
click at [192, 337] on button "Comece a praticar" at bounding box center [181, 342] width 99 height 24
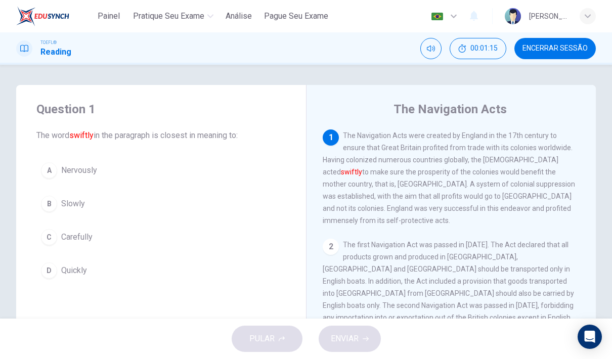
click at [49, 233] on div "C" at bounding box center [49, 237] width 16 height 16
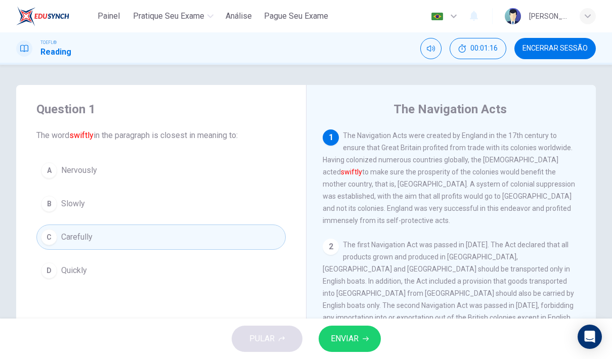
click at [352, 344] on span "ENVIAR" at bounding box center [345, 339] width 28 height 14
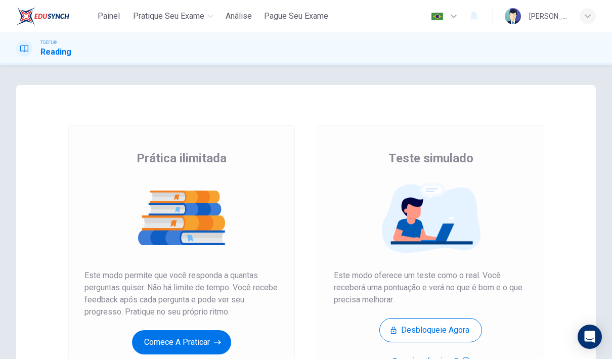
click at [157, 343] on button "Comece a praticar" at bounding box center [181, 342] width 99 height 24
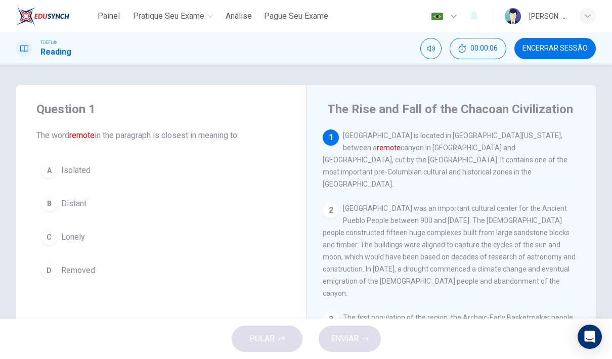
click at [47, 170] on div "A" at bounding box center [49, 170] width 16 height 16
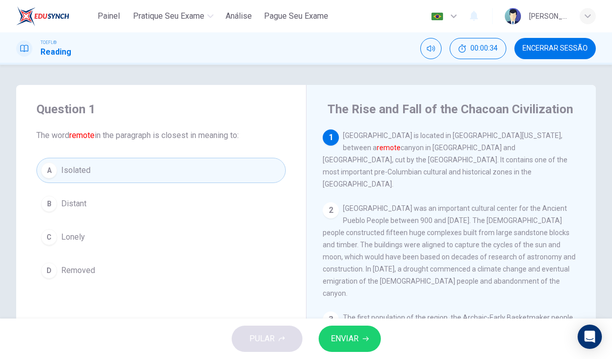
click at [31, 192] on div "Question 1 The word remote in the paragraph is closest in meaning to: A Isolate…" at bounding box center [161, 192] width 290 height 215
click at [50, 204] on div "B" at bounding box center [49, 204] width 16 height 16
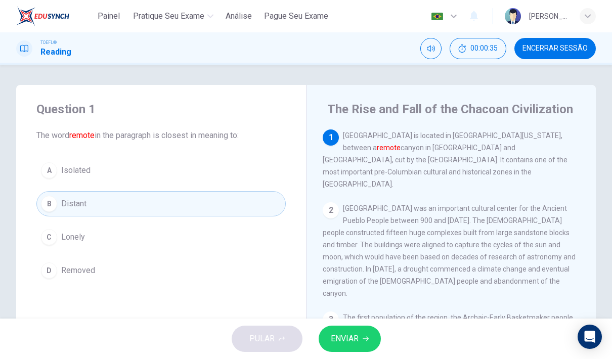
click at [63, 173] on span "Isolated" at bounding box center [75, 170] width 29 height 12
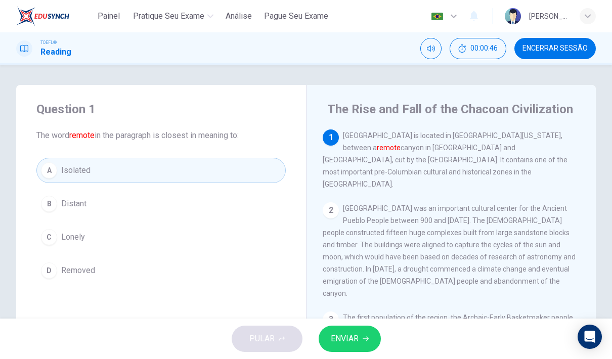
click at [353, 342] on span "ENVIAR" at bounding box center [345, 339] width 28 height 14
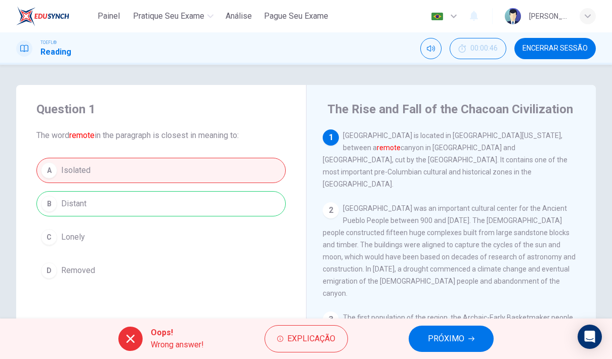
click at [404, 340] on div "Oops! Wrong answer! Explicação PRÓXIMO" at bounding box center [306, 339] width 612 height 40
click at [413, 340] on button "PRÓXIMO" at bounding box center [451, 339] width 85 height 26
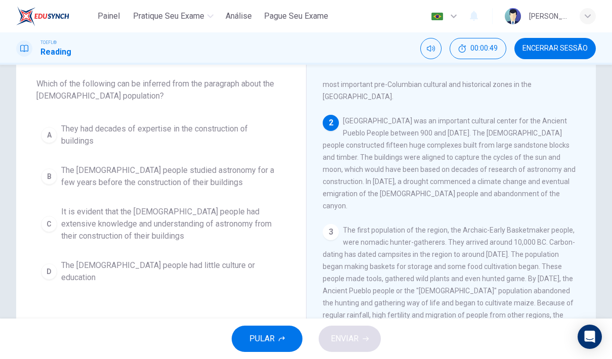
scroll to position [51, 0]
click at [575, 31] on div "Painel Pratique seu exame Análise Pague Seu Exame Português pt ​ Lara Lavratti" at bounding box center [306, 16] width 580 height 32
click at [575, 30] on div "Painel Pratique seu exame Análise Pague Seu Exame Português pt ​ Lara Lavratti" at bounding box center [306, 16] width 580 height 32
click at [565, 48] on span "Encerrar Sessão" at bounding box center [555, 49] width 65 height 8
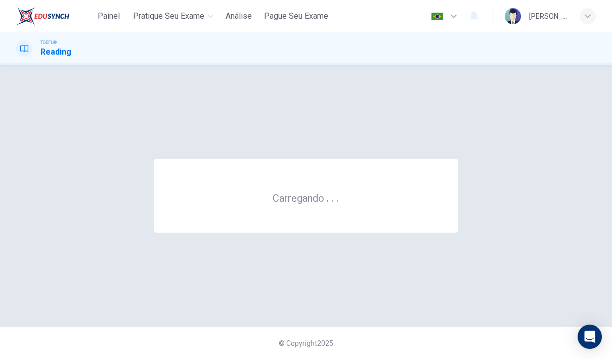
scroll to position [0, 0]
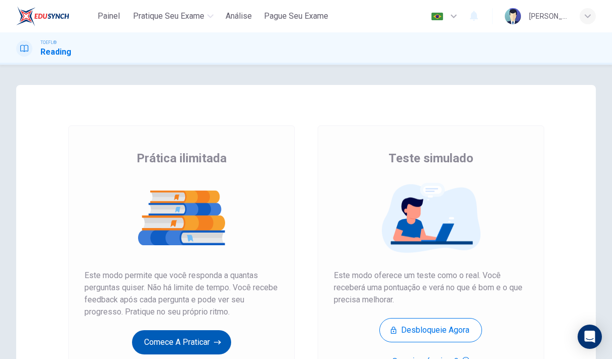
click at [198, 352] on button "Comece a praticar" at bounding box center [181, 342] width 99 height 24
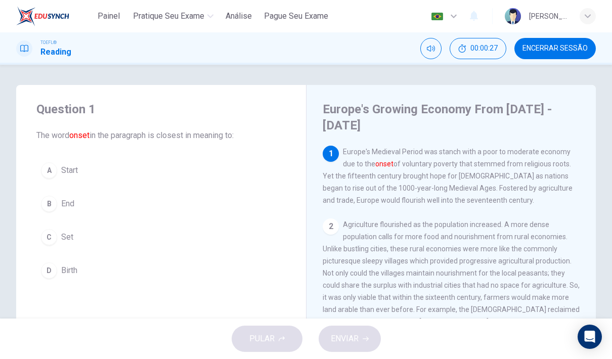
click at [61, 168] on span "Start" at bounding box center [69, 170] width 17 height 12
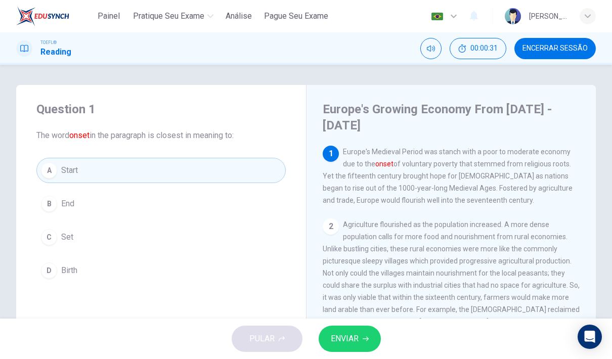
click at [378, 338] on button "ENVIAR" at bounding box center [350, 339] width 62 height 26
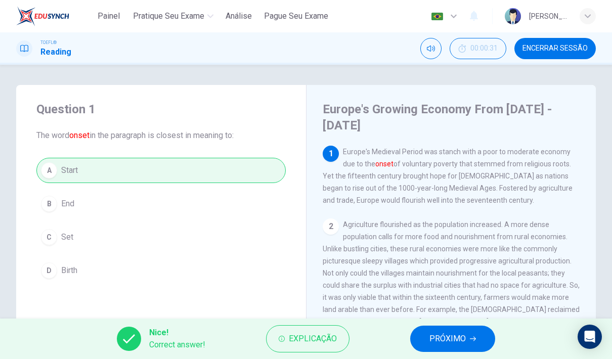
click at [449, 333] on span "PRÓXIMO" at bounding box center [448, 339] width 36 height 14
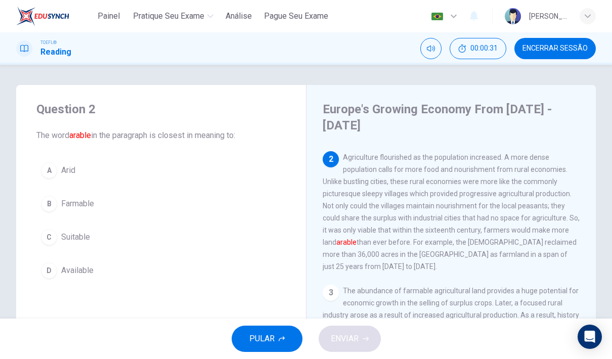
scroll to position [75, 0]
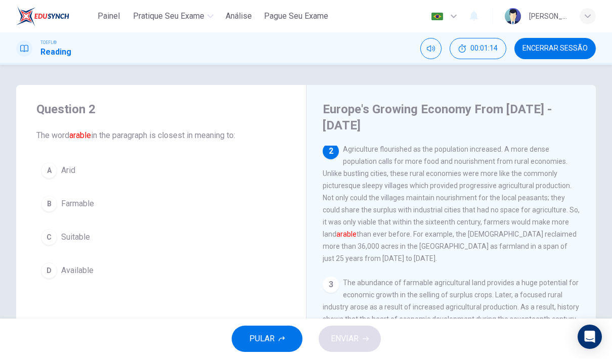
click at [337, 230] on font "arable" at bounding box center [347, 234] width 20 height 8
click at [59, 274] on button "D Available" at bounding box center [160, 270] width 249 height 25
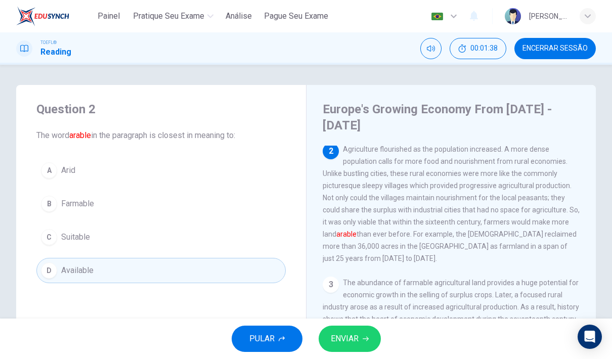
click at [348, 340] on span "ENVIAR" at bounding box center [345, 339] width 28 height 14
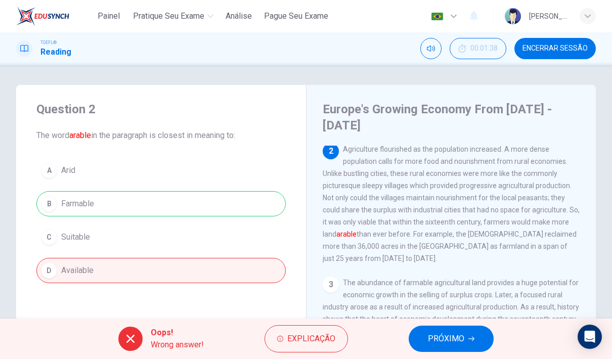
click at [467, 330] on button "PRÓXIMO" at bounding box center [451, 339] width 85 height 26
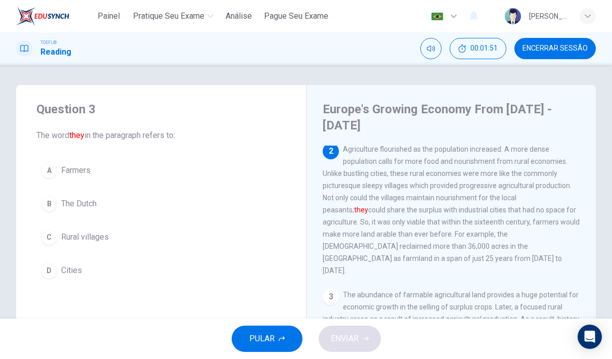
click at [47, 236] on div "C" at bounding box center [49, 237] width 16 height 16
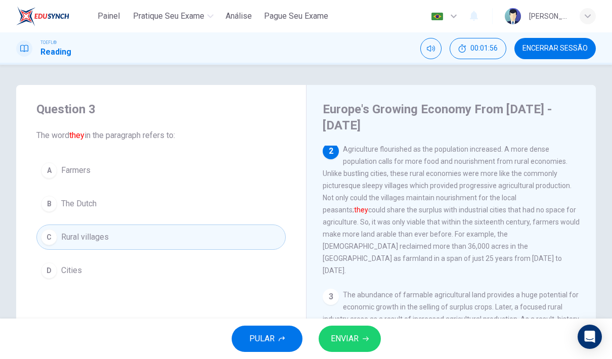
click at [368, 337] on icon "button" at bounding box center [366, 339] width 6 height 6
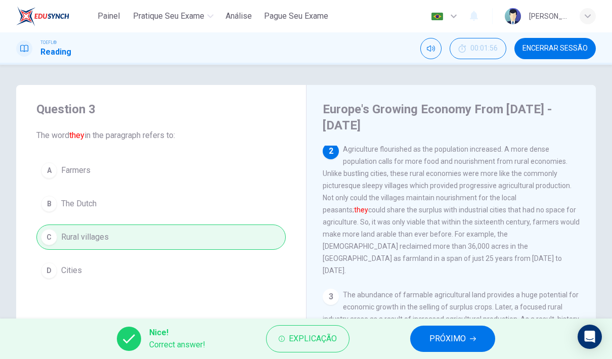
click at [450, 333] on span "PRÓXIMO" at bounding box center [448, 339] width 36 height 14
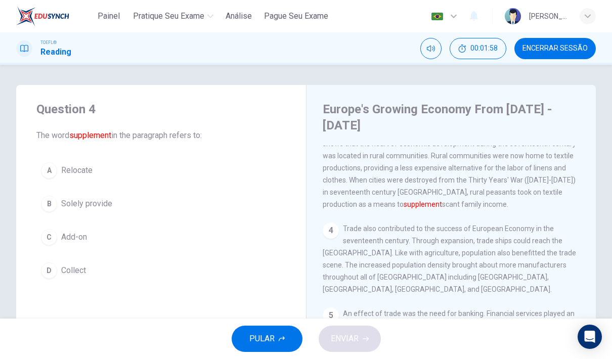
scroll to position [250, 0]
click at [54, 232] on div "C" at bounding box center [49, 237] width 16 height 16
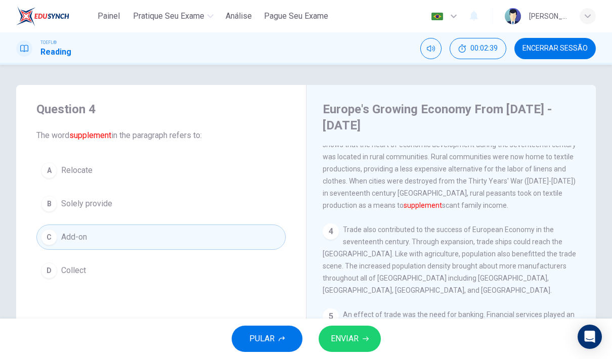
click at [359, 328] on button "ENVIAR" at bounding box center [350, 339] width 62 height 26
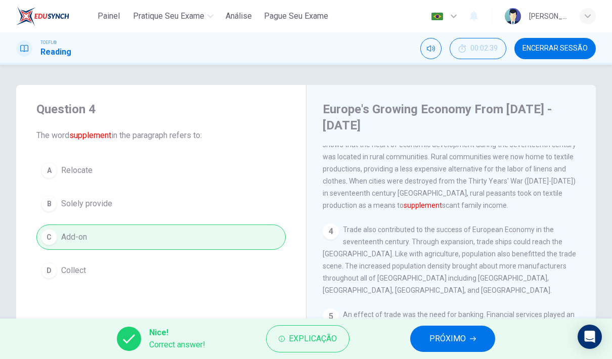
click at [488, 326] on div "Nice! Correct answer! Explicação PRÓXIMO" at bounding box center [306, 339] width 612 height 40
click at [470, 337] on icon "button" at bounding box center [473, 339] width 6 height 6
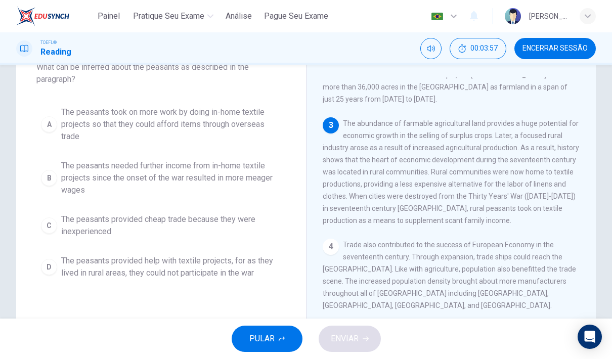
scroll to position [166, 0]
click at [559, 50] on span "Encerrar Sessão" at bounding box center [555, 49] width 65 height 8
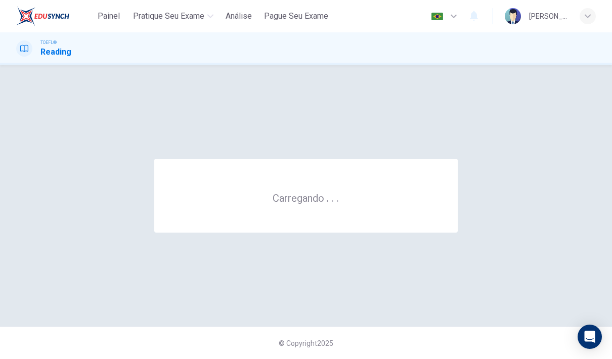
scroll to position [0, 0]
